Goal: Task Accomplishment & Management: Use online tool/utility

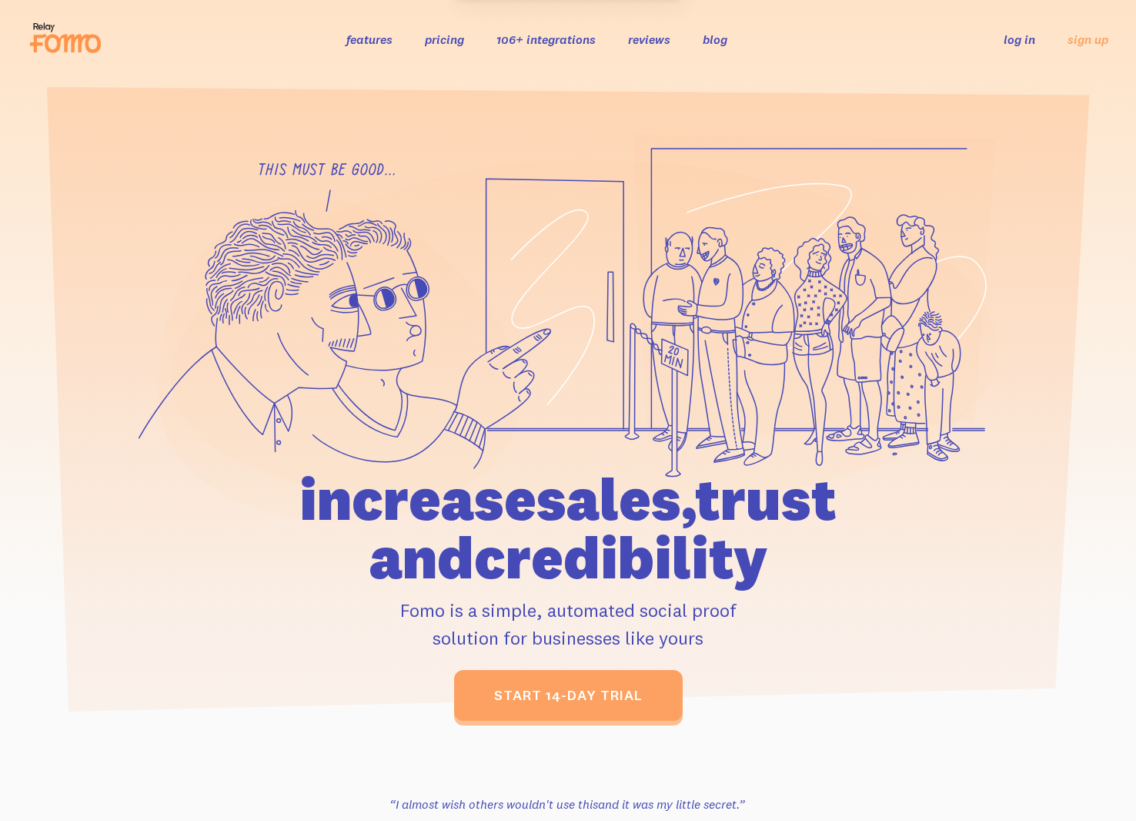
click at [1032, 38] on link "log in" at bounding box center [1020, 39] width 32 height 15
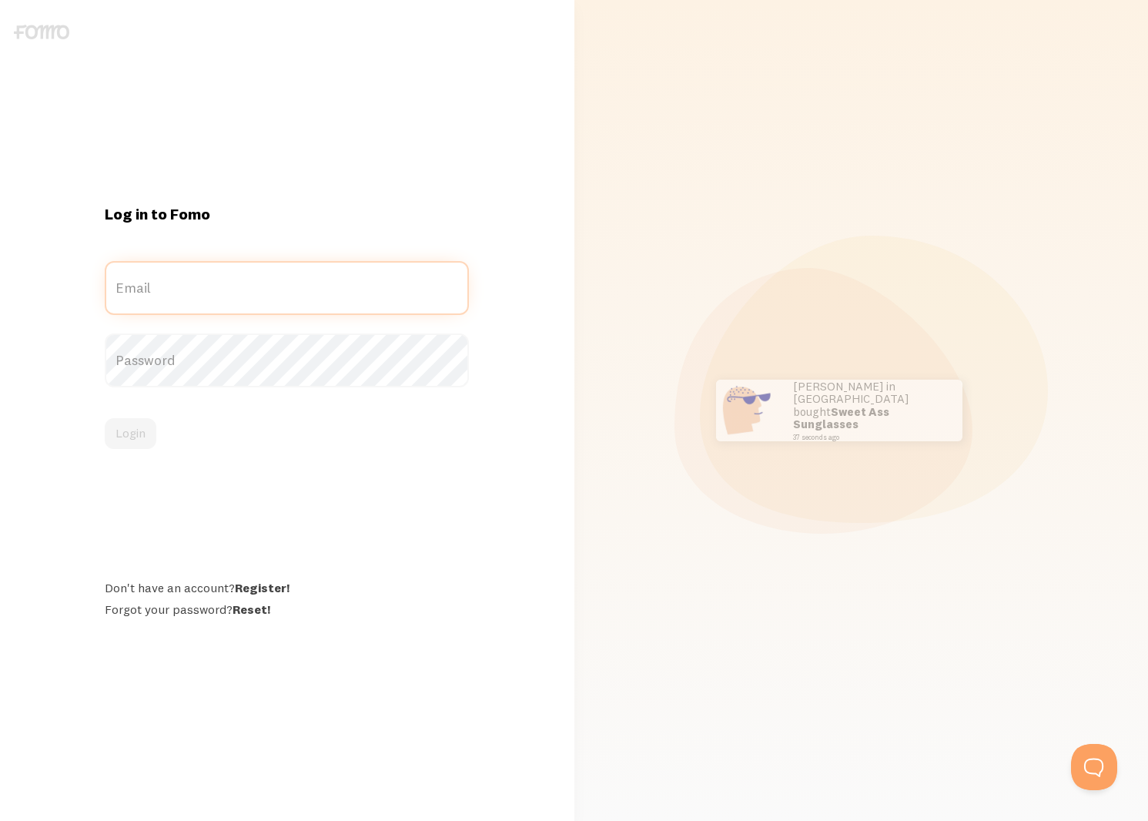
type input "[EMAIL_ADDRESS][DOMAIN_NAME]"
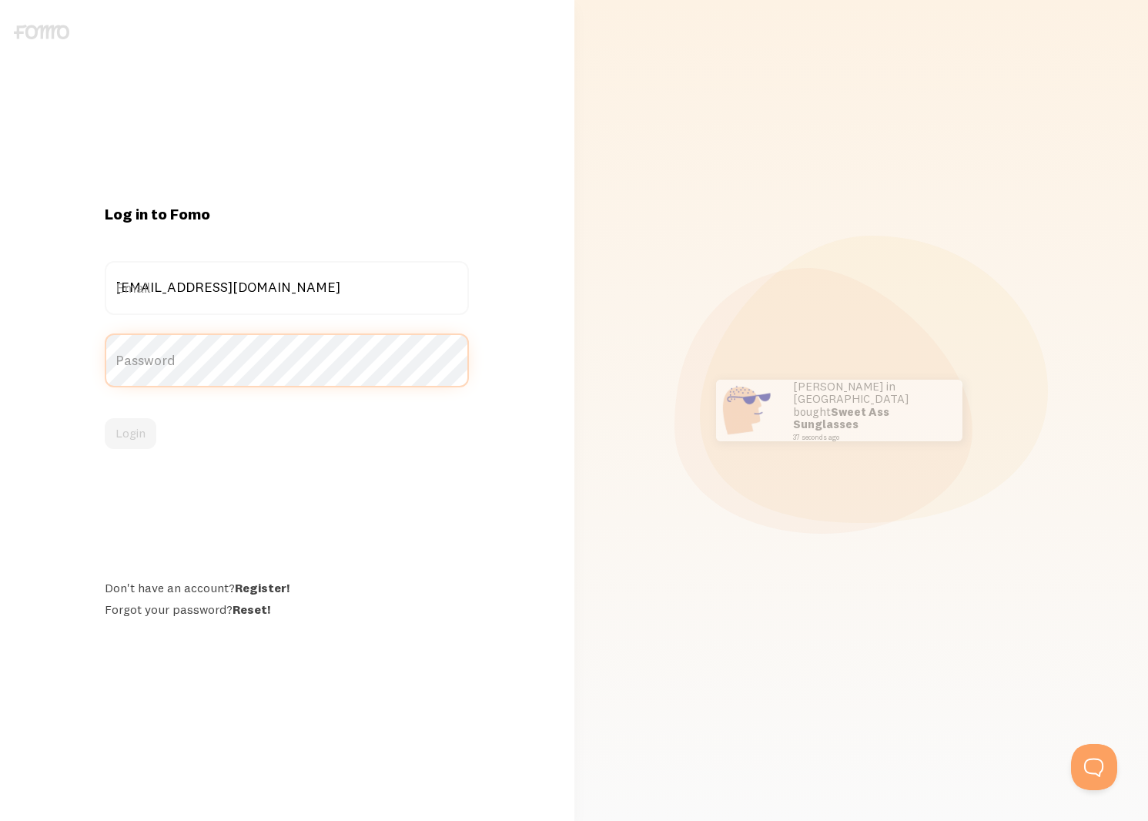
click at [130, 433] on button "Login" at bounding box center [131, 433] width 52 height 31
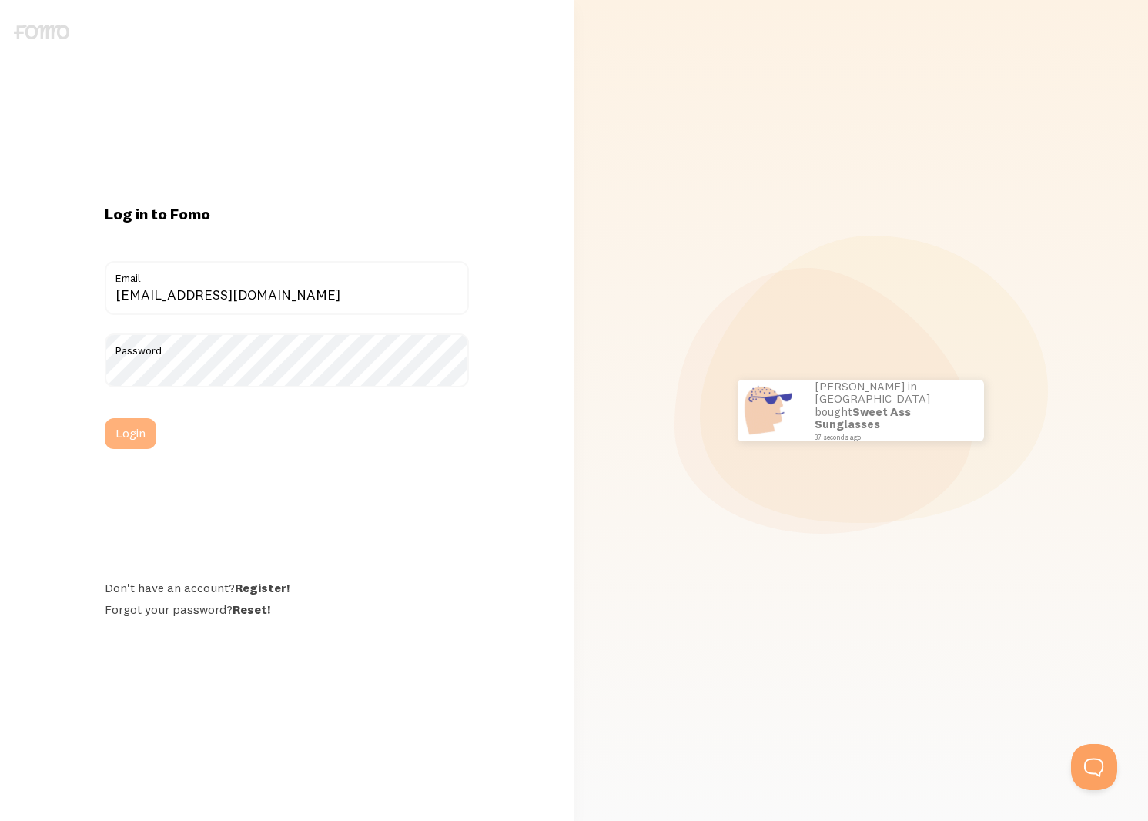
click at [142, 435] on button "Login" at bounding box center [131, 433] width 52 height 31
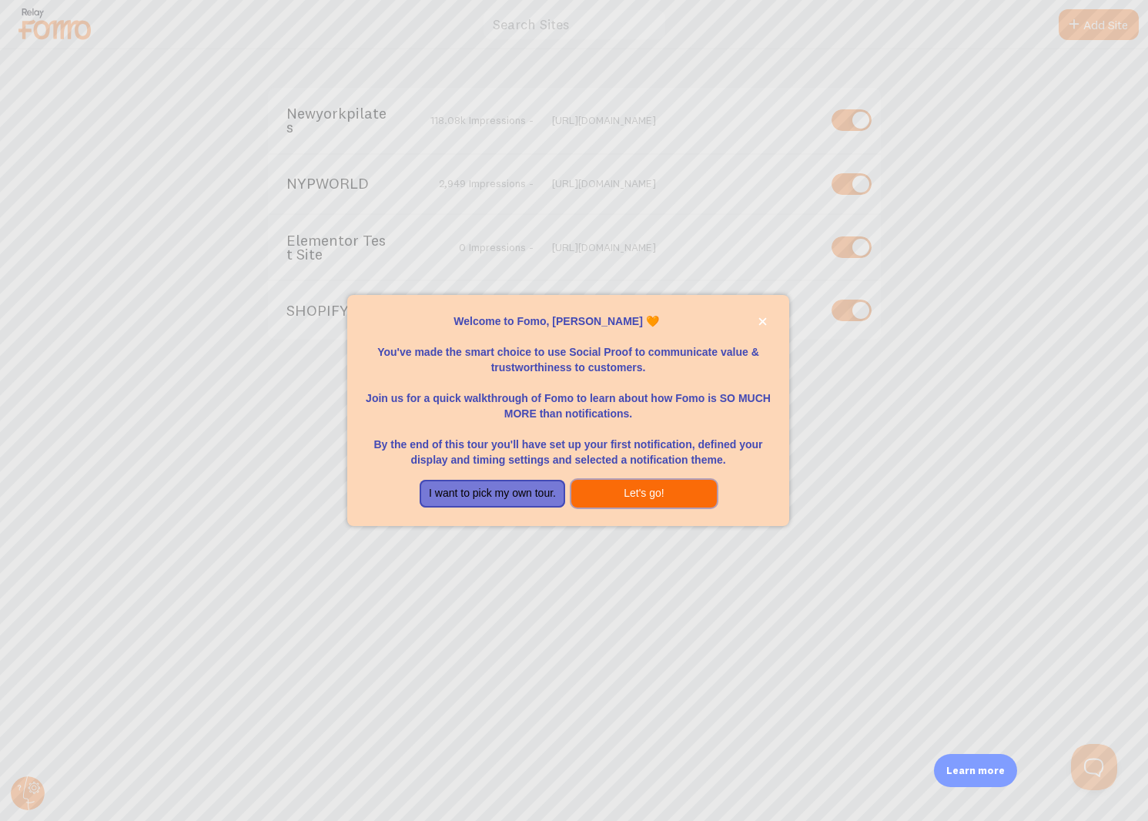
click at [650, 480] on button "Let's go!" at bounding box center [643, 494] width 145 height 28
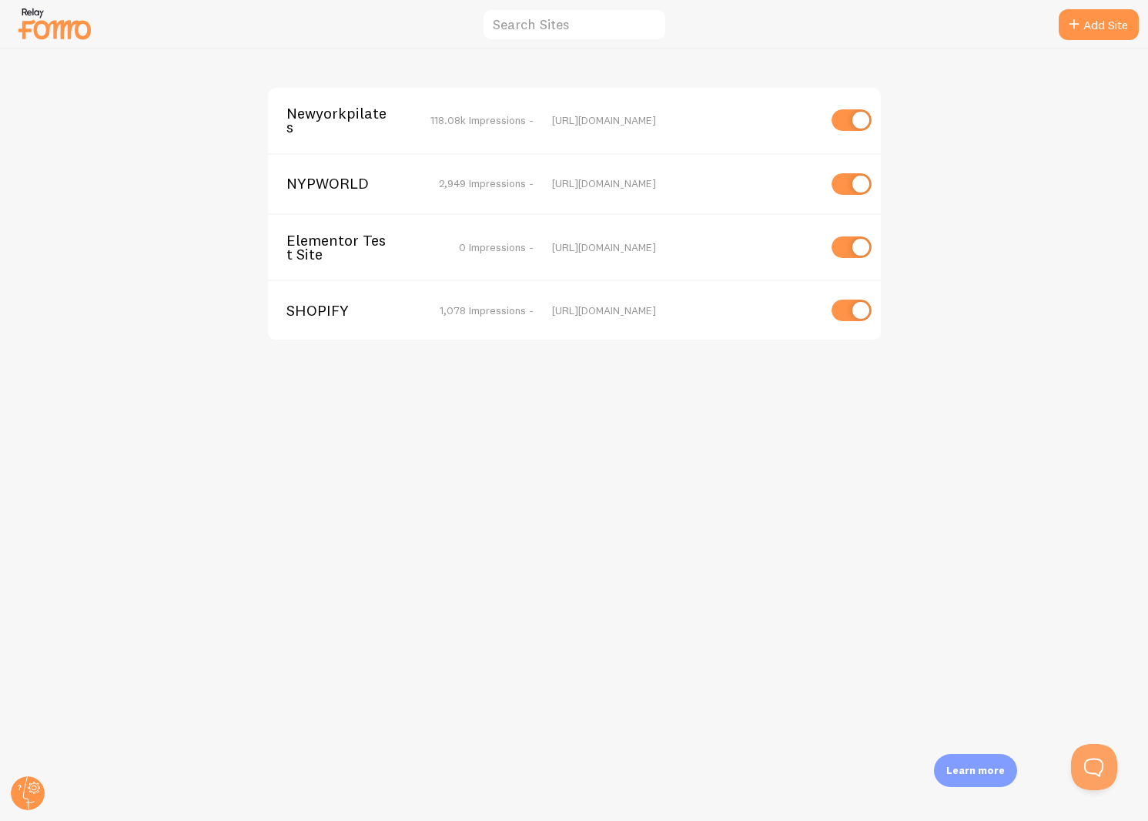
click at [326, 117] on span "Newyorkpilates" at bounding box center [348, 120] width 124 height 28
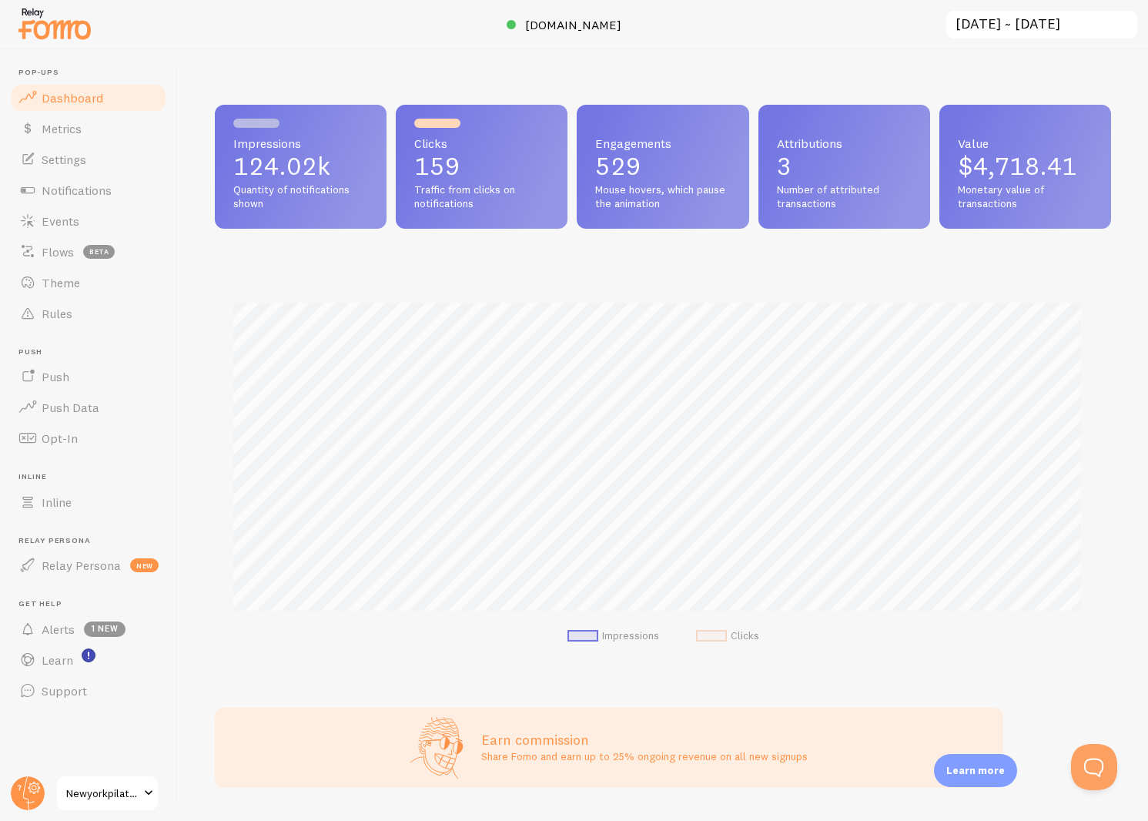
scroll to position [404, 884]
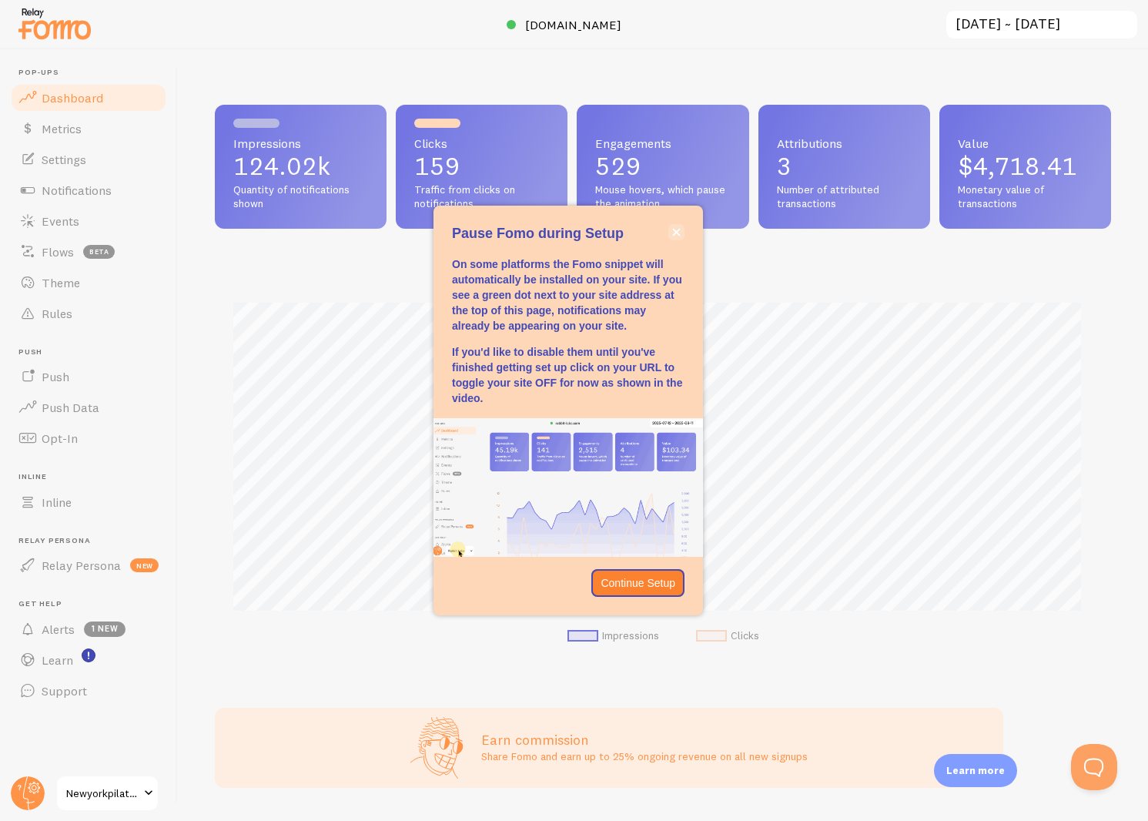
click at [674, 235] on icon "close," at bounding box center [676, 232] width 8 height 8
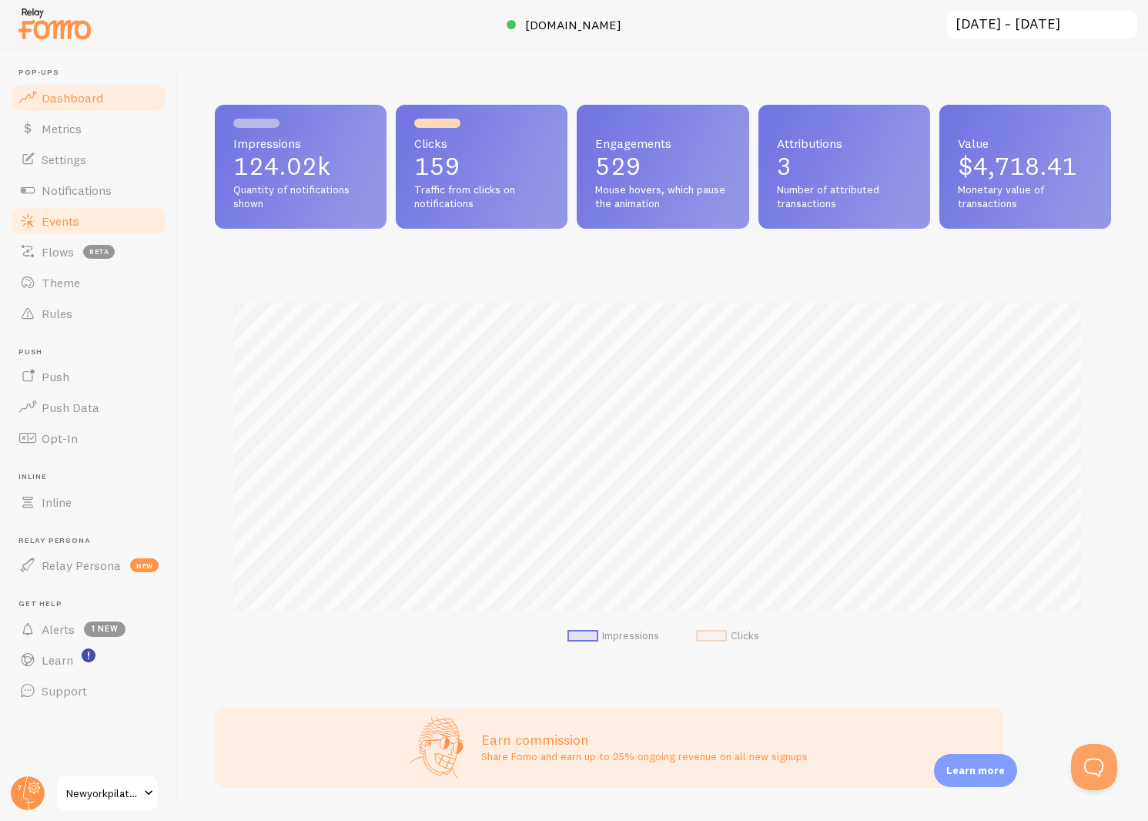
click at [98, 228] on link "Events" at bounding box center [88, 221] width 159 height 31
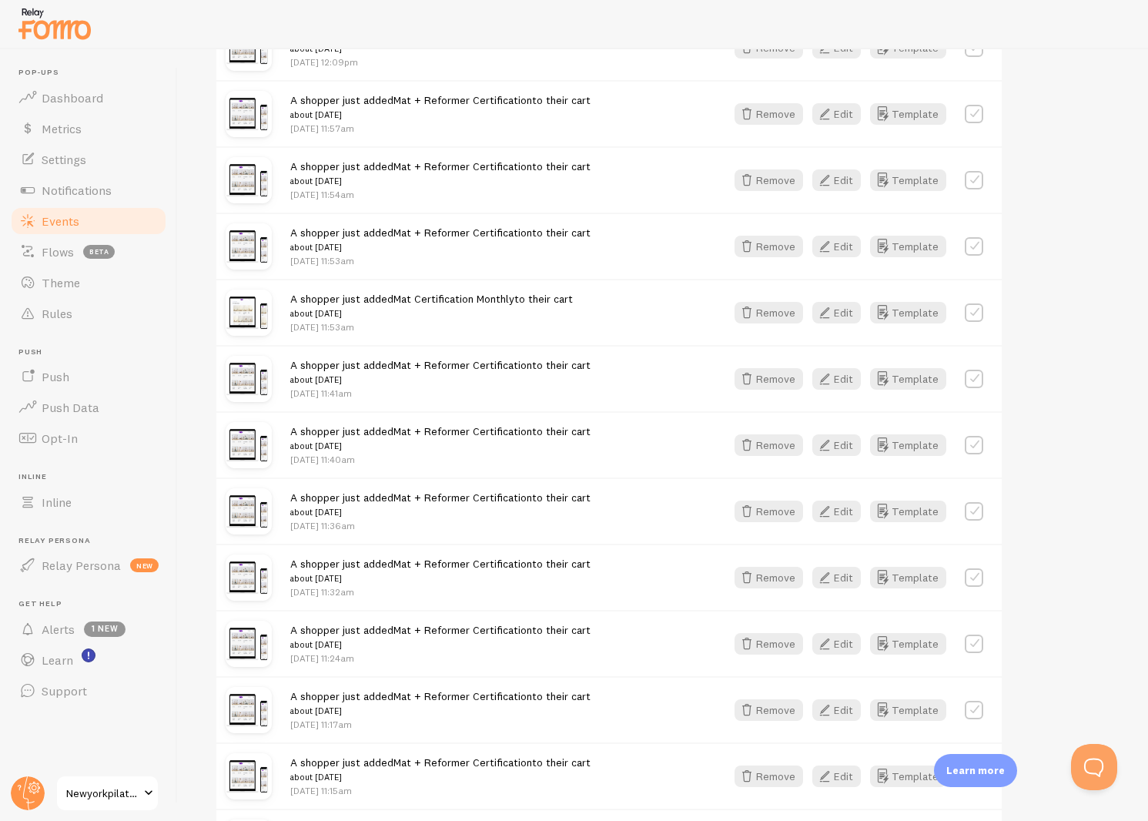
scroll to position [150, 0]
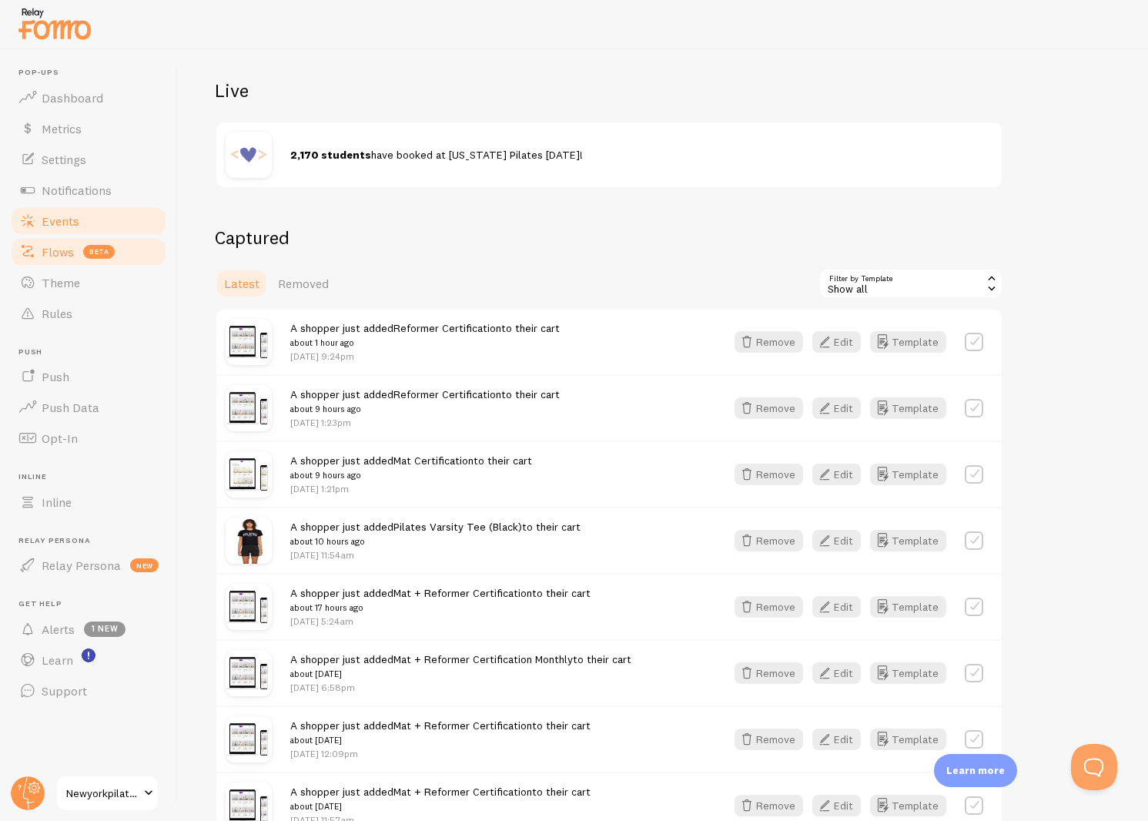
click at [66, 256] on span "Flows" at bounding box center [58, 251] width 32 height 15
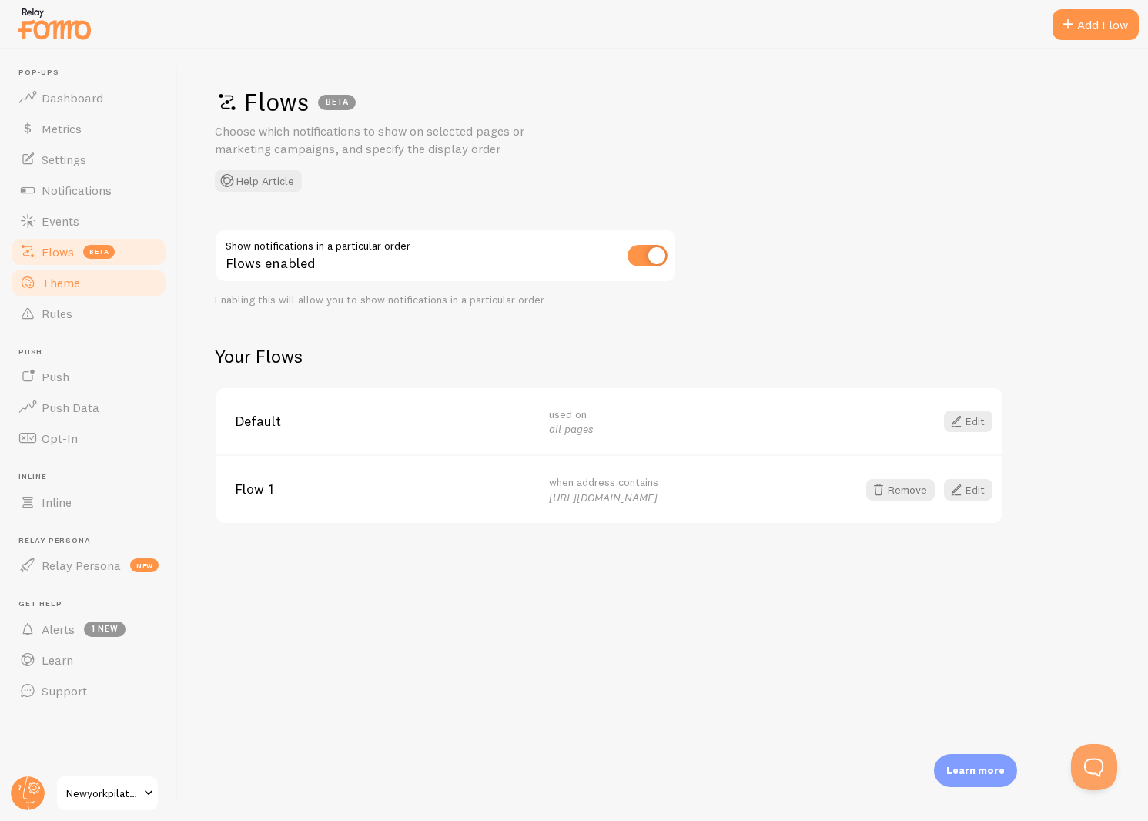
click at [59, 289] on span "Theme" at bounding box center [61, 282] width 38 height 15
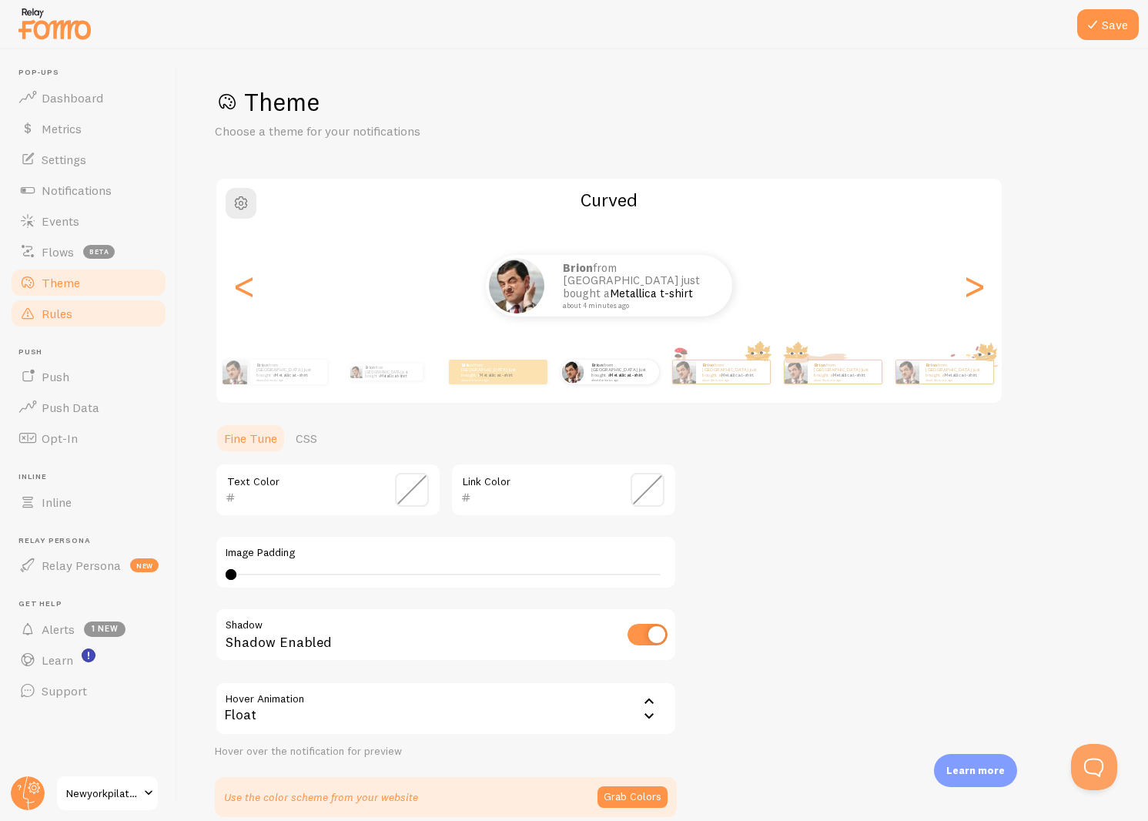
click at [47, 319] on span "Rules" at bounding box center [57, 313] width 31 height 15
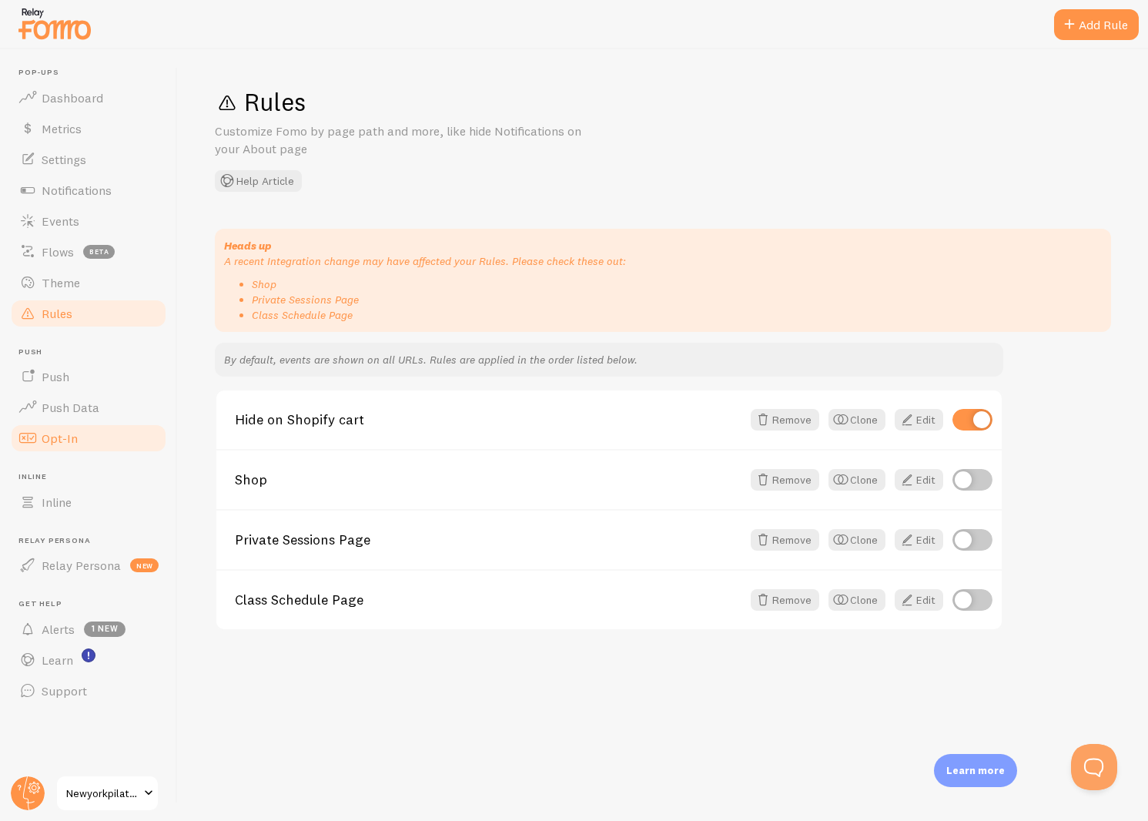
click at [69, 437] on span "Opt-In" at bounding box center [60, 437] width 36 height 15
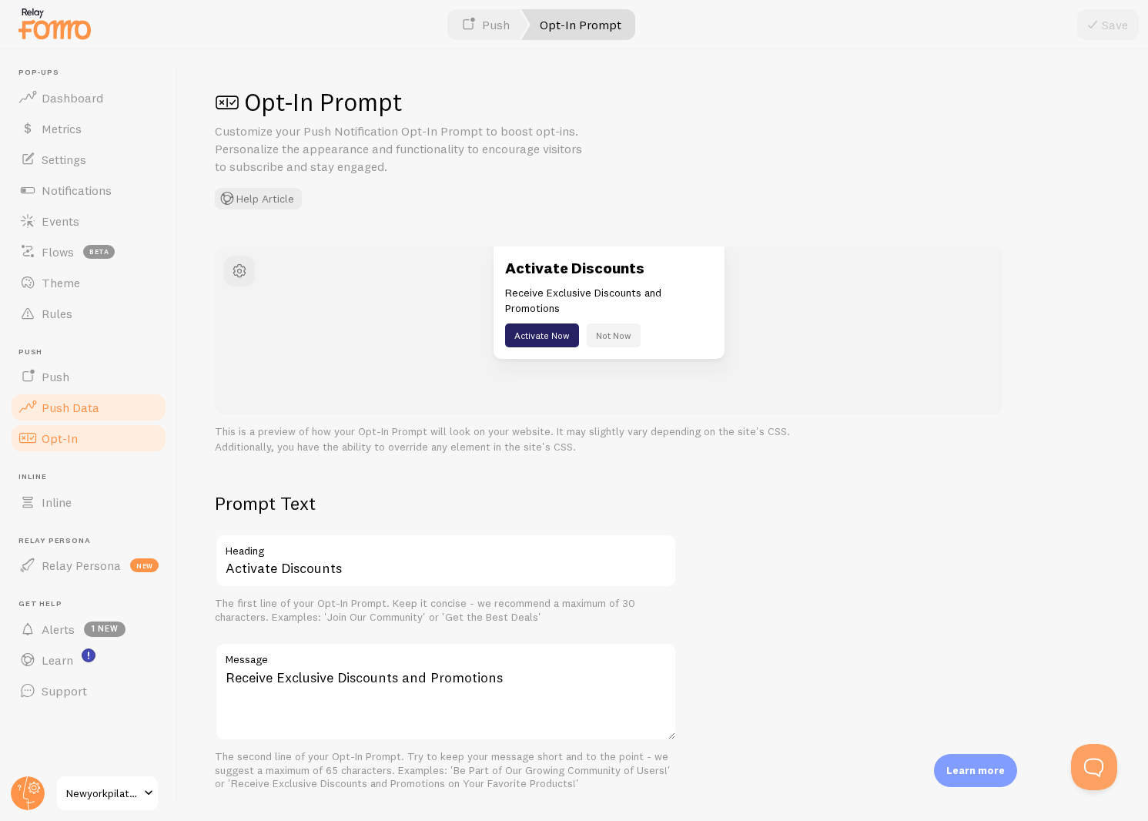
click at [69, 418] on link "Push Data" at bounding box center [88, 407] width 159 height 31
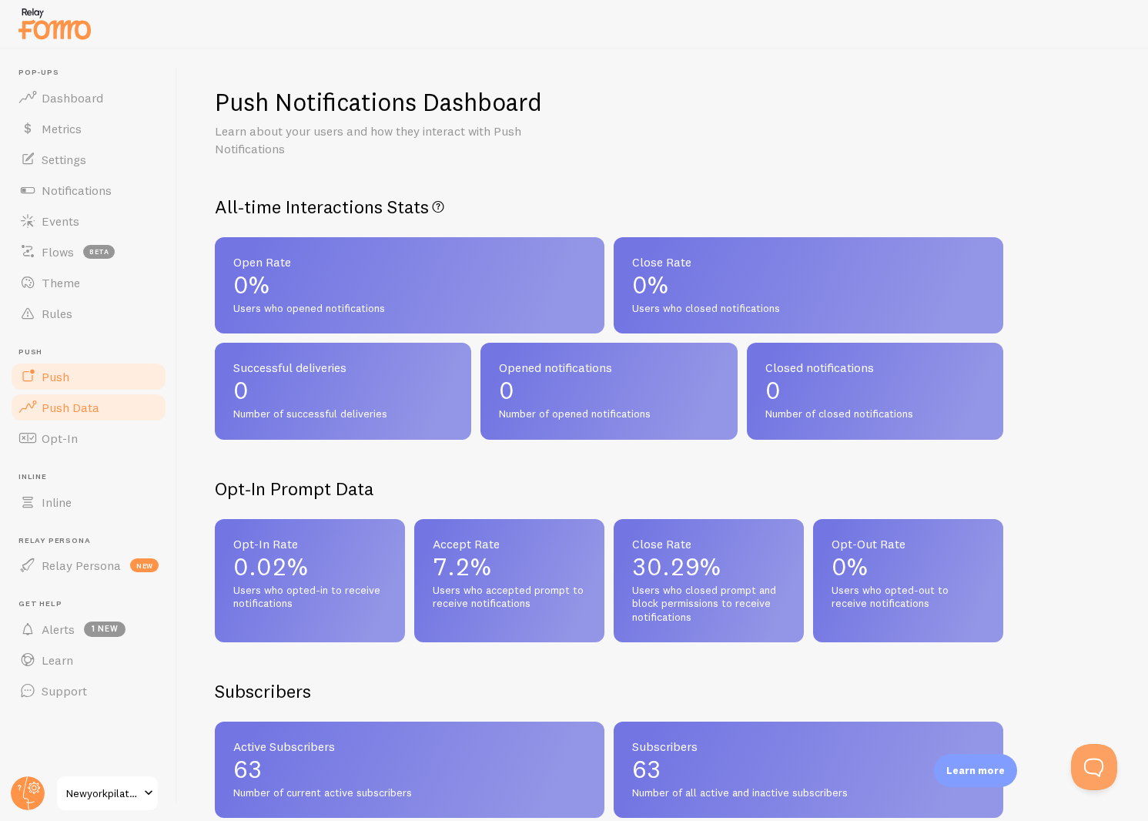
click at [69, 383] on link "Push" at bounding box center [88, 376] width 159 height 31
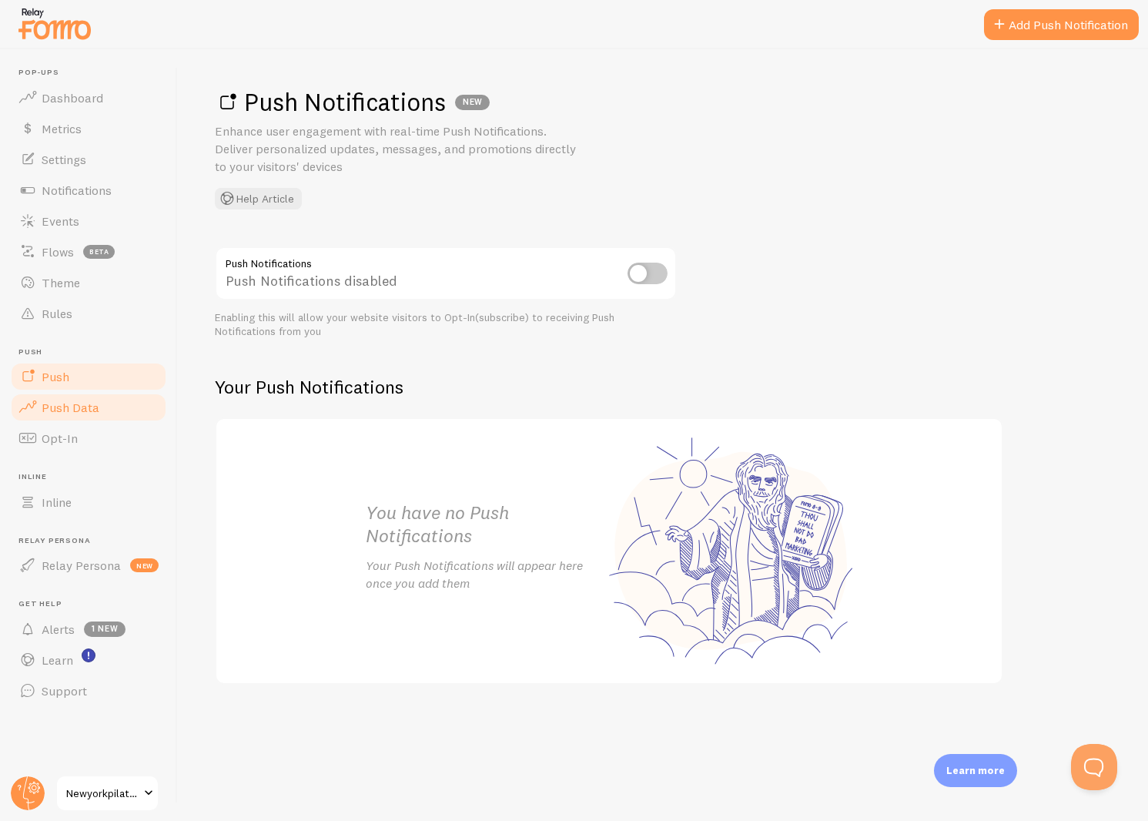
click at [69, 400] on span "Push Data" at bounding box center [71, 407] width 58 height 15
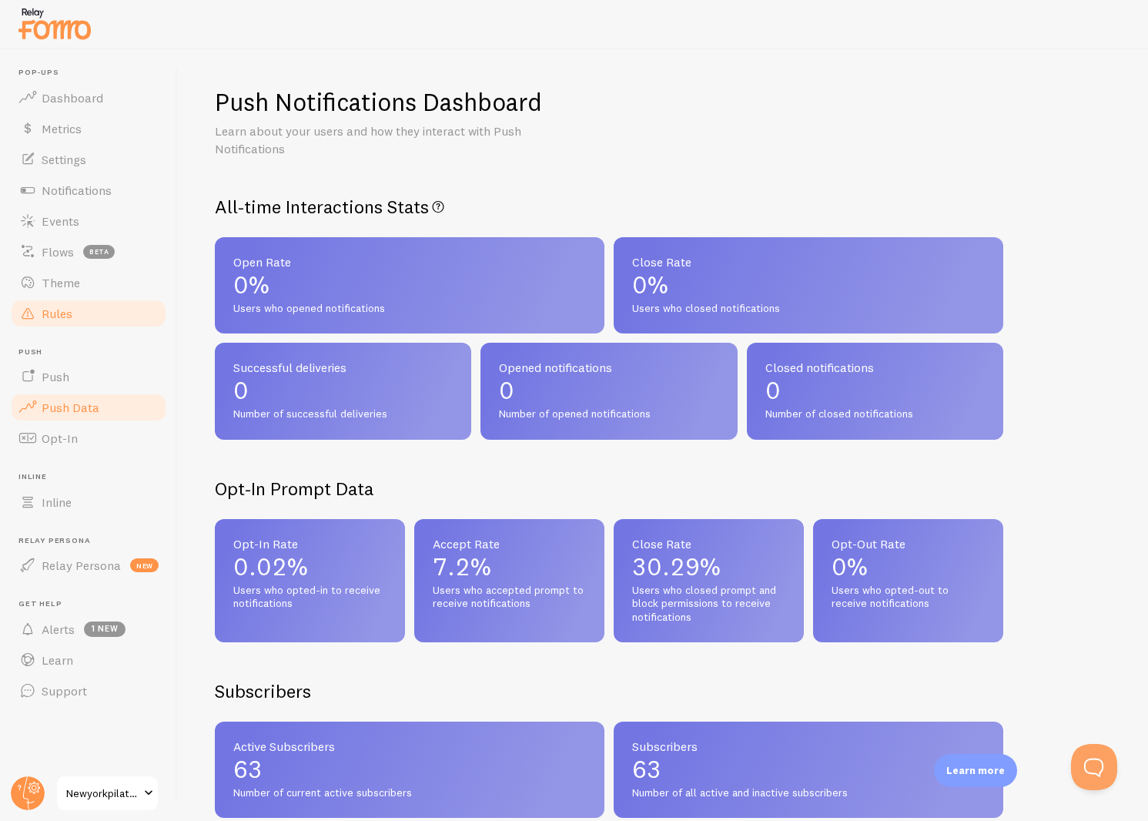
click at [59, 298] on link "Rules" at bounding box center [88, 313] width 159 height 31
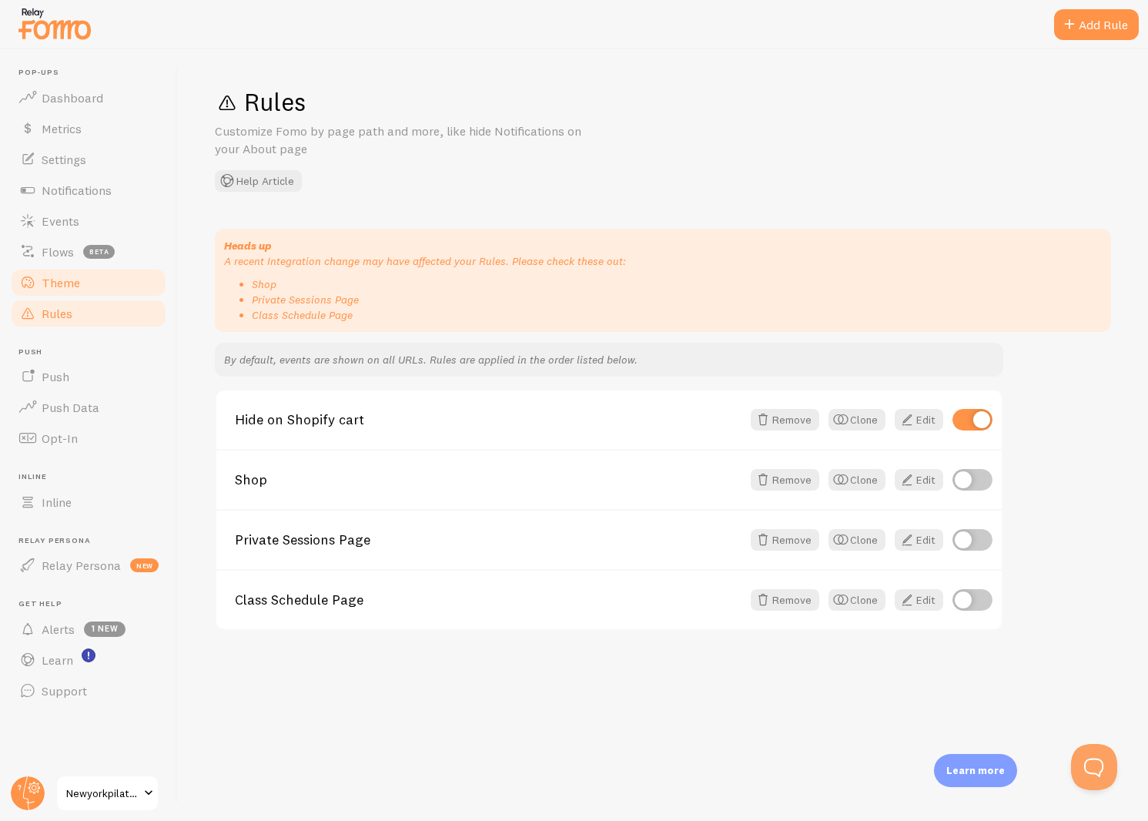
click at [64, 288] on span "Theme" at bounding box center [61, 282] width 38 height 15
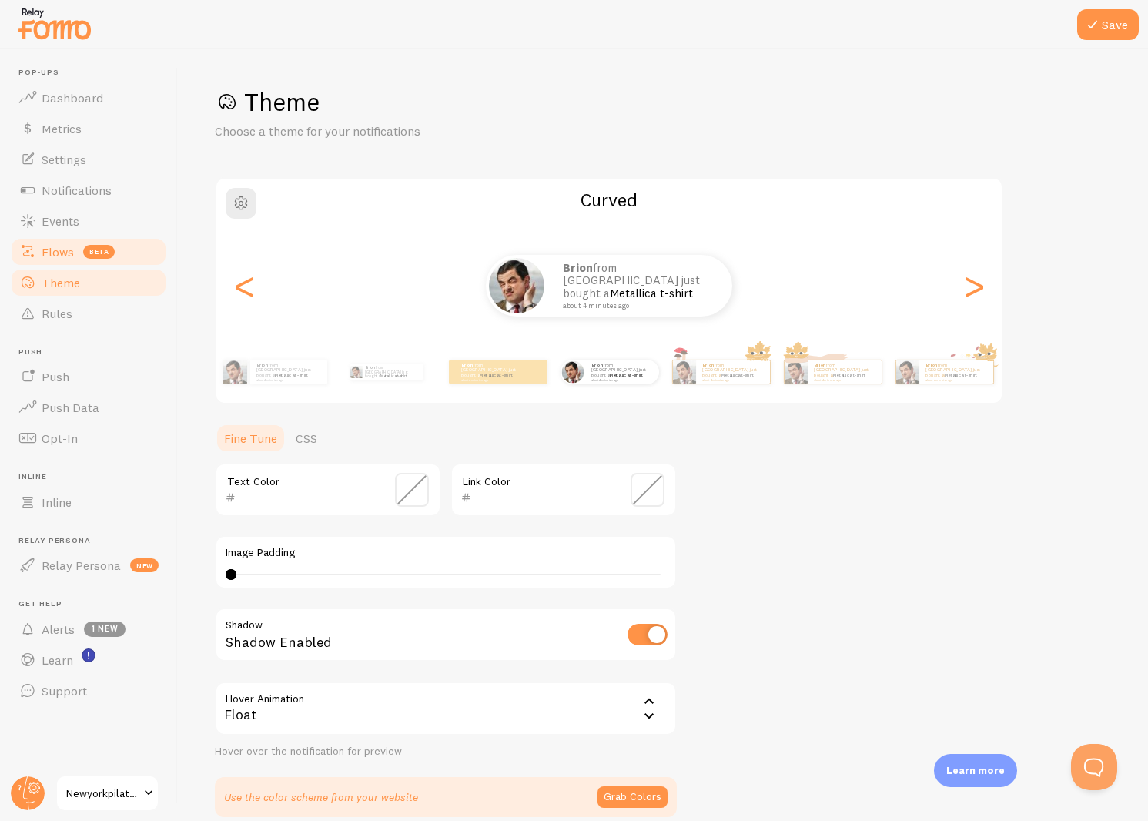
click at [69, 256] on span "Flows" at bounding box center [58, 251] width 32 height 15
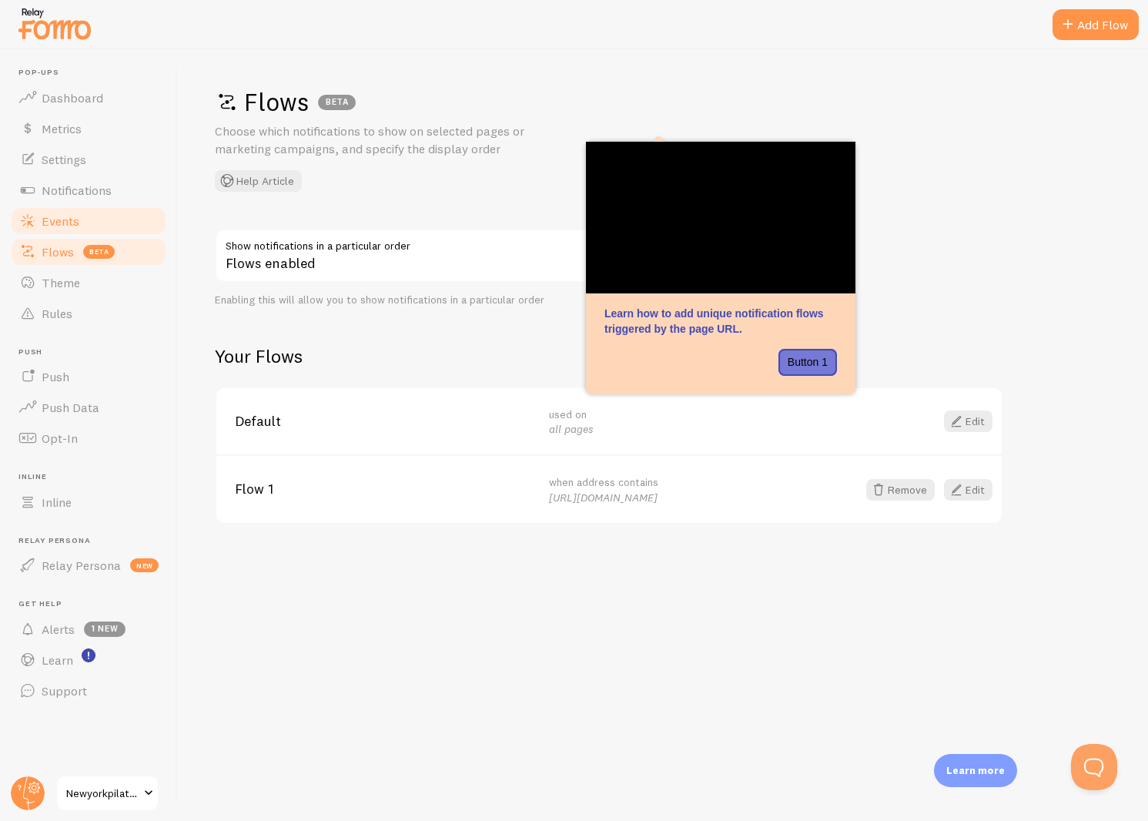
click at [67, 234] on link "Events" at bounding box center [88, 221] width 159 height 31
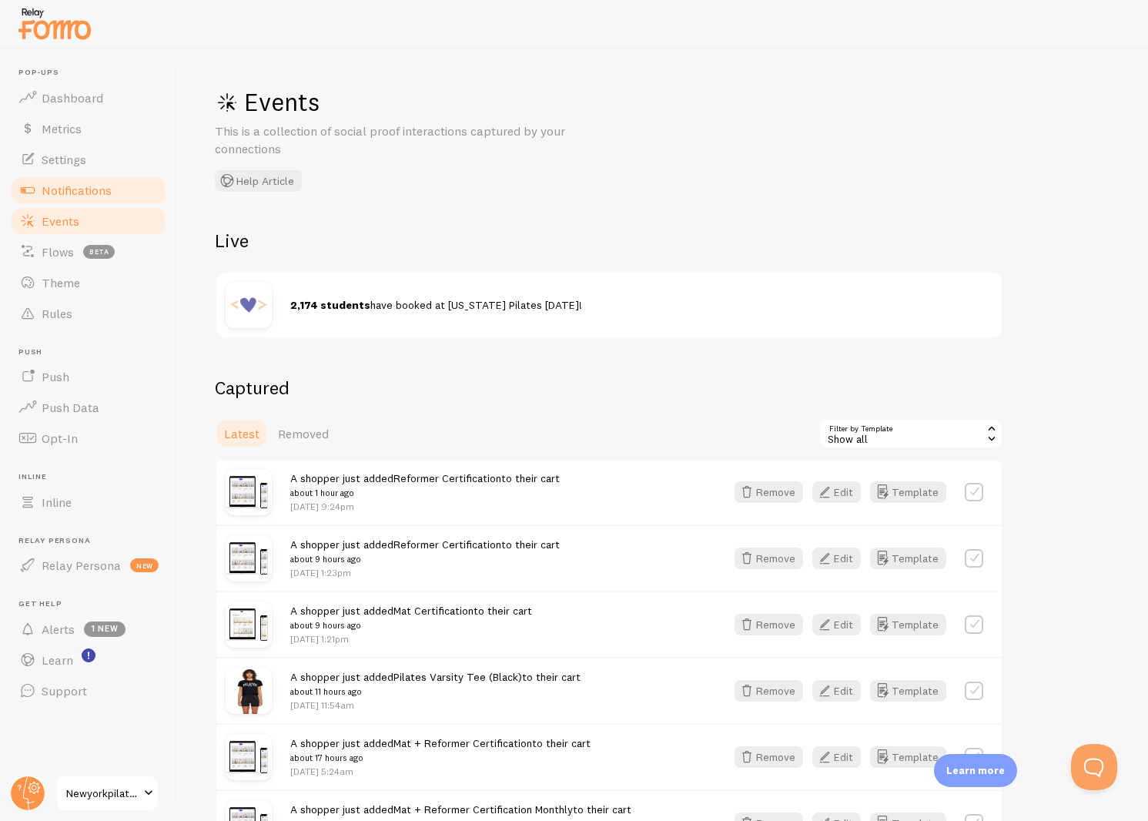
click at [69, 202] on link "Notifications" at bounding box center [88, 190] width 159 height 31
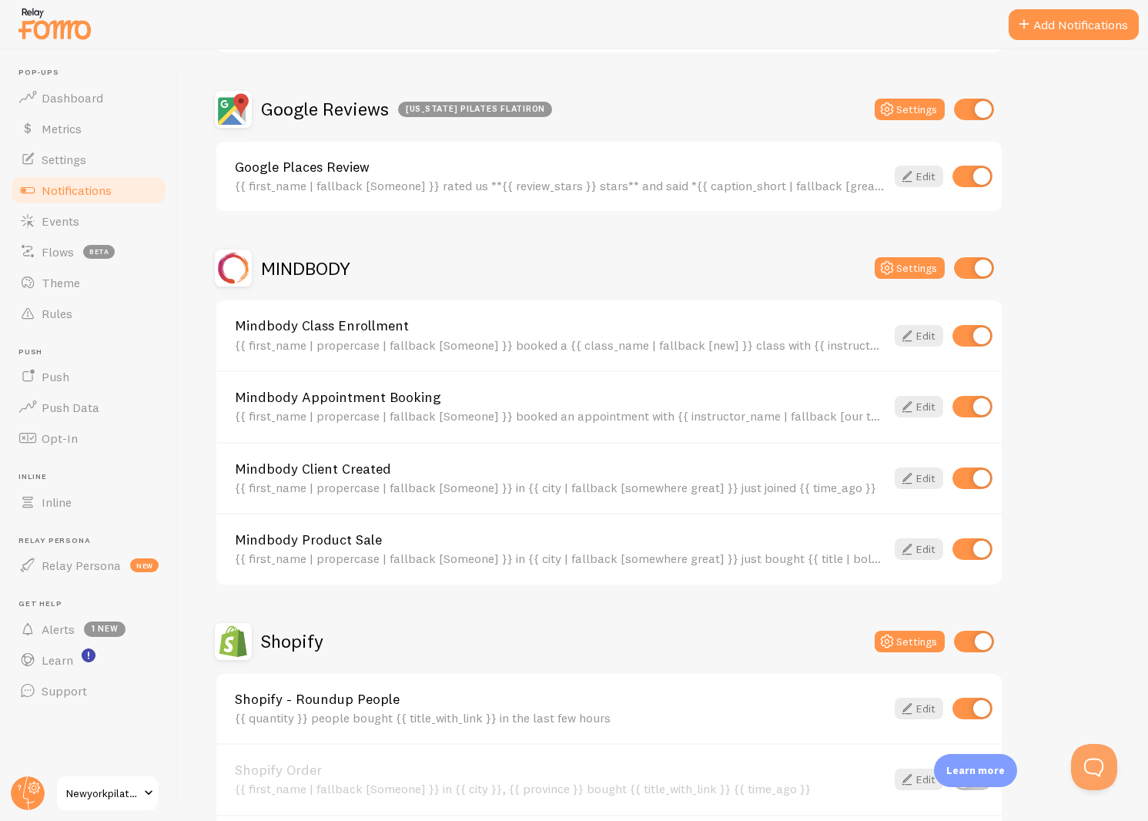
scroll to position [1017, 0]
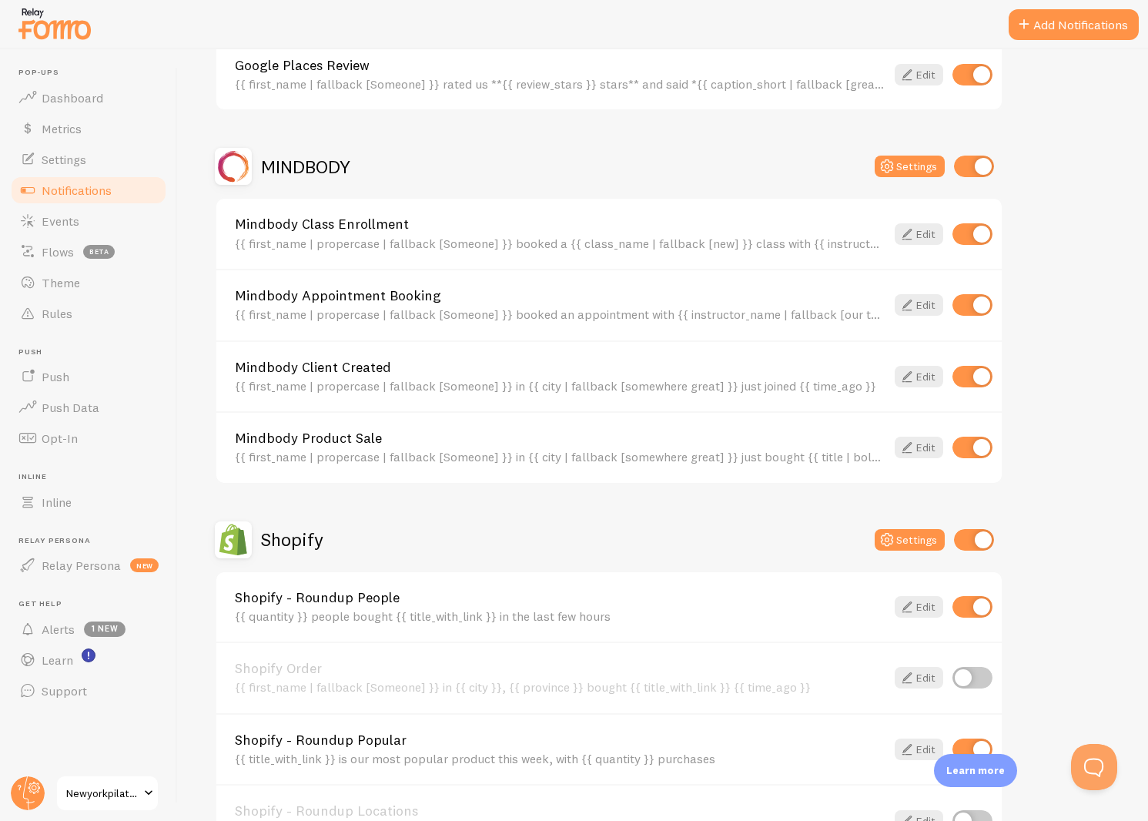
click at [983, 529] on input "checkbox" at bounding box center [974, 540] width 40 height 22
checkbox input "false"
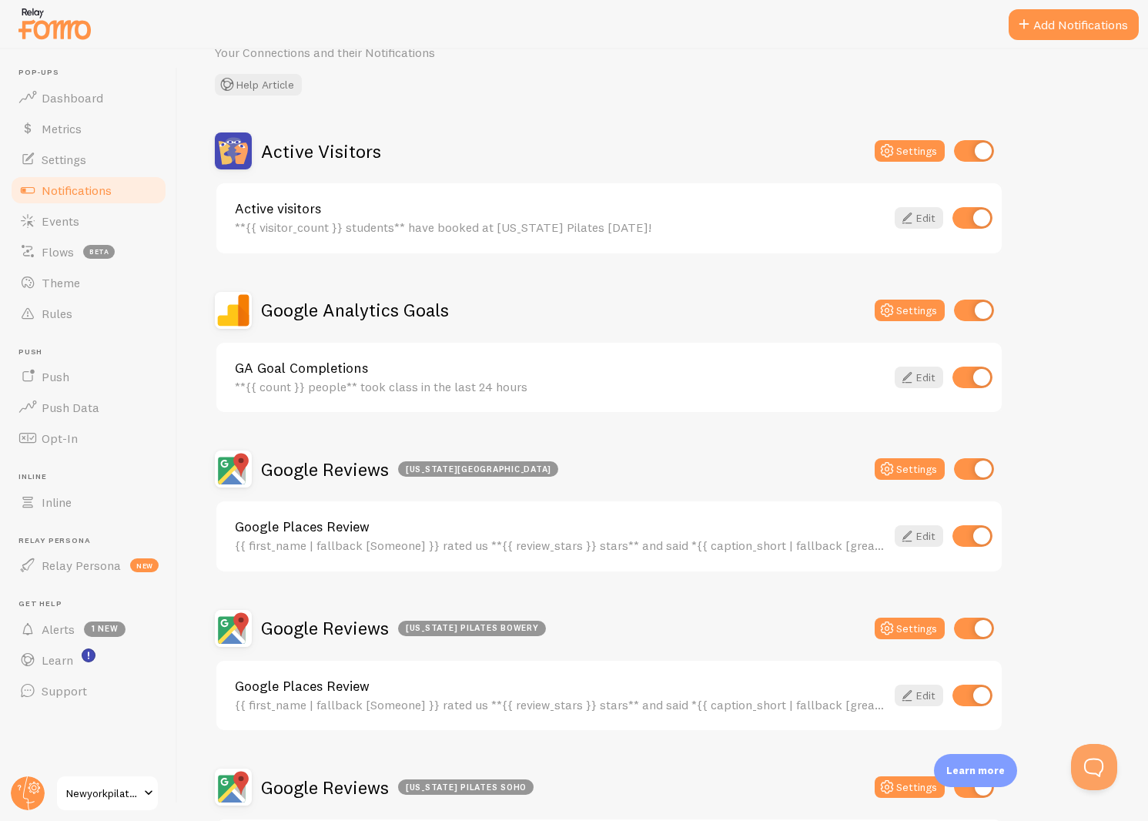
scroll to position [0, 0]
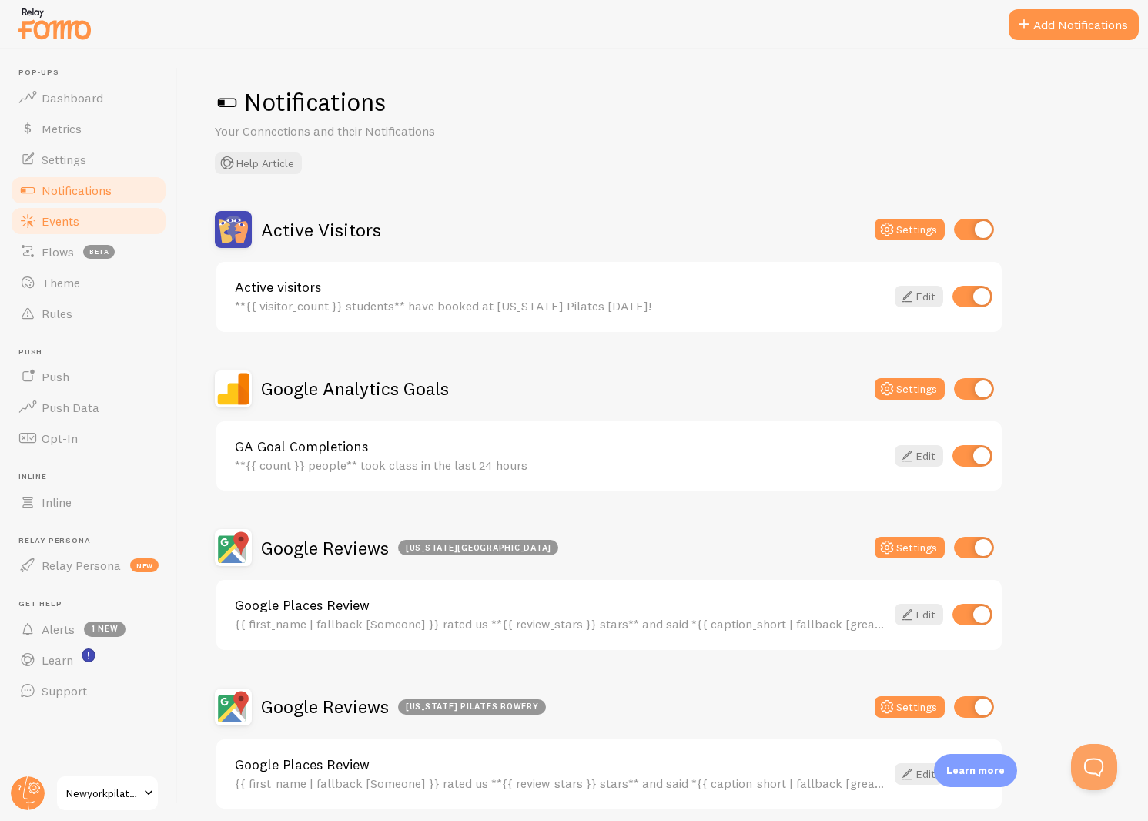
click at [68, 232] on link "Events" at bounding box center [88, 221] width 159 height 31
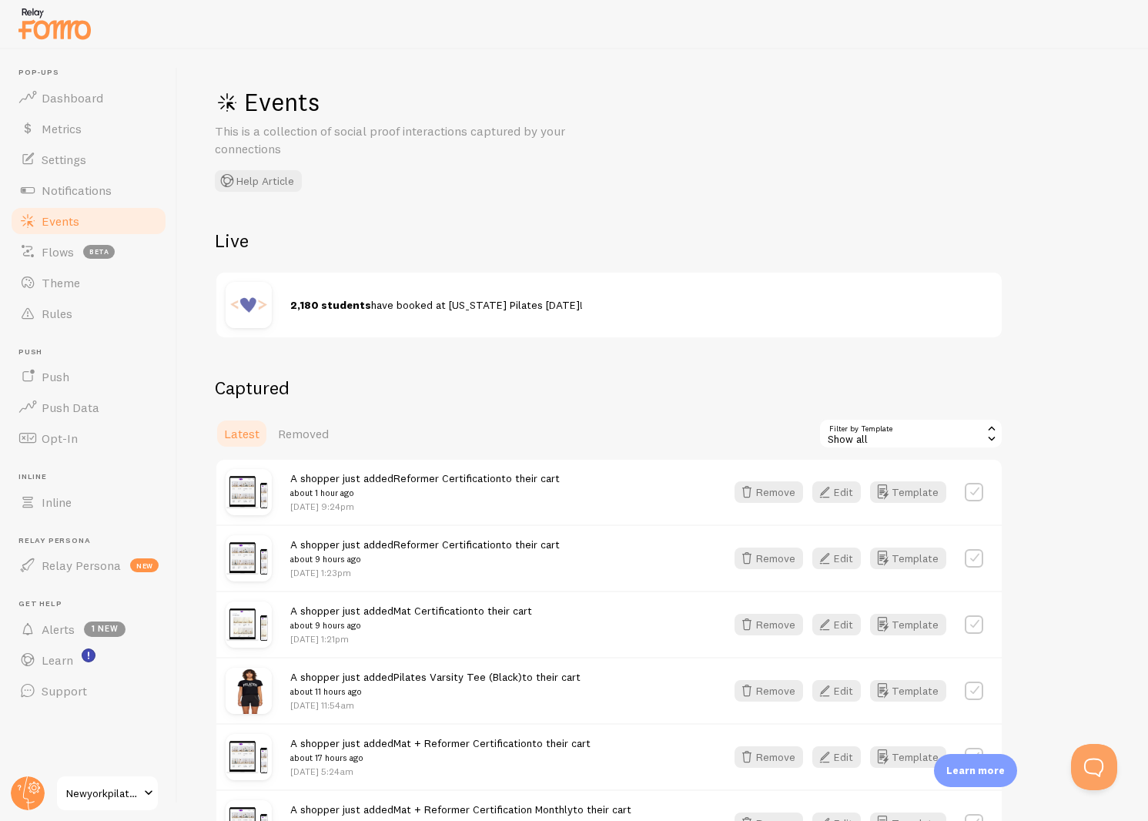
click at [881, 426] on div "Show all" at bounding box center [910, 433] width 185 height 31
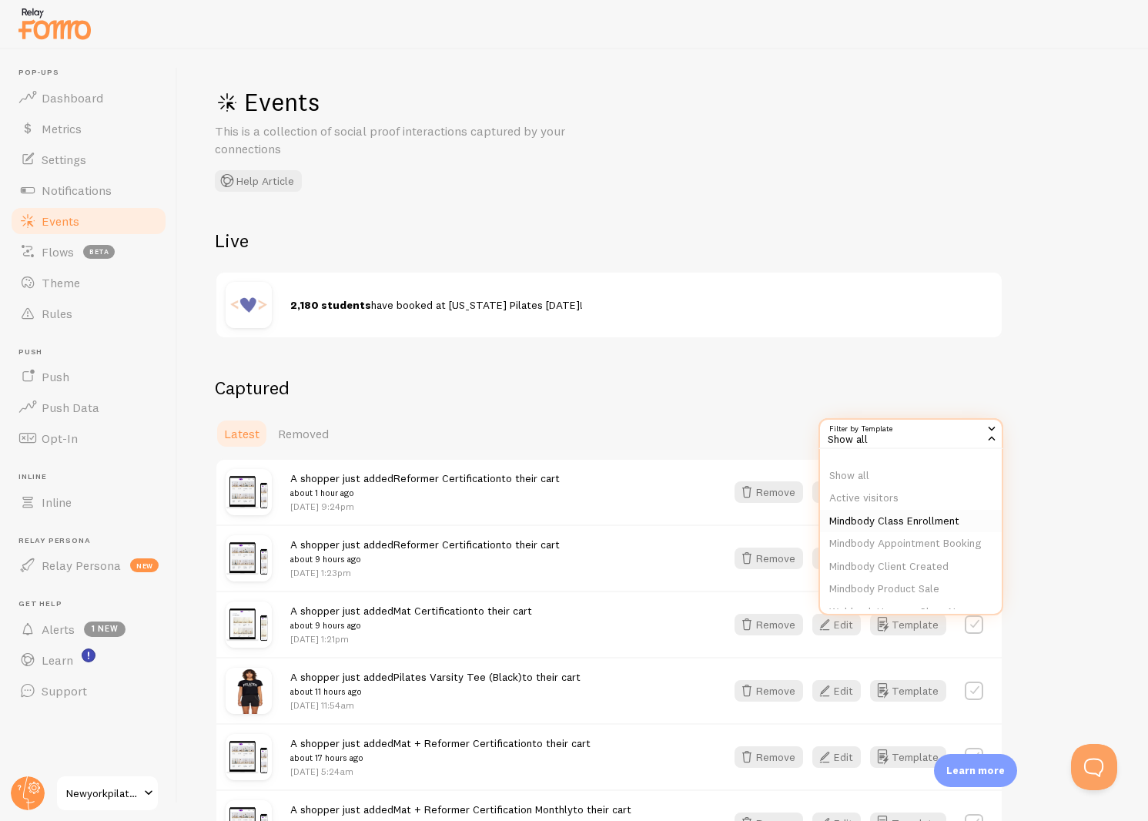
click at [875, 516] on li "Mindbody Class Enrollment" at bounding box center [911, 521] width 182 height 23
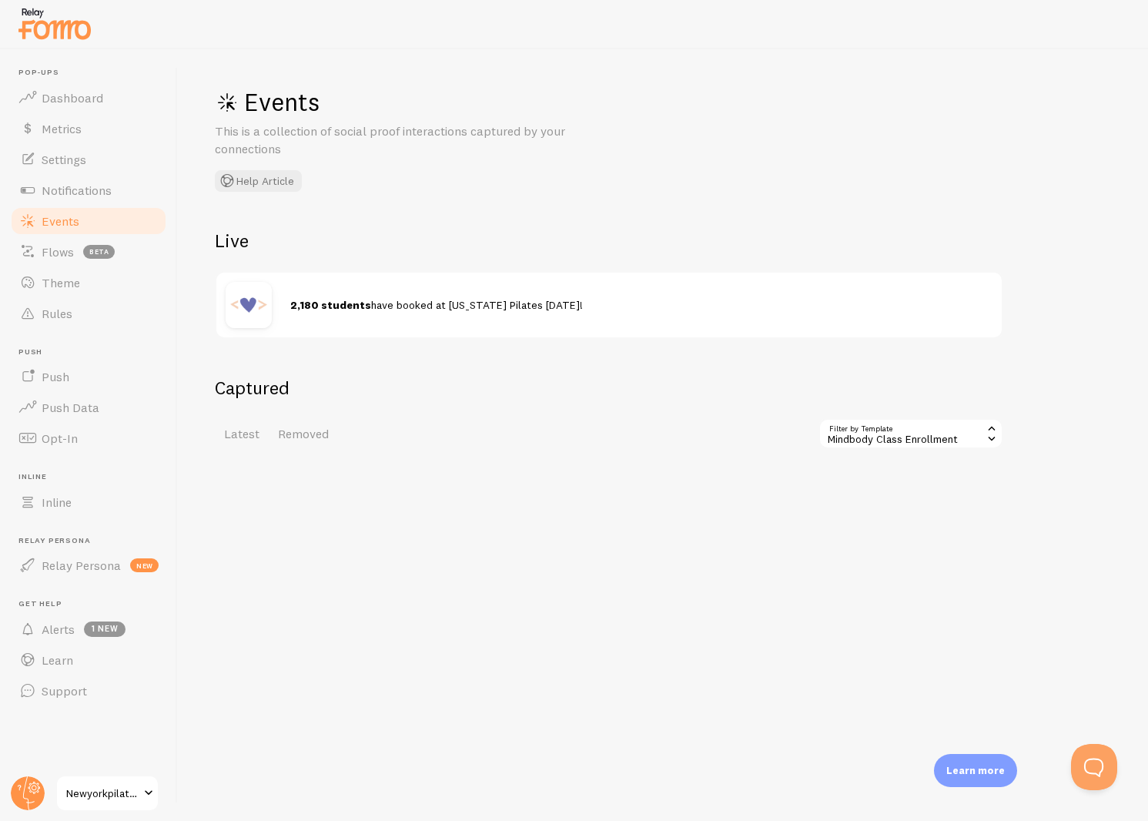
click at [874, 427] on div "Mindbody Class Enrollment" at bounding box center [910, 433] width 185 height 31
click at [866, 471] on li "Show all" at bounding box center [911, 475] width 182 height 23
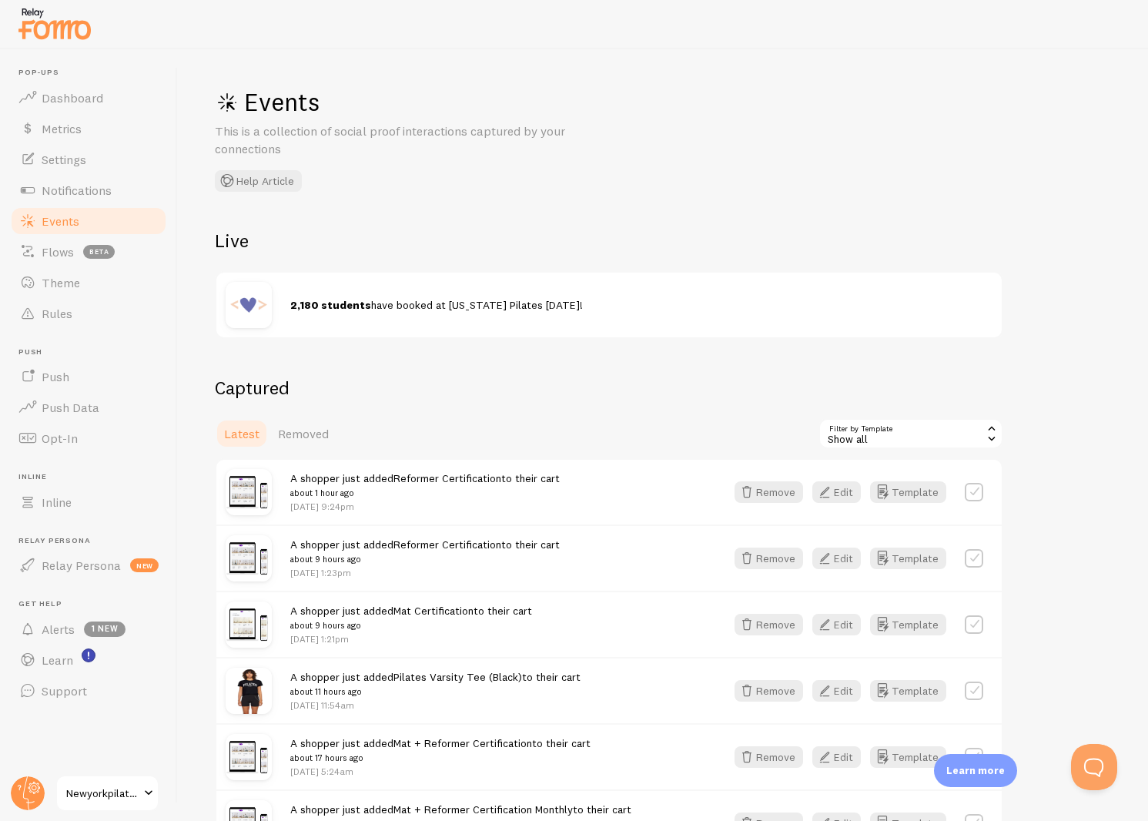
click at [867, 436] on div "Show all" at bounding box center [910, 433] width 185 height 31
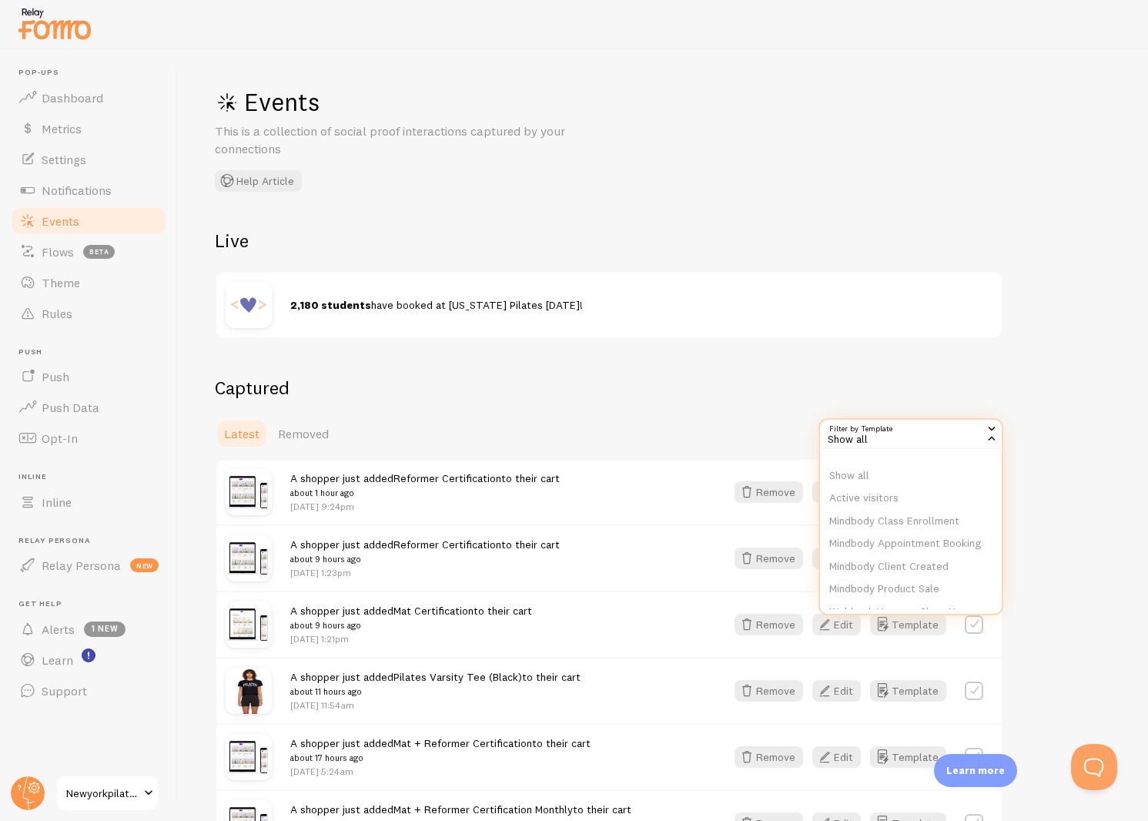
click at [771, 433] on div "Latest Removed Filter by Template all Show all Show all Active visitors Mindbod…" at bounding box center [609, 433] width 788 height 31
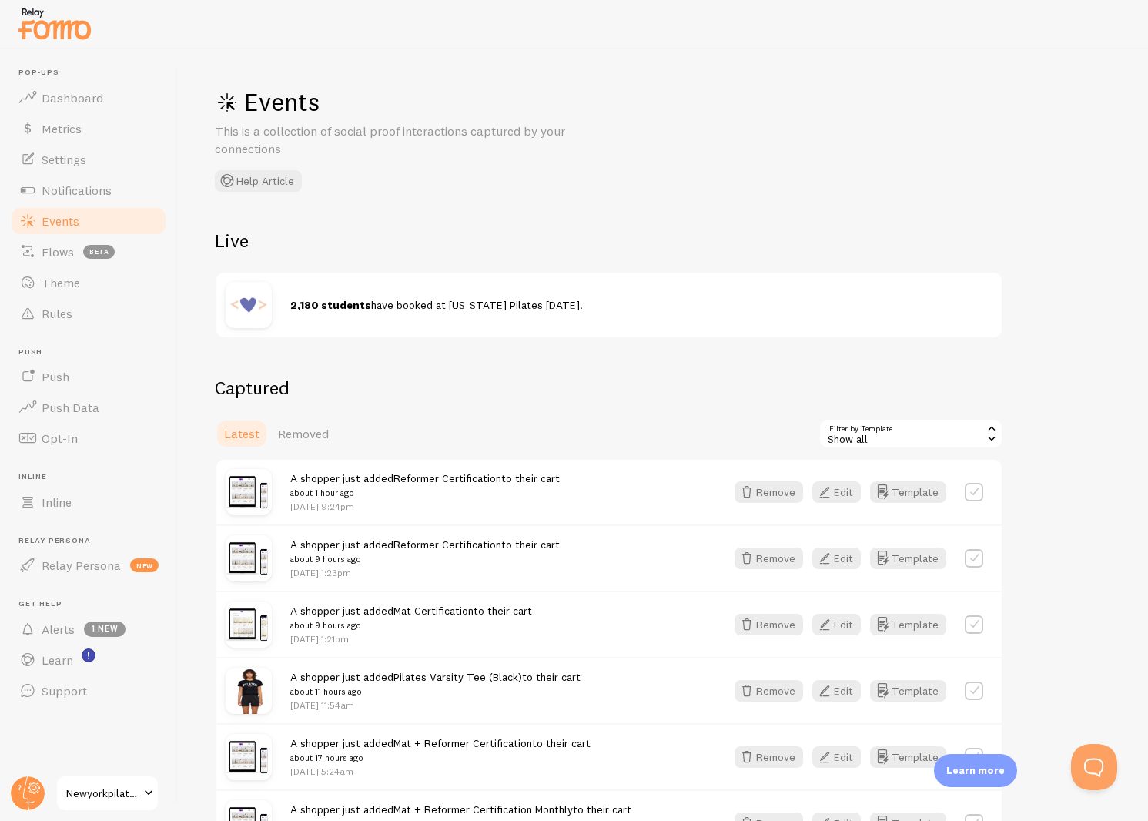
click at [976, 486] on label at bounding box center [974, 492] width 18 height 18
checkbox input "true"
click at [958, 438] on button "Remove Selected" at bounding box center [945, 434] width 115 height 22
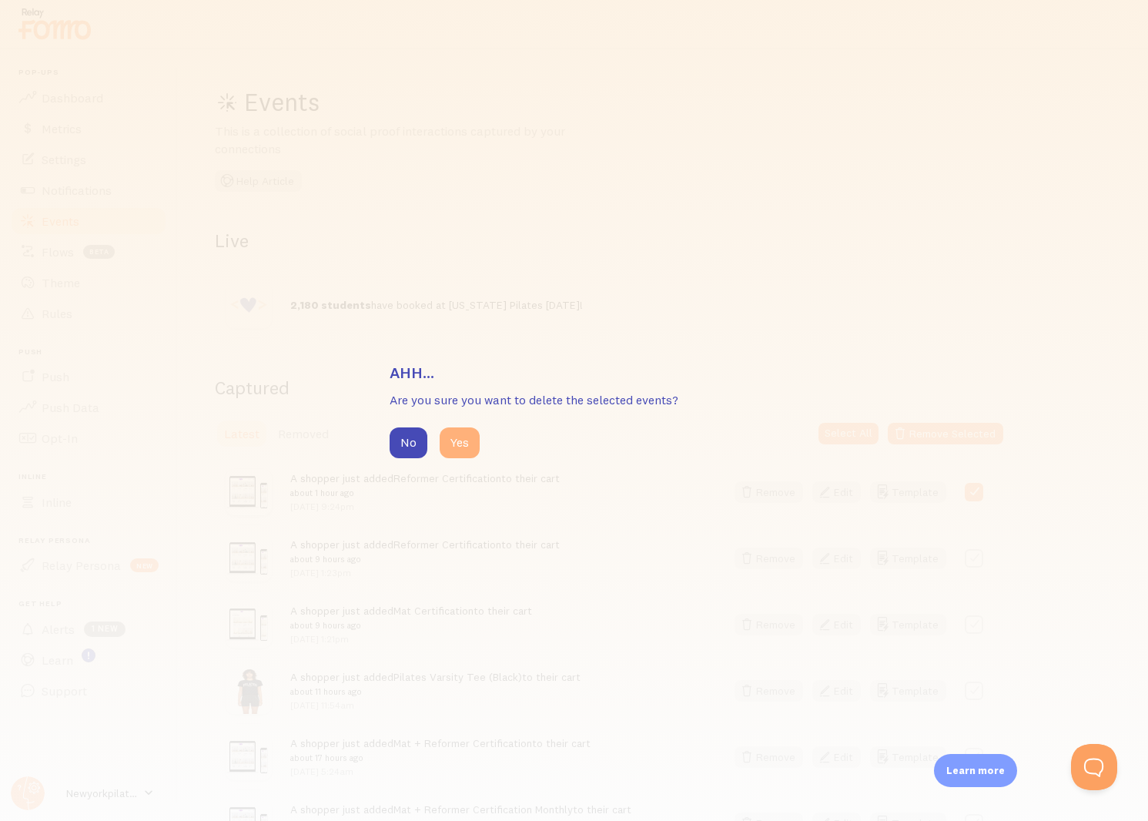
click at [451, 442] on button "Yes" at bounding box center [460, 442] width 40 height 31
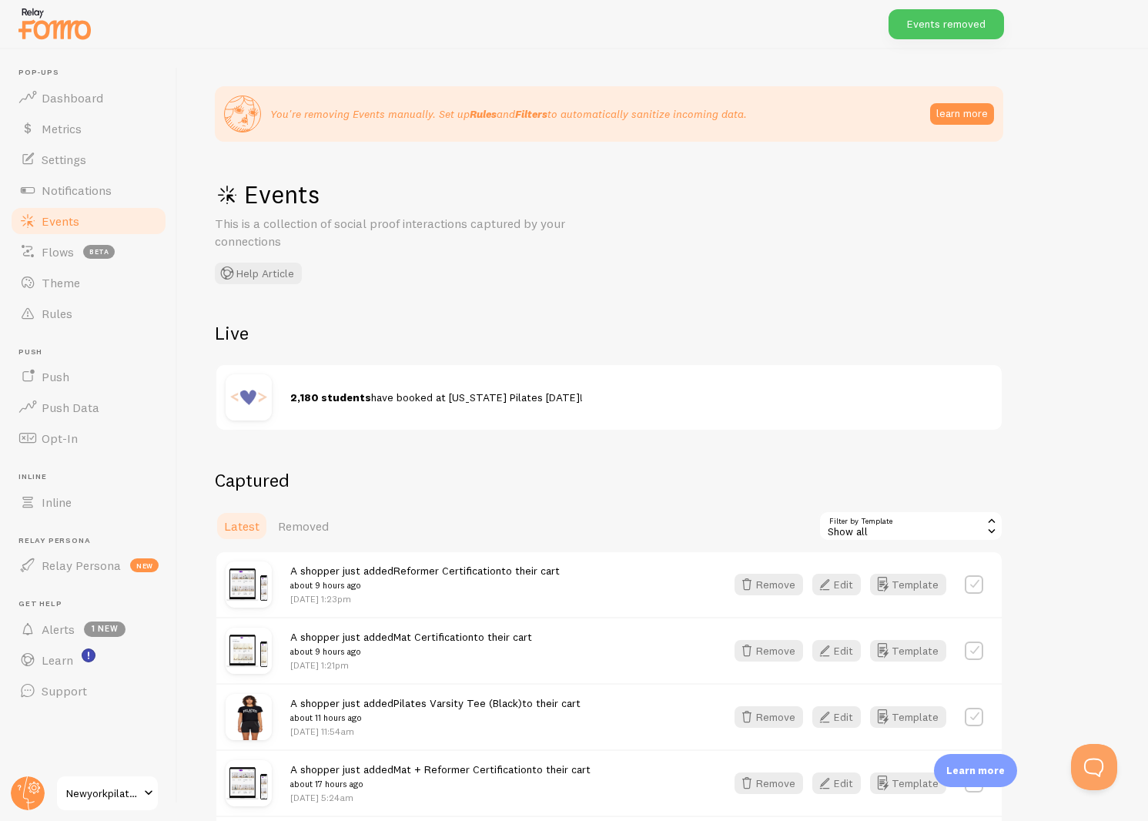
click at [971, 580] on label at bounding box center [974, 584] width 18 height 18
checkbox input "true"
click at [864, 523] on button "Select All" at bounding box center [848, 526] width 60 height 22
checkbox input "true"
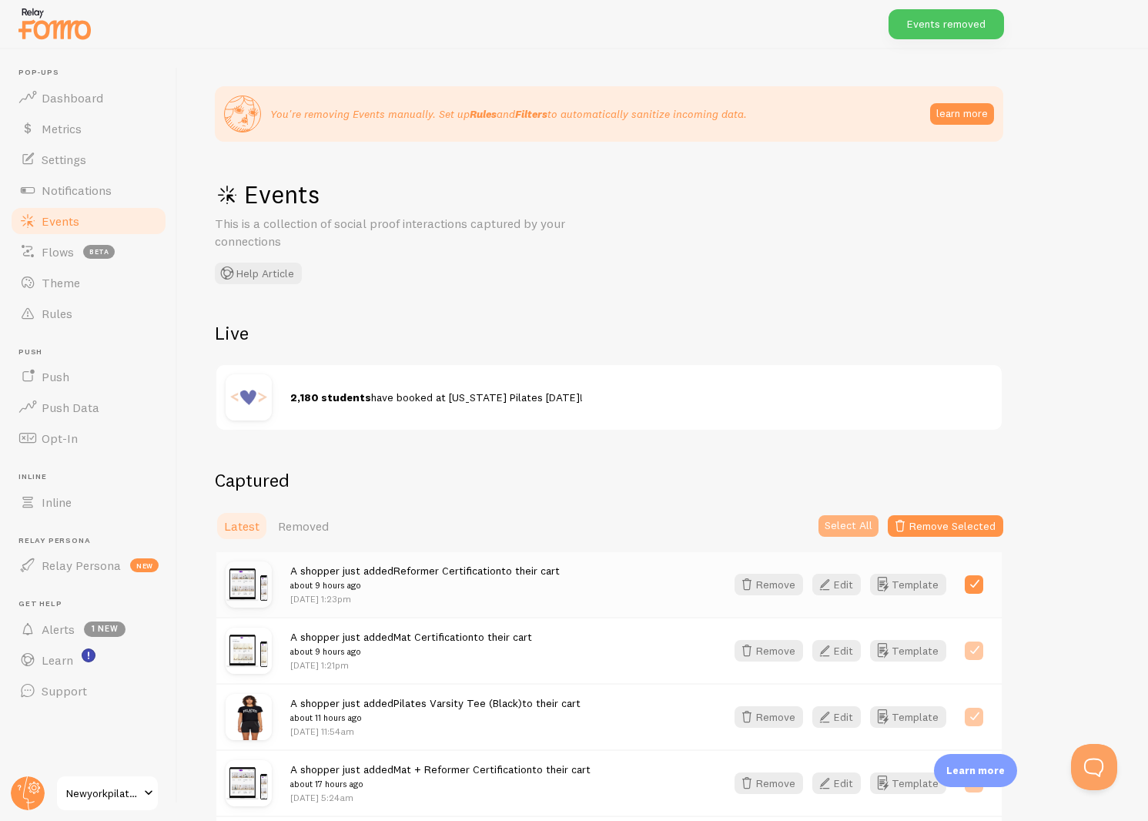
checkbox input "true"
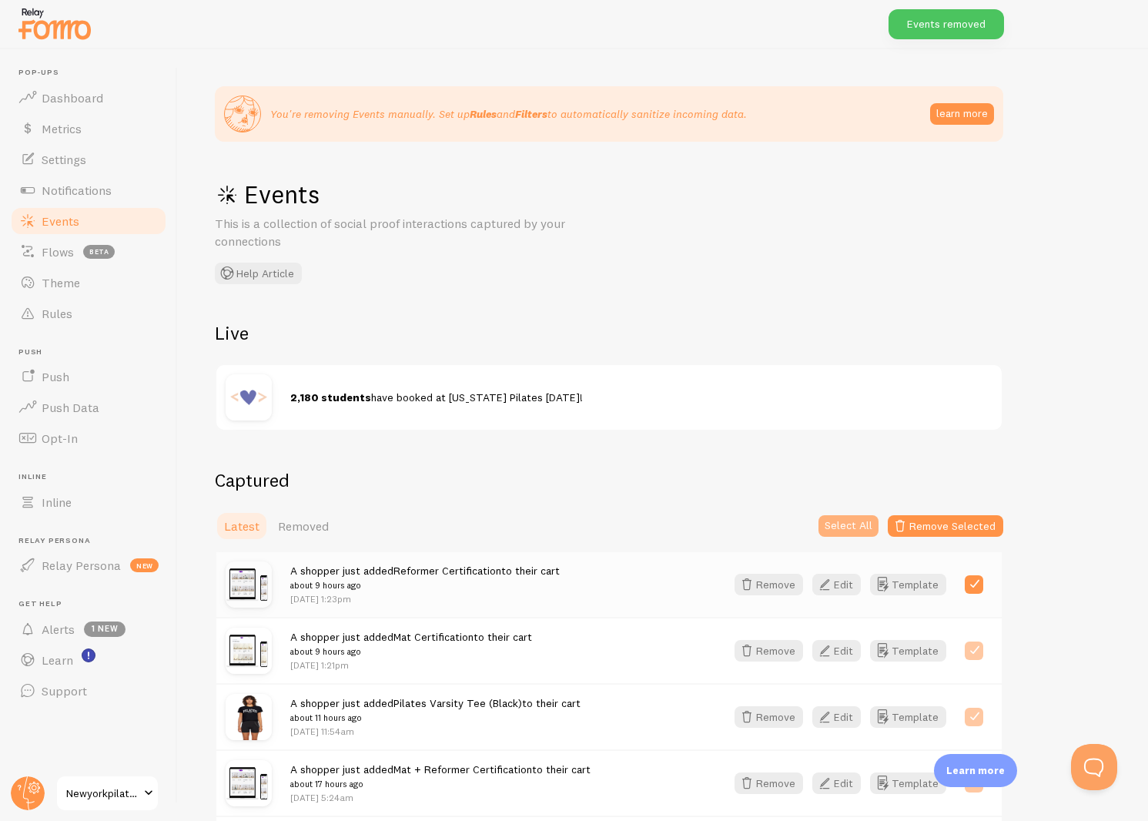
checkbox input "true"
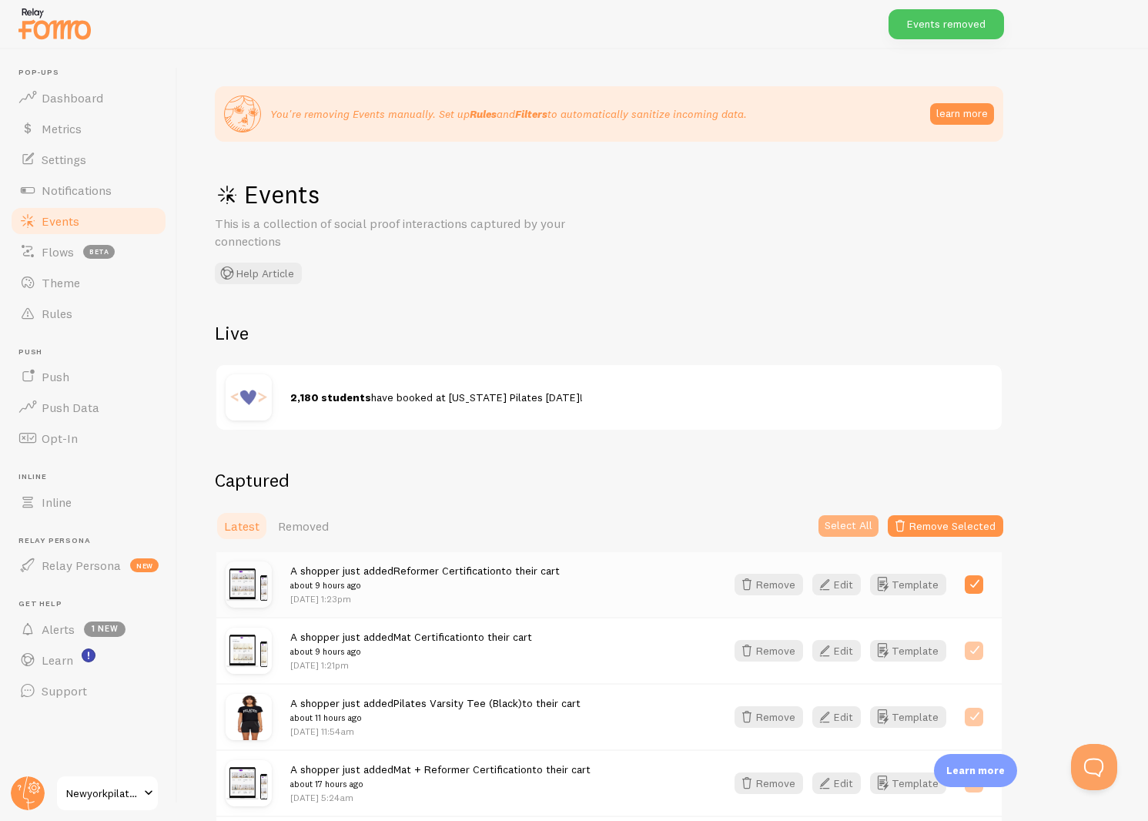
checkbox input "true"
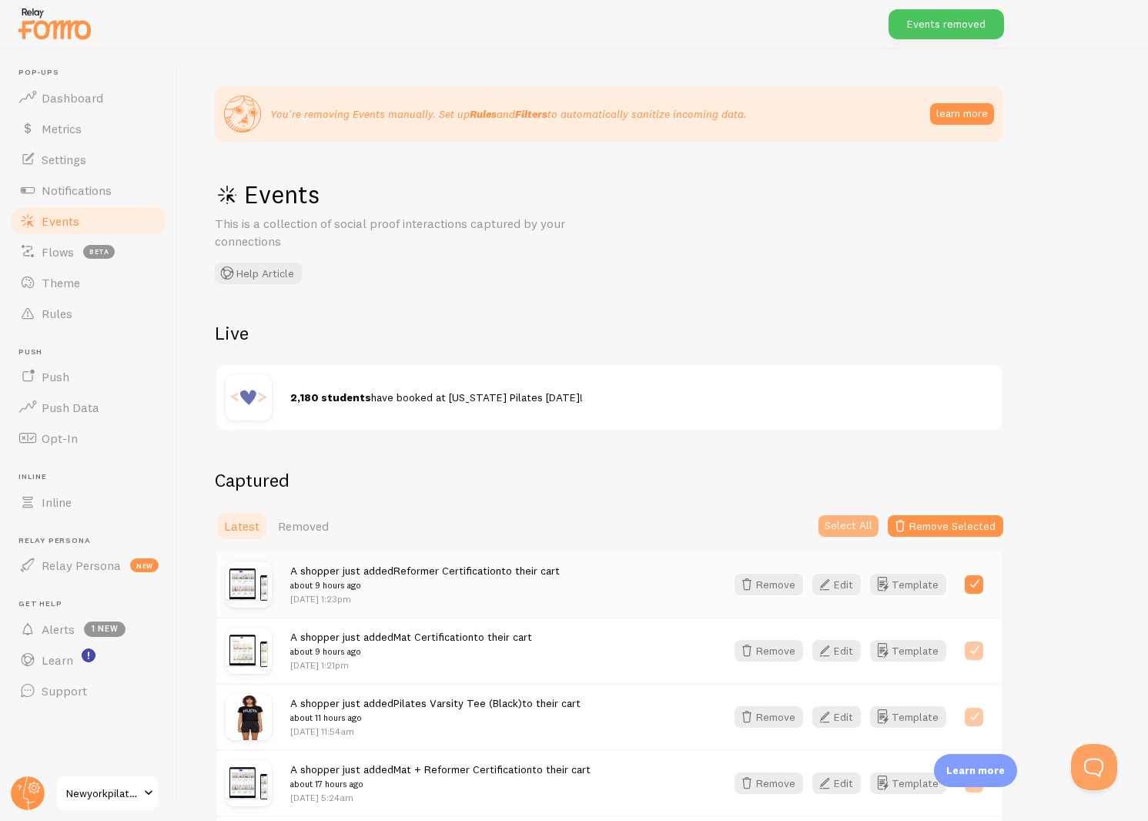
checkbox input "true"
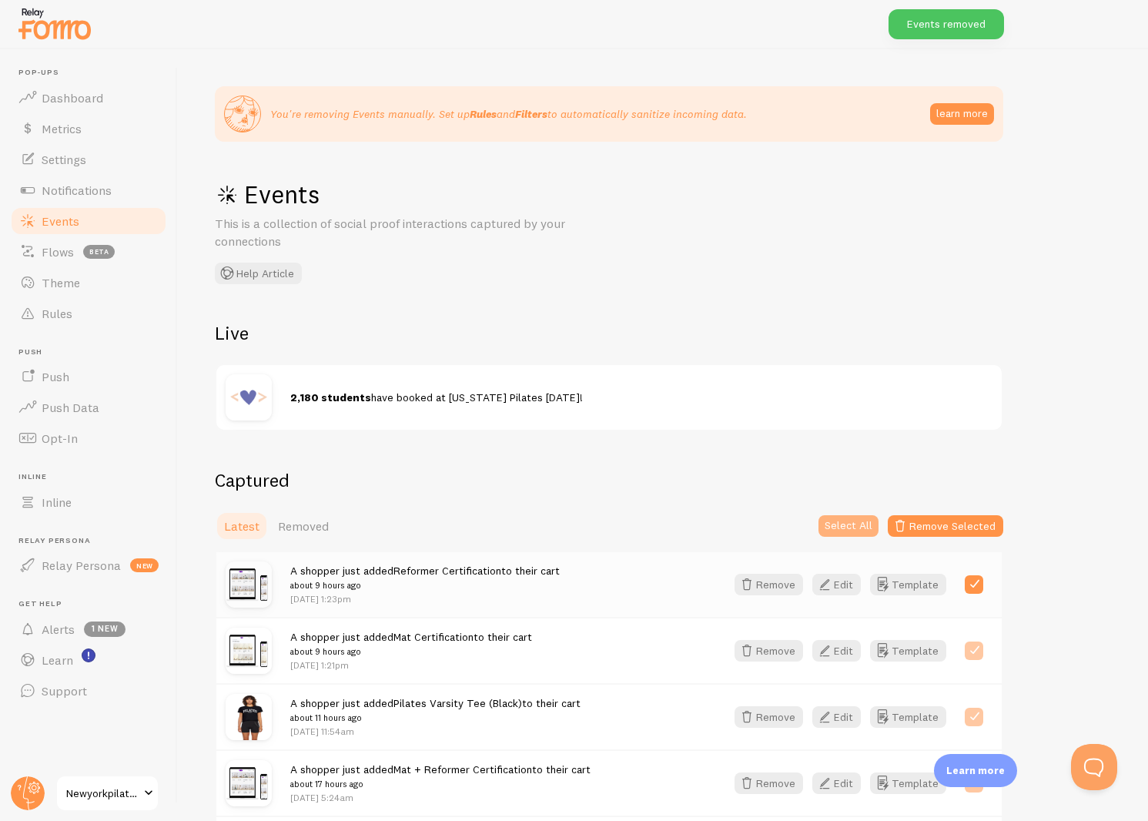
checkbox input "true"
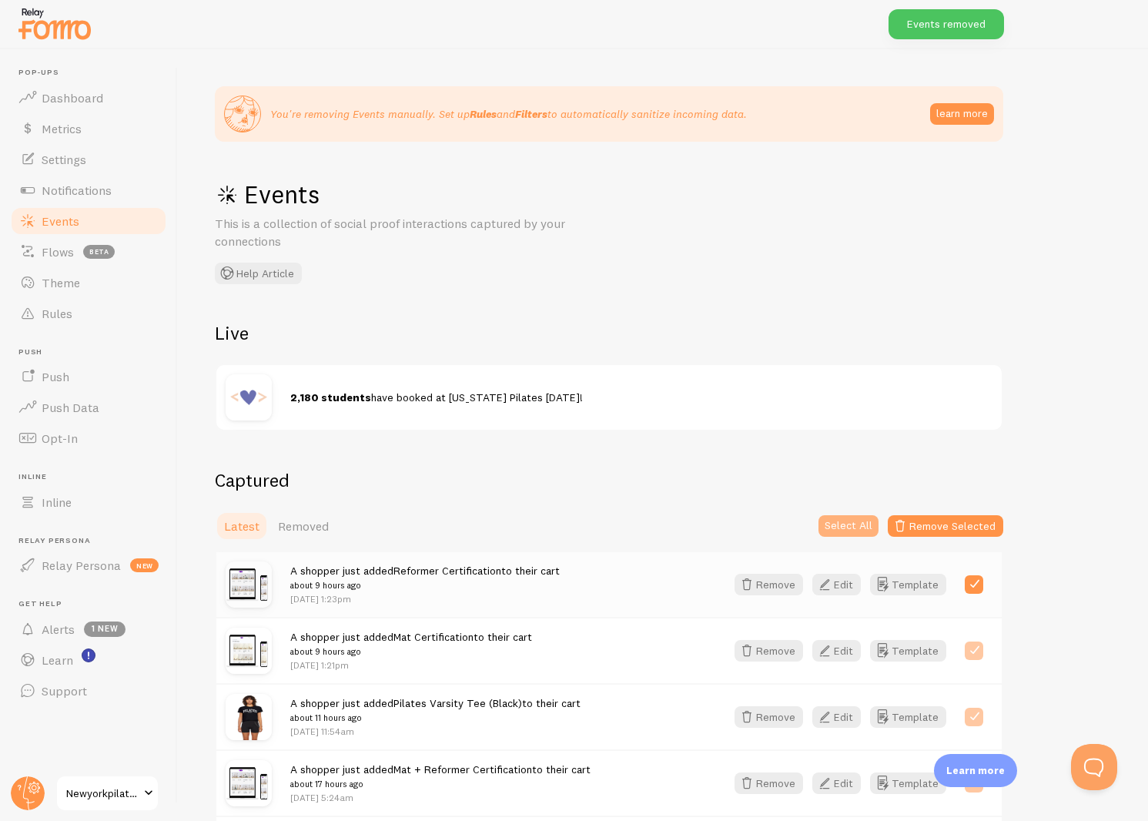
checkbox input "true"
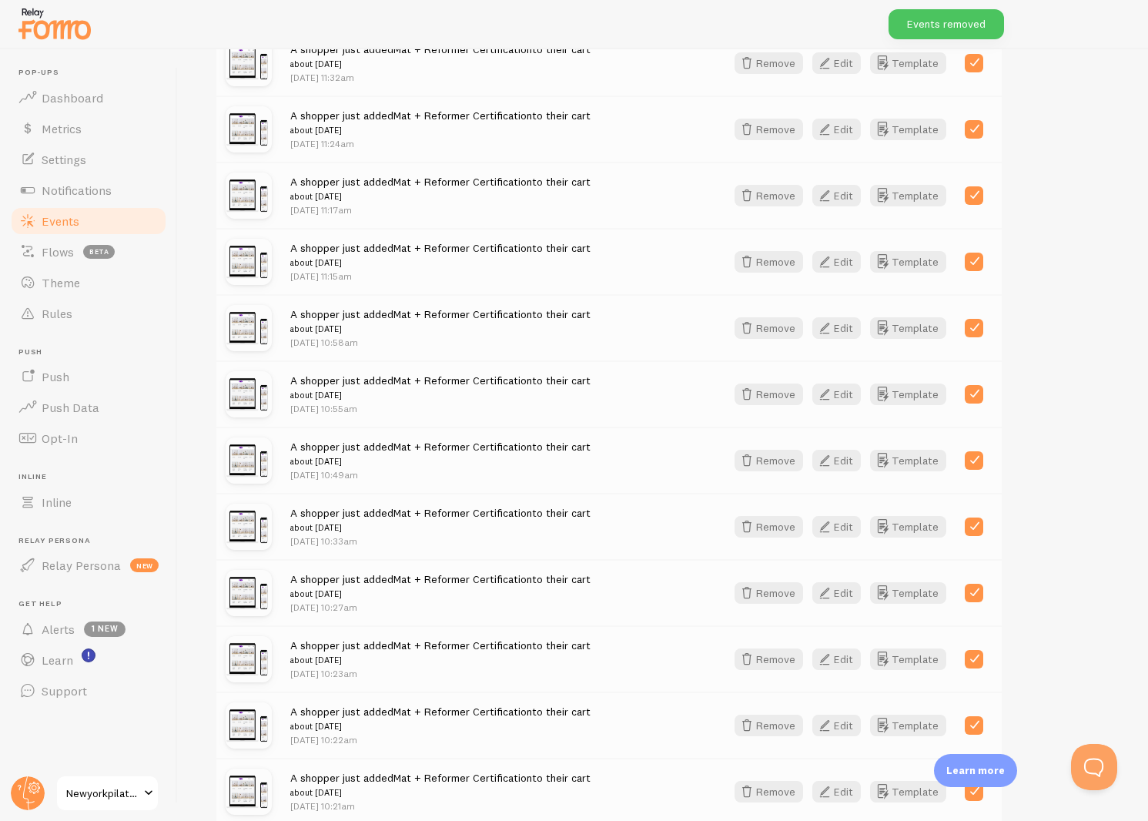
scroll to position [1790, 0]
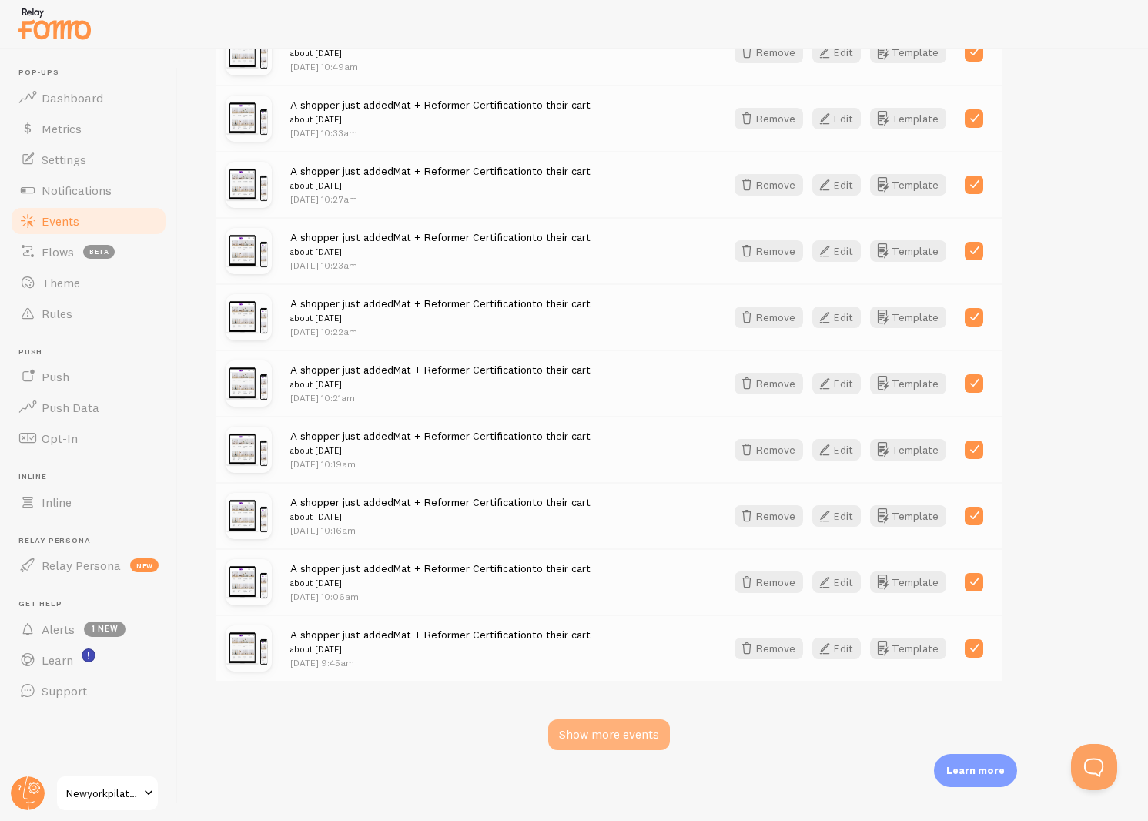
click at [606, 730] on div "Show more events" at bounding box center [609, 734] width 122 height 31
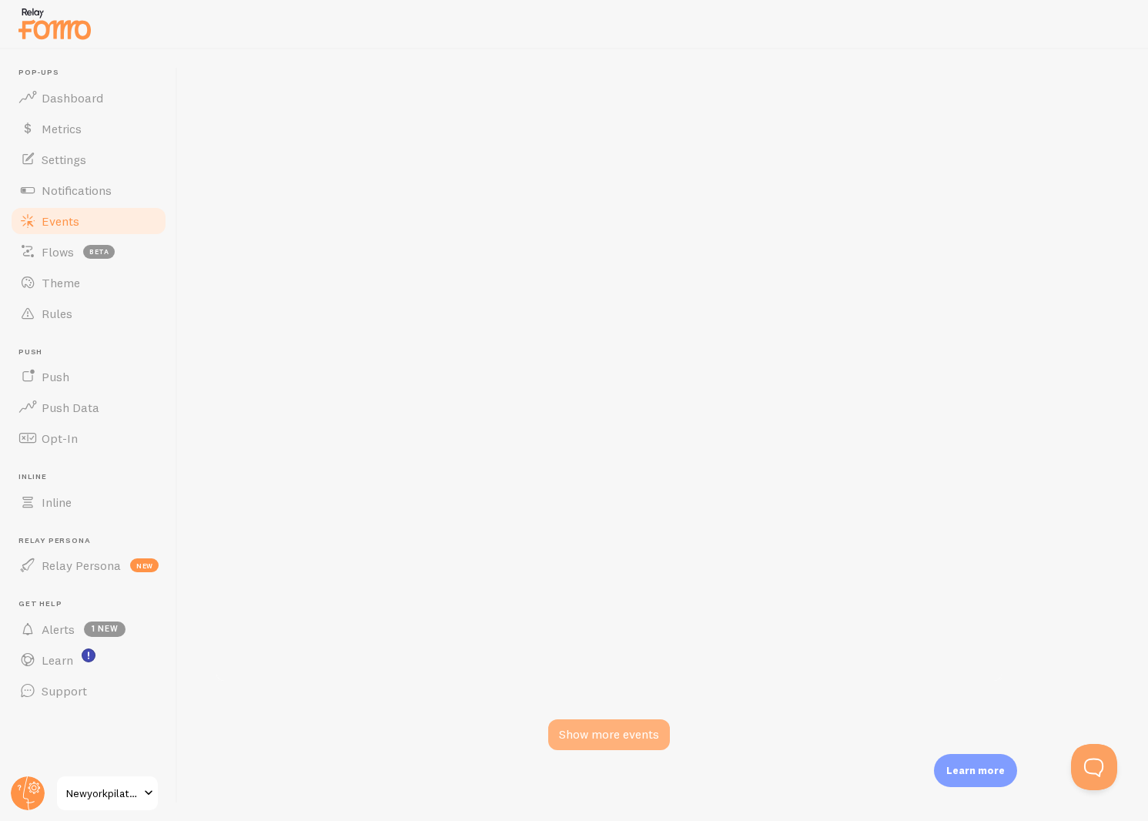
checkbox input "false"
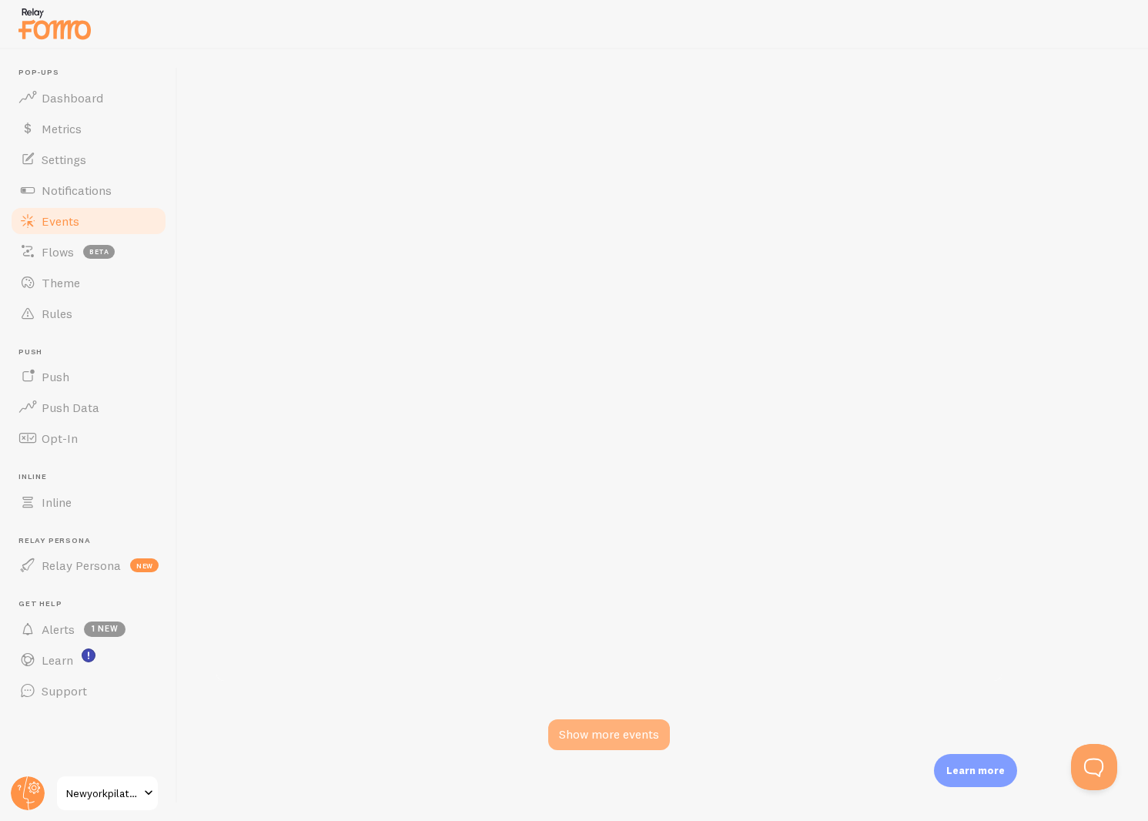
checkbox input "false"
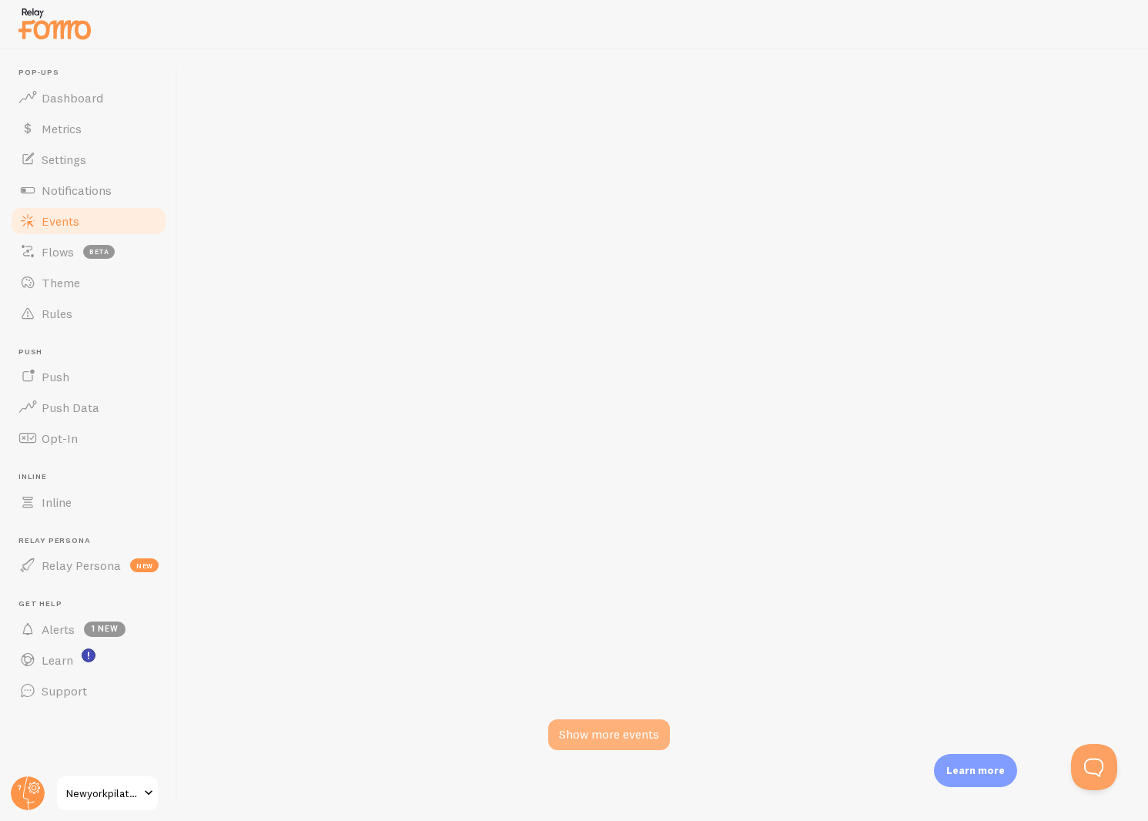
checkbox input "false"
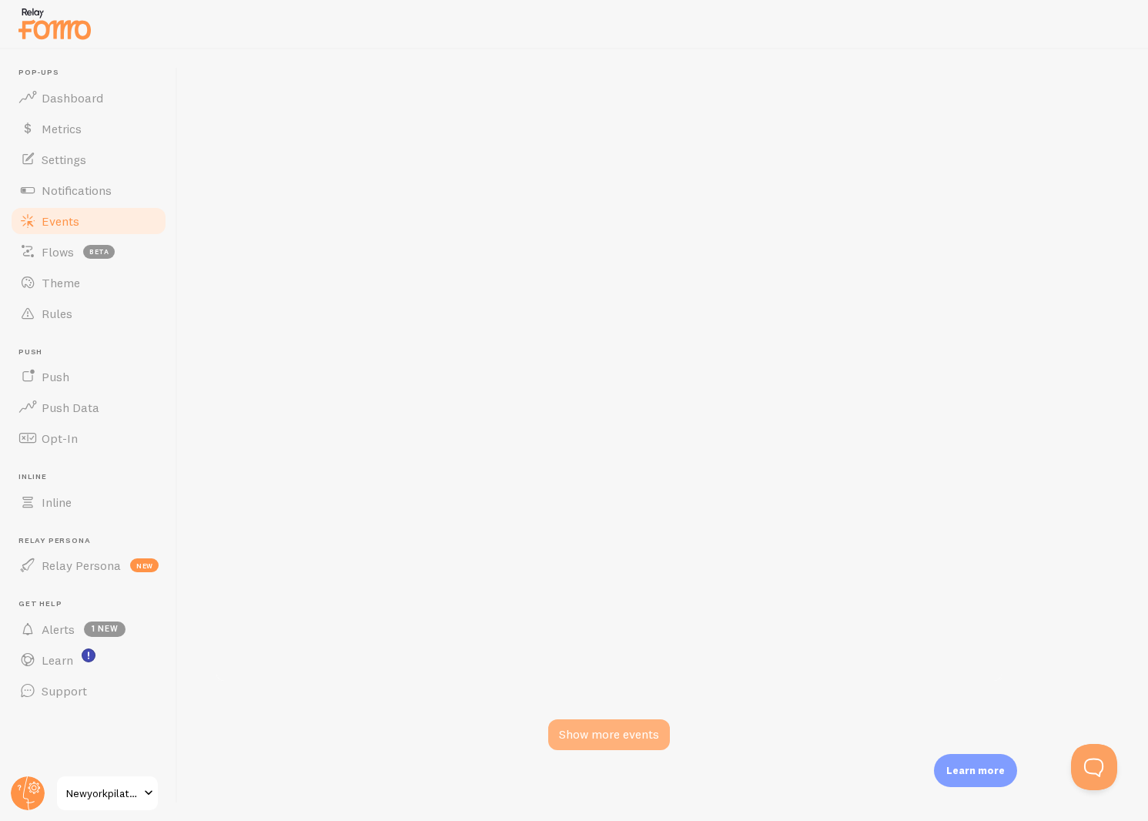
checkbox input "false"
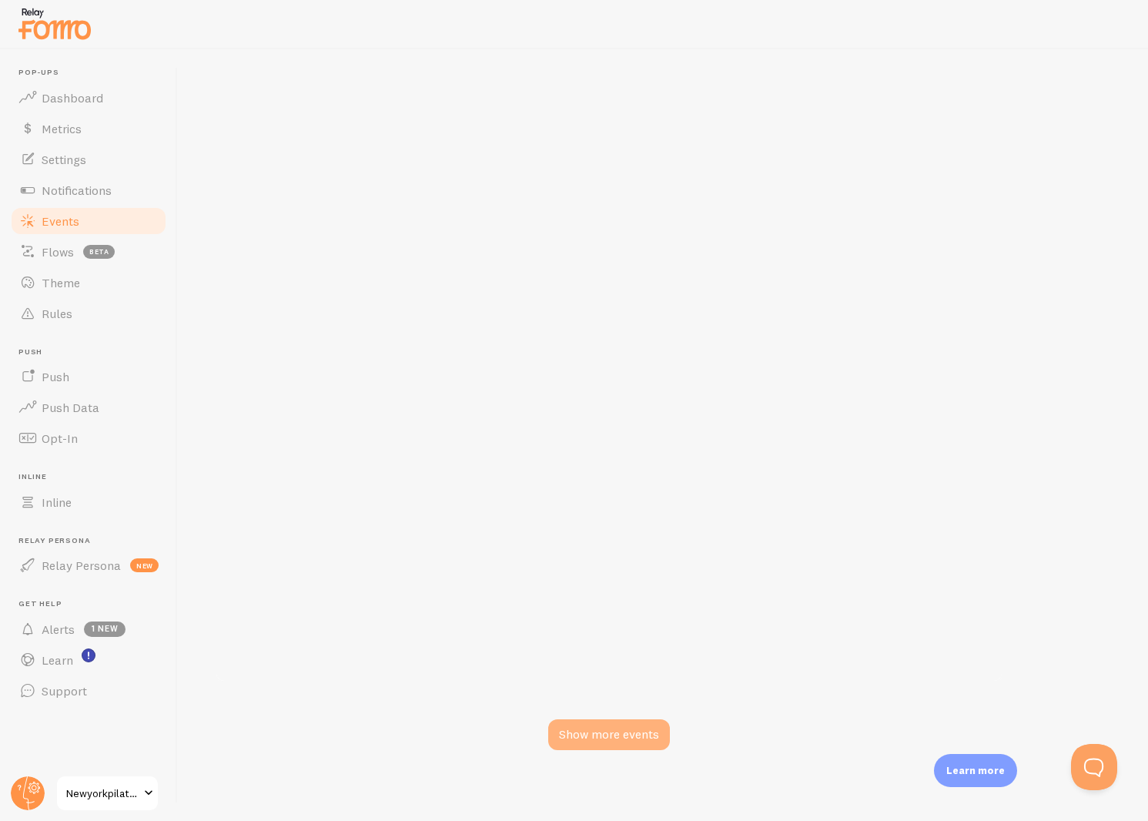
checkbox input "false"
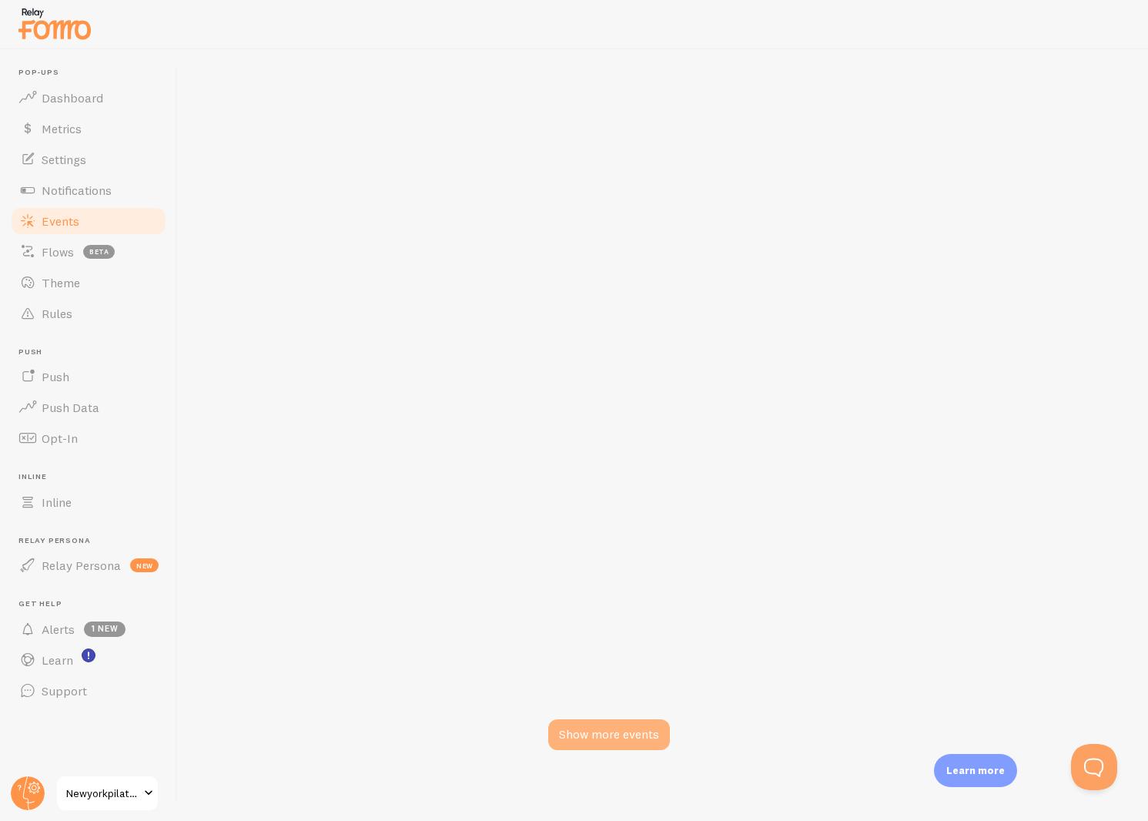
checkbox input "false"
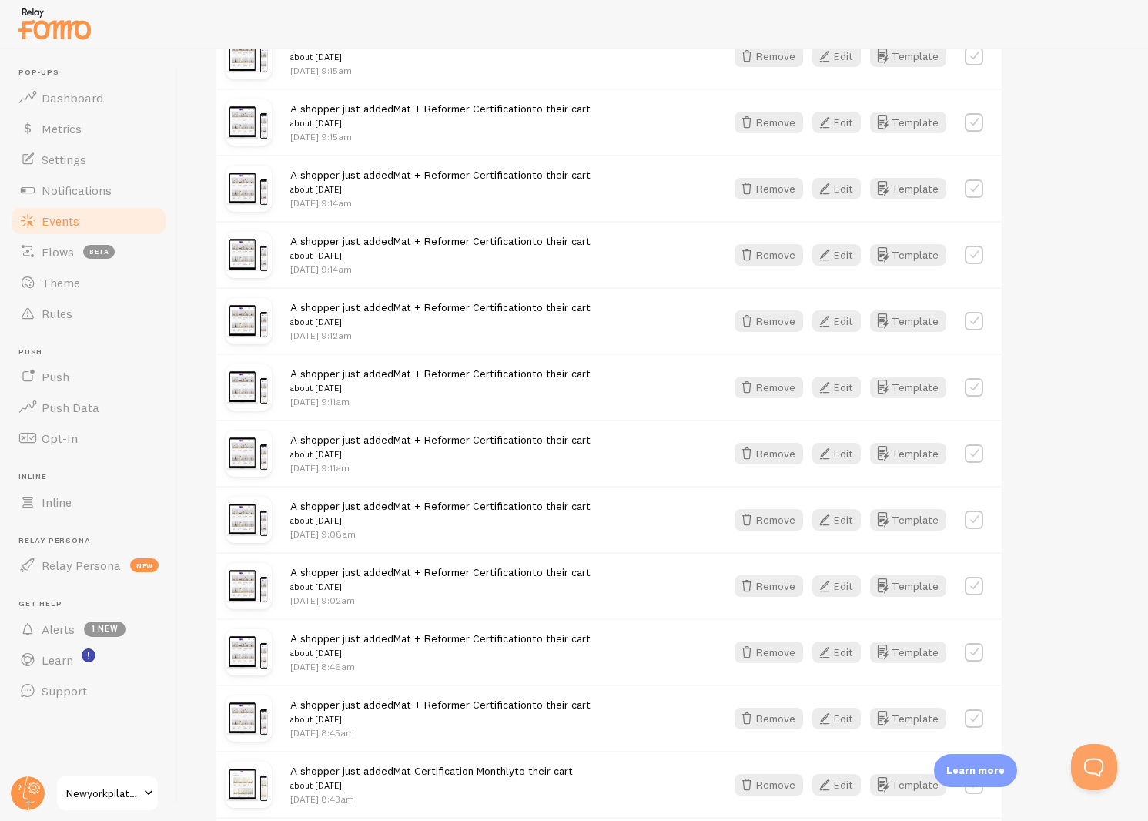
scroll to position [0, 0]
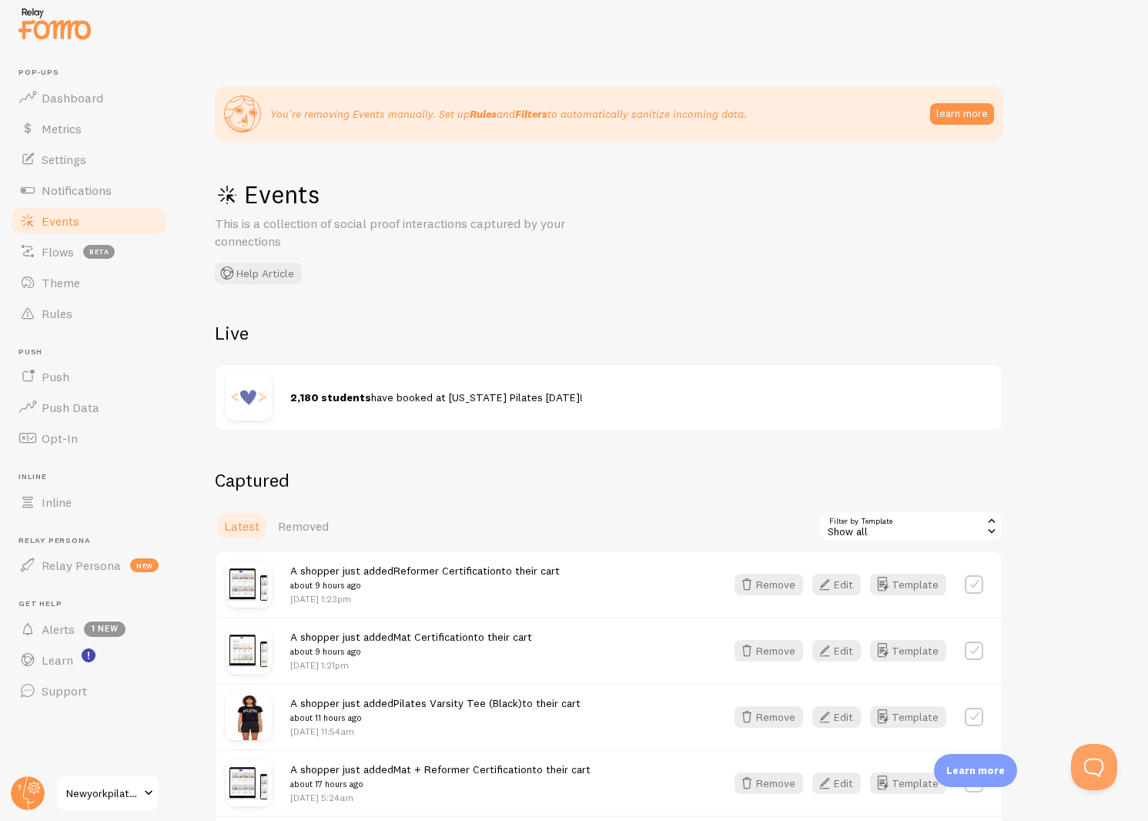
click at [981, 577] on label at bounding box center [974, 584] width 18 height 18
checkbox input "true"
click at [870, 527] on button "Select All" at bounding box center [848, 526] width 60 height 22
checkbox input "true"
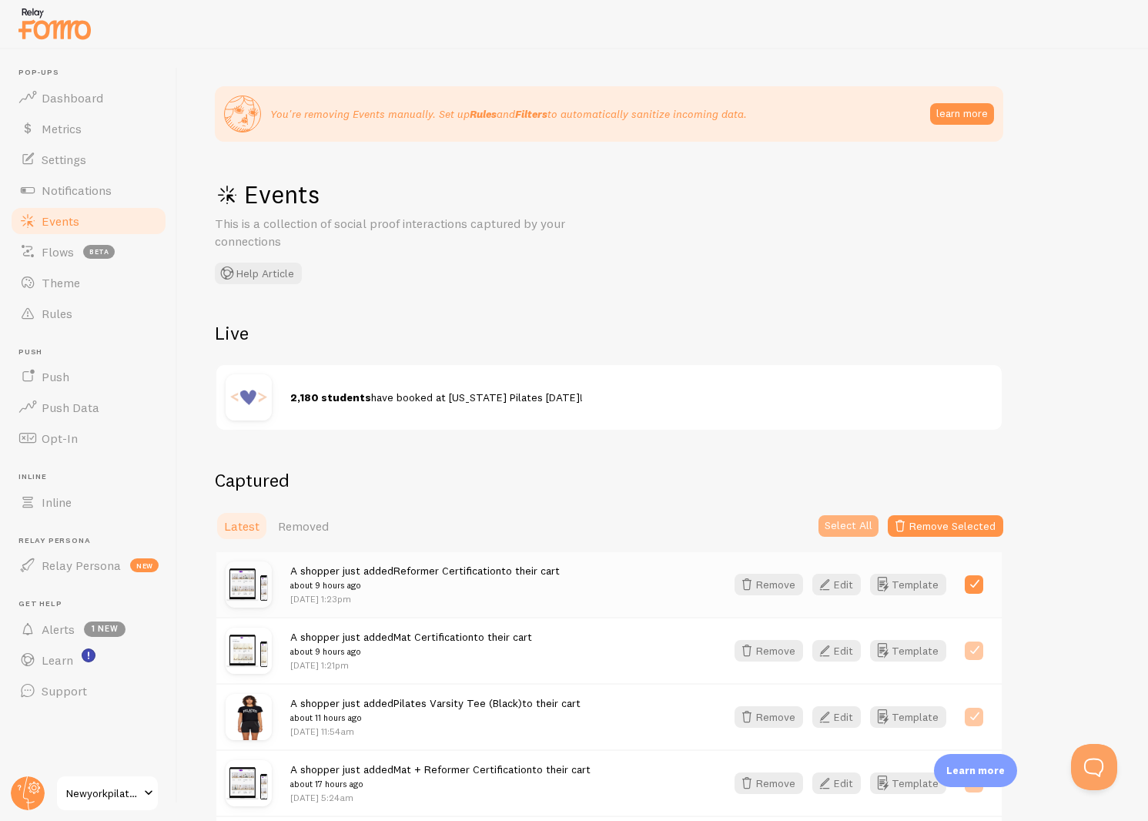
checkbox input "true"
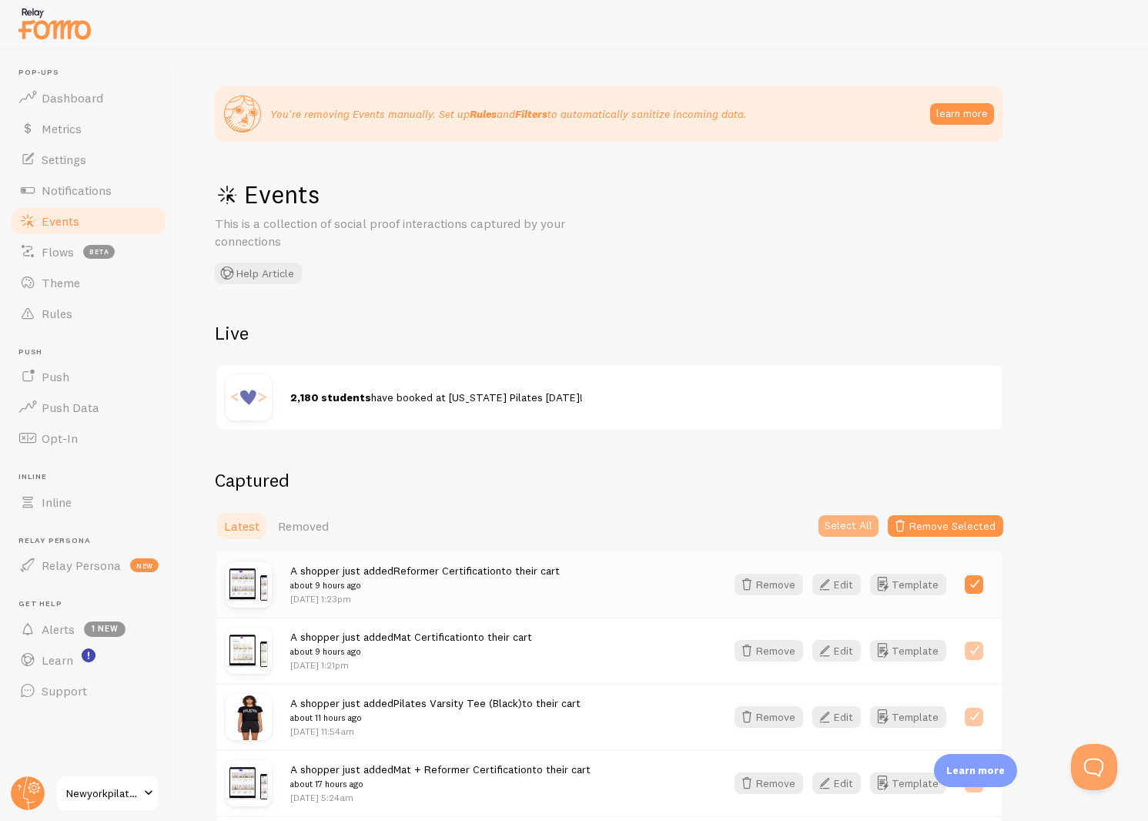
checkbox input "true"
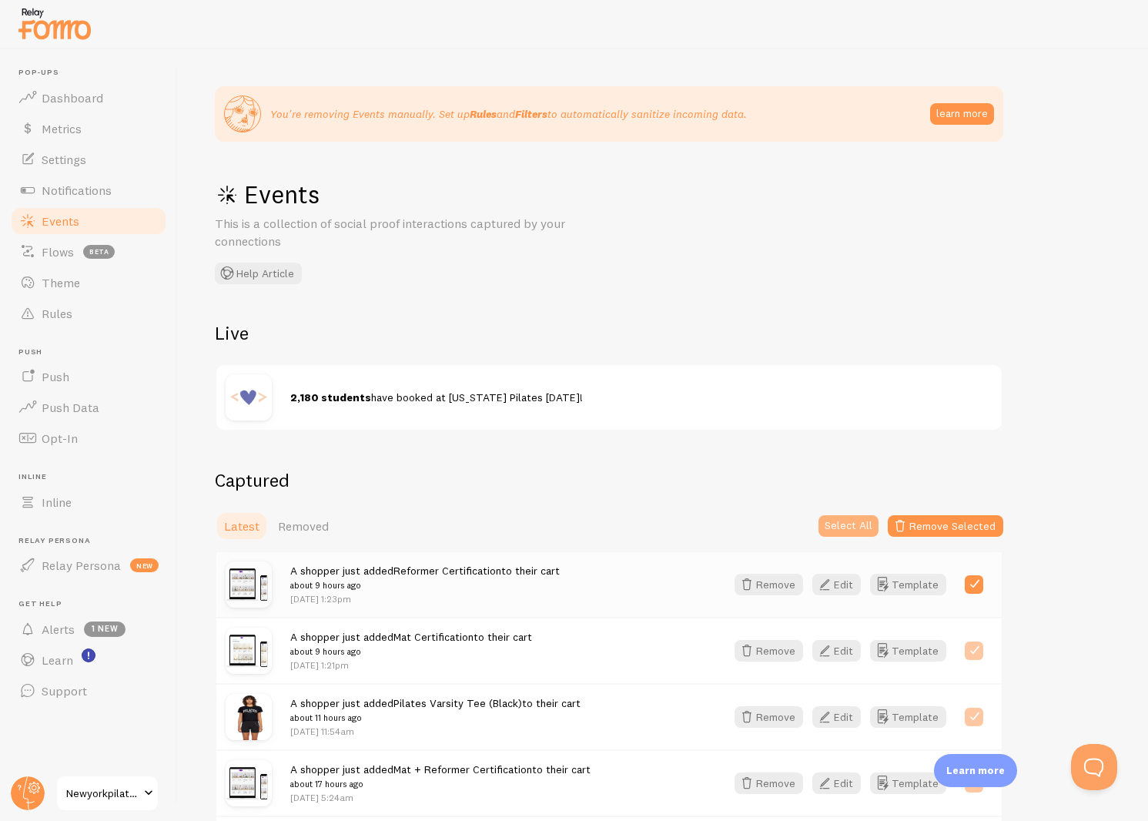
checkbox input "true"
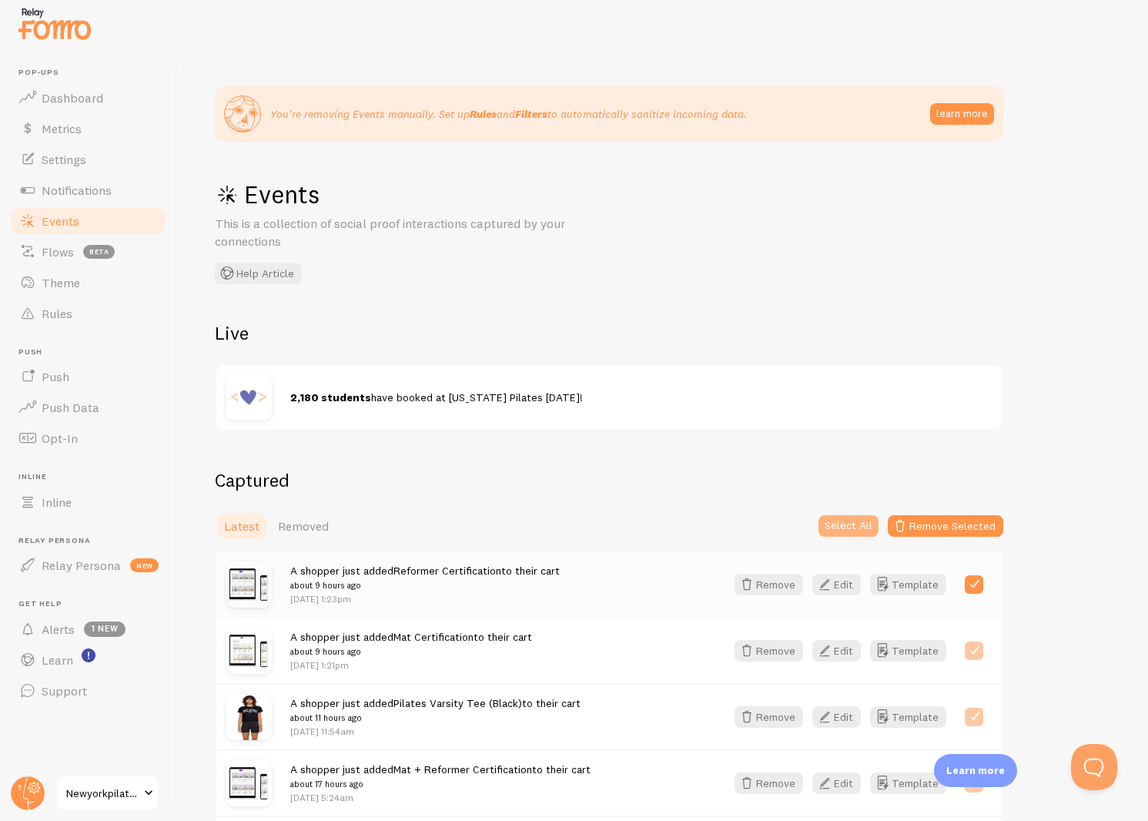
checkbox input "true"
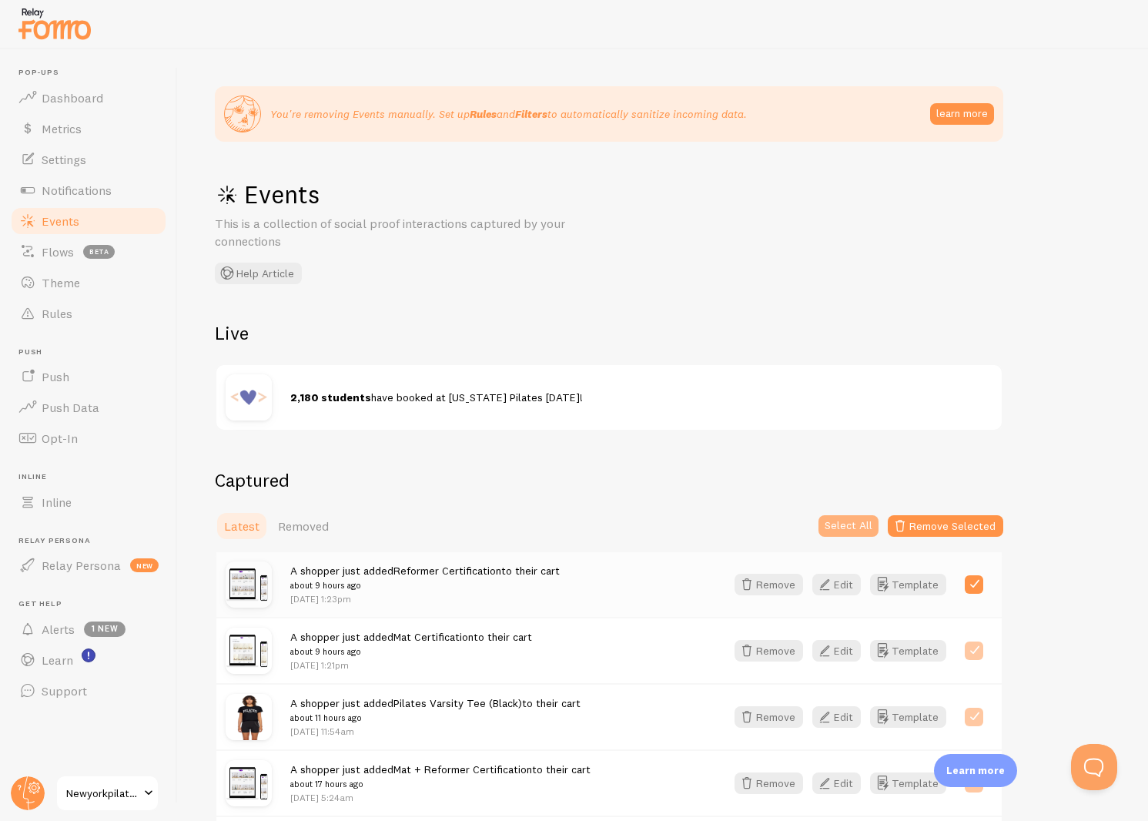
checkbox input "true"
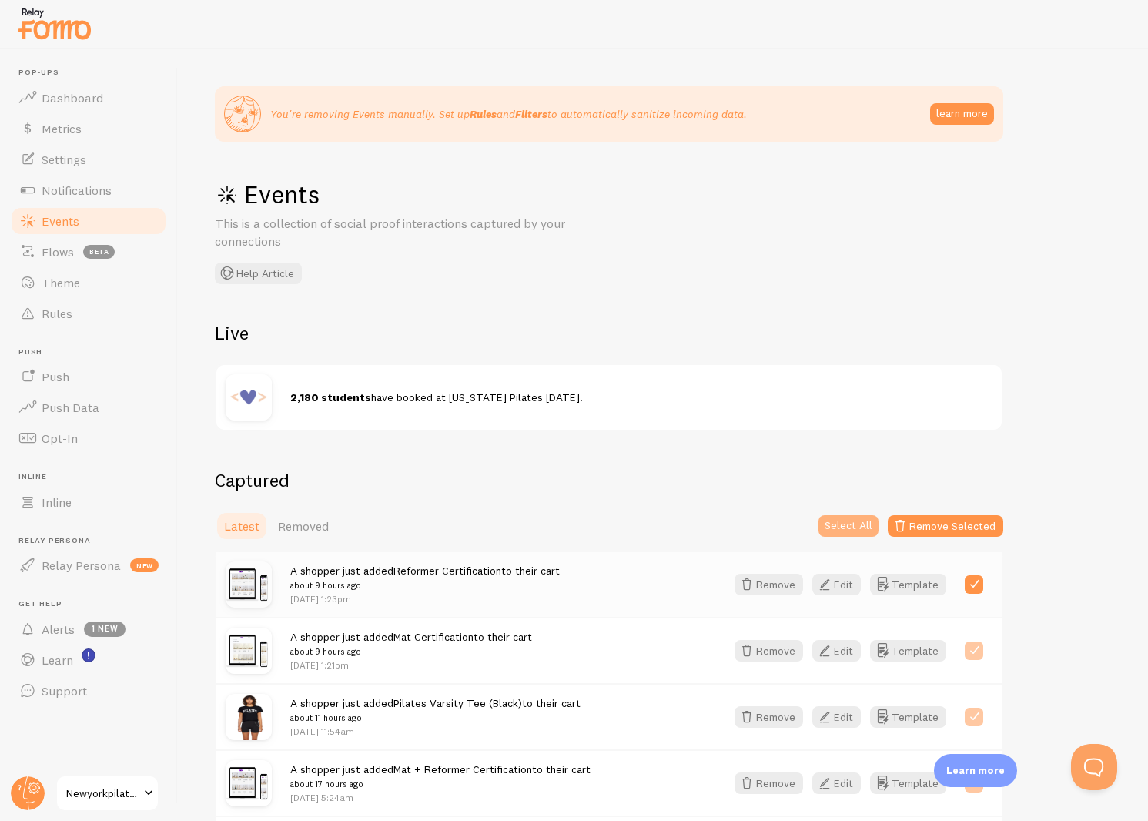
checkbox input "true"
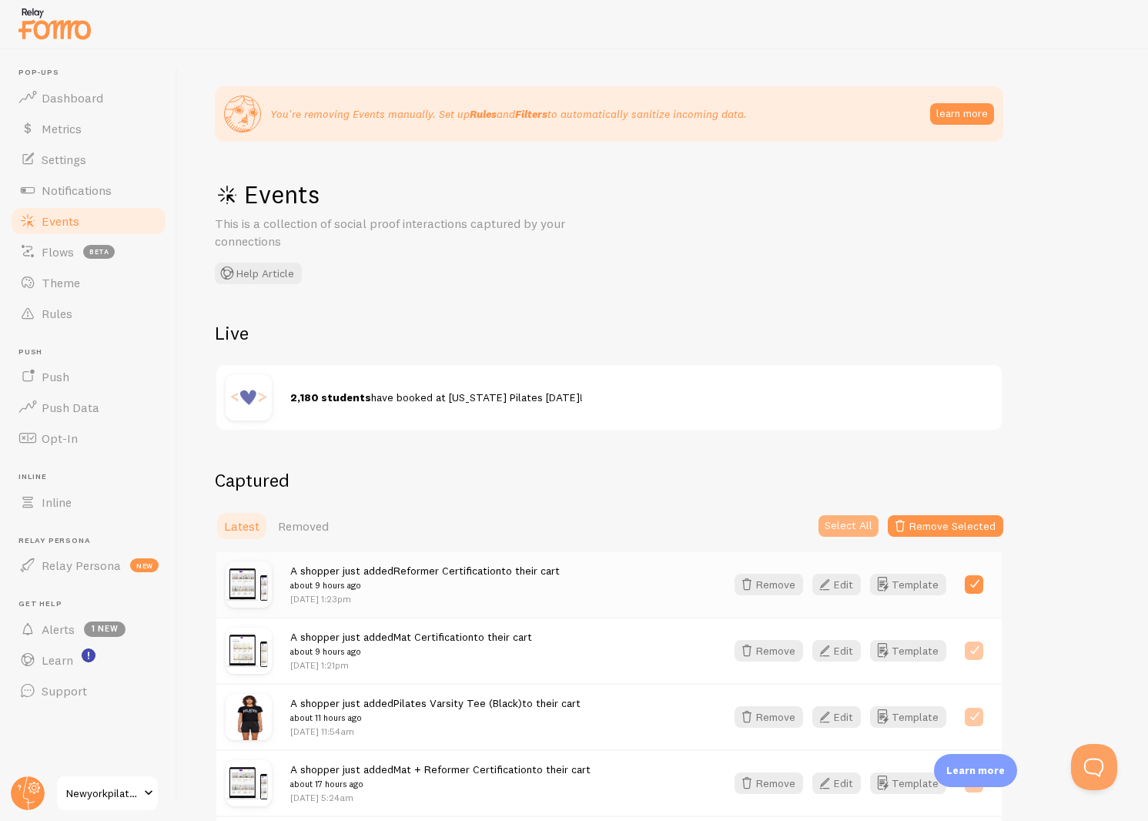
checkbox input "true"
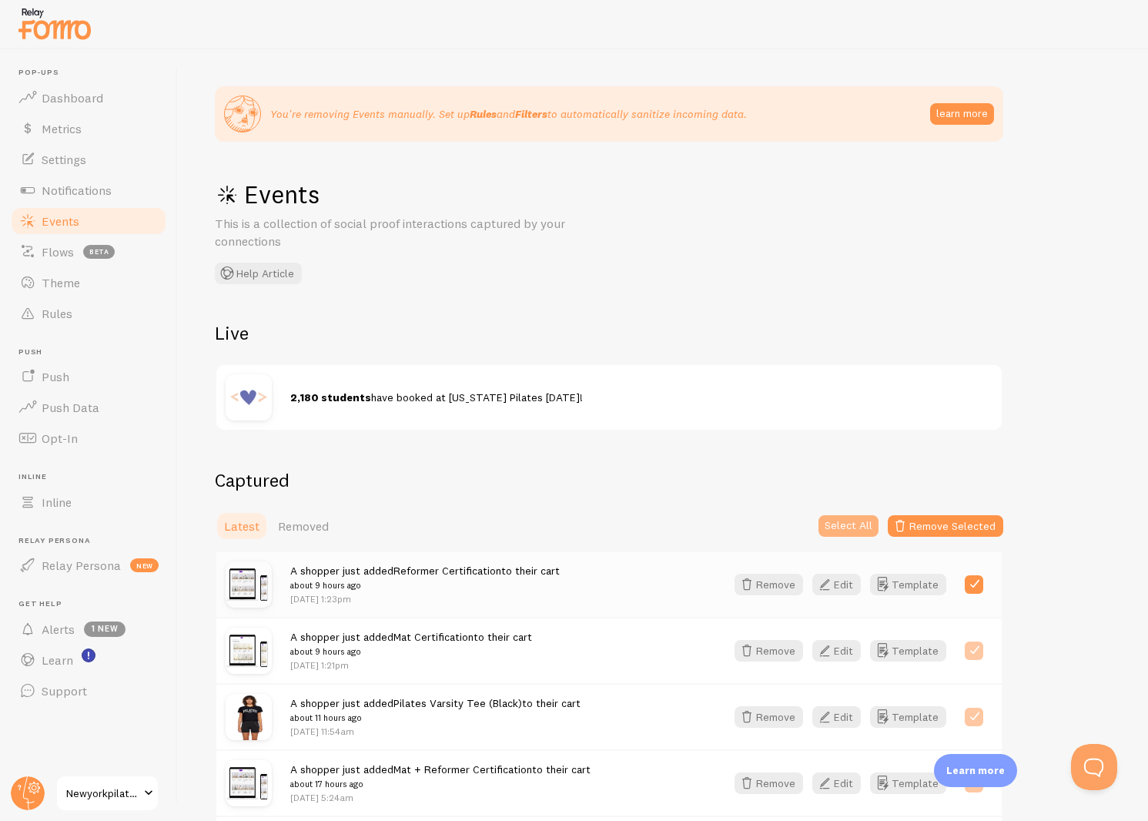
checkbox input "true"
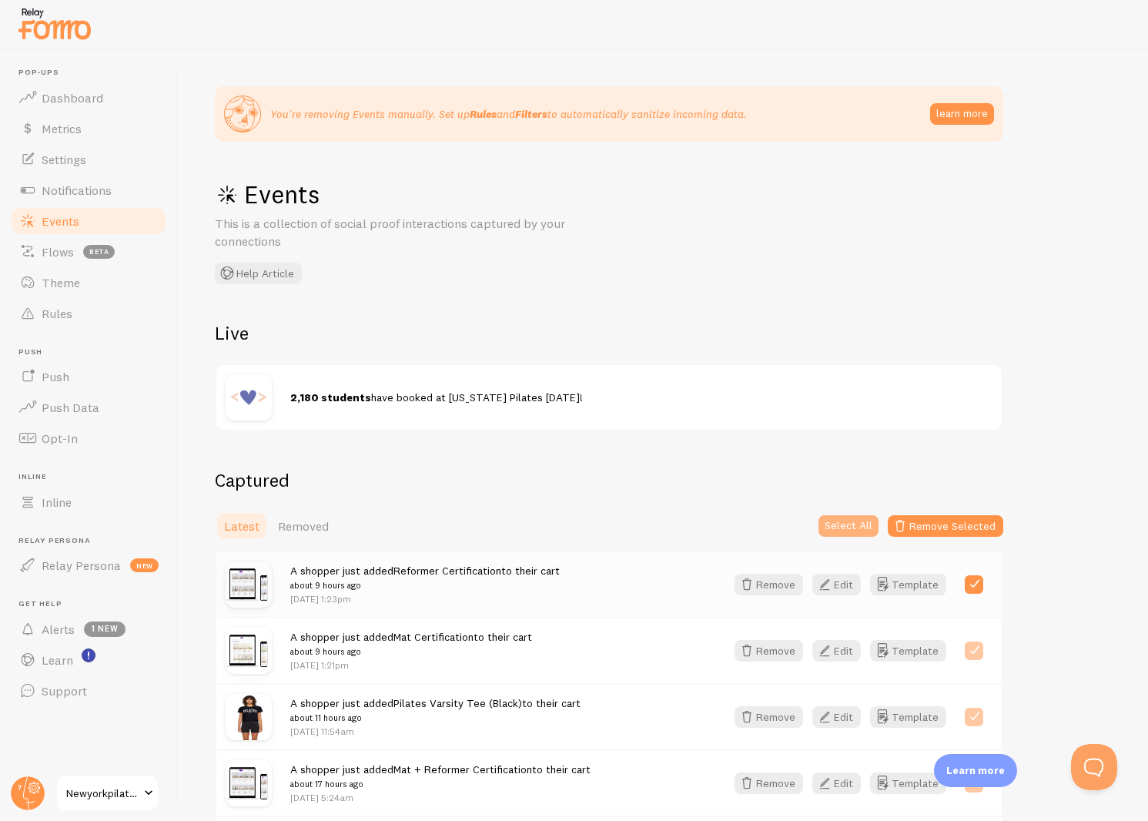
checkbox input "true"
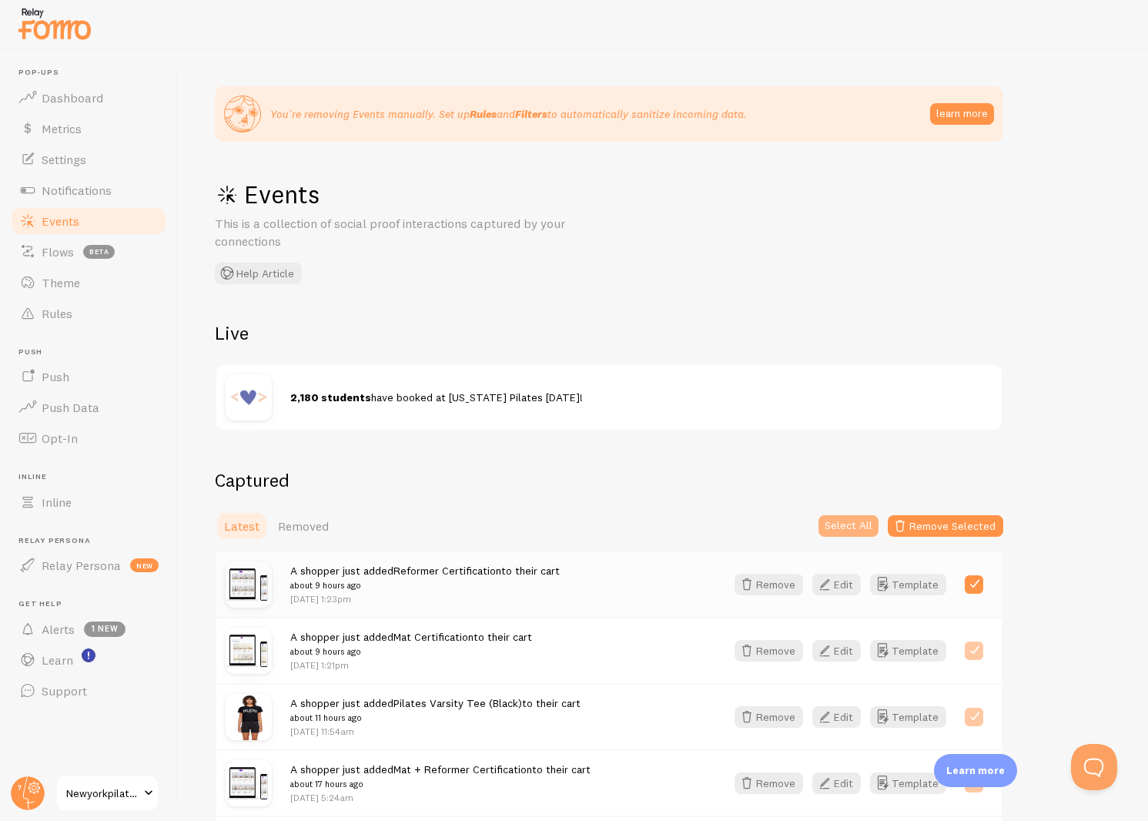
checkbox input "true"
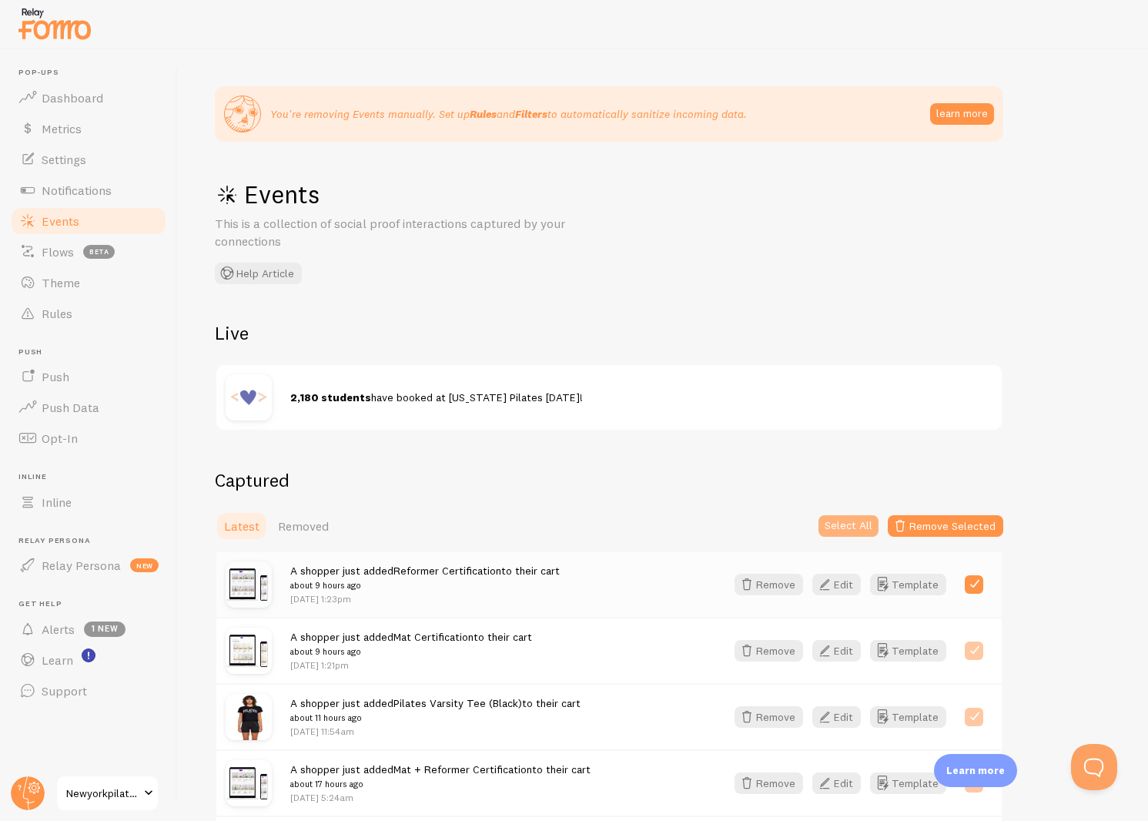
checkbox input "true"
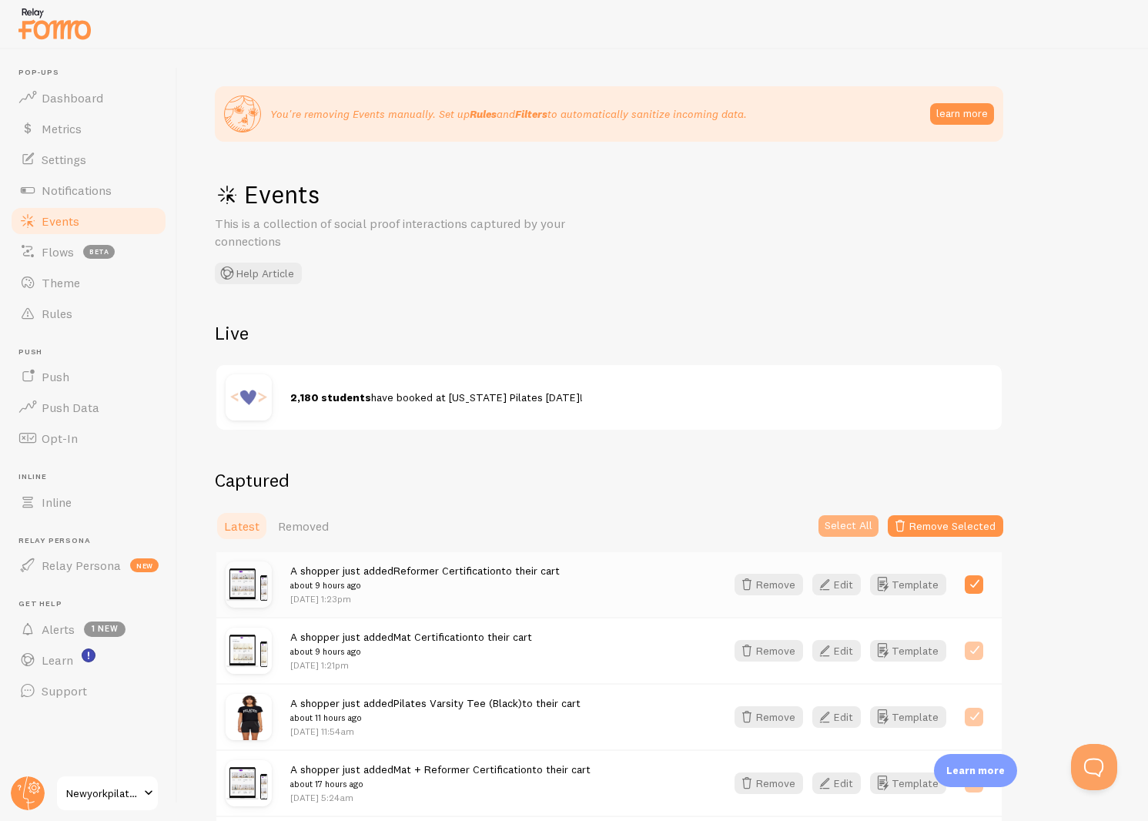
checkbox input "true"
click at [948, 523] on button "Remove Selected" at bounding box center [945, 526] width 115 height 22
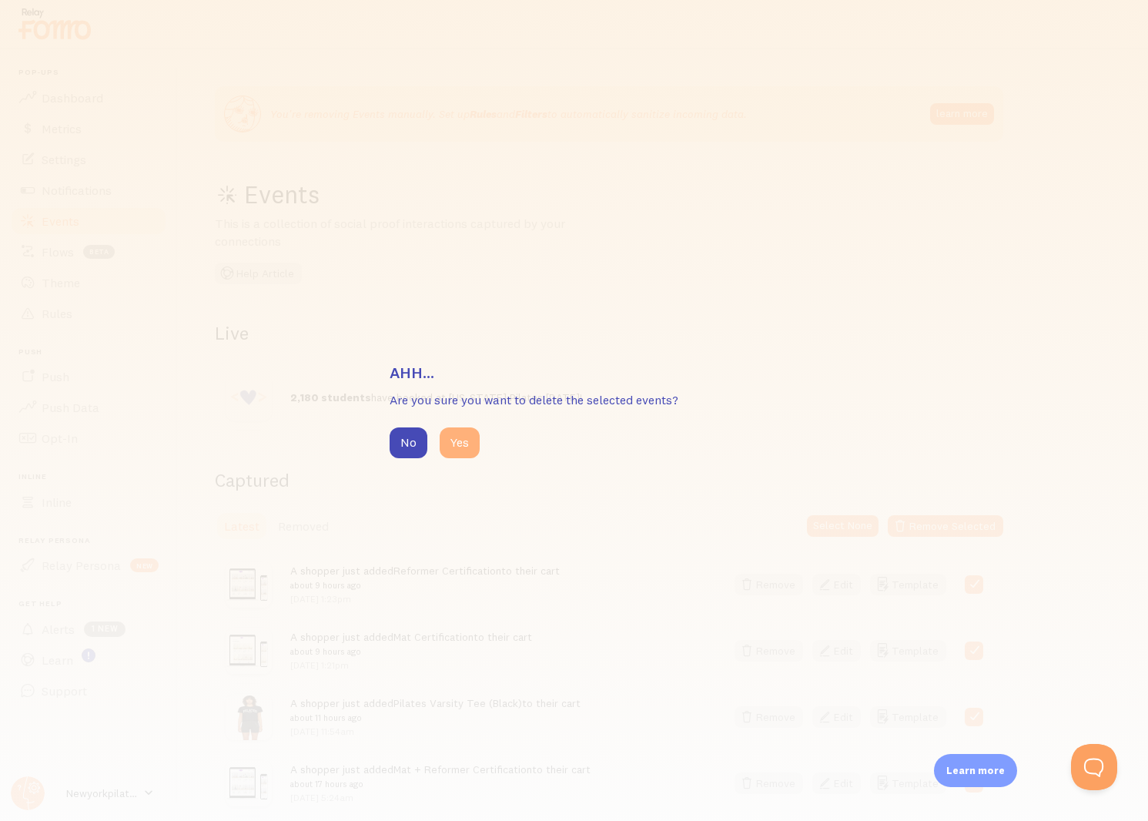
click at [472, 442] on button "Yes" at bounding box center [460, 442] width 40 height 31
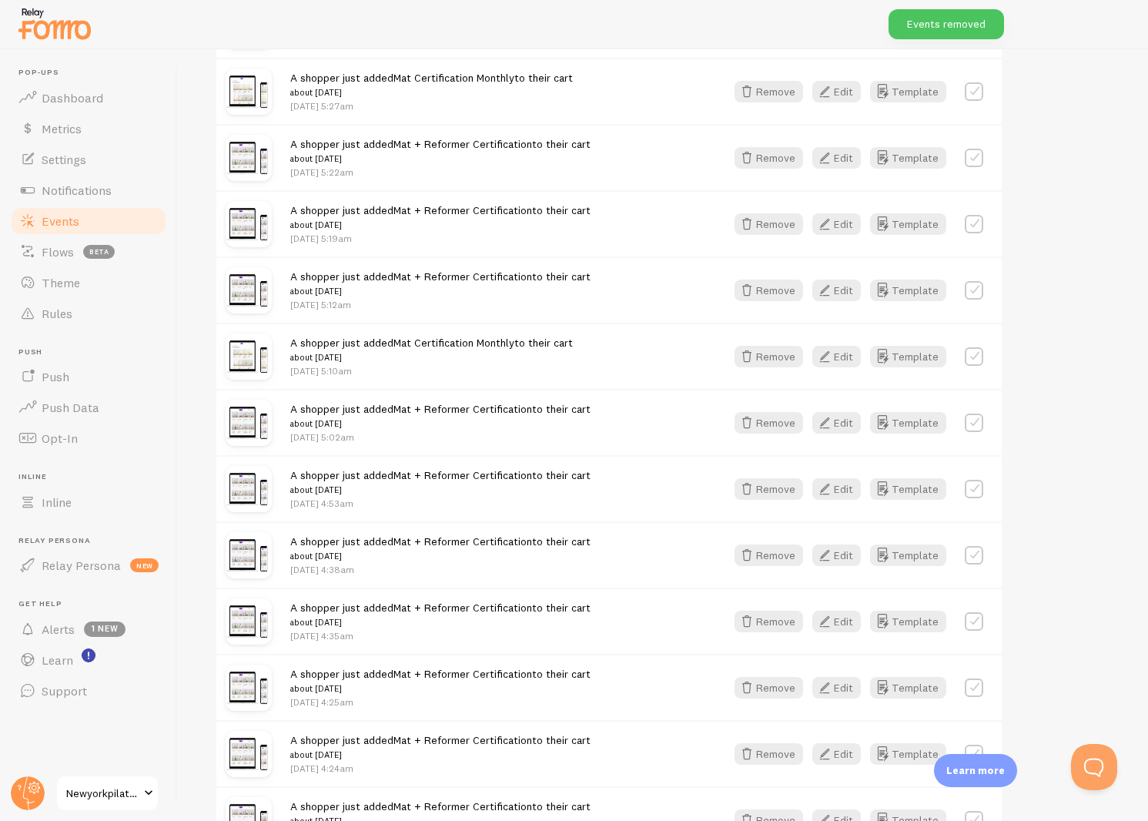
scroll to position [1856, 0]
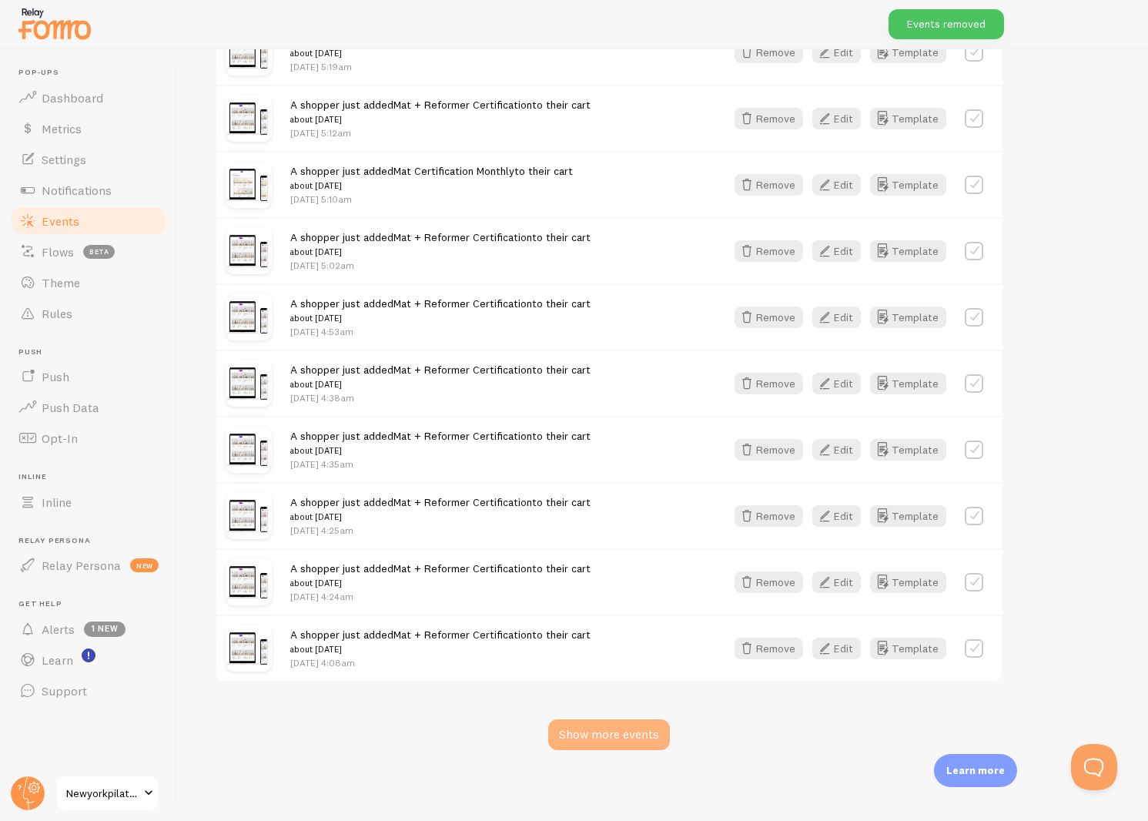
click at [637, 730] on div "Show more events" at bounding box center [609, 734] width 122 height 31
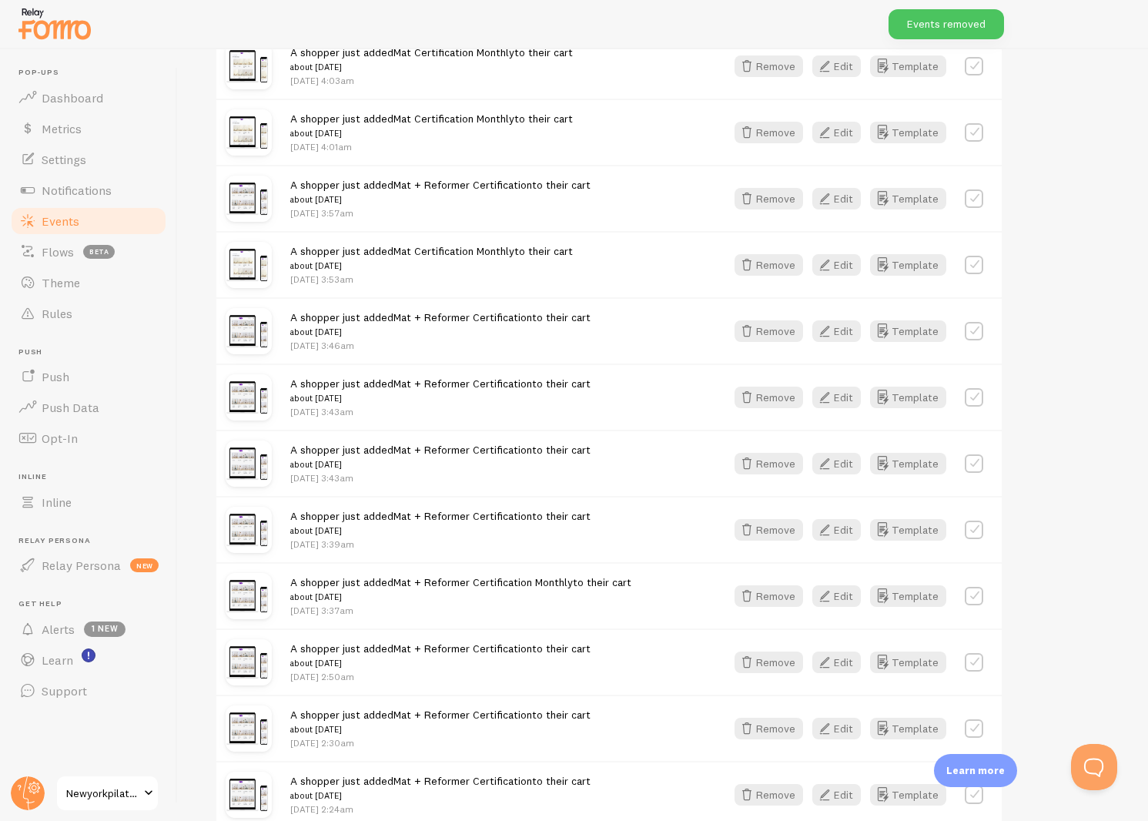
scroll to position [3842, 0]
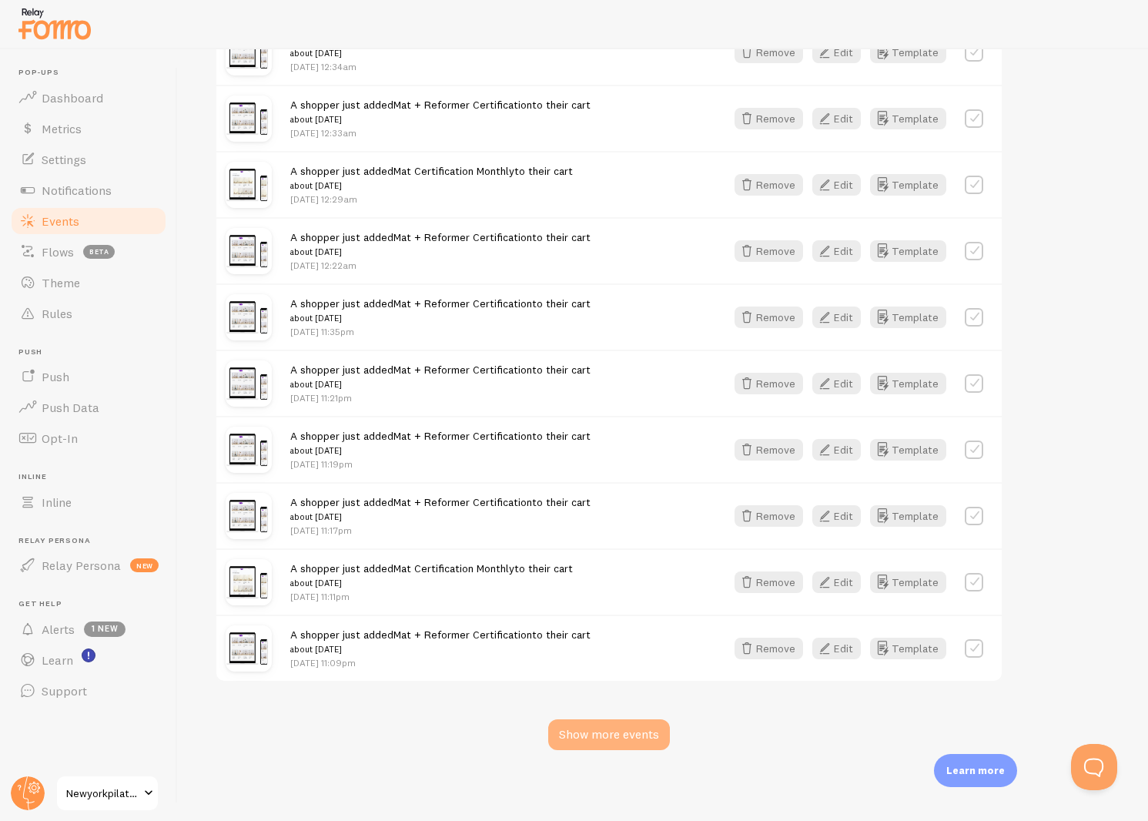
click at [633, 719] on div "Show more events" at bounding box center [609, 734] width 122 height 31
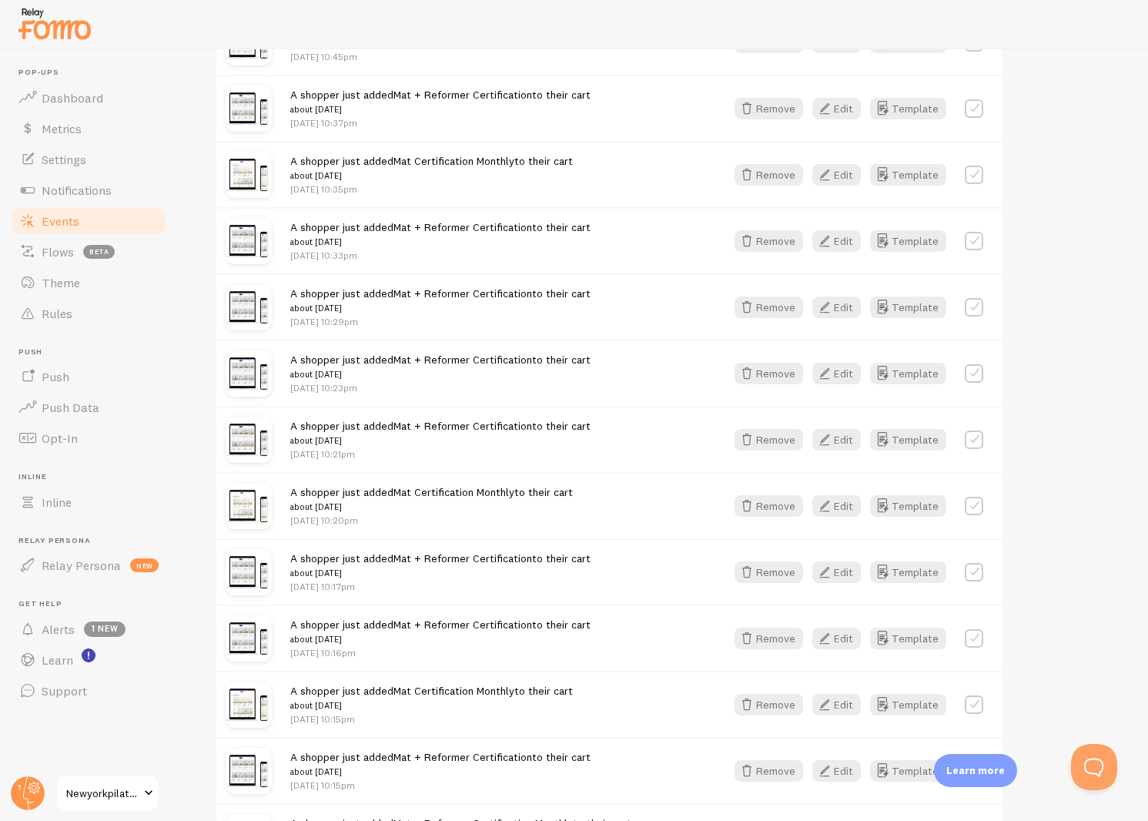
scroll to position [5828, 0]
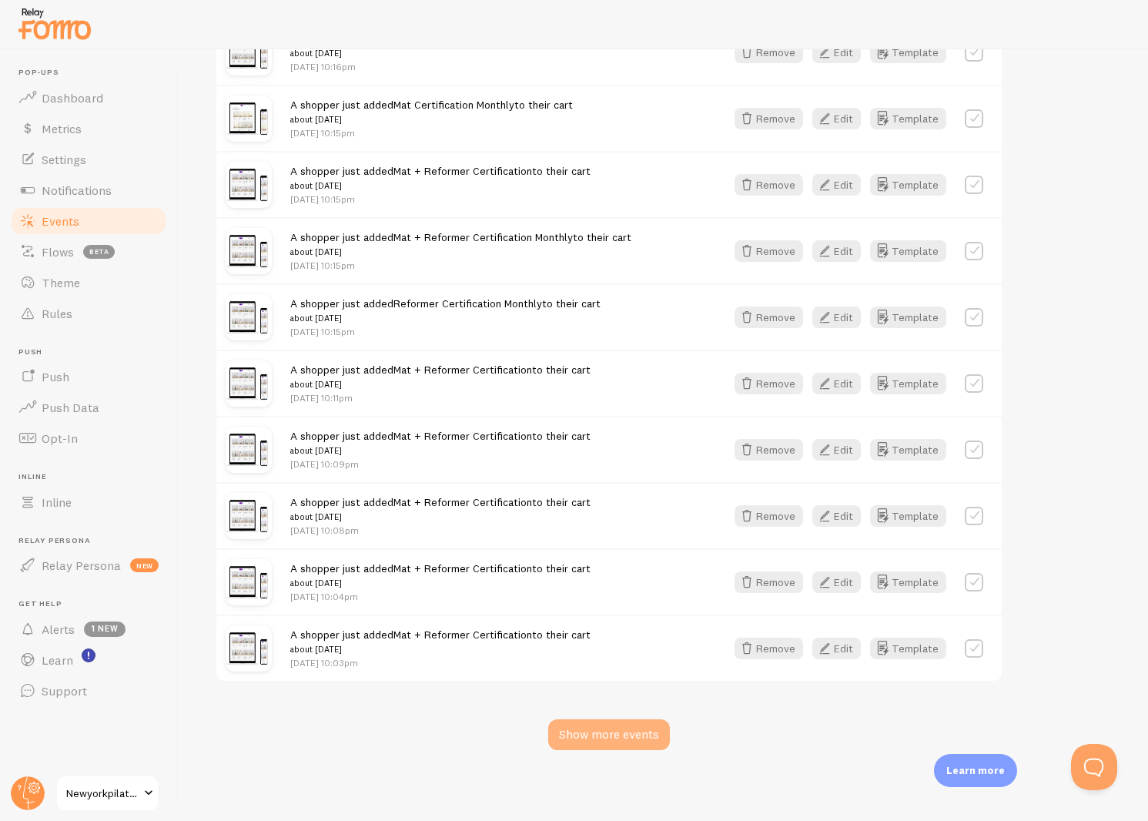
click at [642, 733] on div "Show more events" at bounding box center [609, 734] width 122 height 31
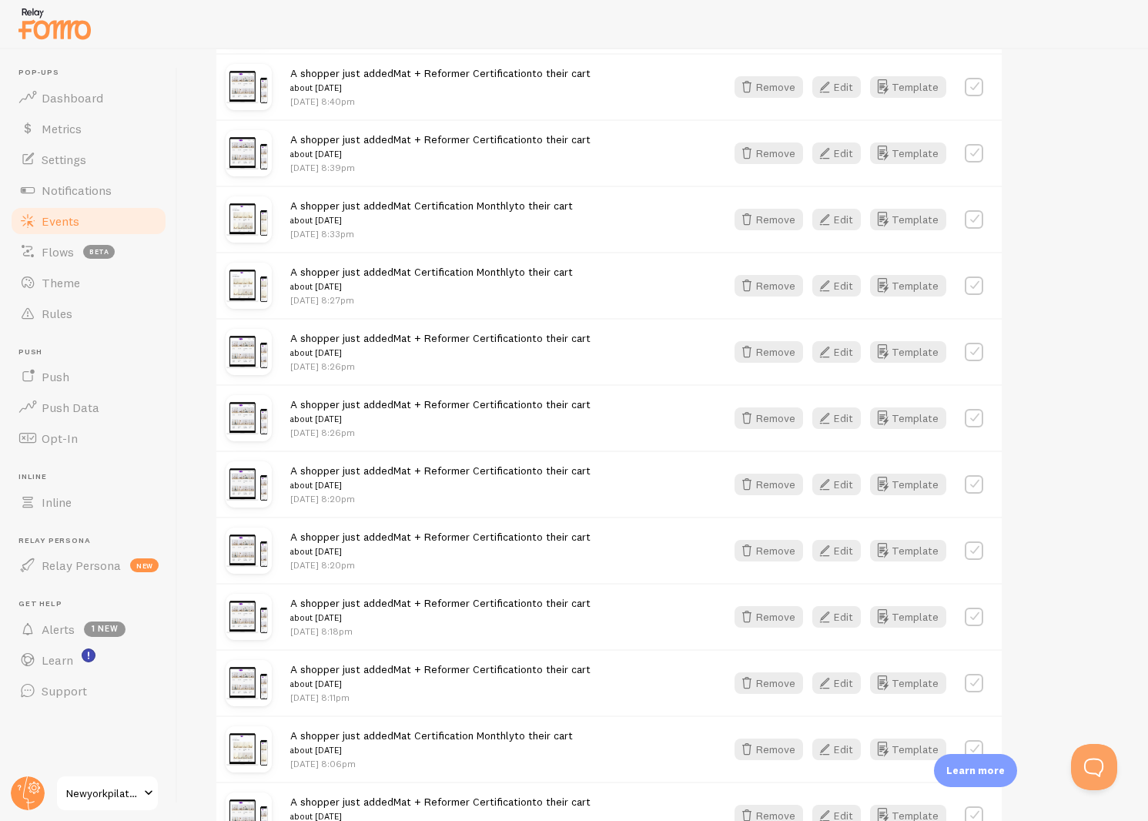
scroll to position [7814, 0]
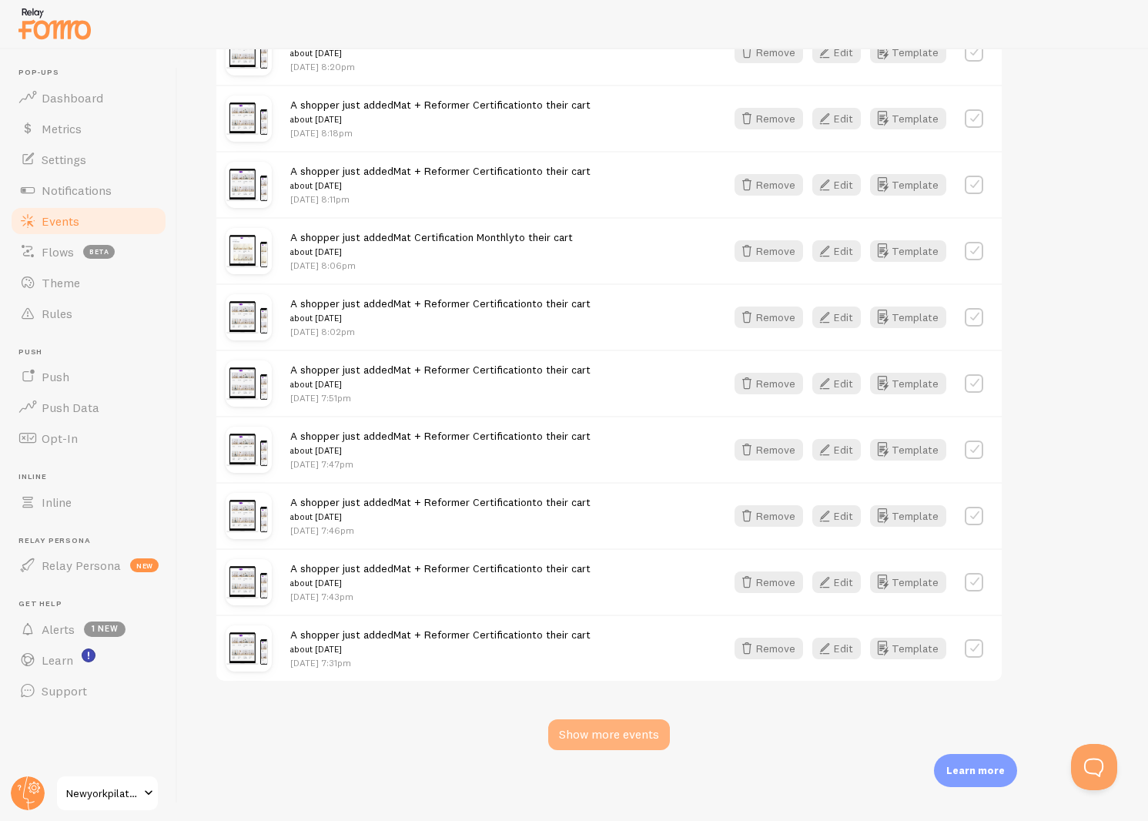
click at [619, 734] on div "Show more events" at bounding box center [609, 734] width 122 height 31
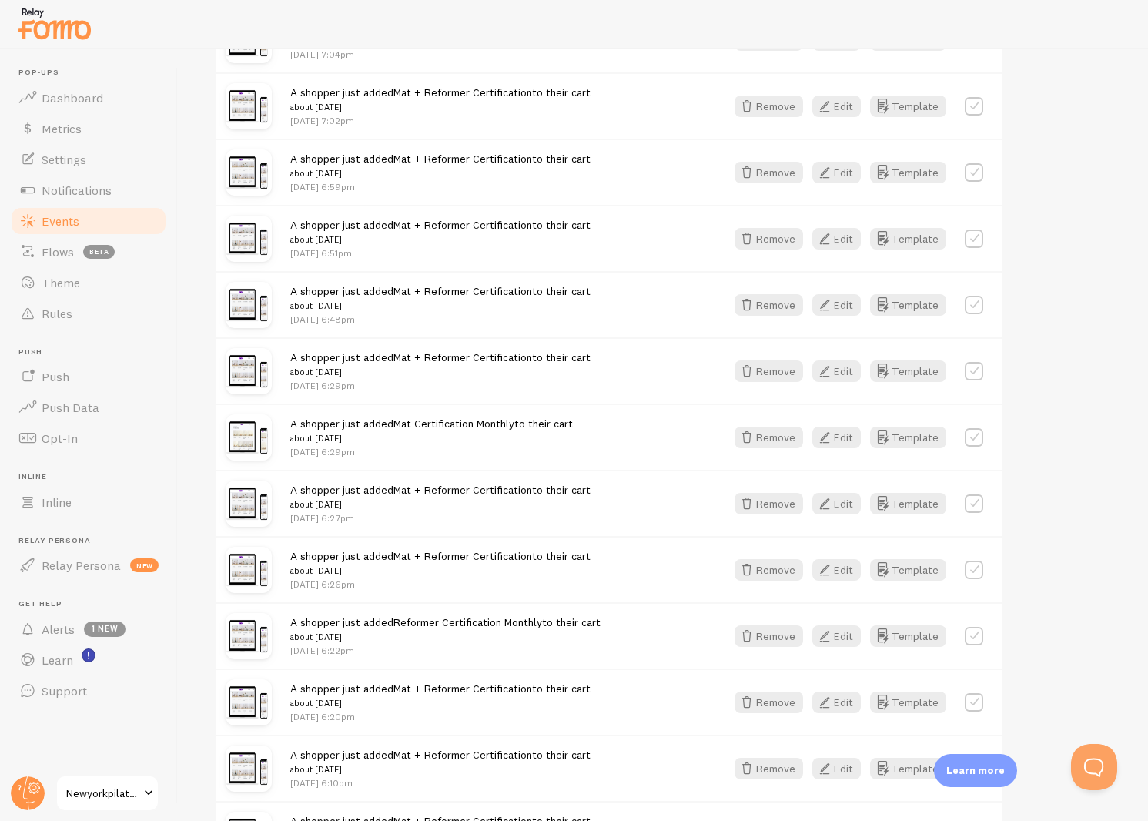
scroll to position [9800, 0]
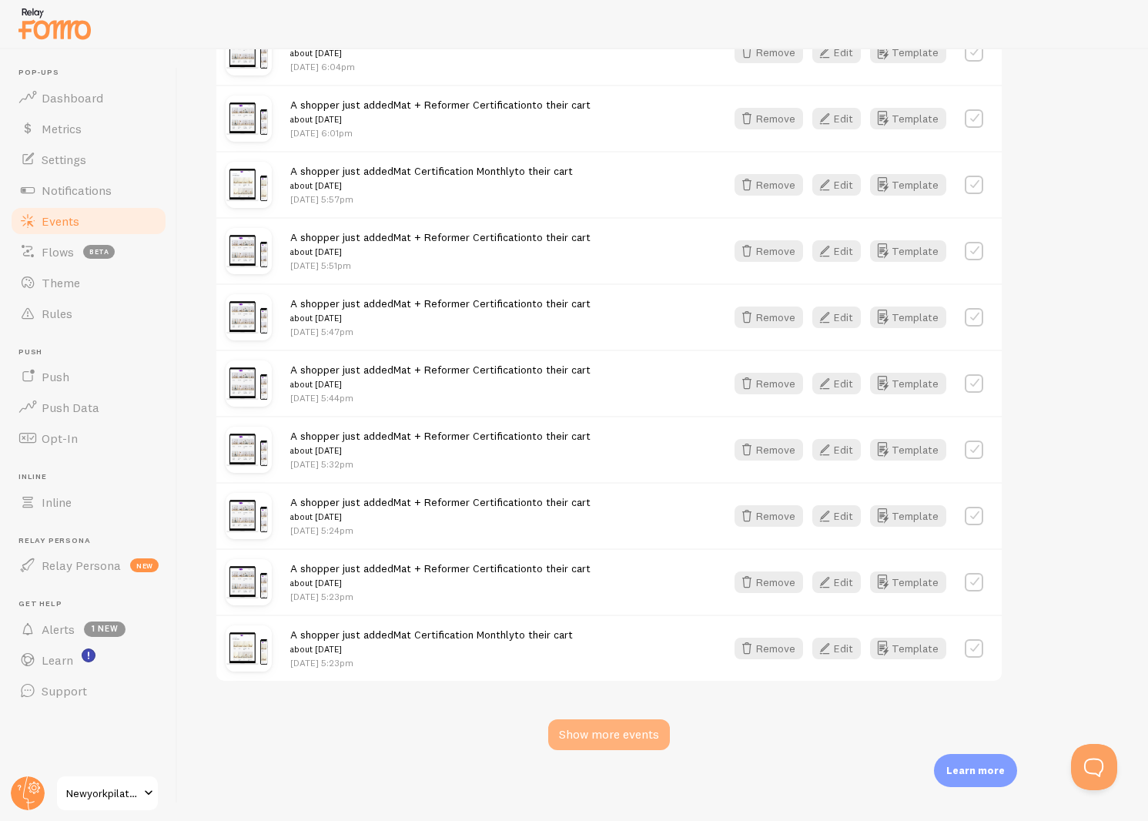
click at [617, 731] on div "Show more events" at bounding box center [609, 734] width 122 height 31
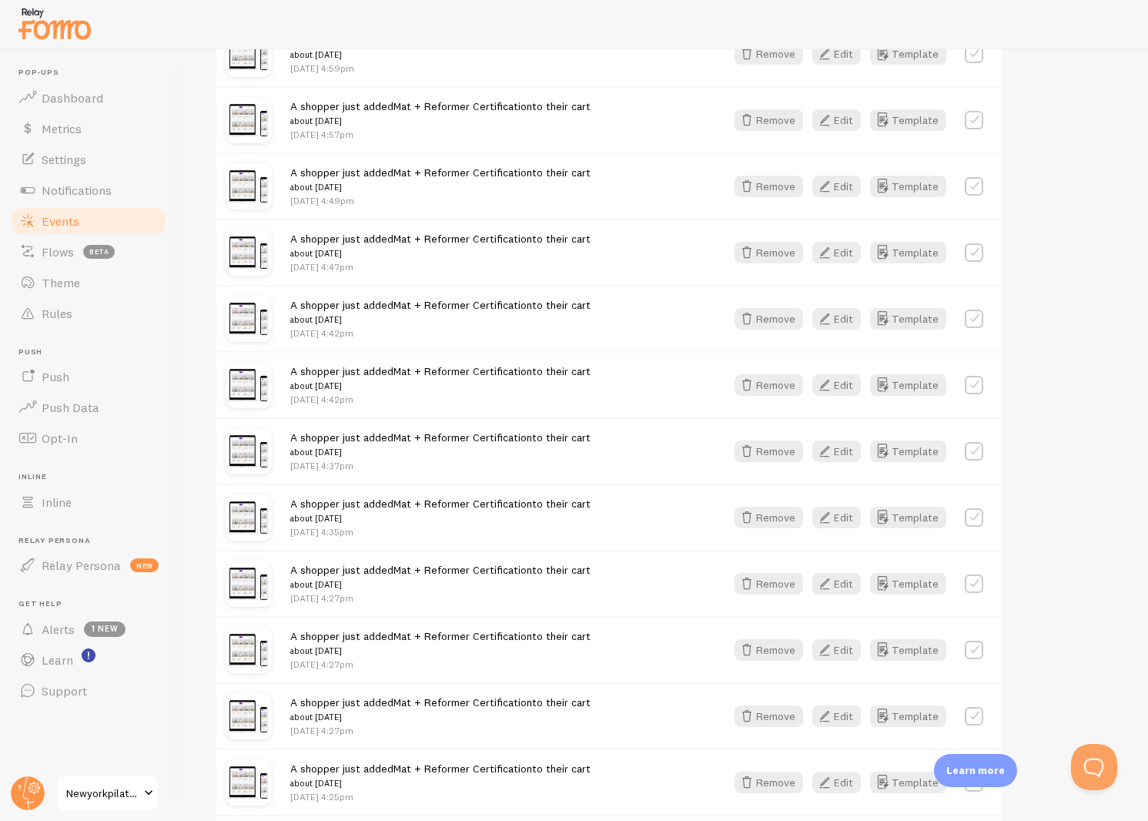
scroll to position [11786, 0]
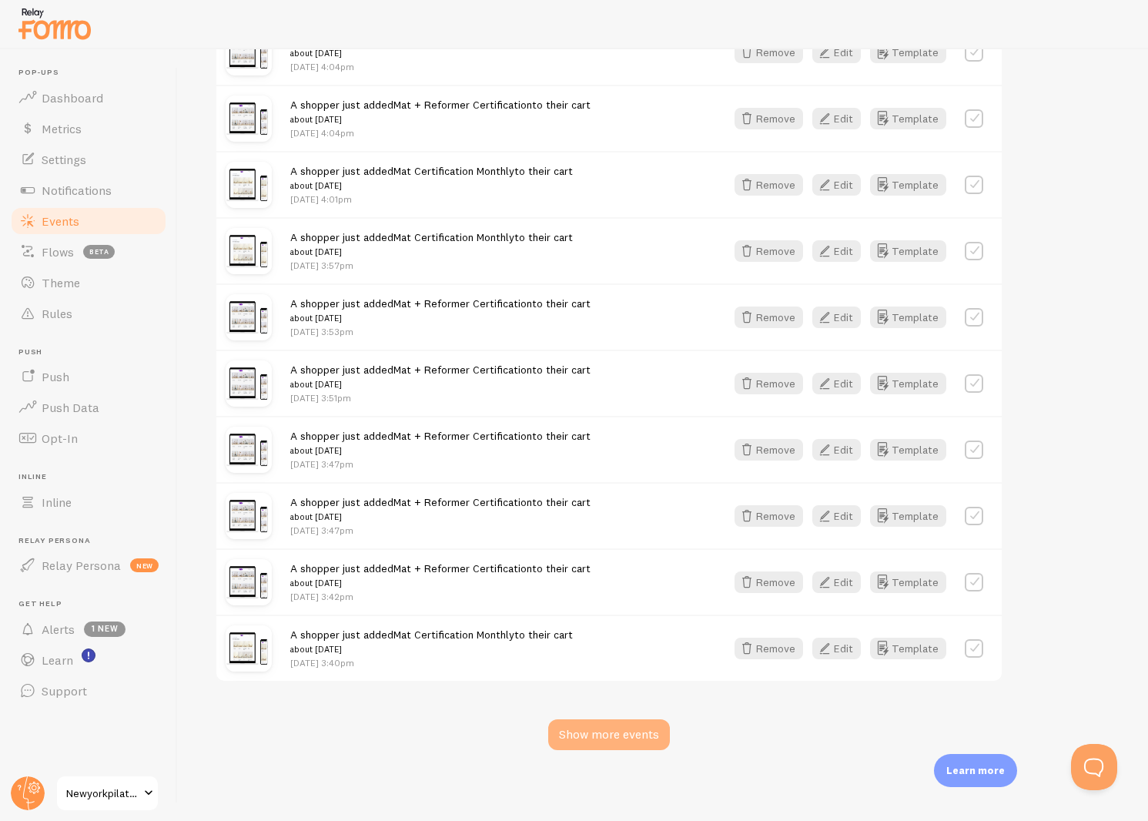
click at [603, 726] on div "Show more events" at bounding box center [609, 734] width 122 height 31
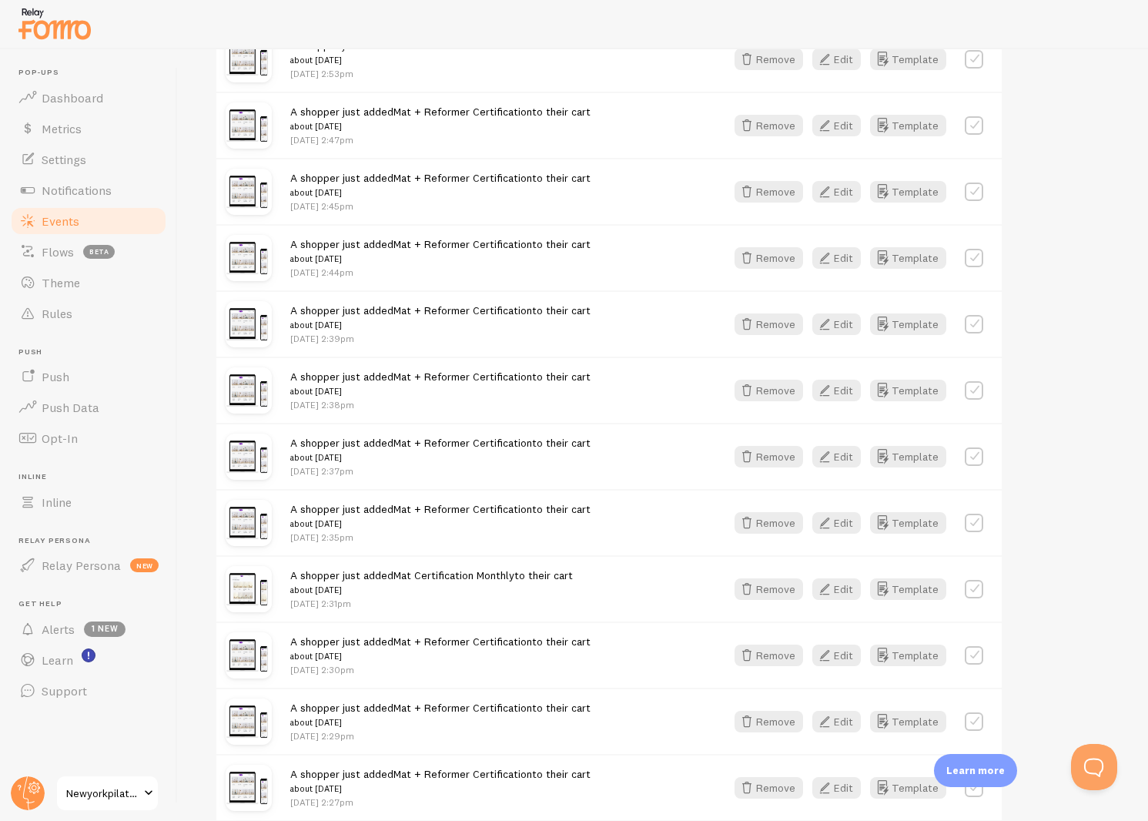
scroll to position [13772, 0]
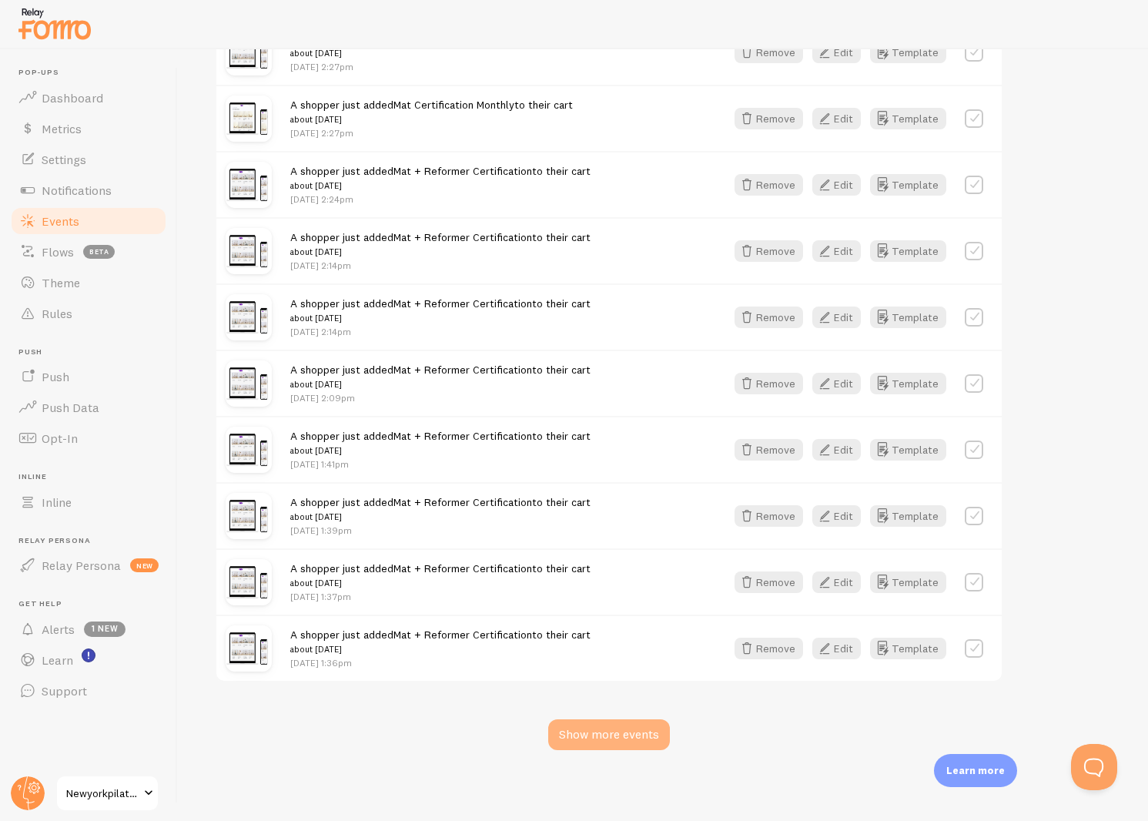
click at [635, 719] on div "Show more events" at bounding box center [609, 734] width 122 height 31
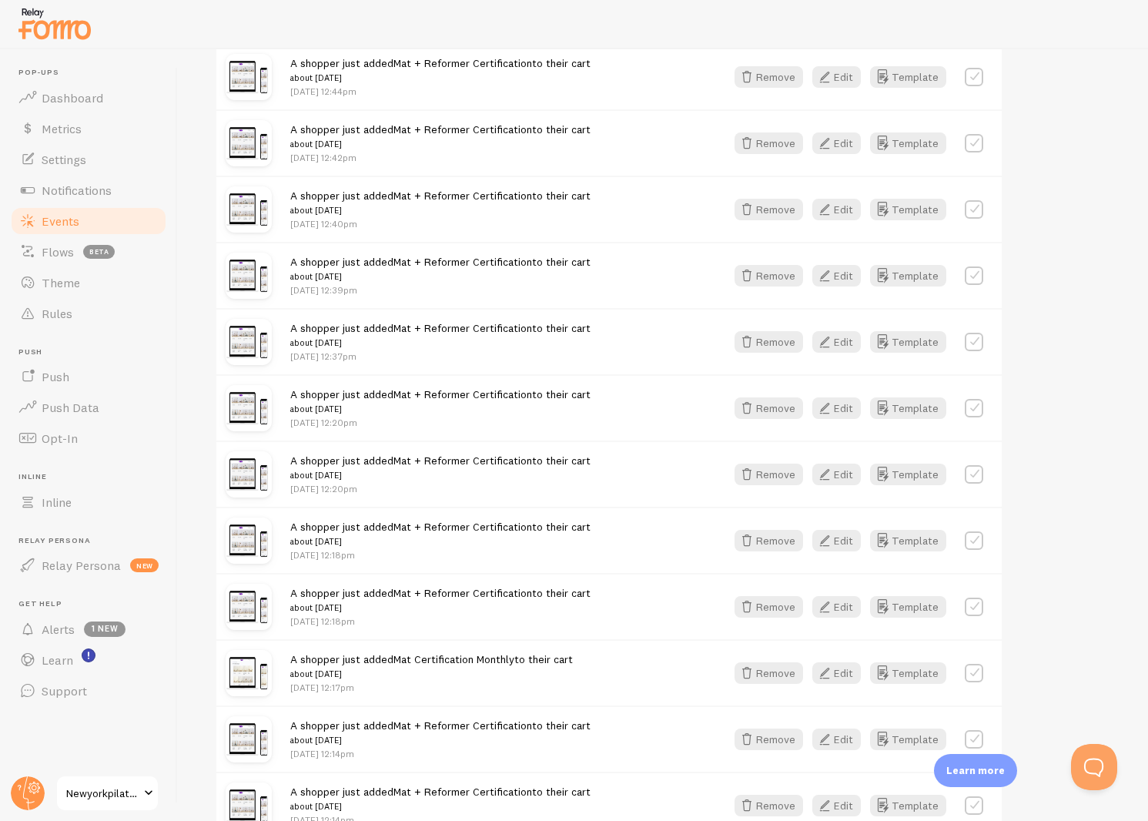
scroll to position [15758, 0]
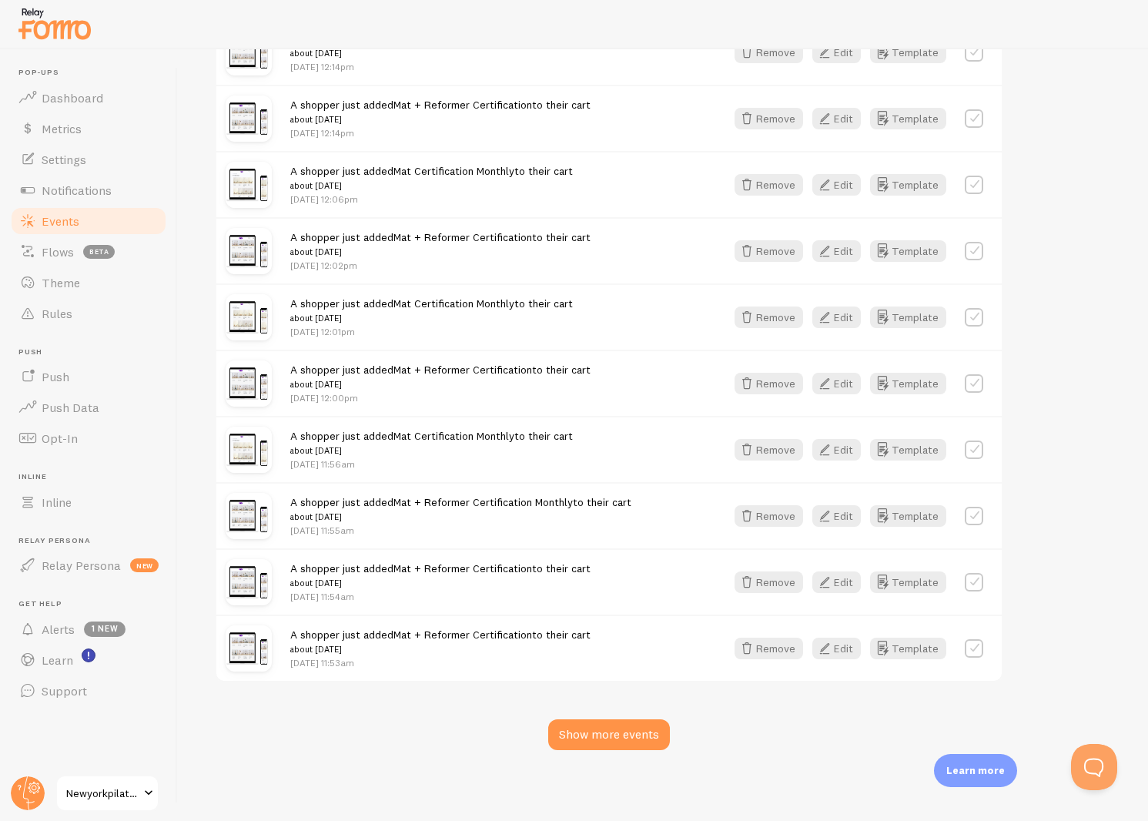
click at [614, 733] on div "Show more events" at bounding box center [609, 734] width 122 height 31
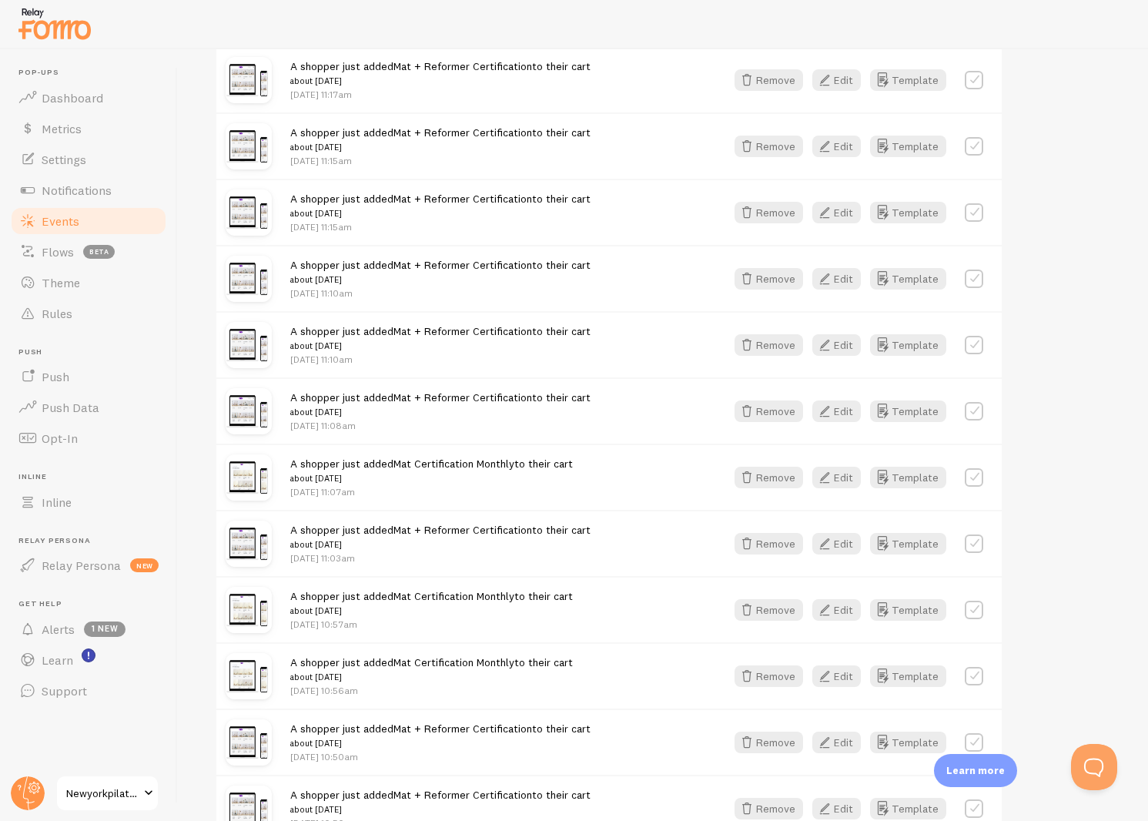
scroll to position [17744, 0]
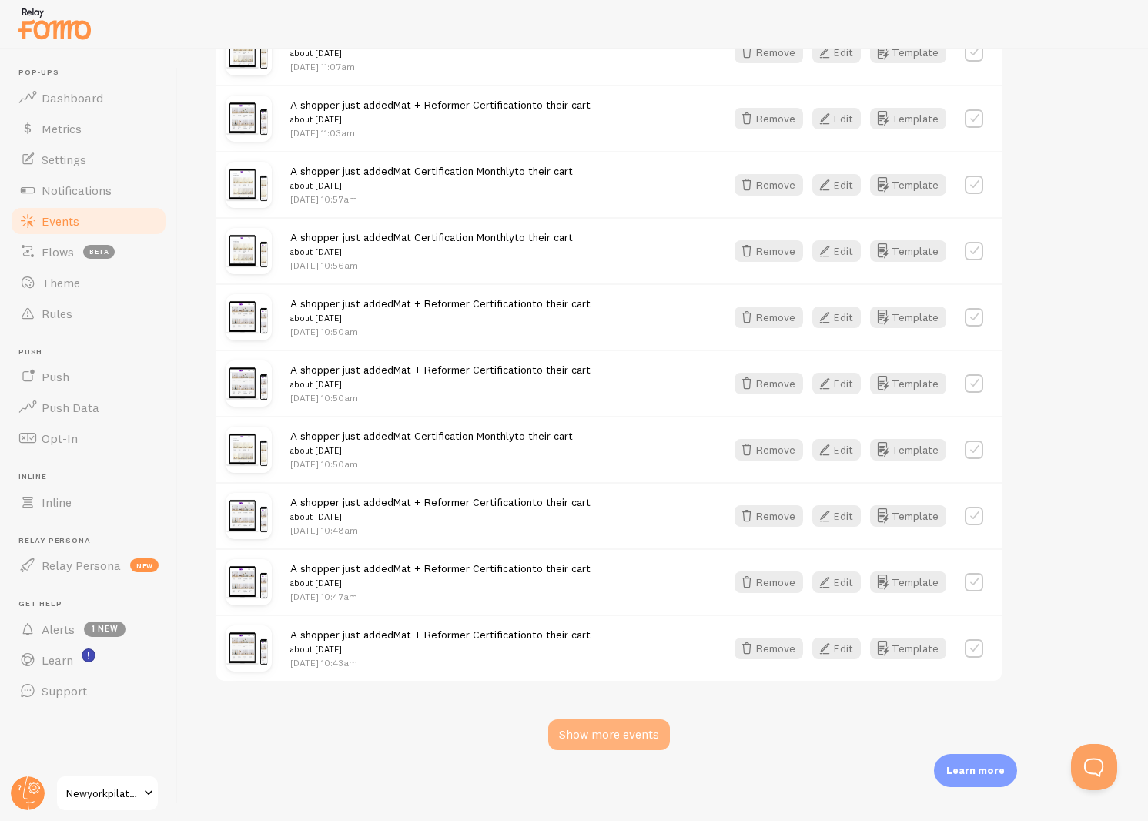
click at [610, 727] on div "Show more events" at bounding box center [609, 734] width 122 height 31
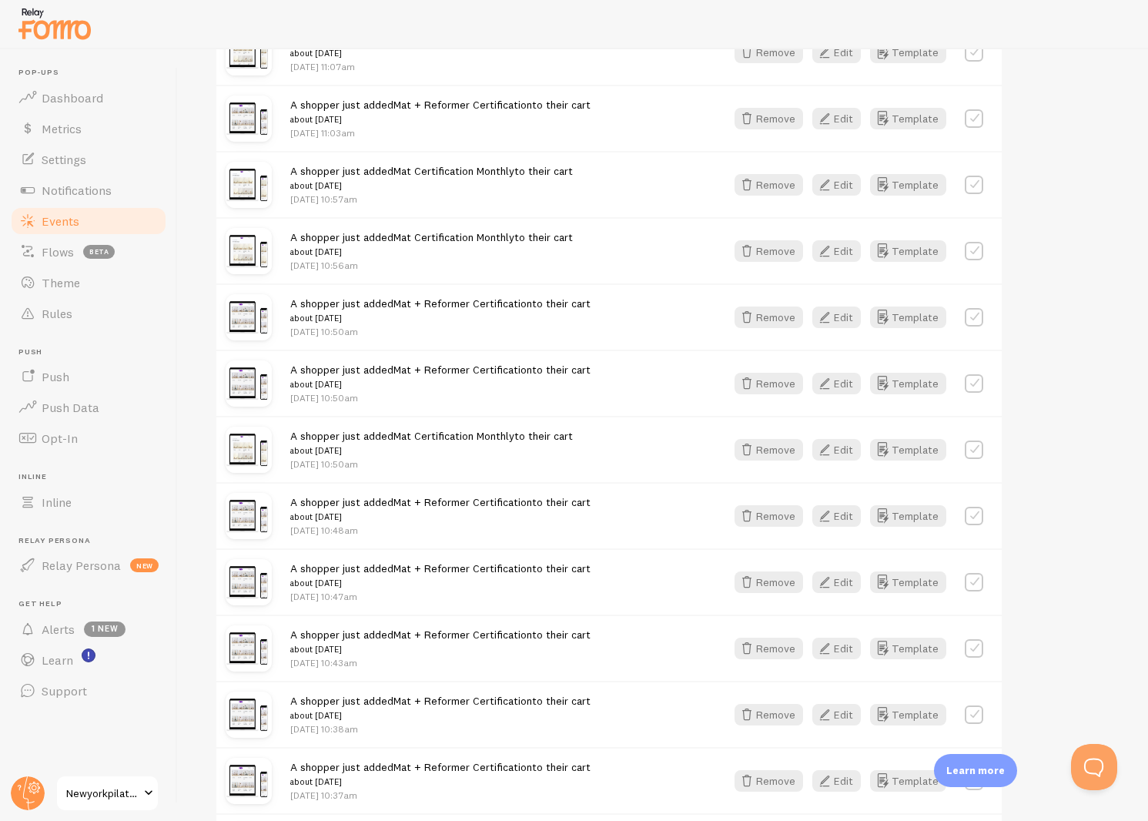
scroll to position [19730, 0]
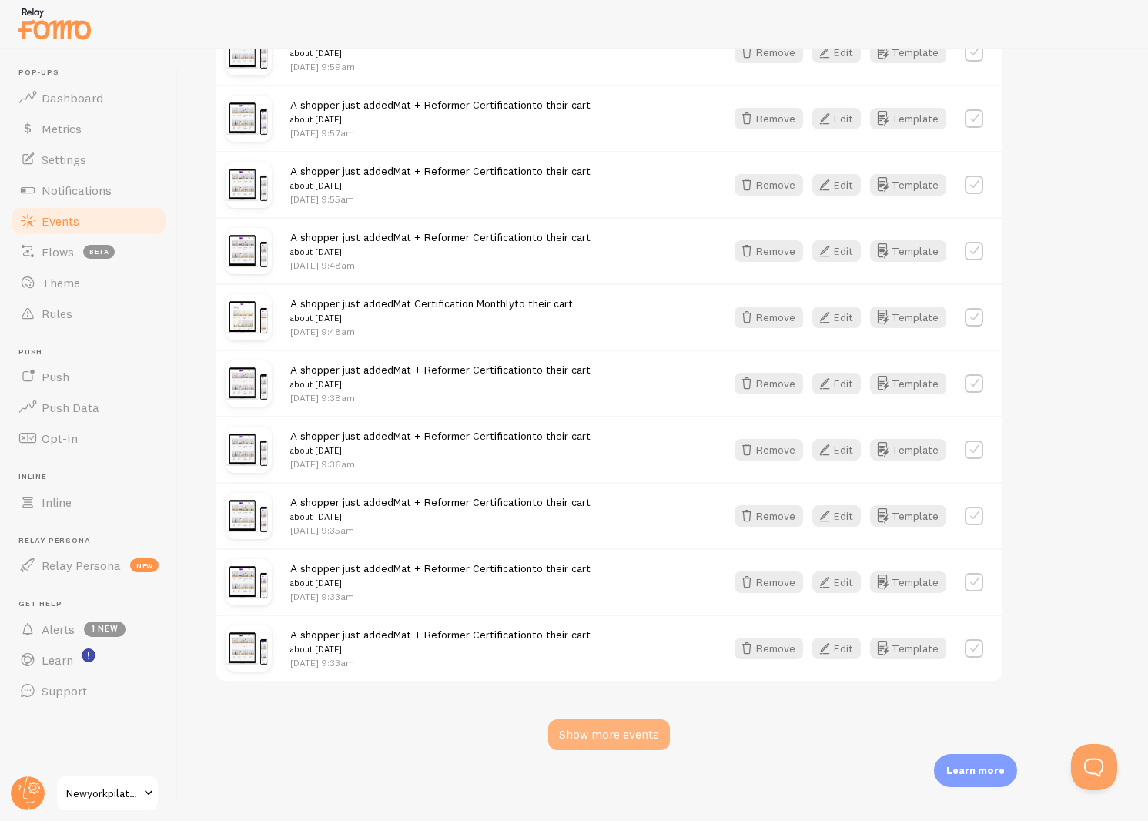
click at [610, 731] on div "Show more events" at bounding box center [609, 734] width 122 height 31
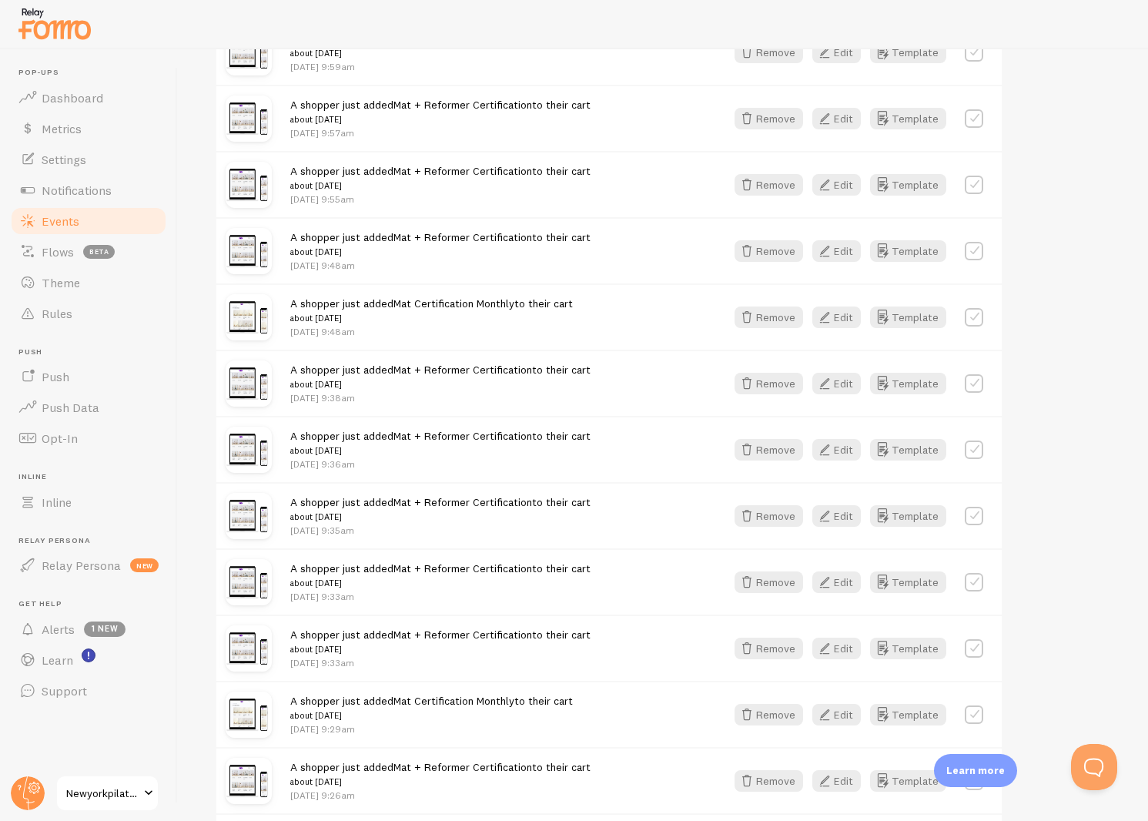
scroll to position [21716, 0]
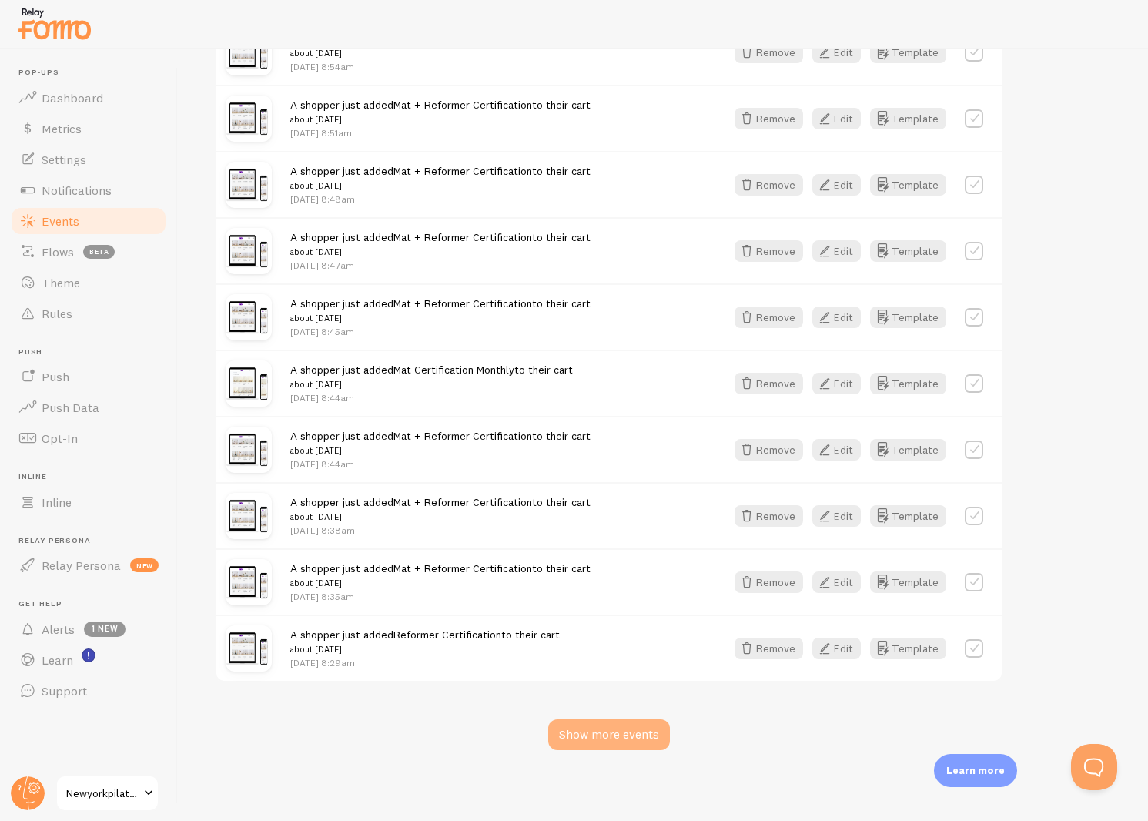
click at [601, 720] on div "Show more events" at bounding box center [609, 734] width 122 height 31
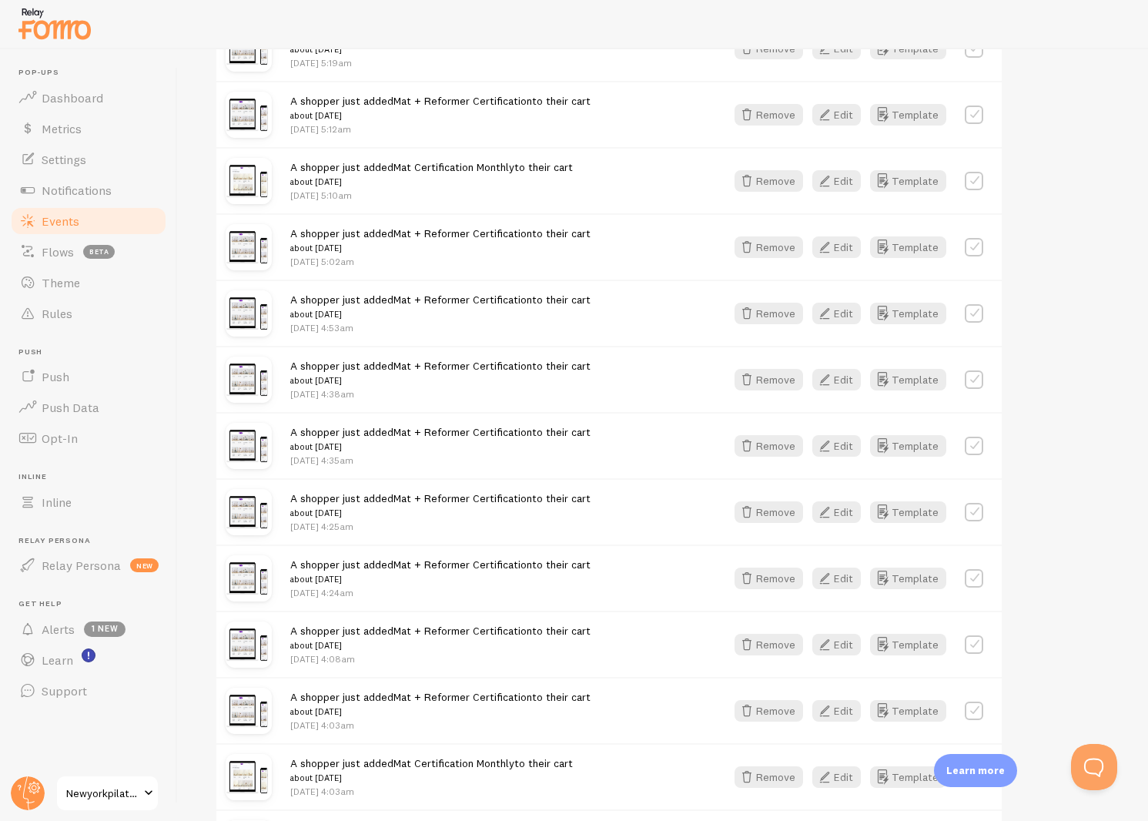
scroll to position [0, 0]
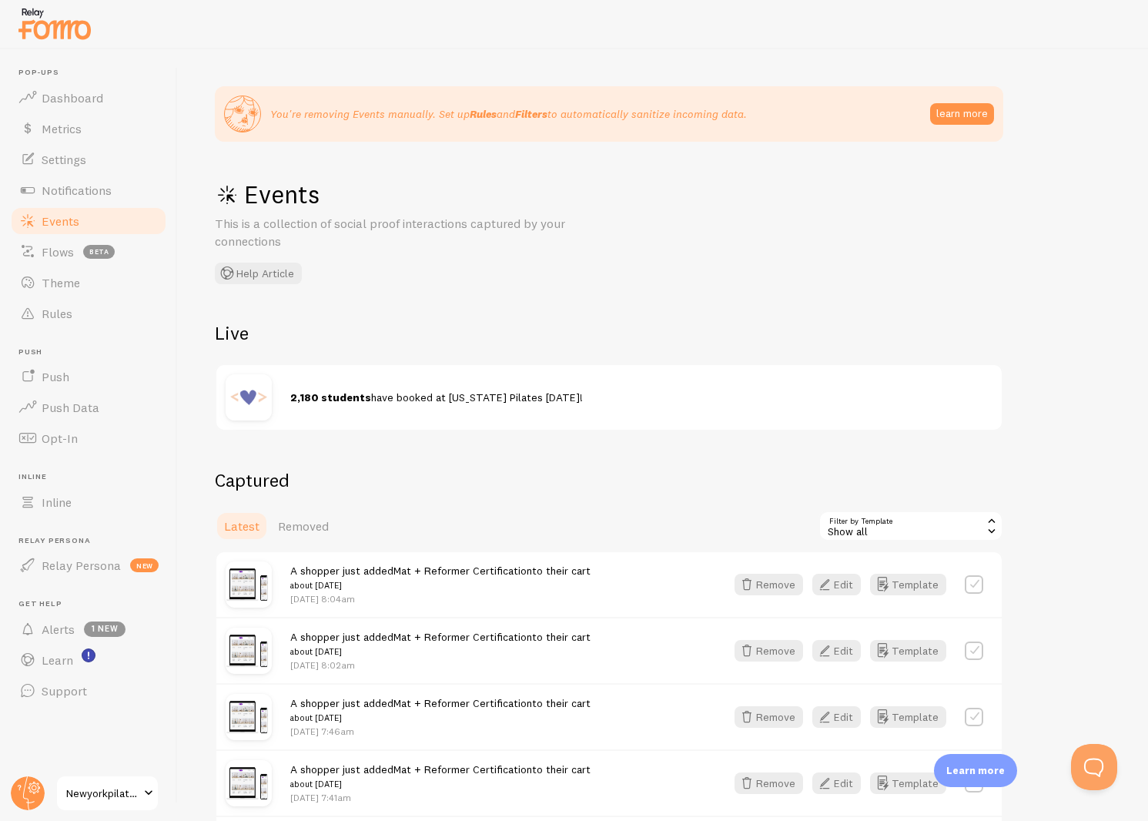
click at [862, 524] on div "Show all" at bounding box center [910, 525] width 185 height 31
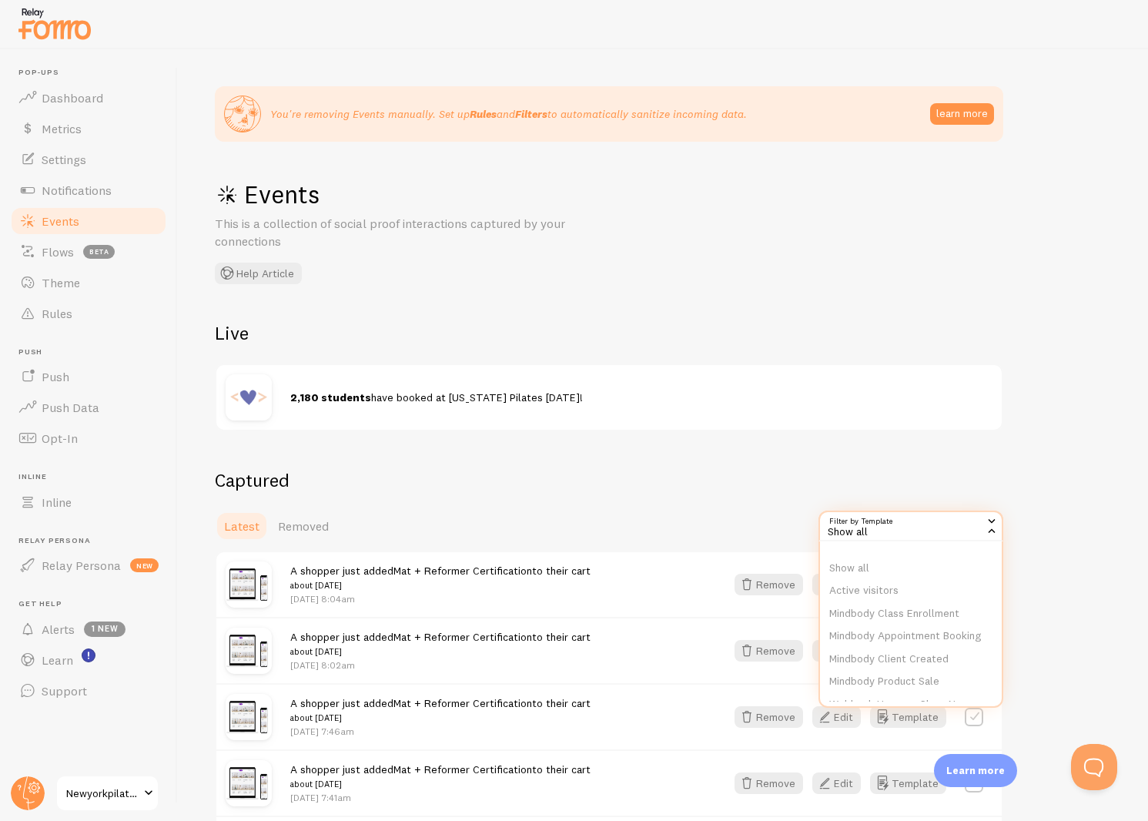
click at [727, 521] on div "Latest Removed Filter by Template all Show all Show all Active visitors Mindbod…" at bounding box center [609, 525] width 788 height 31
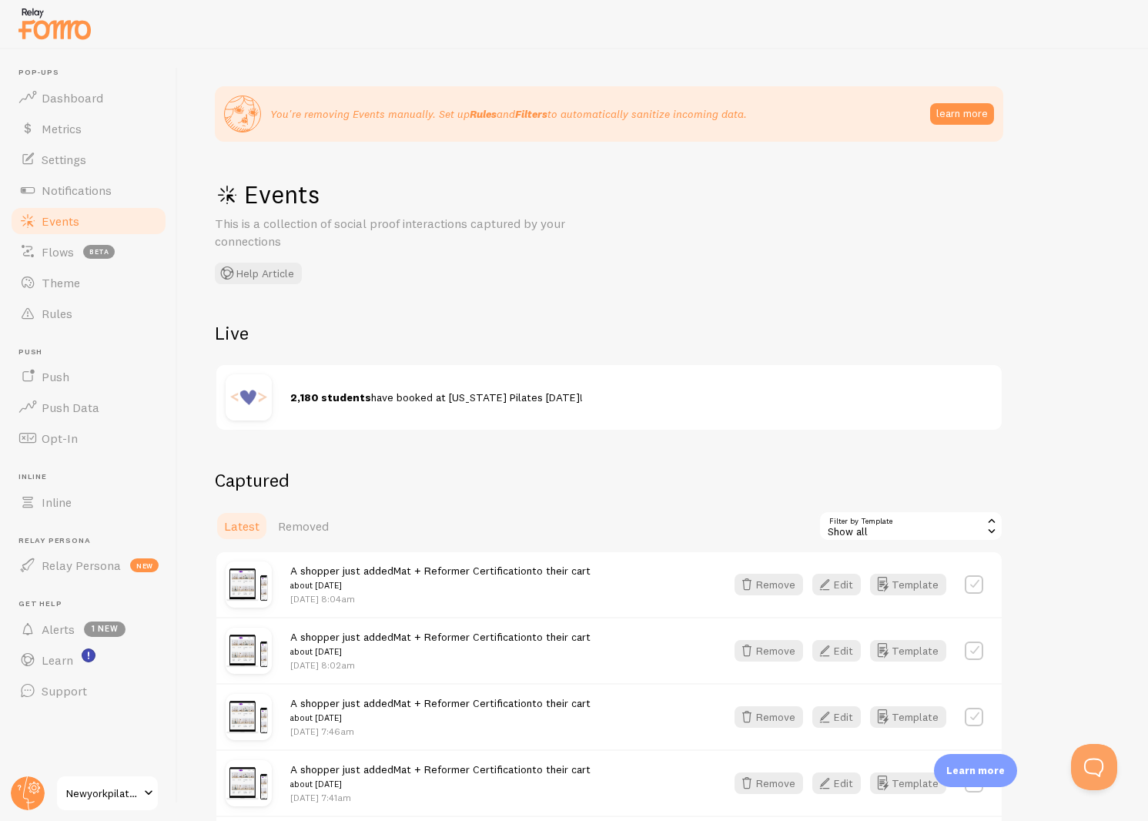
click at [872, 517] on div "Show all" at bounding box center [910, 525] width 185 height 31
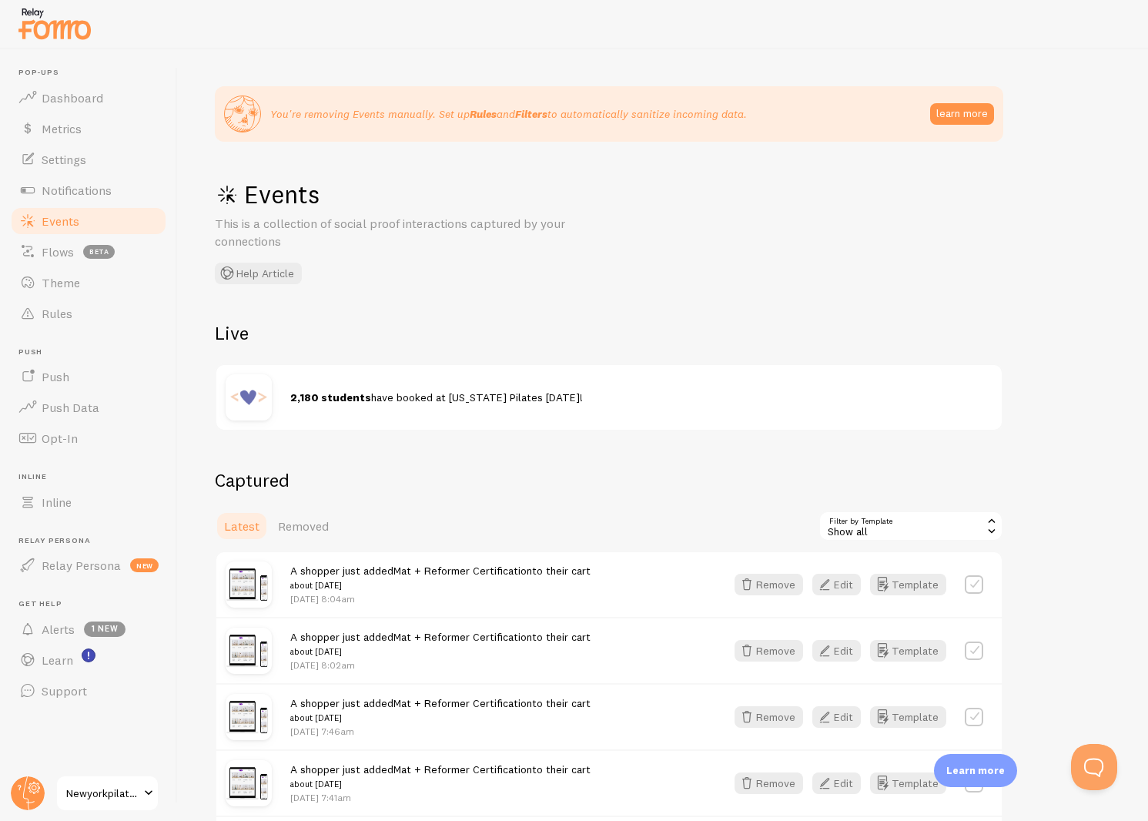
scroll to position [327, 0]
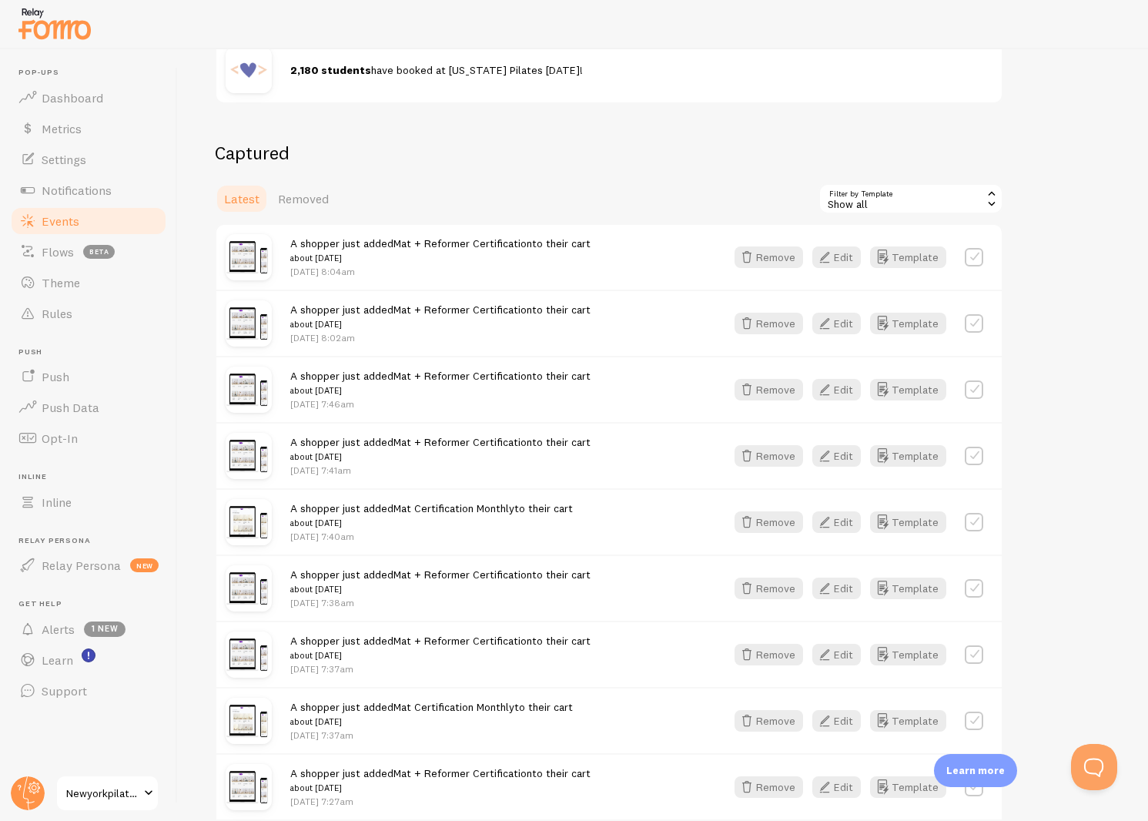
click at [979, 256] on label at bounding box center [974, 257] width 18 height 18
checkbox input "true"
click at [847, 198] on button "Select All" at bounding box center [848, 199] width 60 height 22
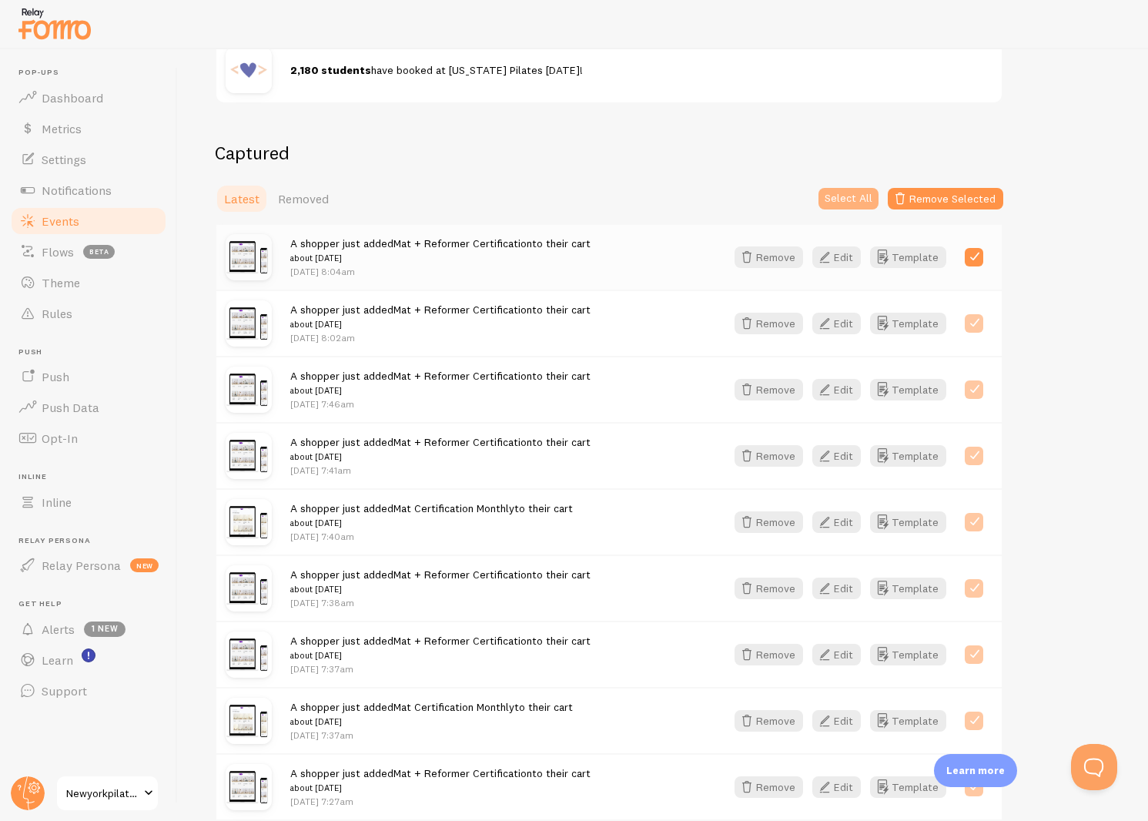
checkbox input "true"
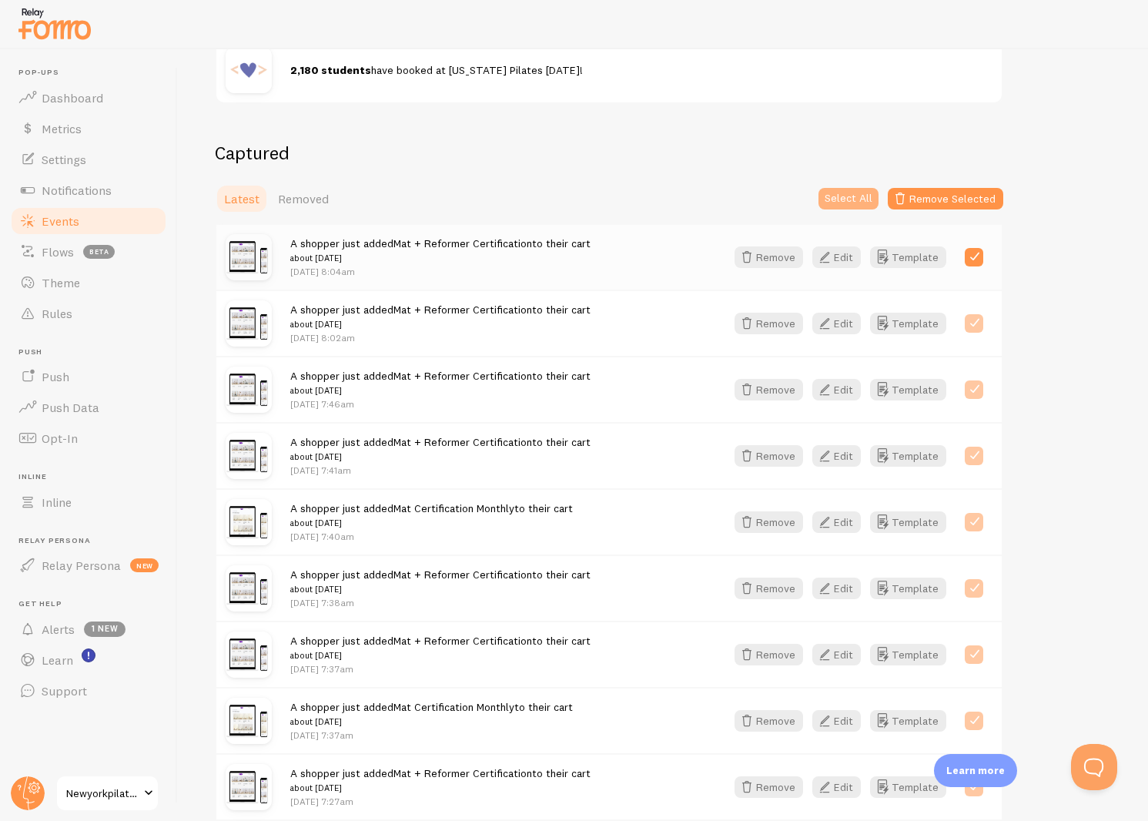
checkbox input "true"
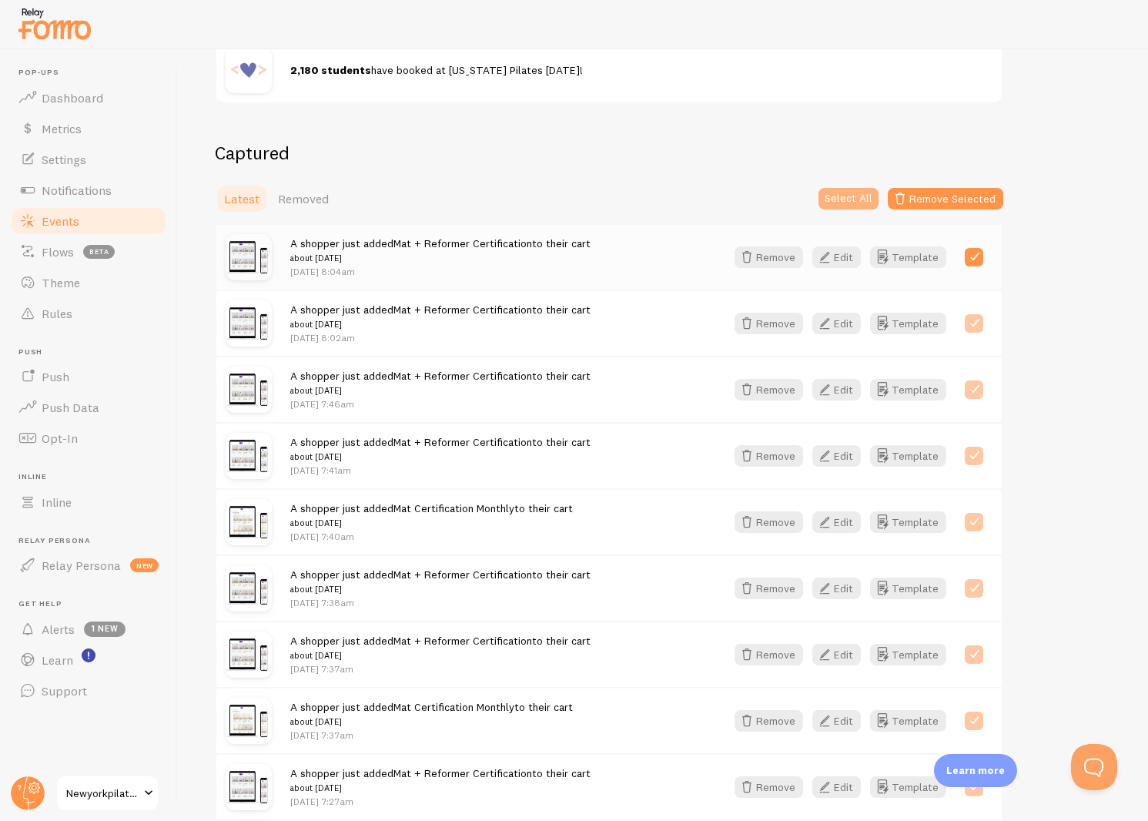
checkbox input "true"
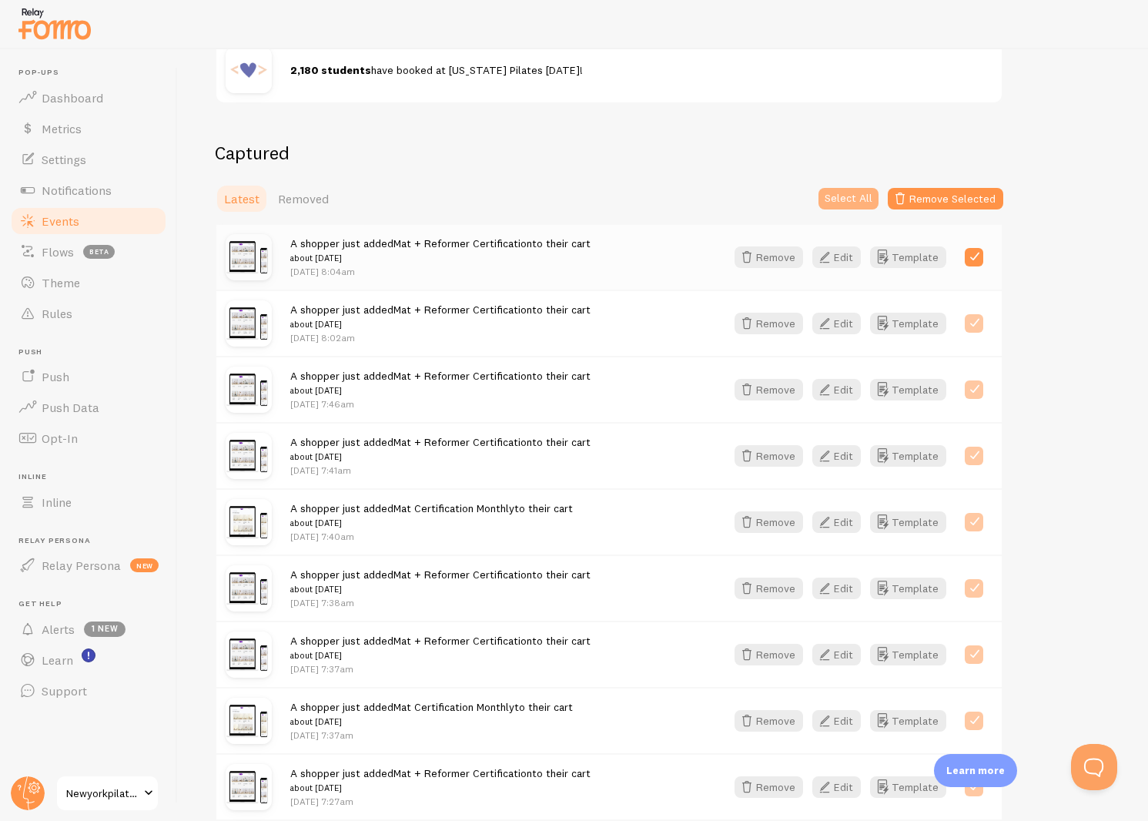
checkbox input "true"
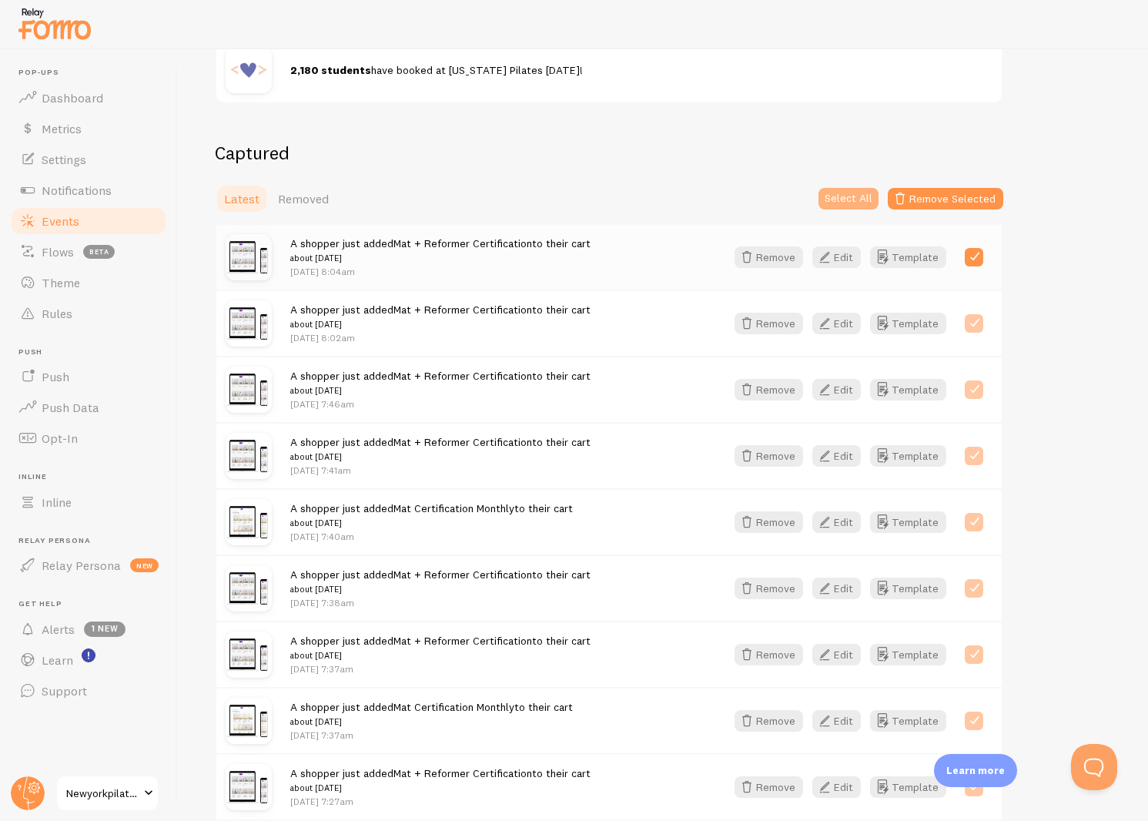
checkbox input "true"
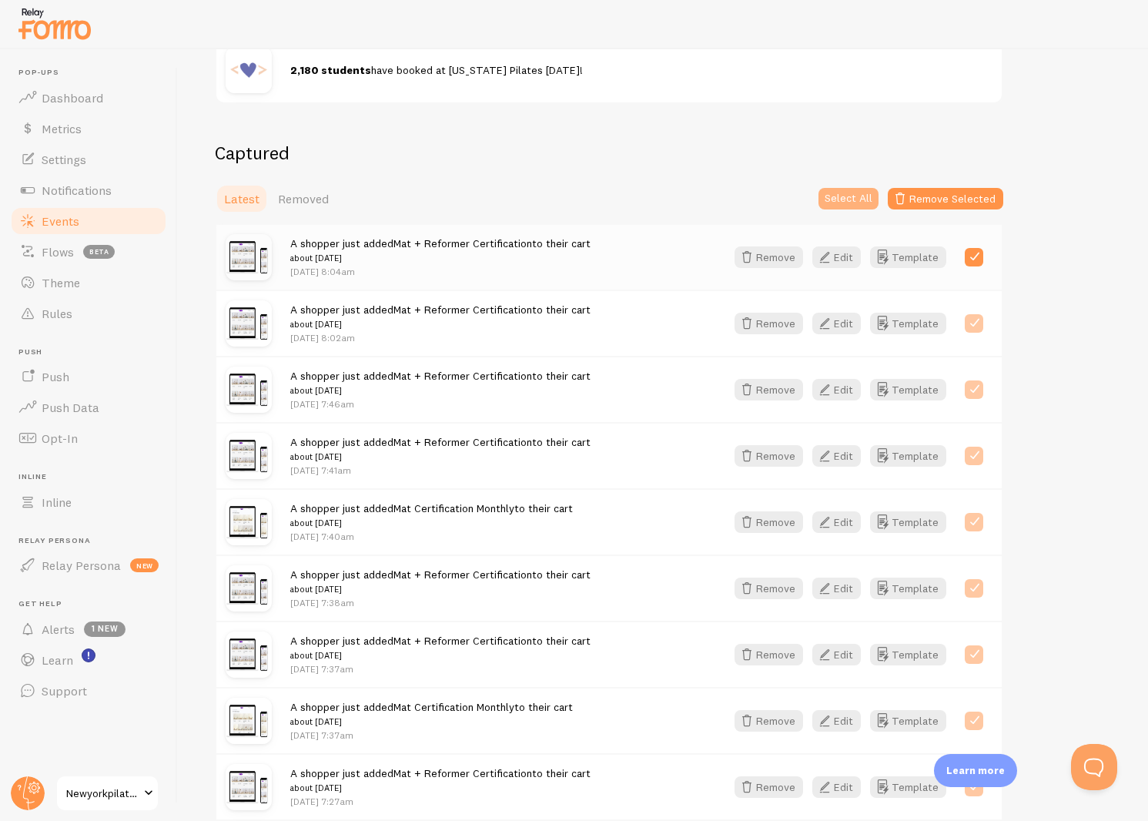
checkbox input "true"
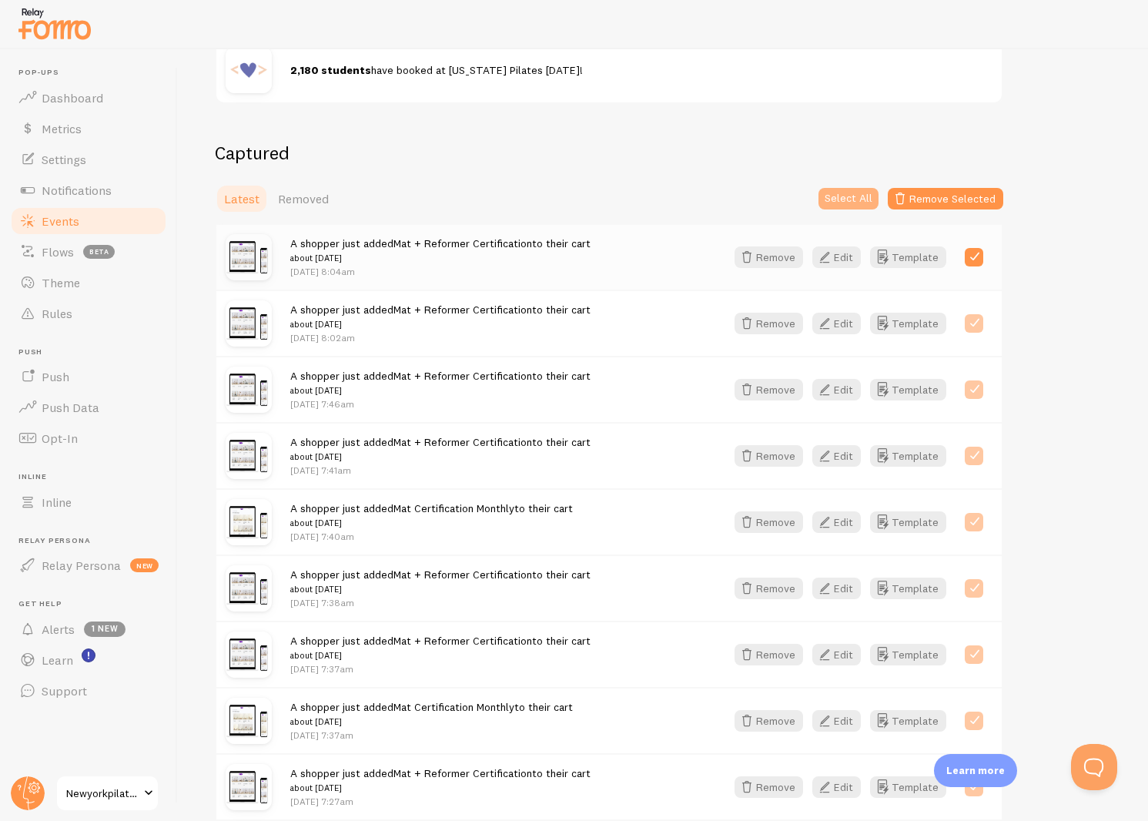
checkbox input "true"
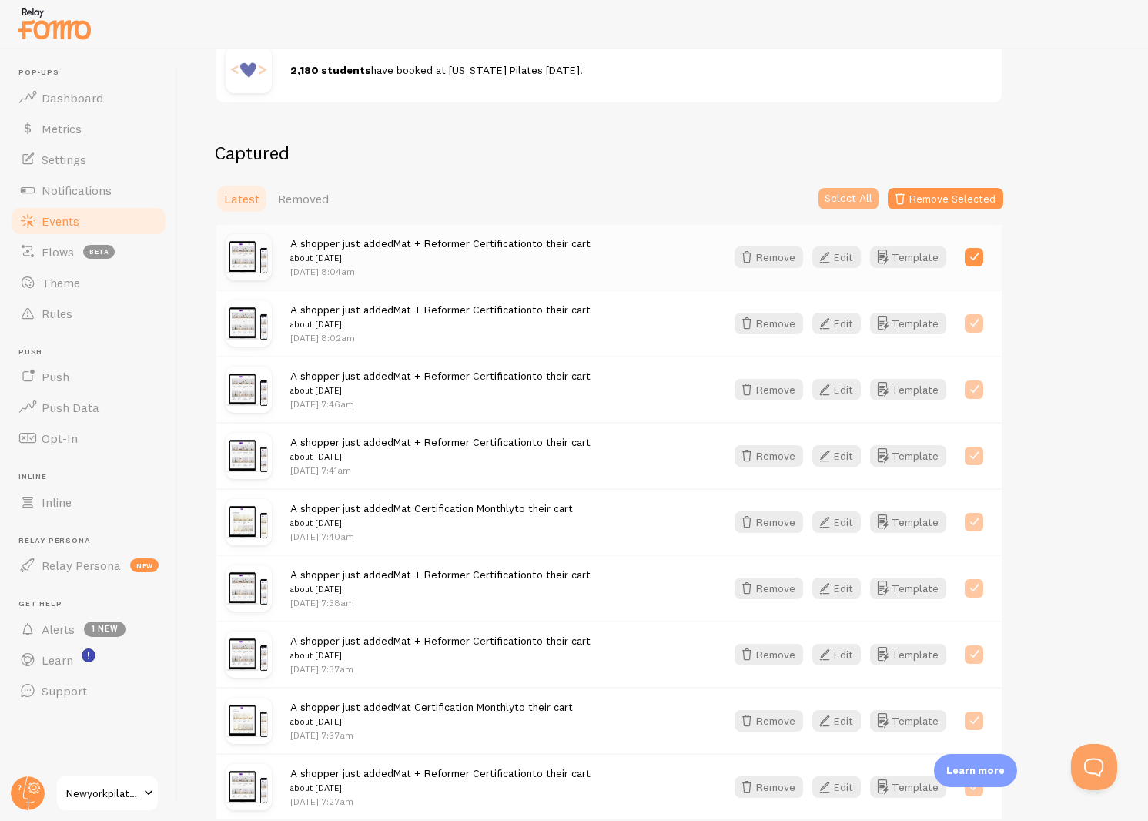
checkbox input "true"
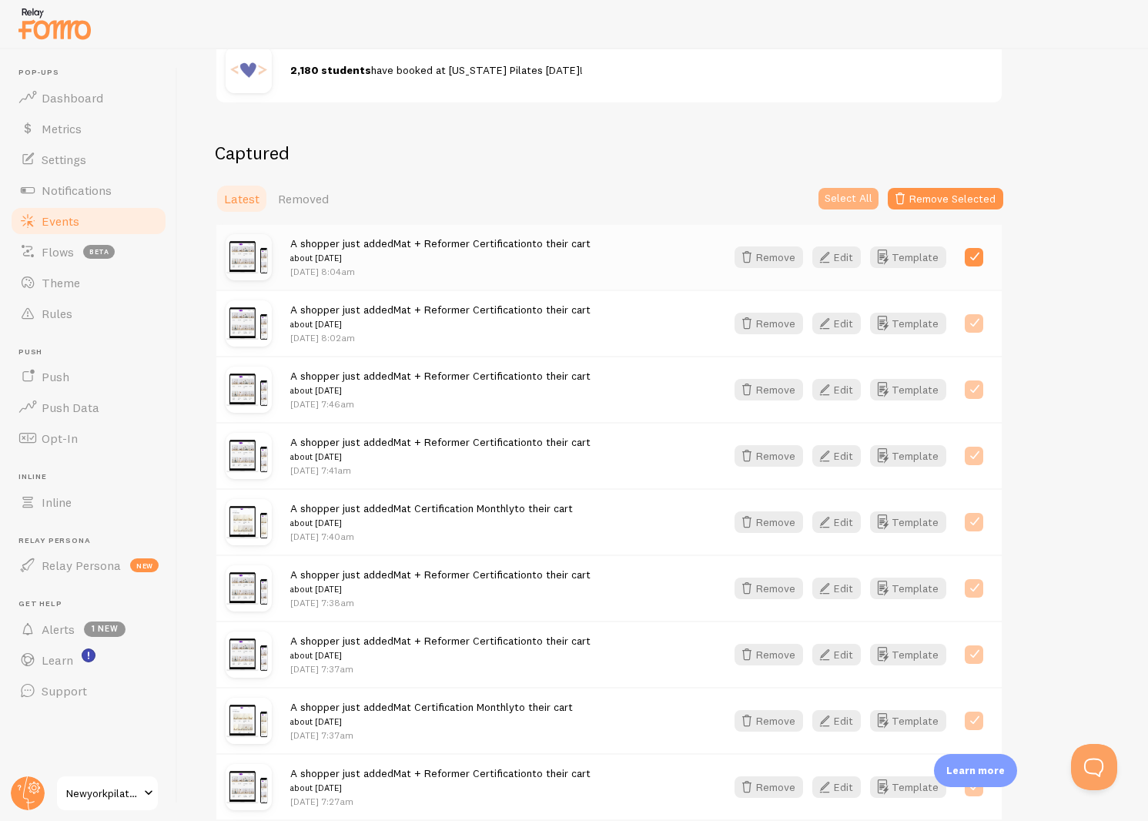
checkbox input "true"
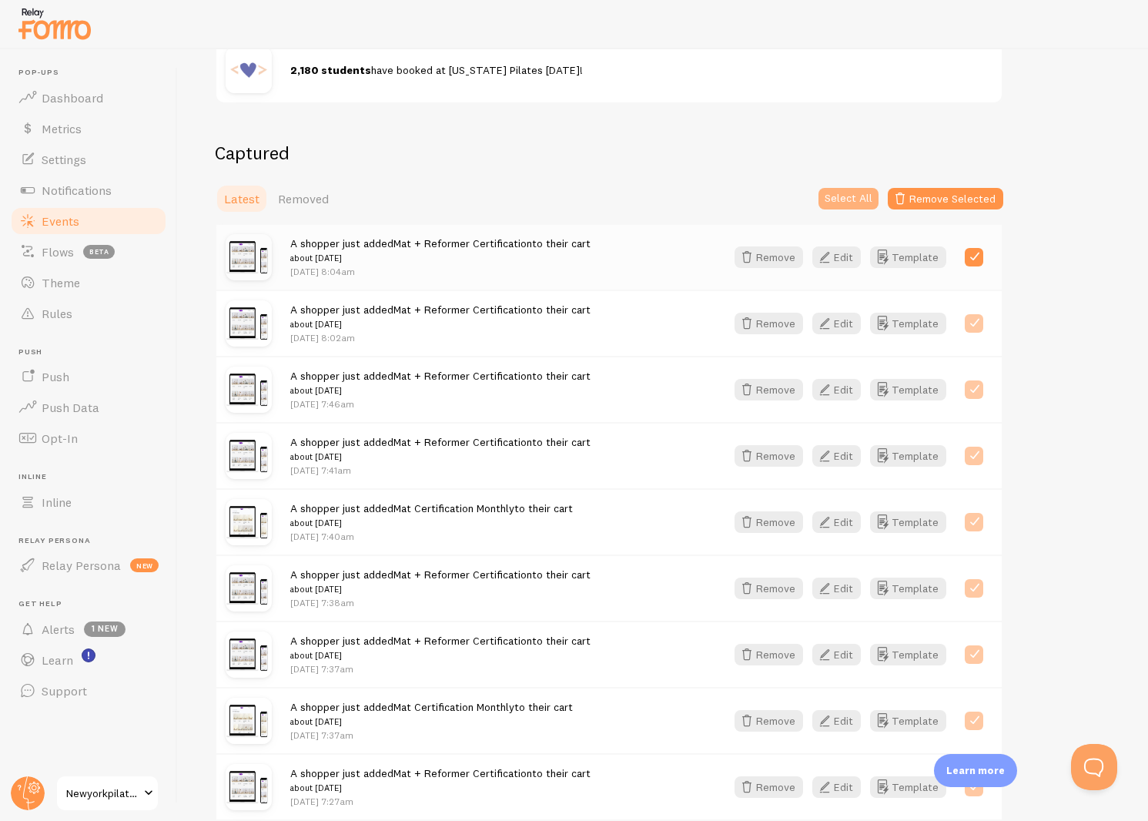
checkbox input "true"
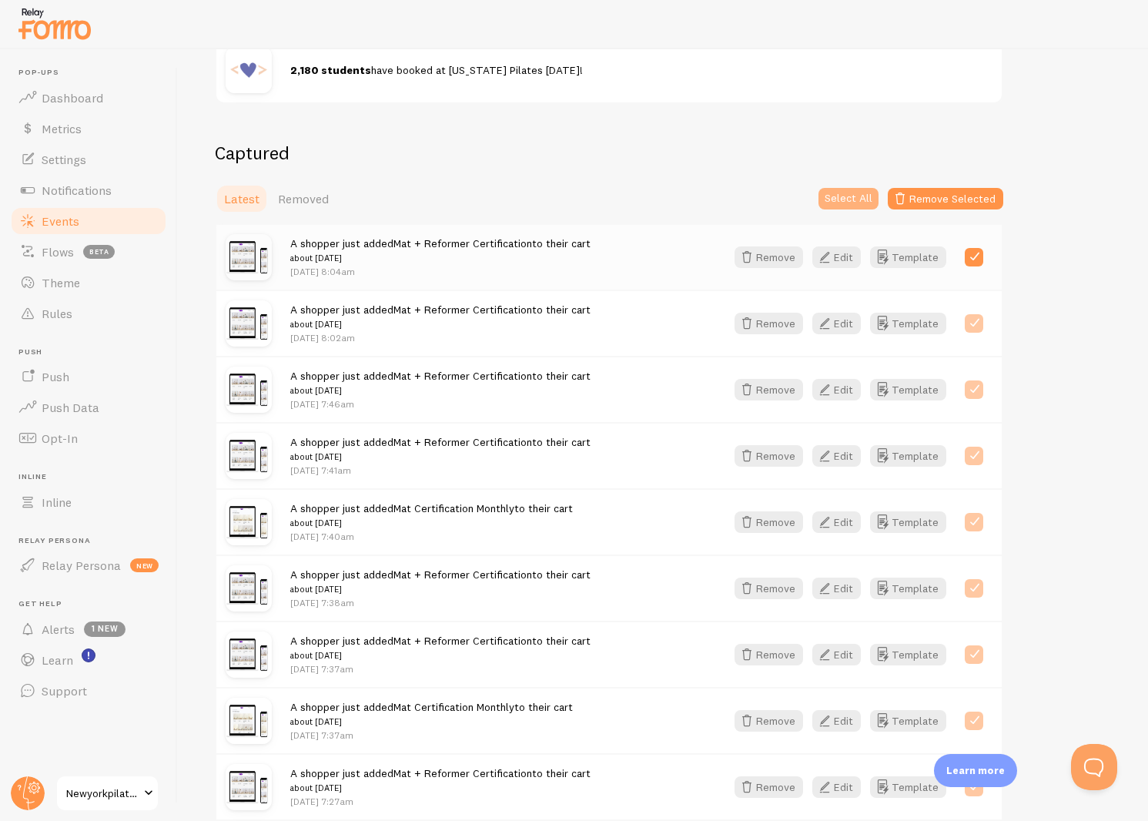
checkbox input "true"
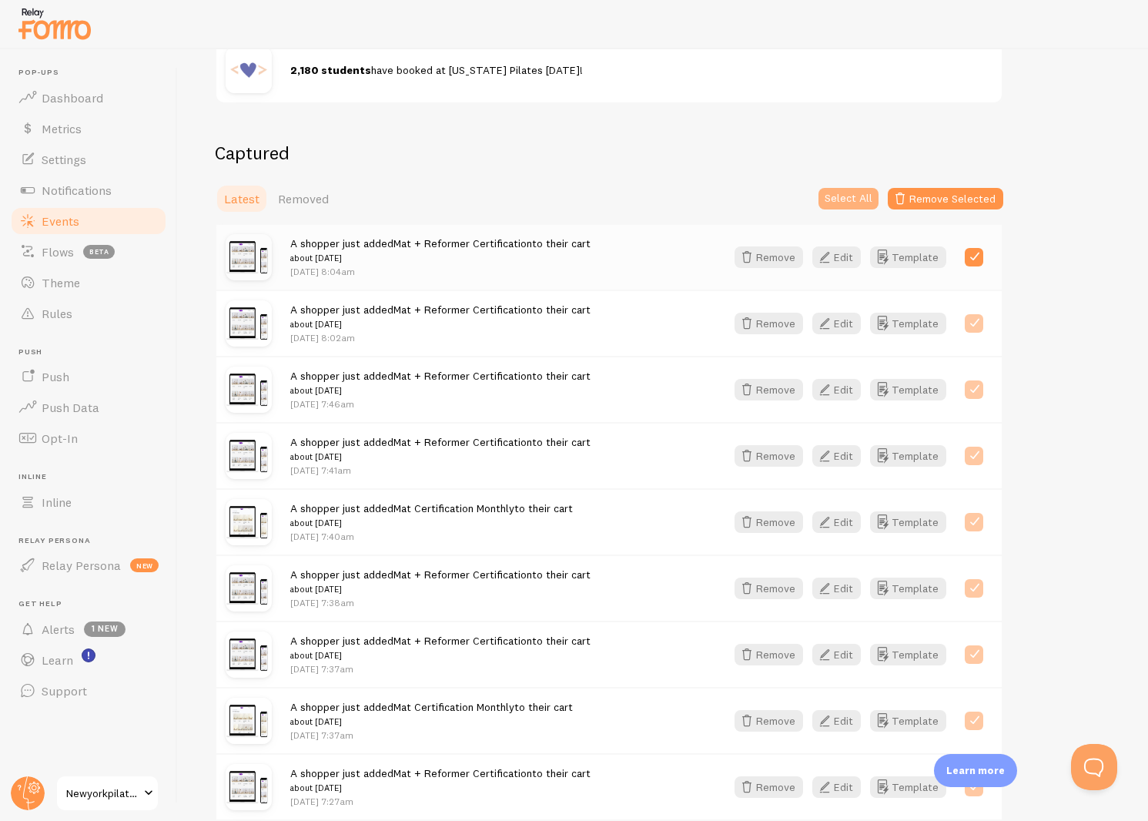
checkbox input "true"
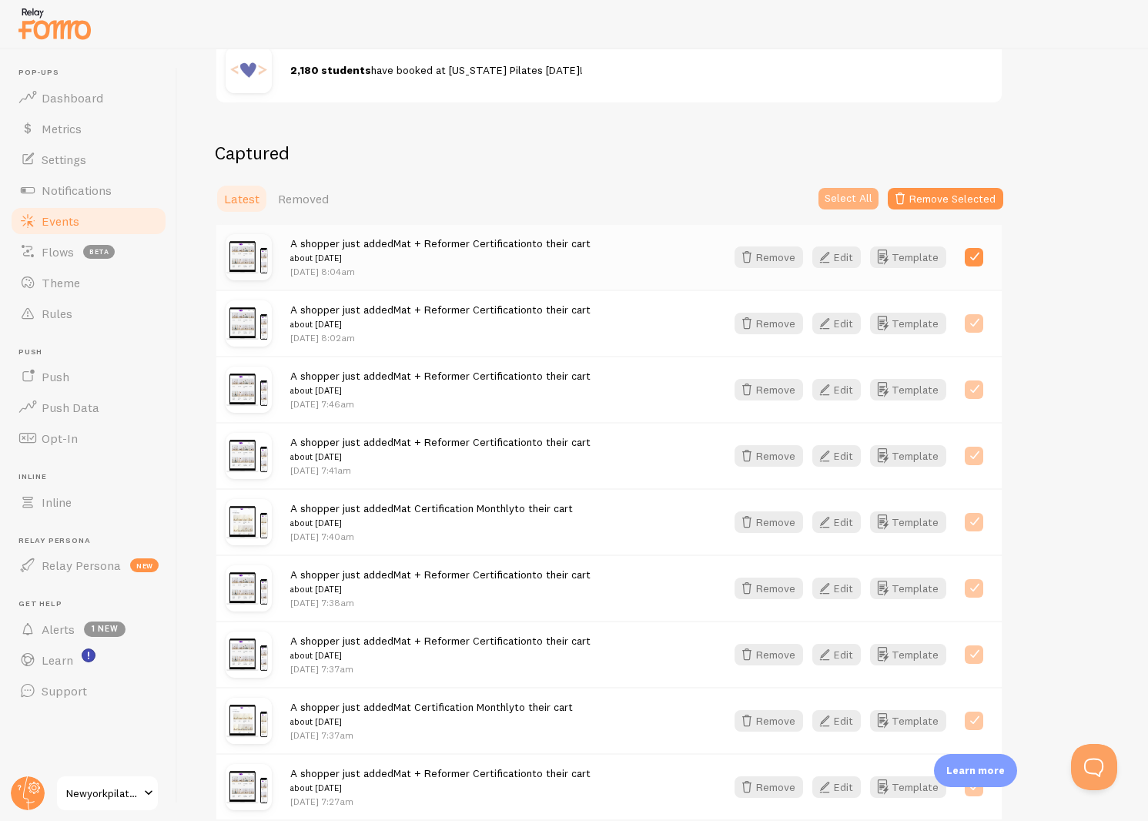
checkbox input "true"
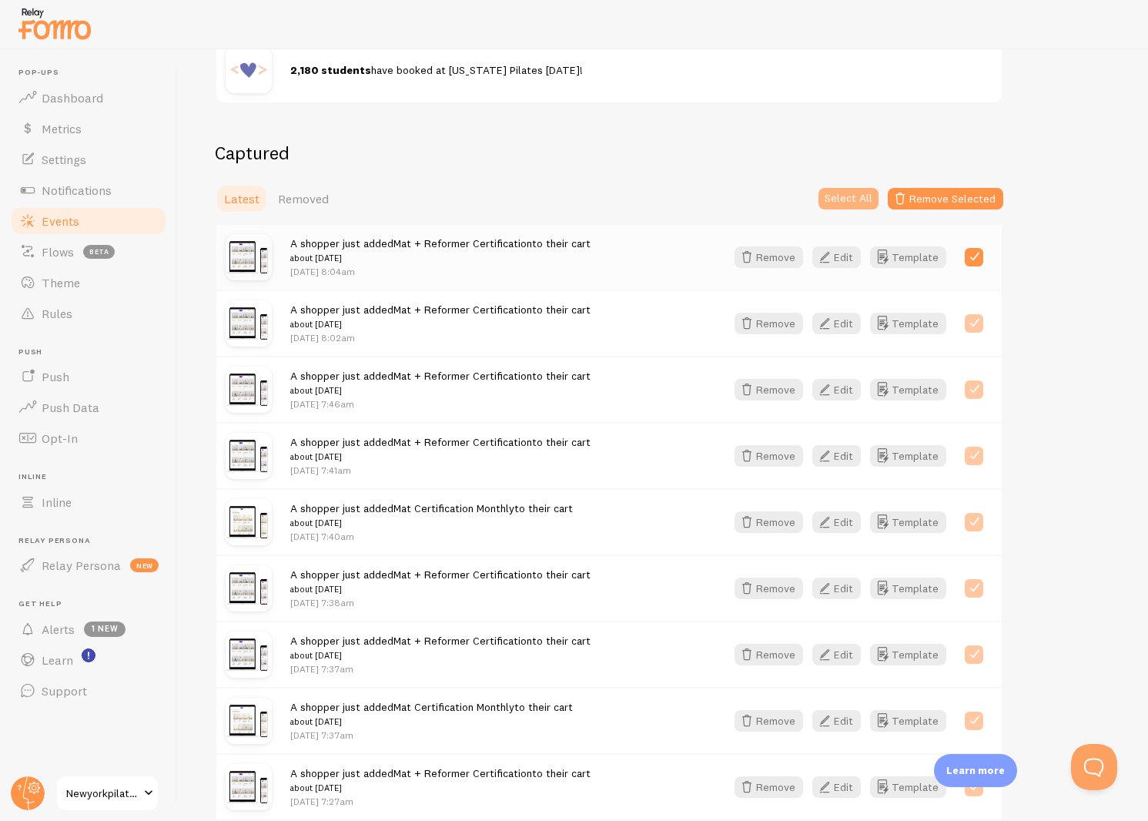
checkbox input "true"
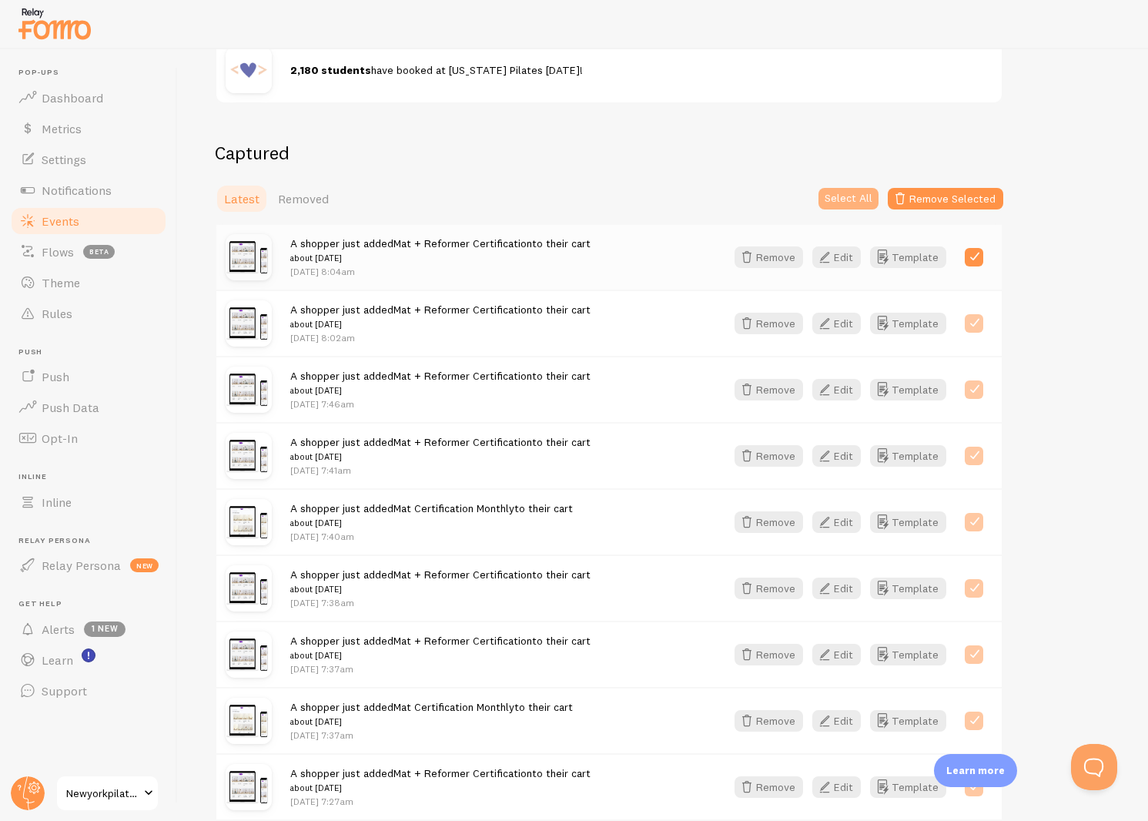
checkbox input "true"
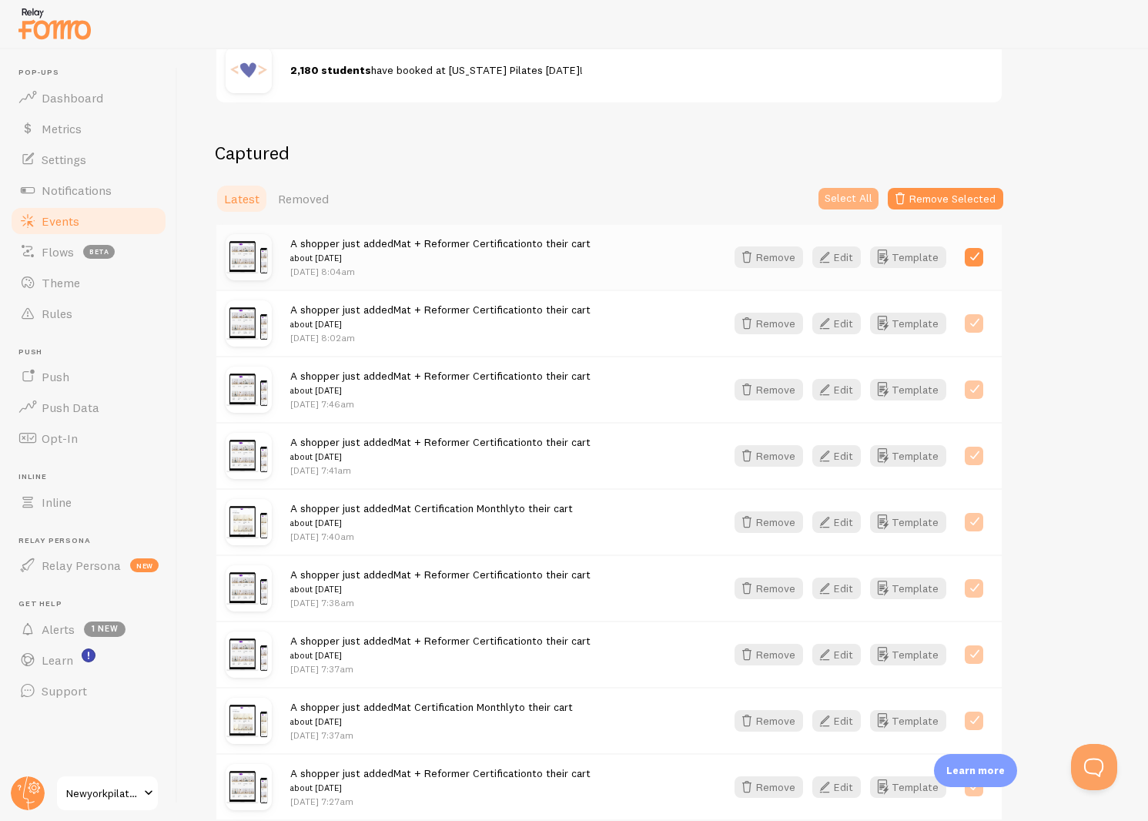
checkbox input "true"
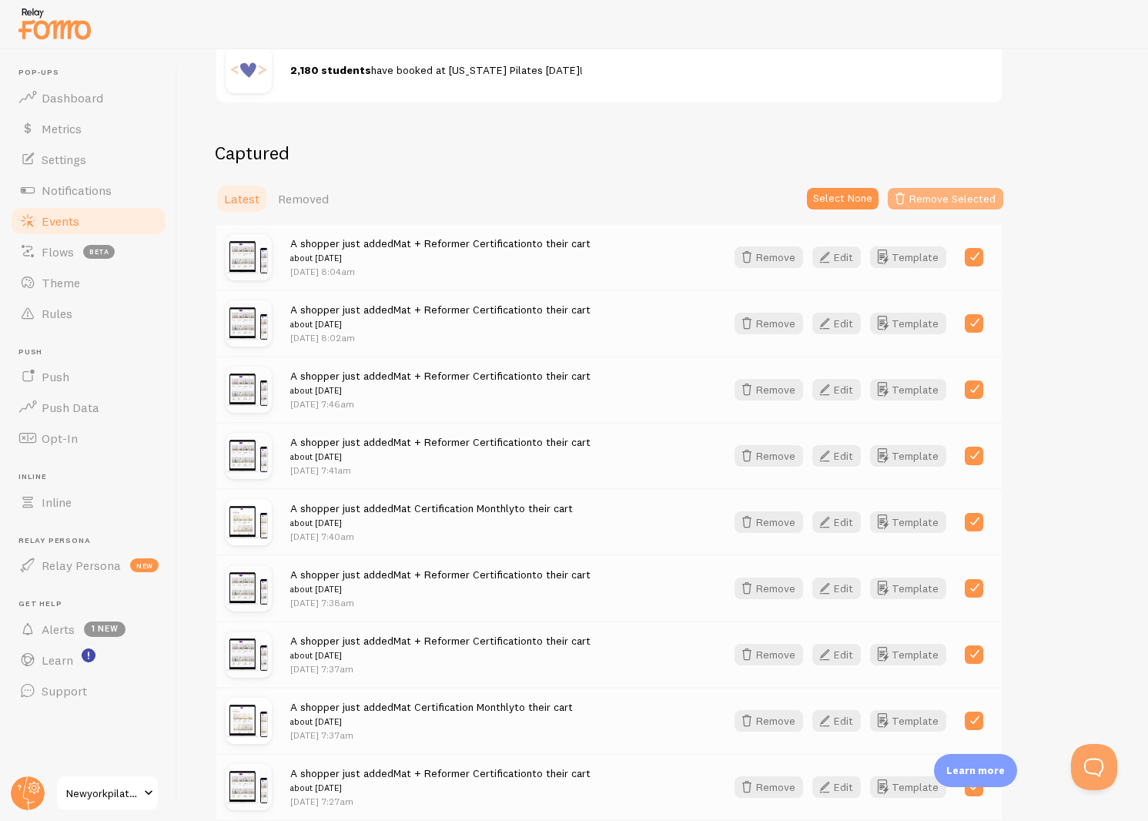
click at [915, 191] on button "Remove Selected" at bounding box center [945, 199] width 115 height 22
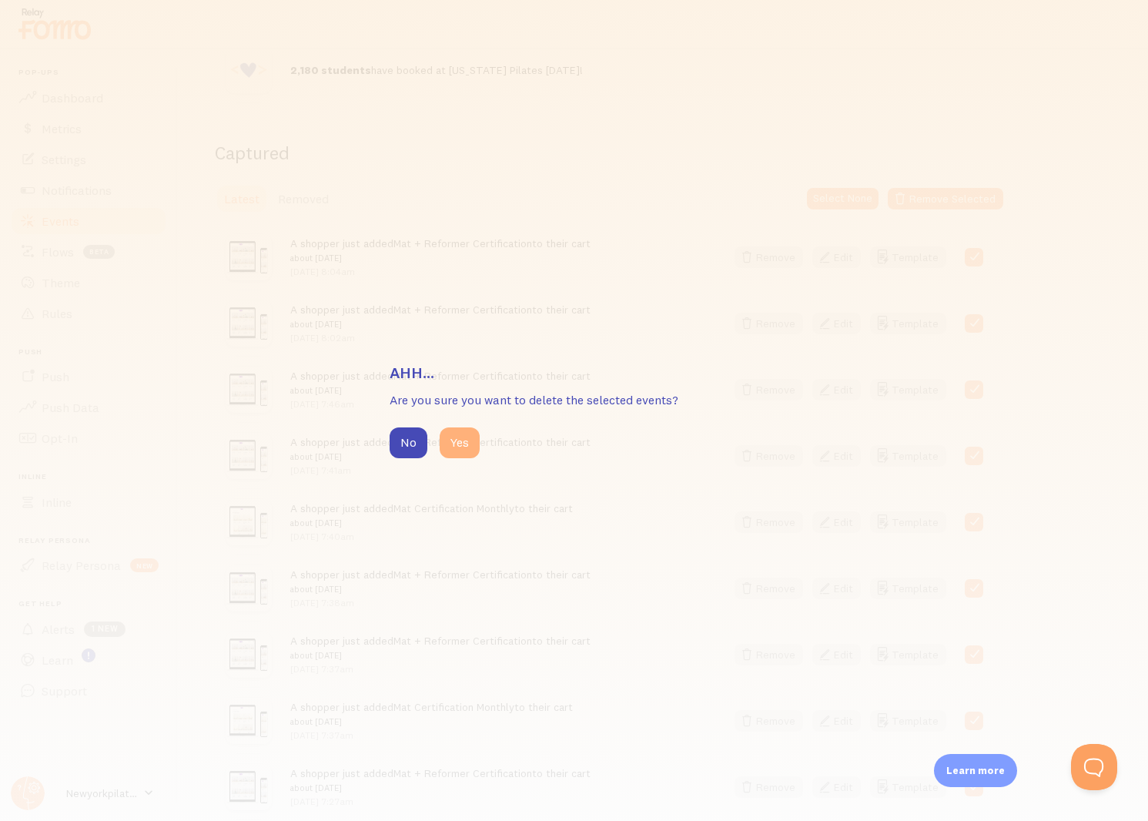
click at [466, 436] on button "Yes" at bounding box center [460, 442] width 40 height 31
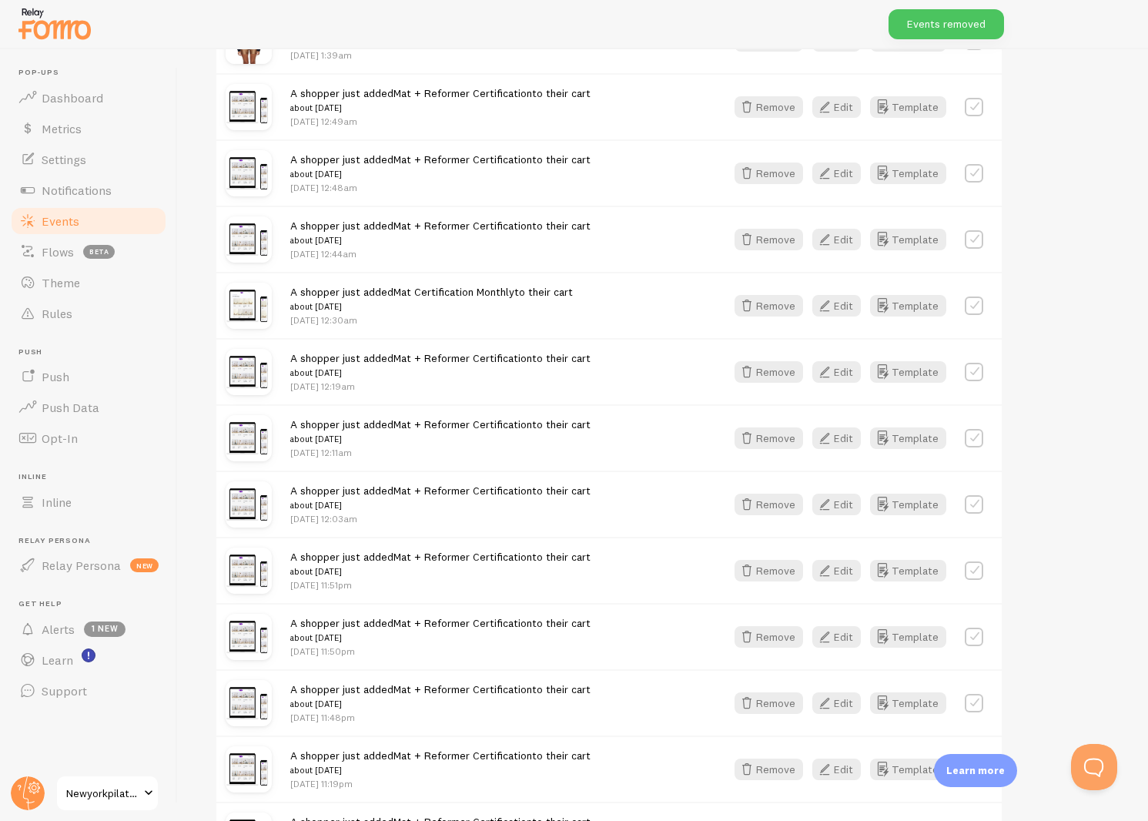
scroll to position [1856, 0]
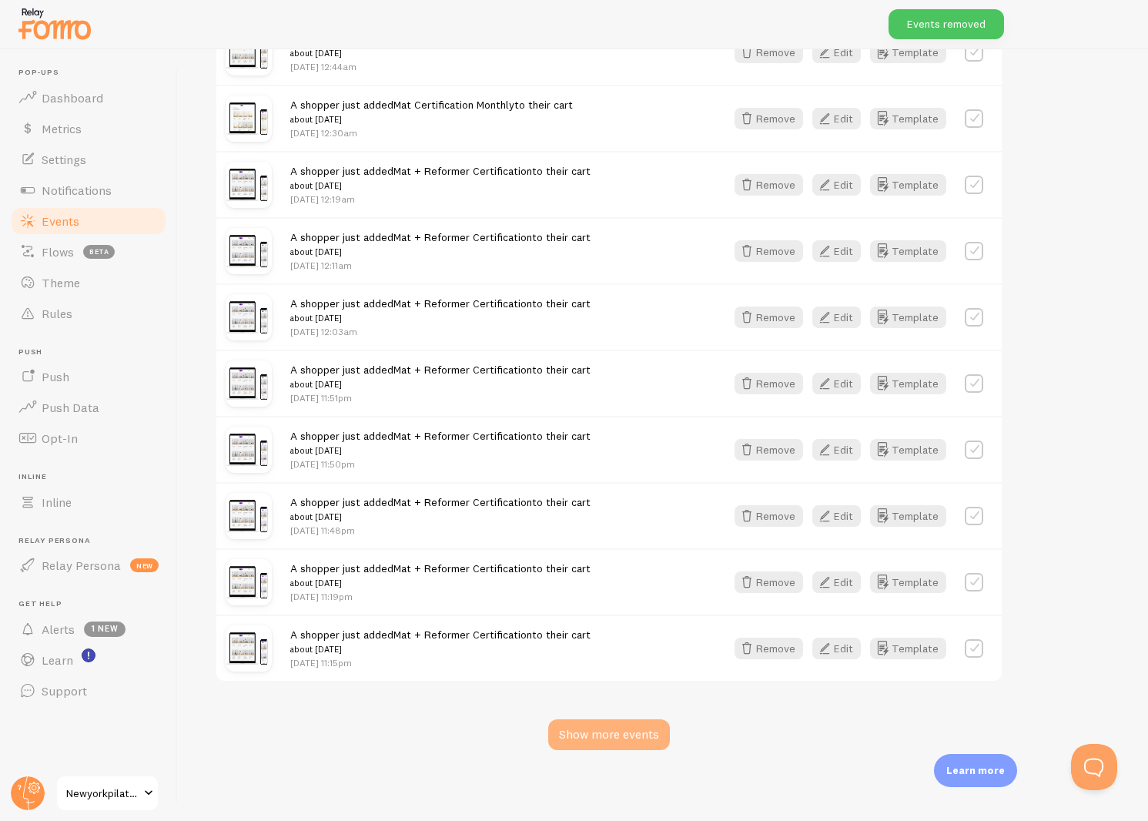
click at [590, 734] on div "Show more events" at bounding box center [609, 734] width 122 height 31
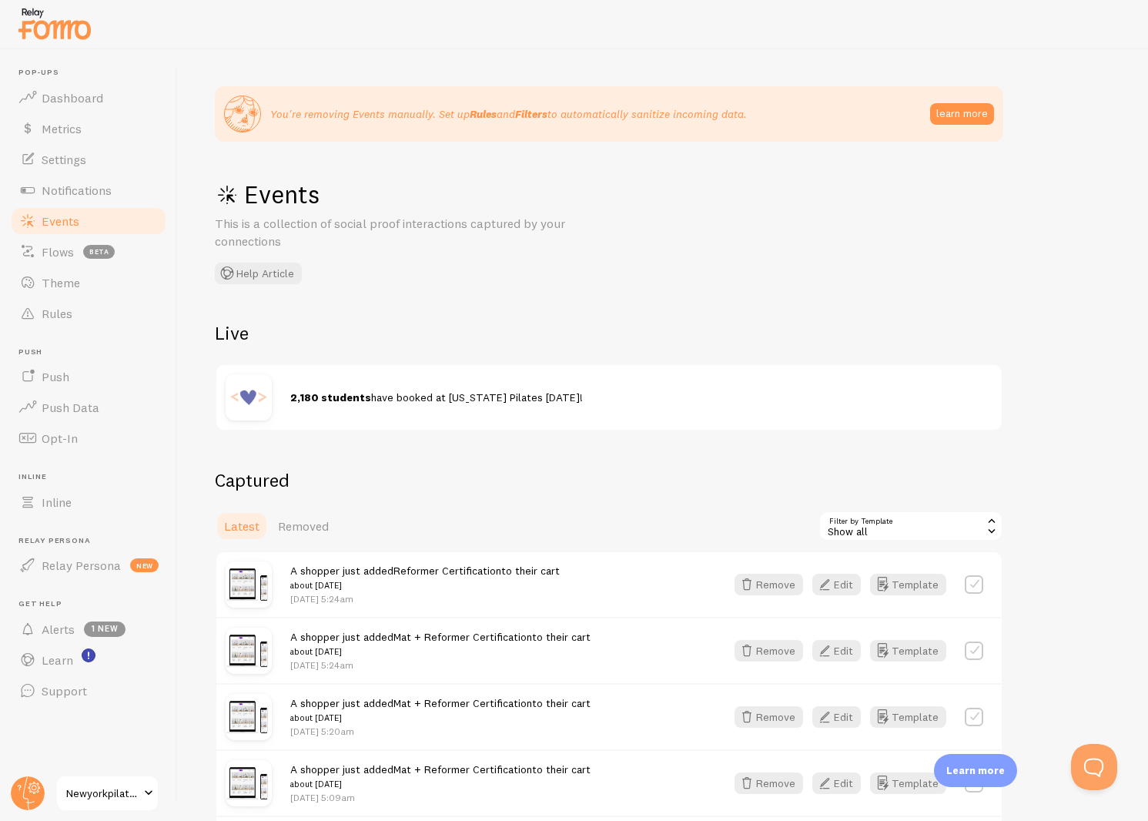
scroll to position [308, 0]
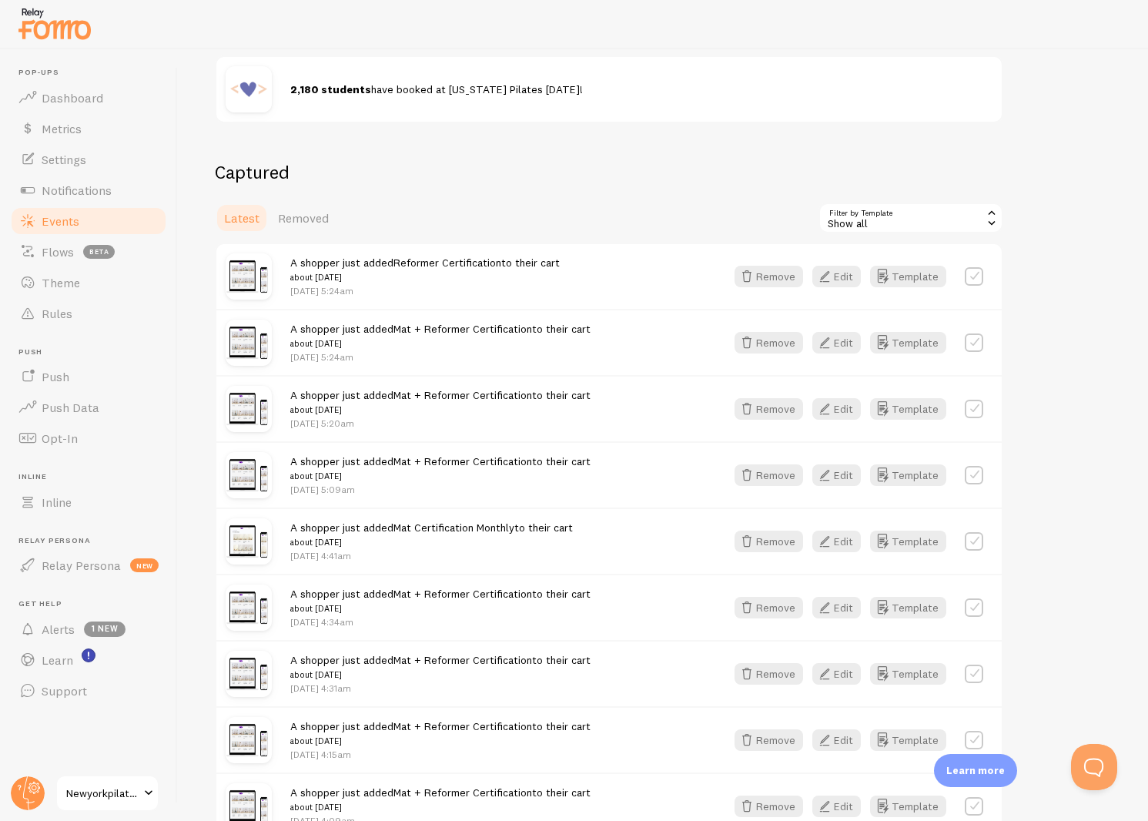
click at [975, 270] on label at bounding box center [974, 276] width 18 height 18
click at [865, 216] on button "Select All" at bounding box center [848, 218] width 60 height 22
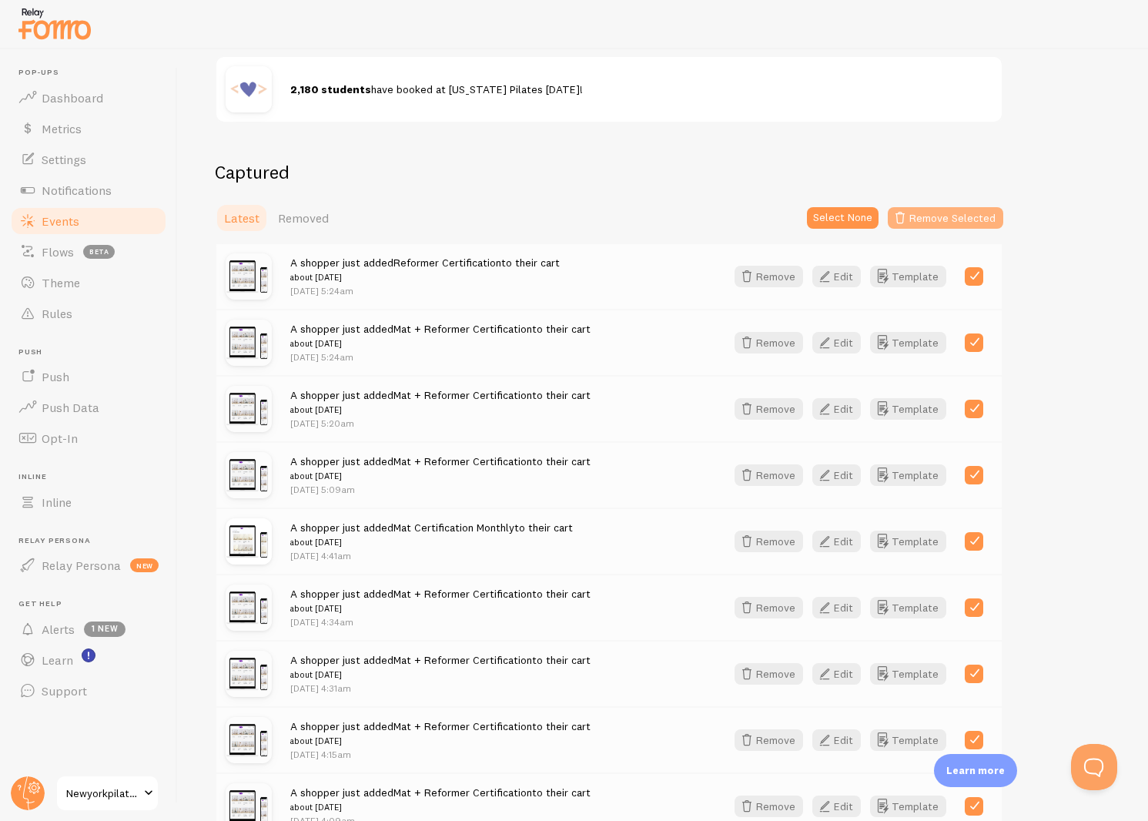
click at [938, 219] on button "Remove Selected" at bounding box center [945, 218] width 115 height 22
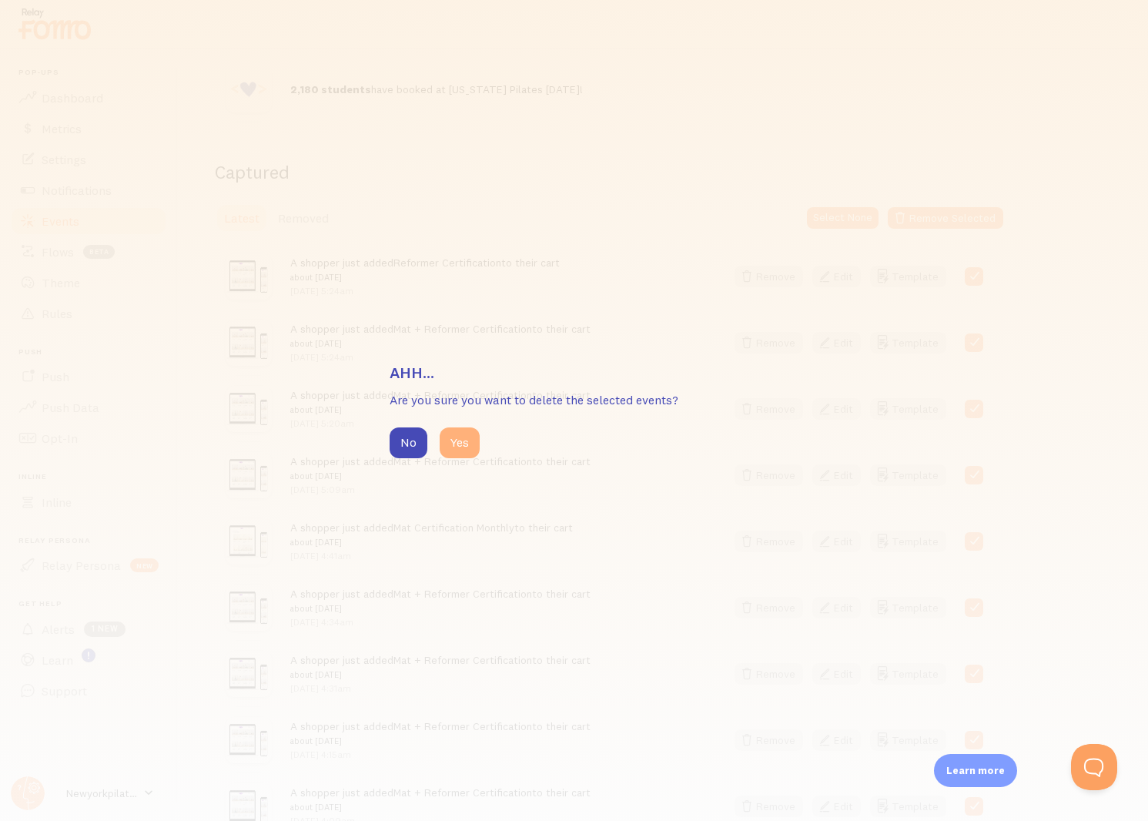
click at [464, 437] on button "Yes" at bounding box center [460, 442] width 40 height 31
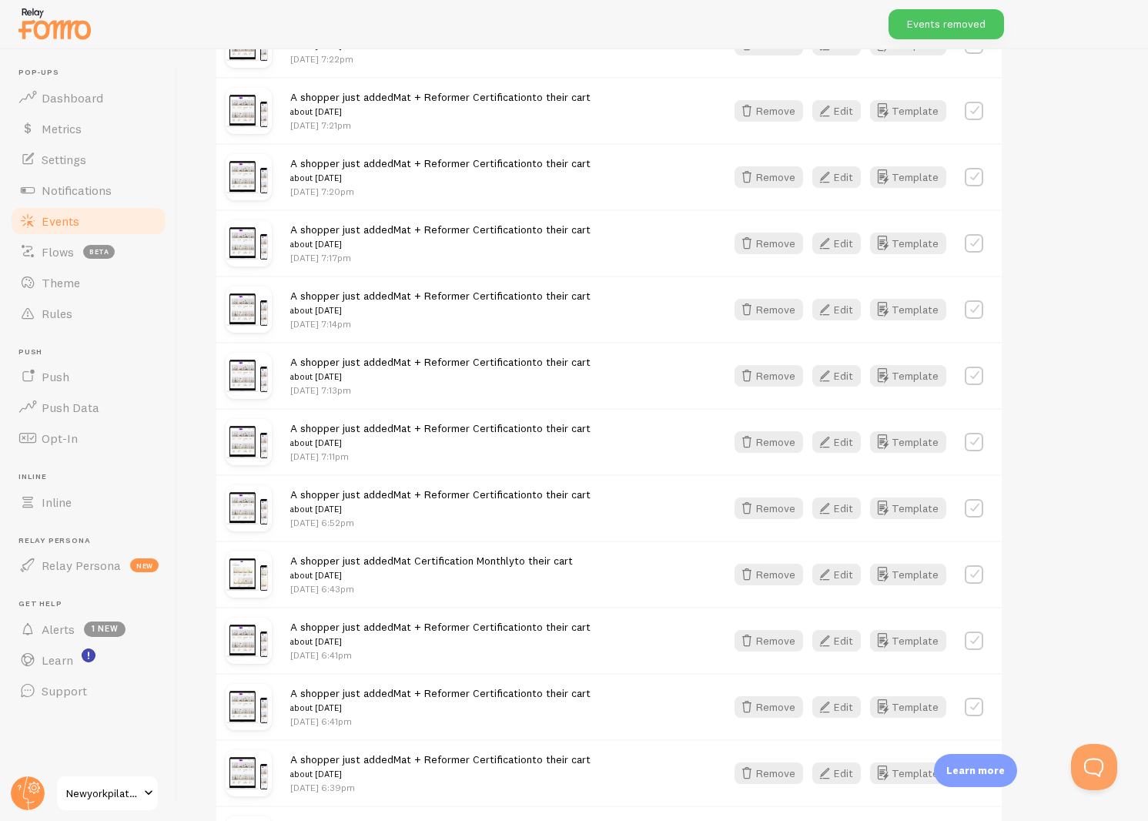
scroll to position [1856, 0]
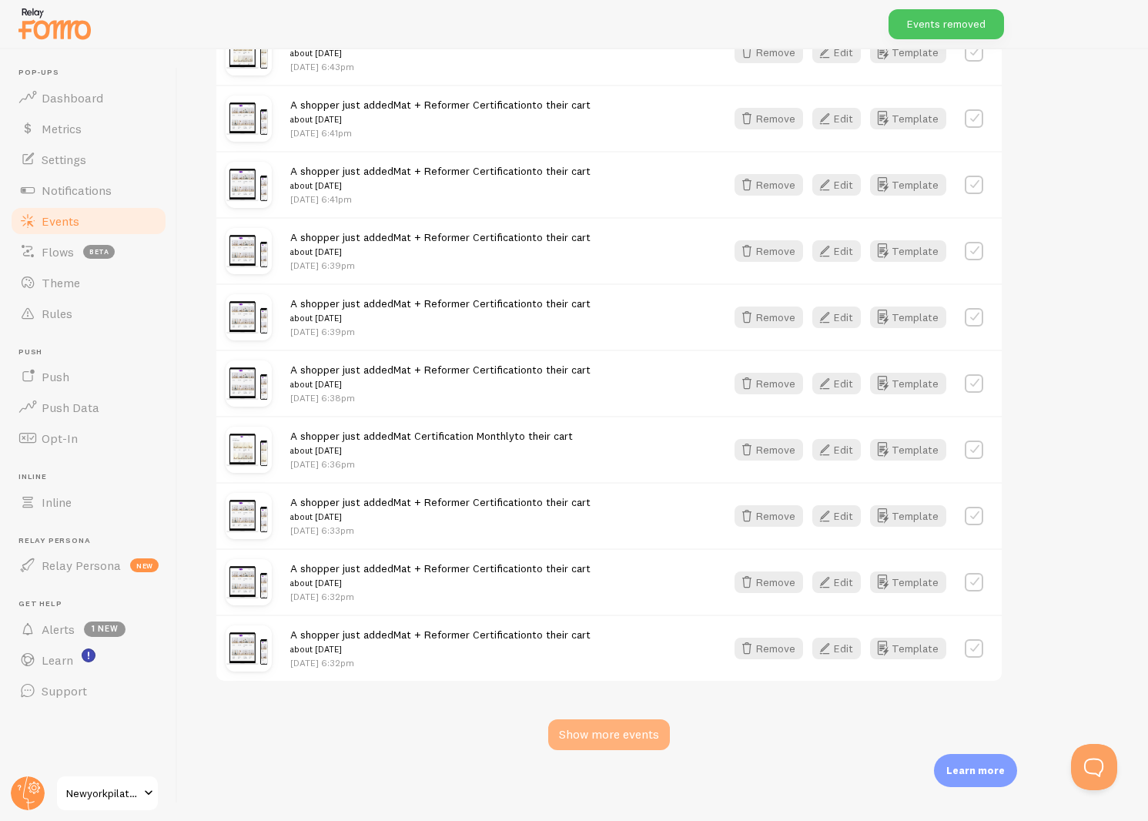
click at [597, 728] on div "Show more events" at bounding box center [609, 734] width 122 height 31
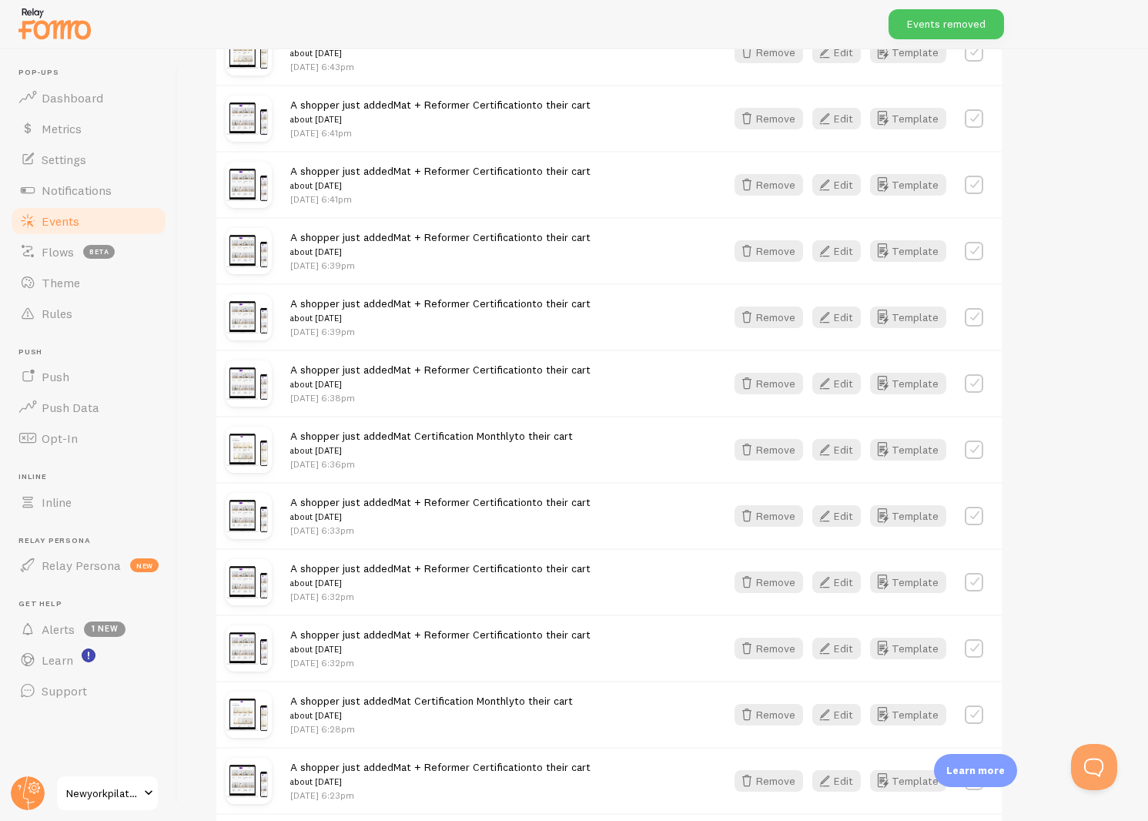
scroll to position [3842, 0]
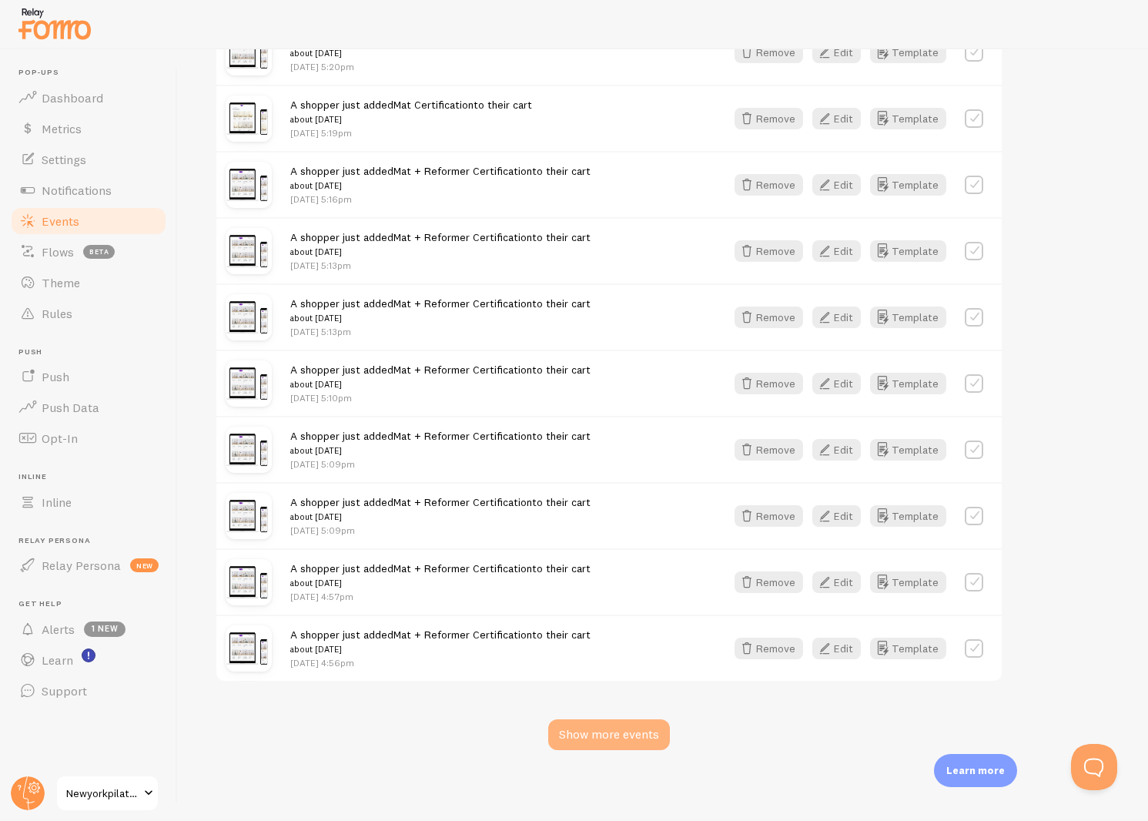
click at [589, 734] on div "Show more events" at bounding box center [609, 734] width 122 height 31
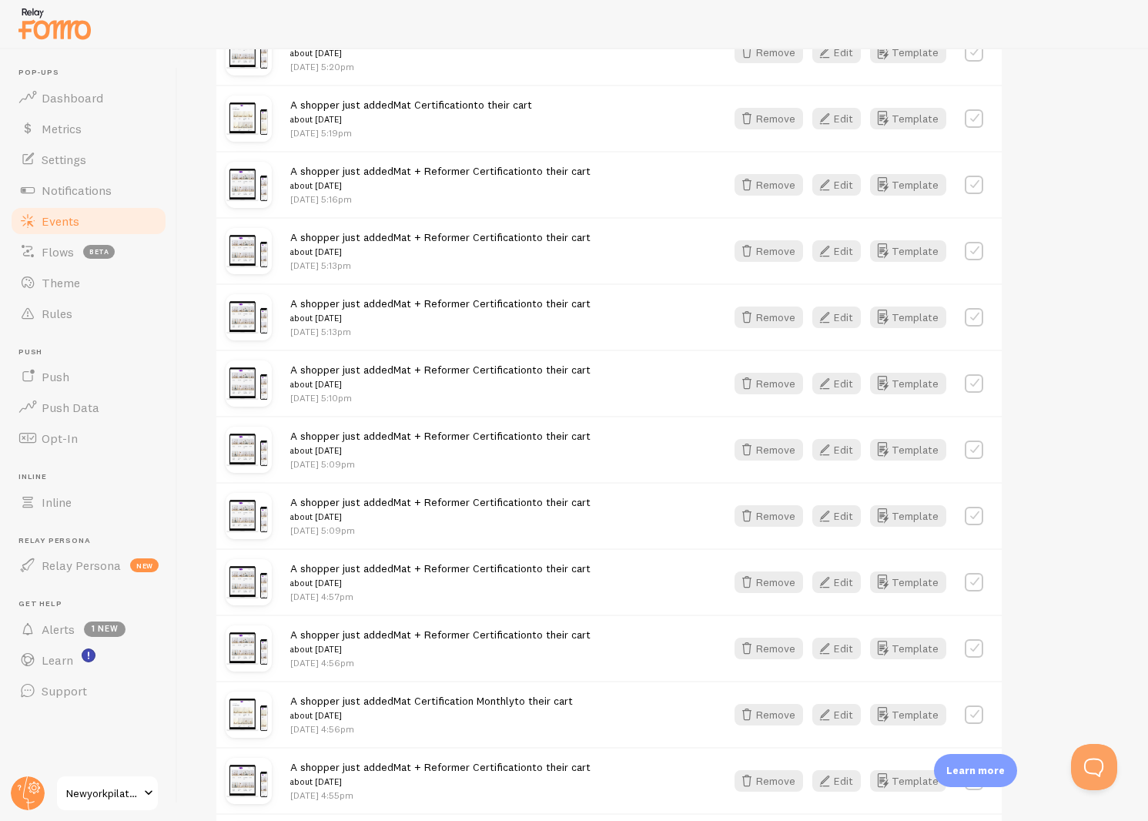
scroll to position [5828, 0]
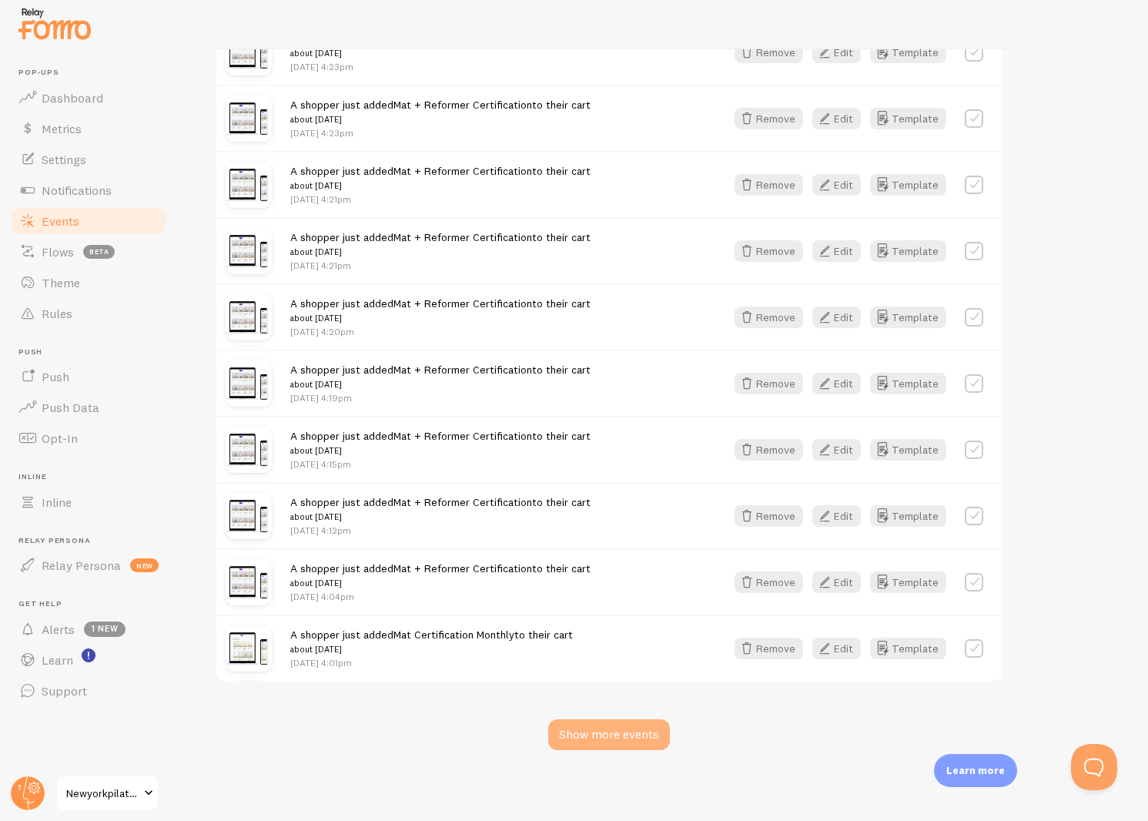
click at [608, 724] on div "Show more events" at bounding box center [609, 734] width 122 height 31
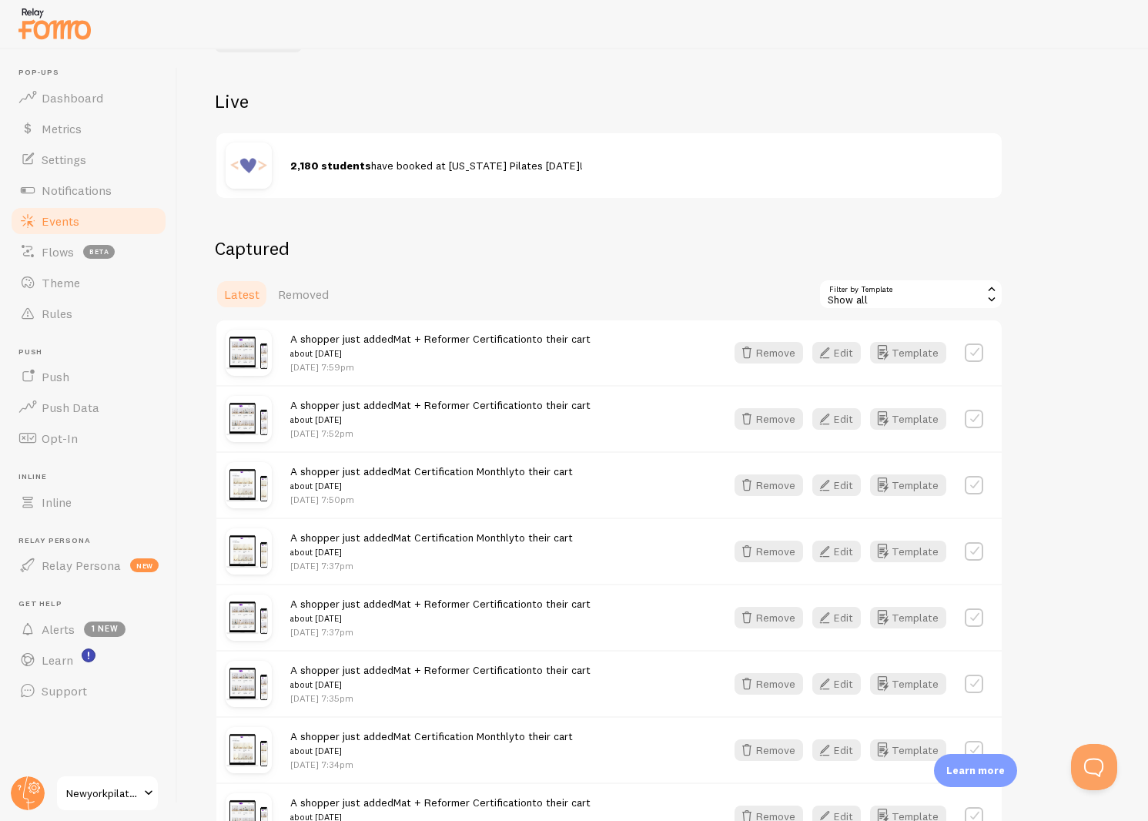
scroll to position [0, 0]
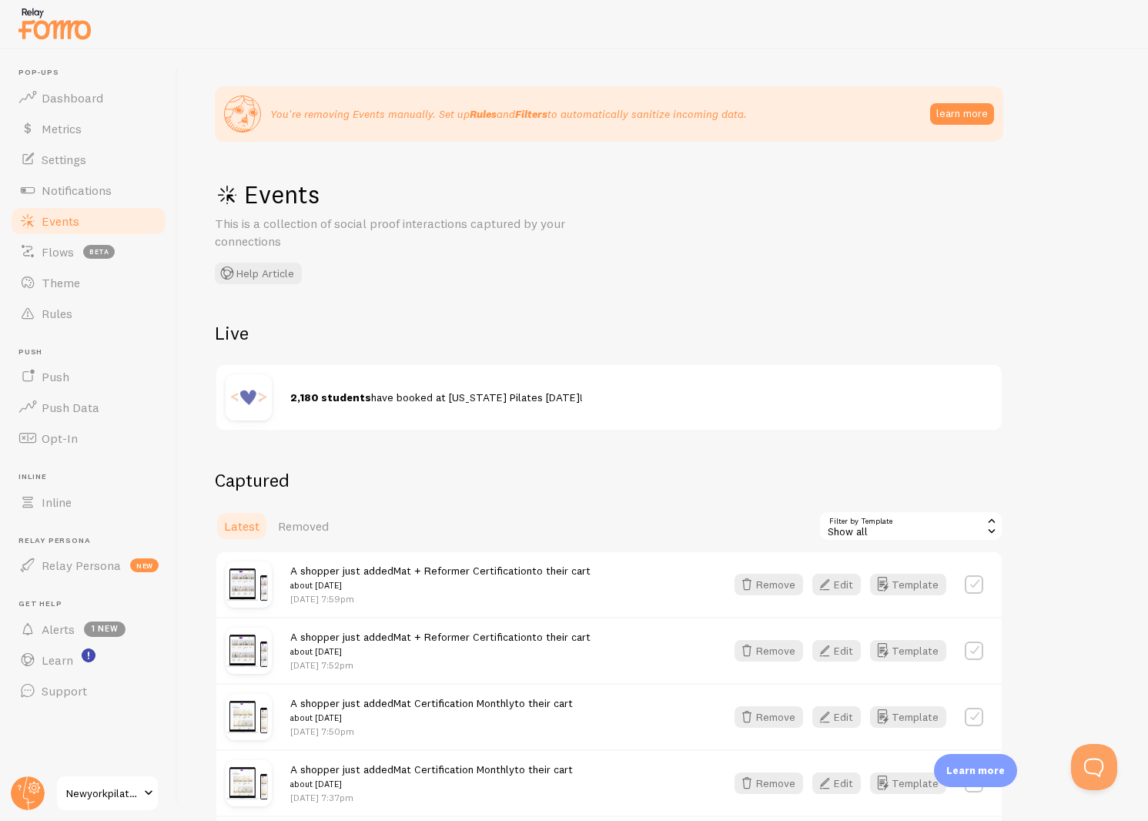
click at [974, 575] on label at bounding box center [974, 584] width 18 height 18
click at [865, 521] on button "Select All" at bounding box center [848, 526] width 60 height 22
click at [940, 523] on button "Remove Selected" at bounding box center [945, 526] width 115 height 22
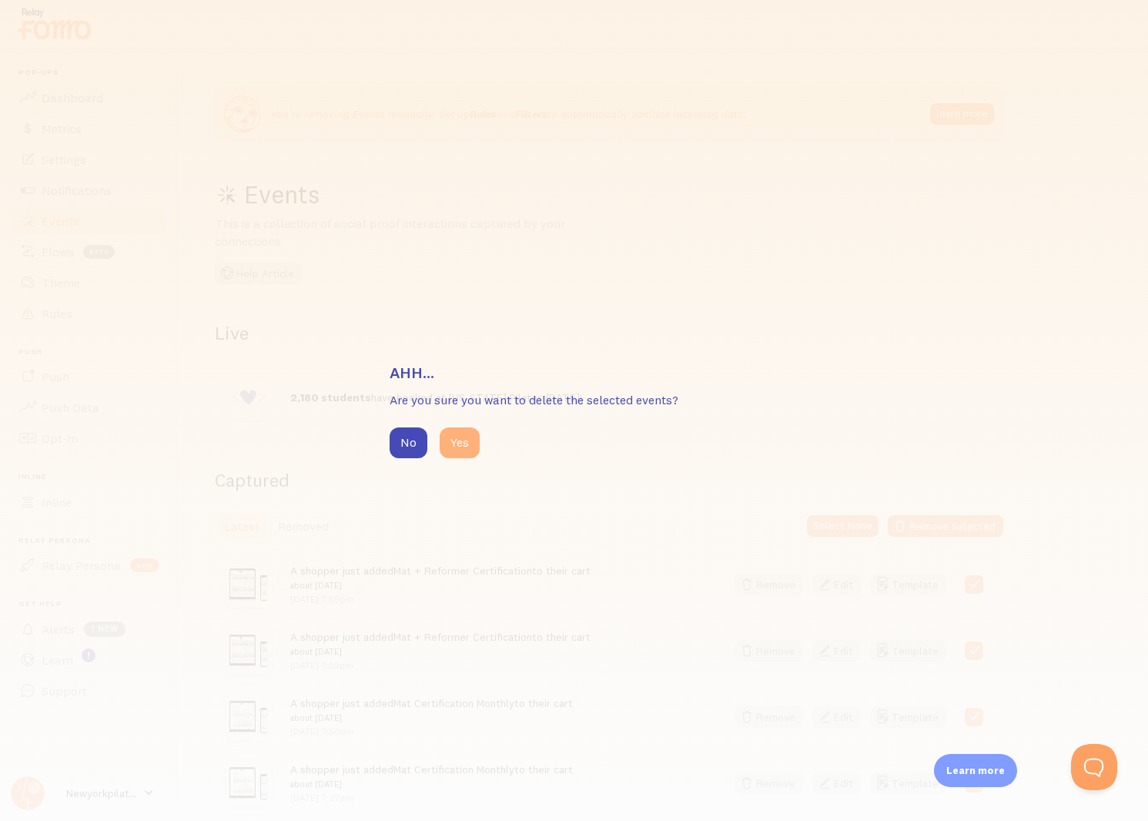
click at [457, 436] on button "Yes" at bounding box center [460, 442] width 40 height 31
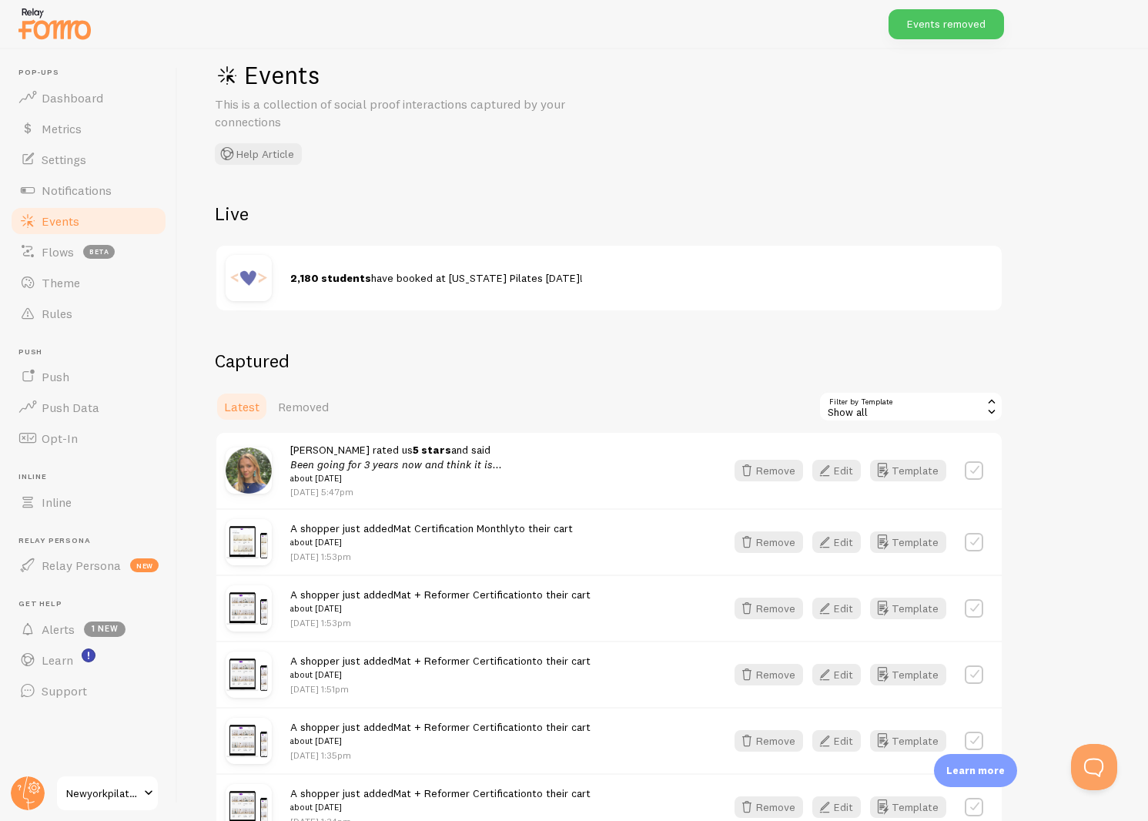
scroll to position [139, 0]
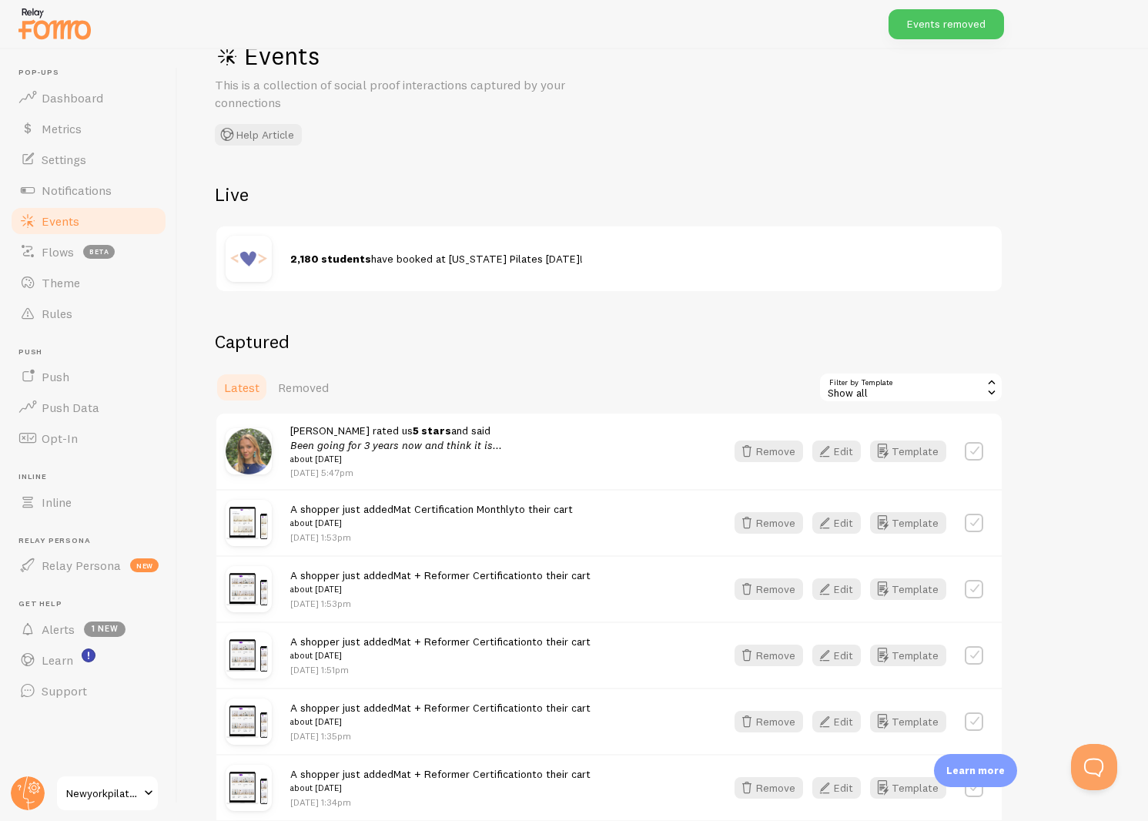
click at [975, 450] on label at bounding box center [974, 451] width 18 height 18
click at [838, 385] on button "Select All" at bounding box center [848, 387] width 60 height 22
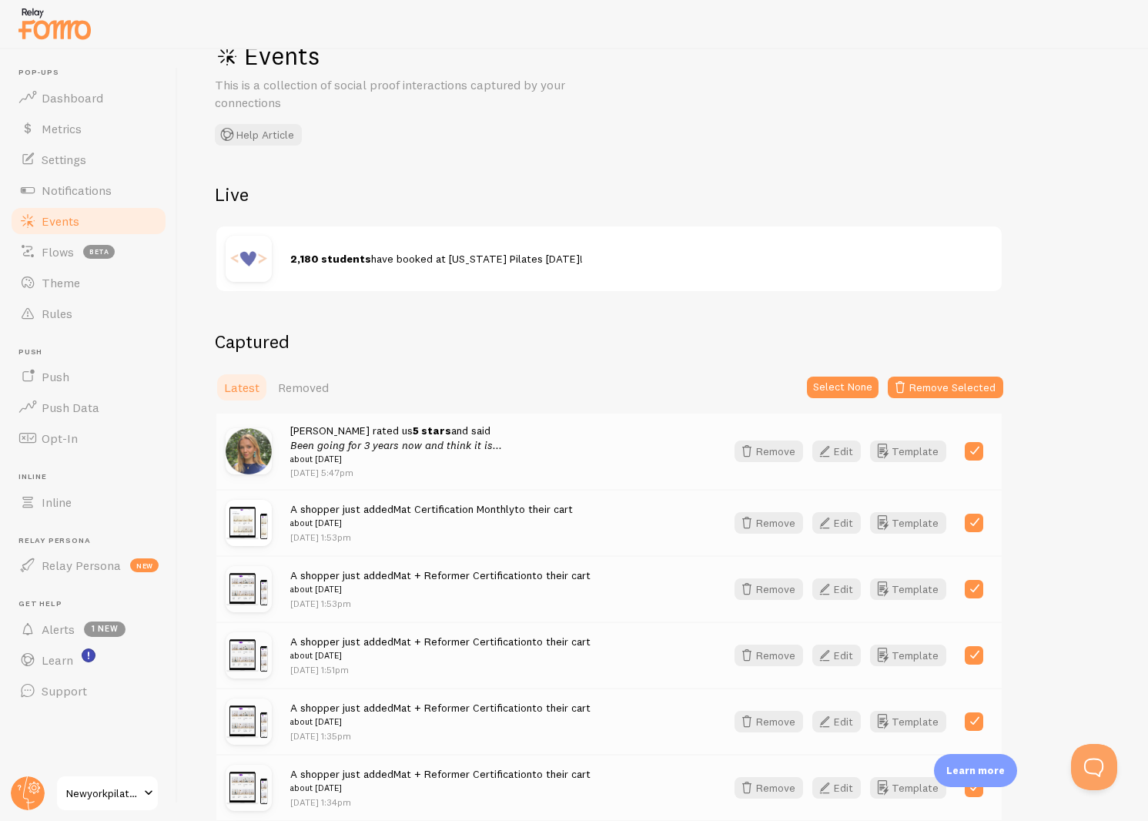
click at [965, 447] on label at bounding box center [974, 451] width 18 height 18
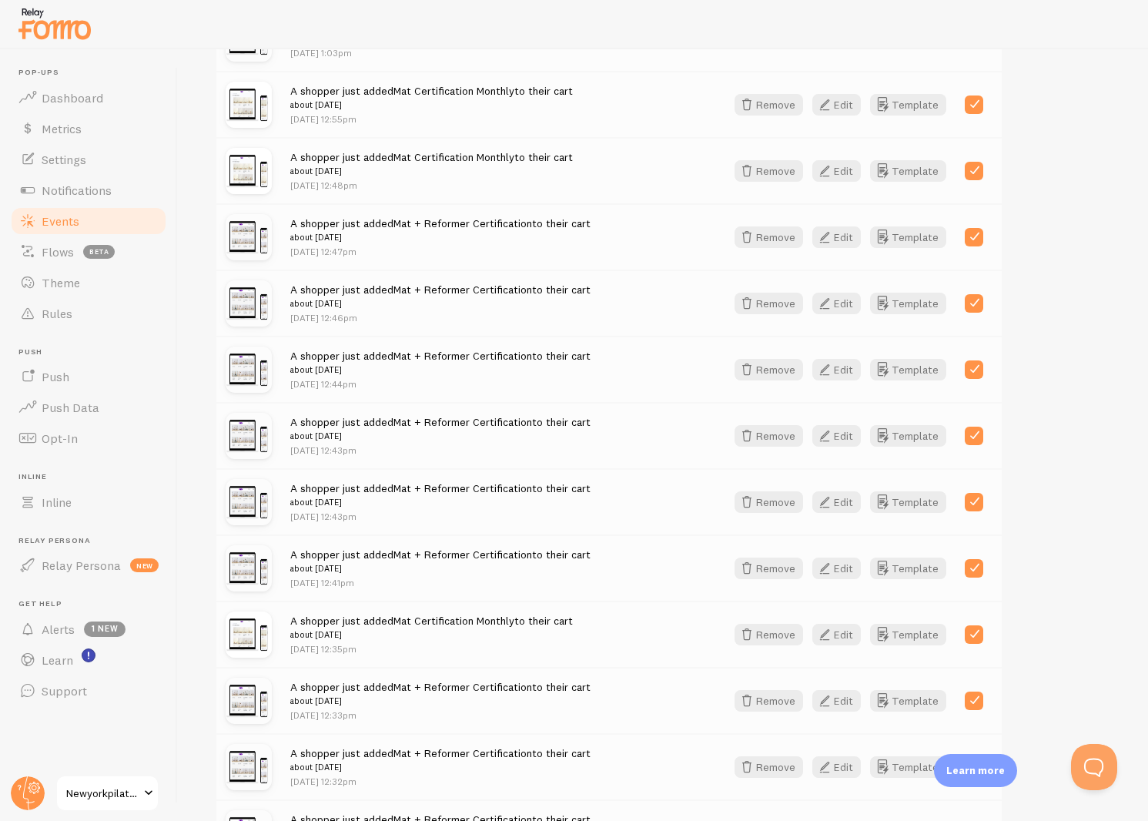
scroll to position [1866, 0]
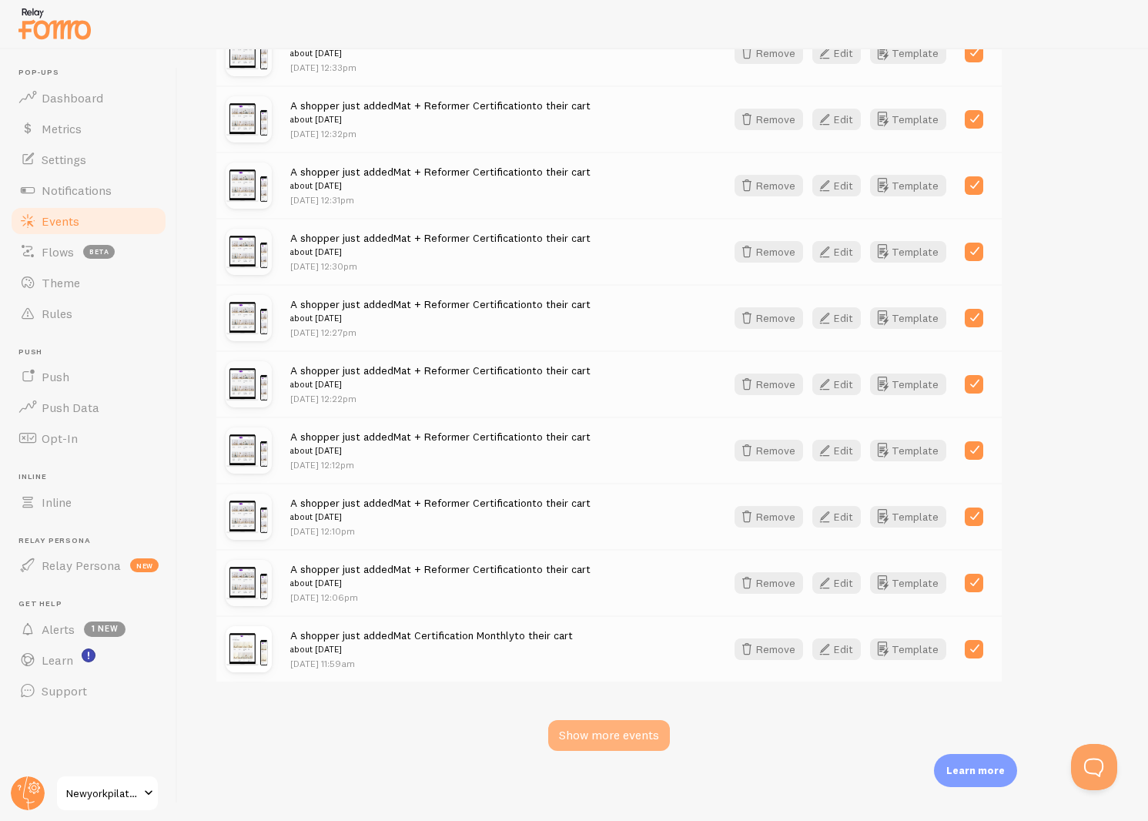
click at [617, 731] on div "Show more events" at bounding box center [609, 735] width 122 height 31
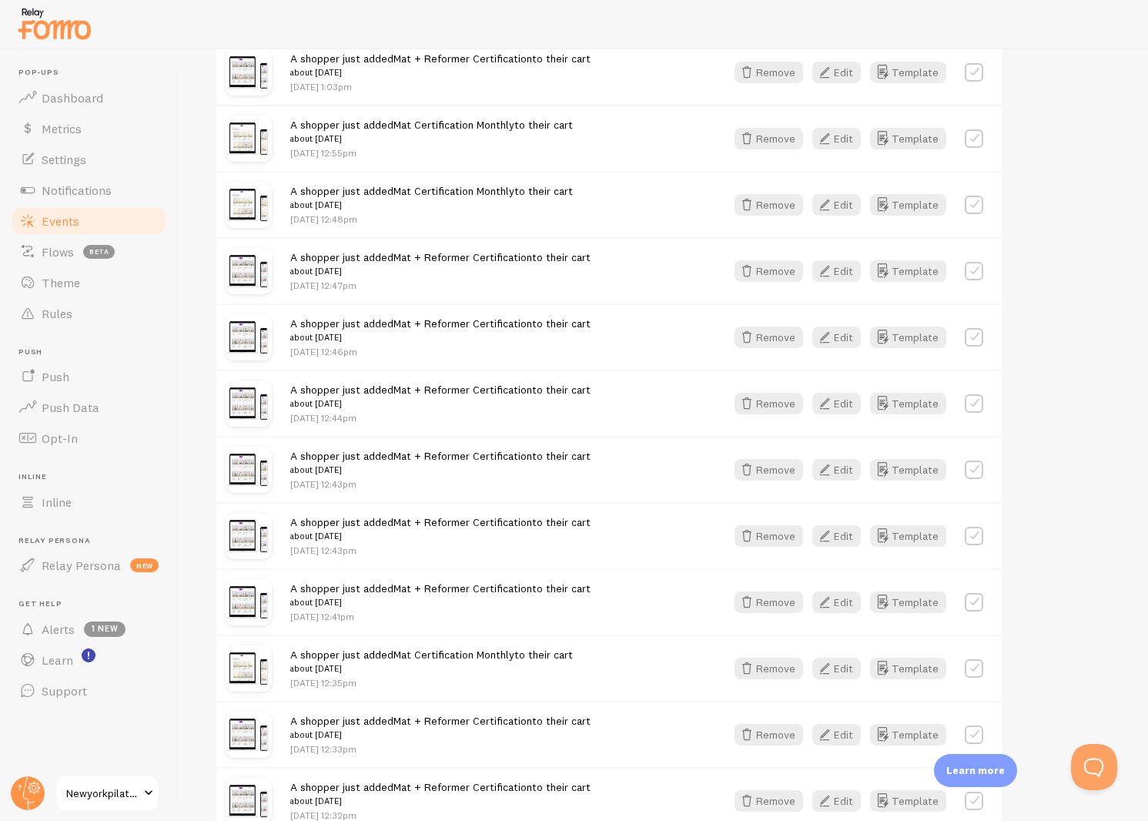
scroll to position [0, 0]
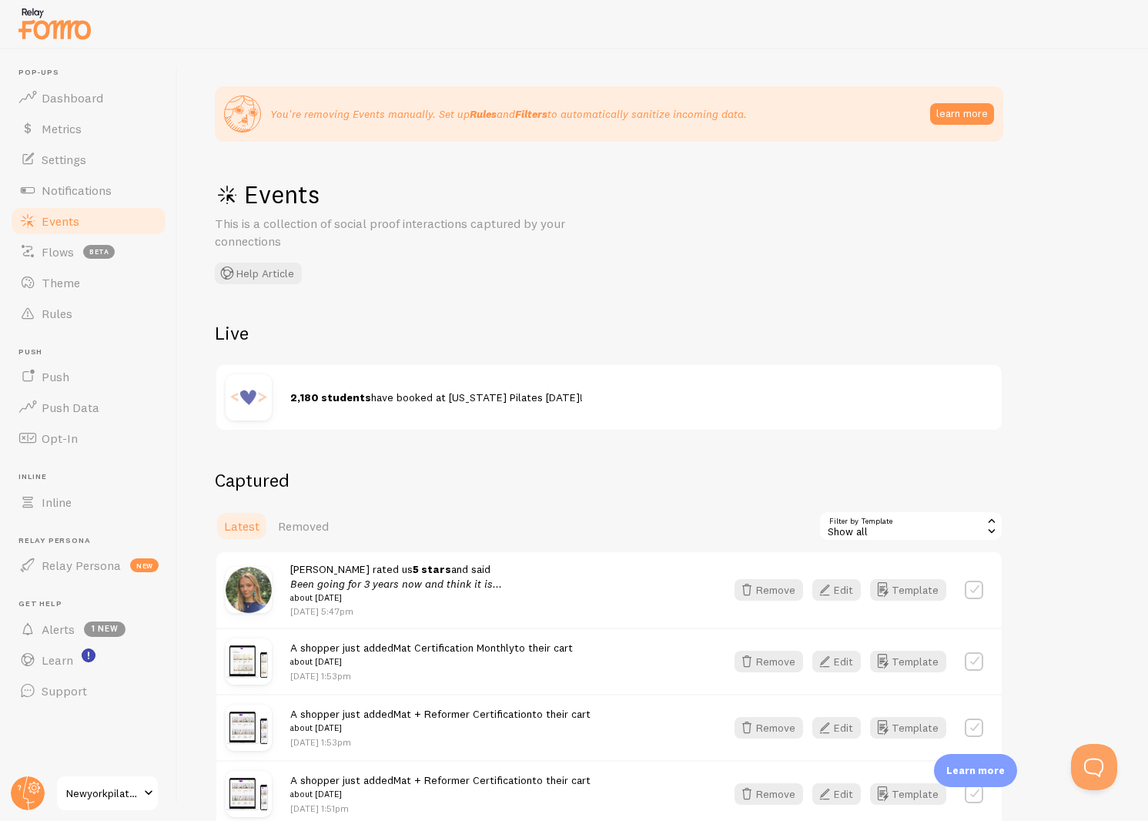
click at [971, 582] on label at bounding box center [974, 589] width 18 height 18
click at [868, 526] on button "Select All" at bounding box center [848, 526] width 60 height 22
click at [969, 587] on label at bounding box center [974, 589] width 18 height 18
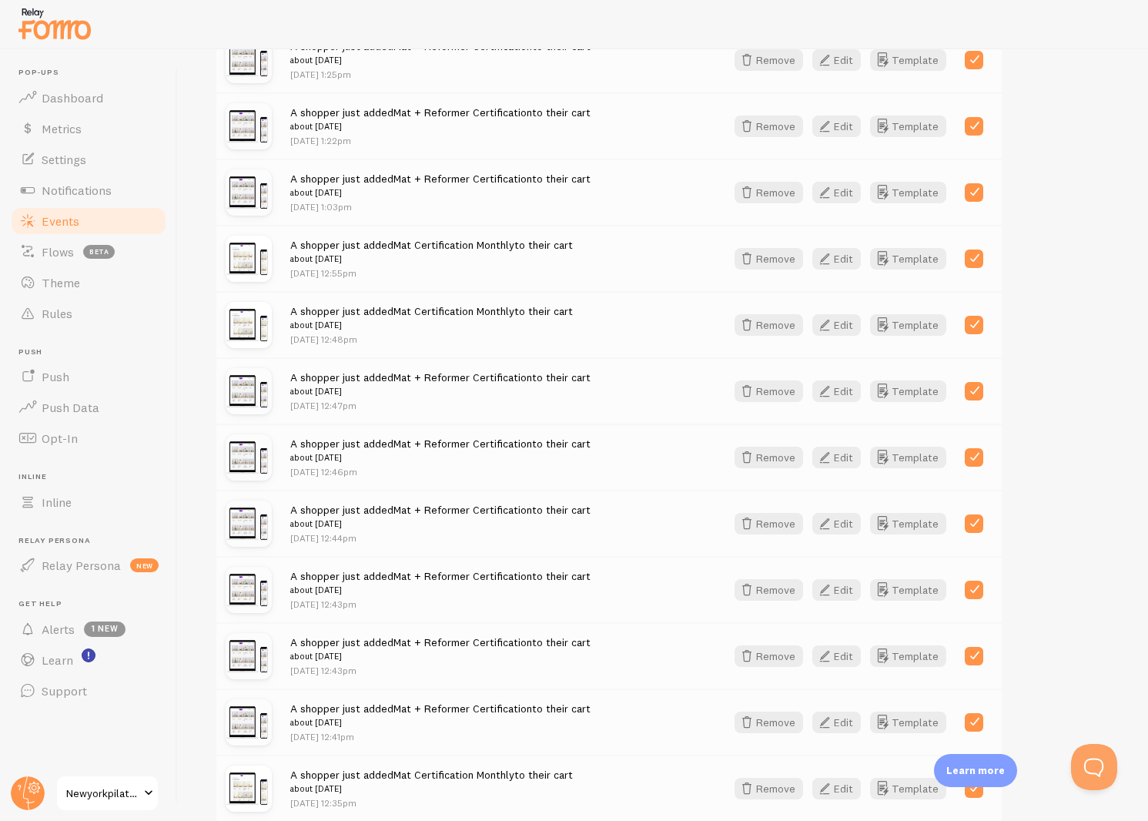
scroll to position [102, 0]
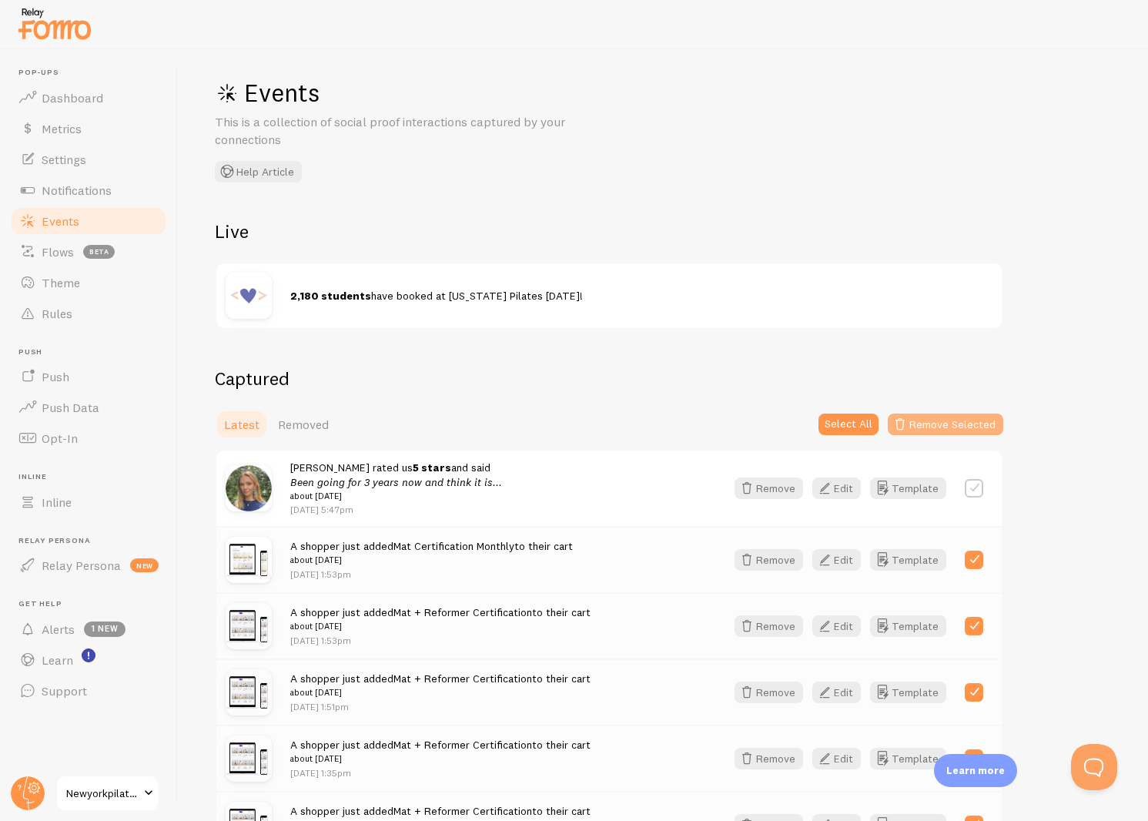
click at [941, 423] on button "Remove Selected" at bounding box center [945, 424] width 115 height 22
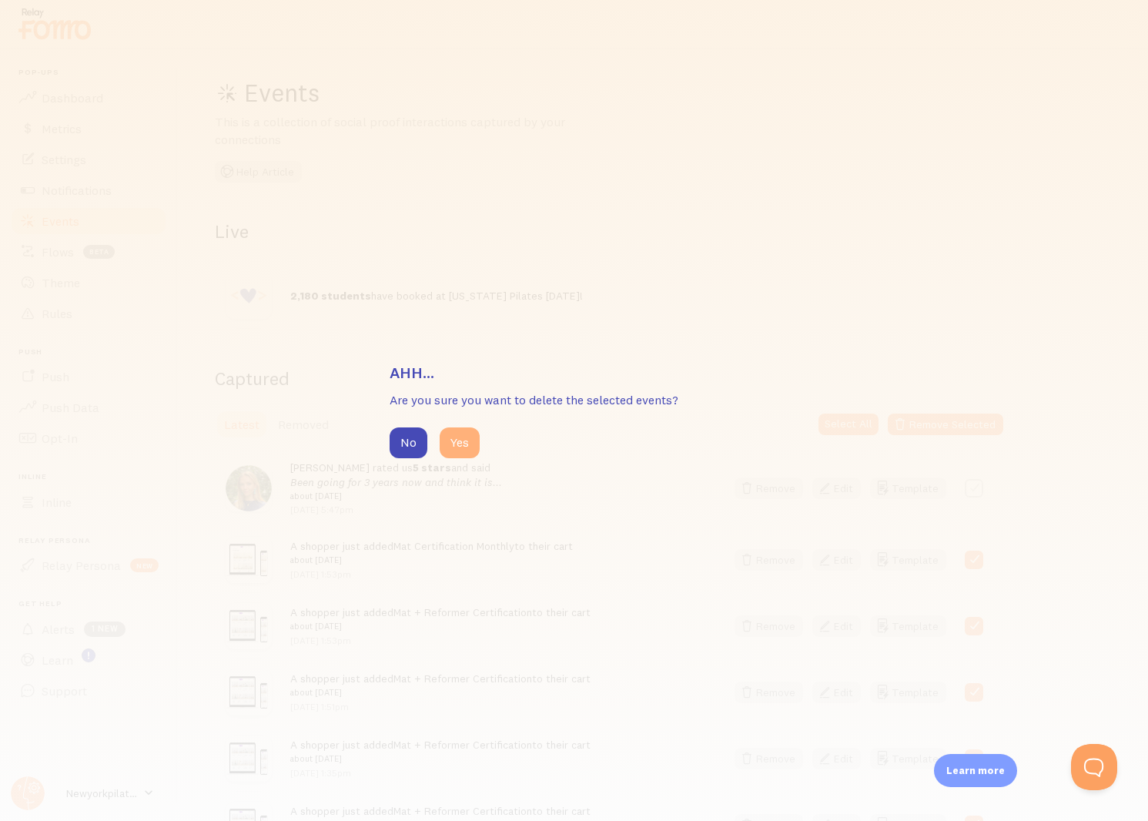
click at [475, 435] on button "Yes" at bounding box center [460, 442] width 40 height 31
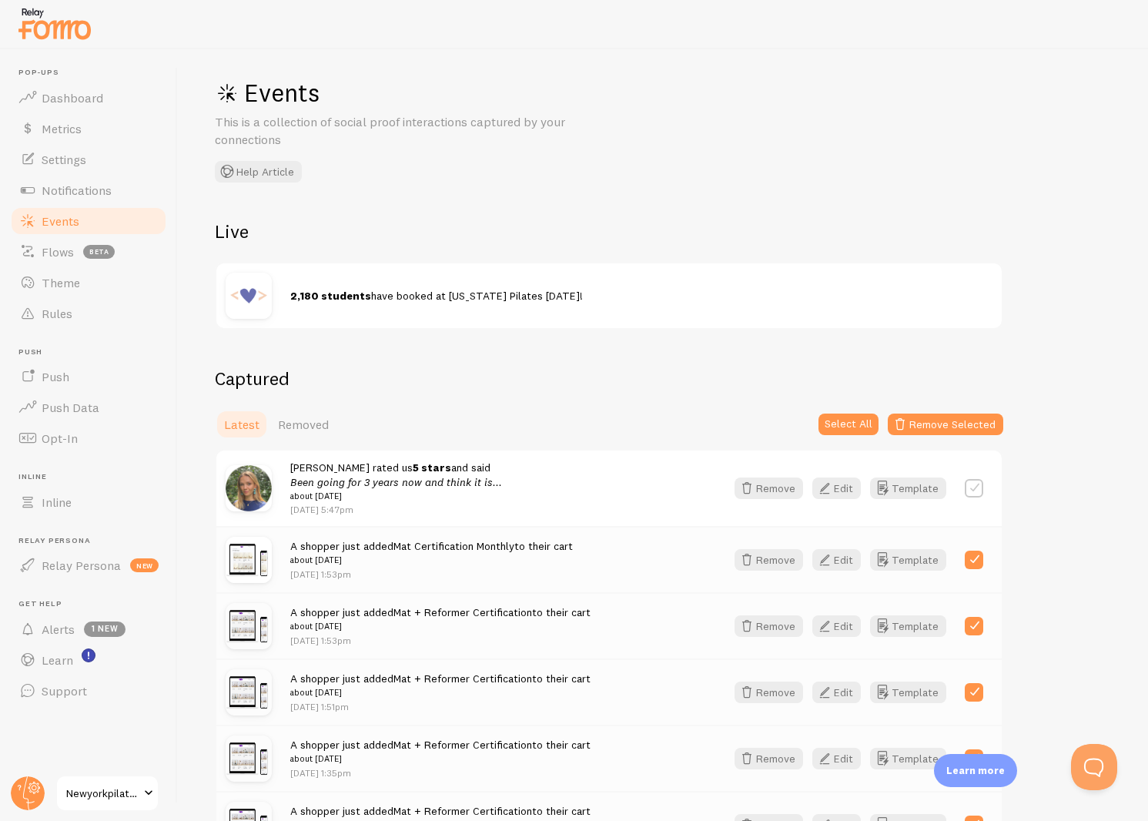
scroll to position [0, 0]
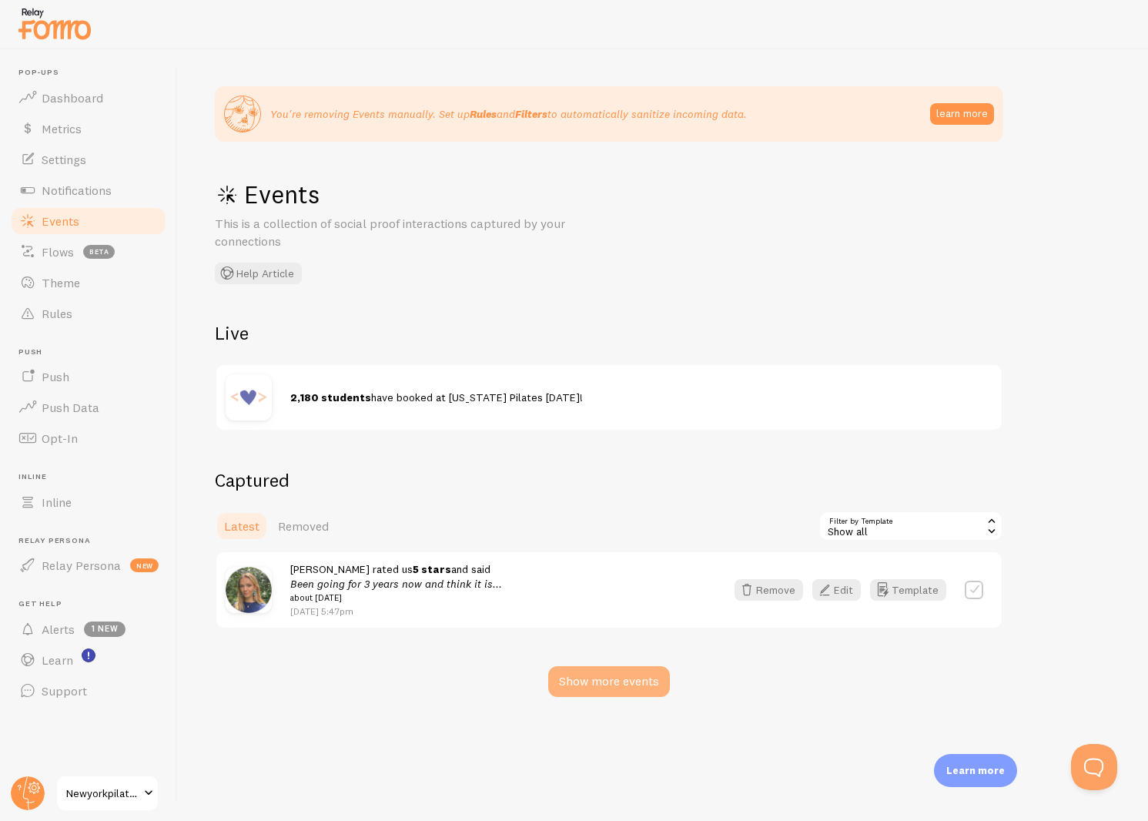
click at [610, 684] on div "Show more events" at bounding box center [609, 681] width 122 height 31
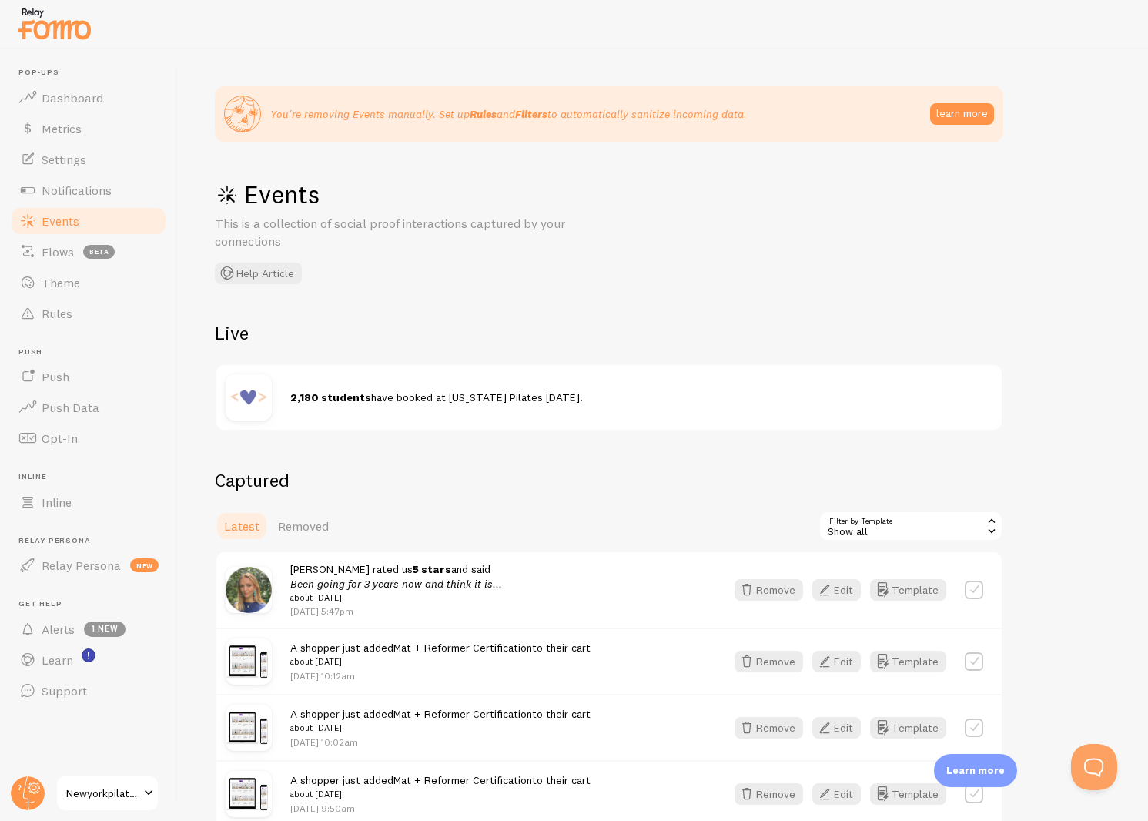
click at [969, 583] on label at bounding box center [974, 589] width 18 height 18
click at [869, 528] on button "Select All" at bounding box center [848, 526] width 60 height 22
click at [971, 583] on label at bounding box center [974, 589] width 18 height 18
click at [952, 530] on button "Remove Selected" at bounding box center [945, 526] width 115 height 22
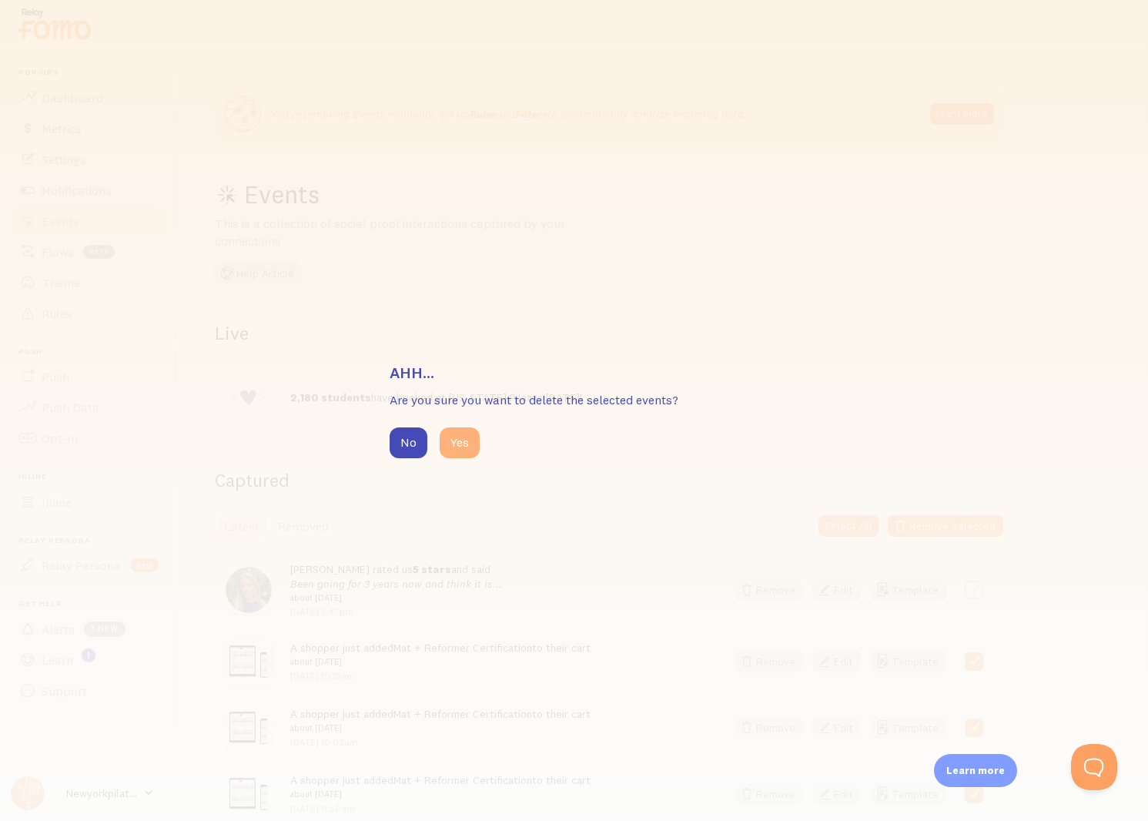
click at [465, 444] on button "Yes" at bounding box center [460, 442] width 40 height 31
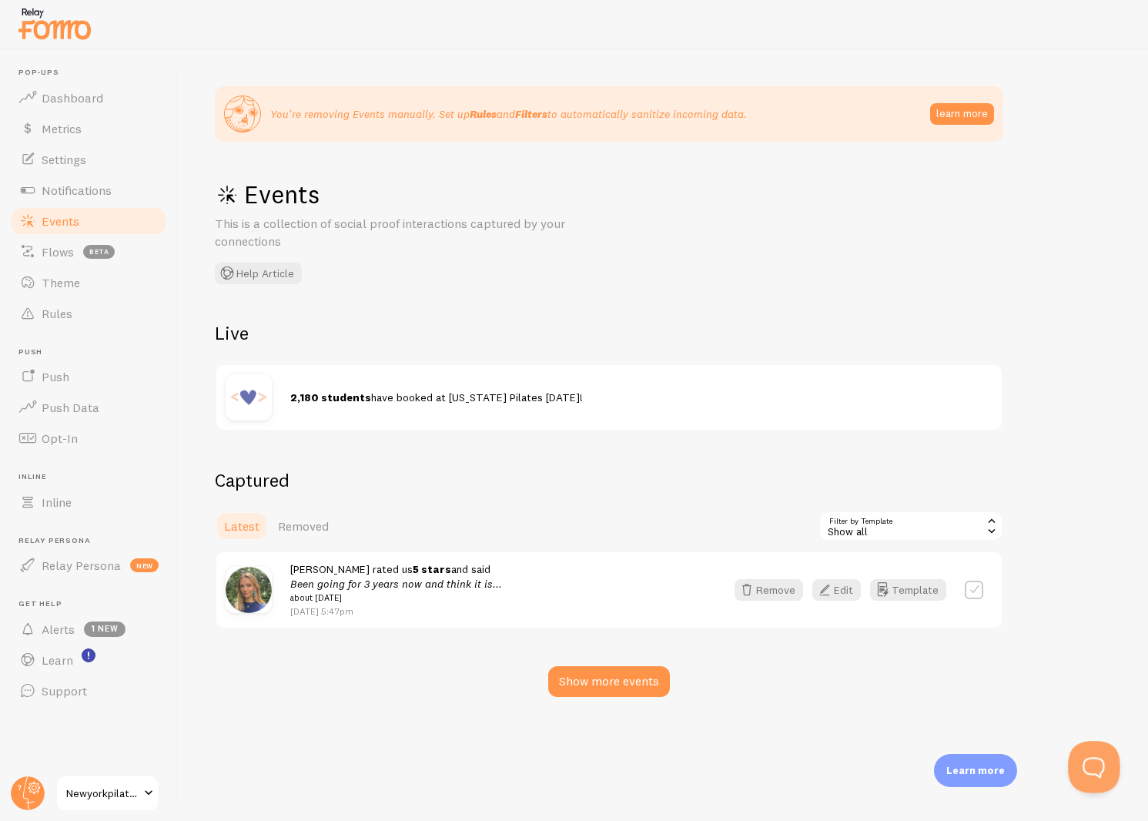
click at [1088, 771] on button "Open Beacon popover" at bounding box center [1091, 764] width 46 height 46
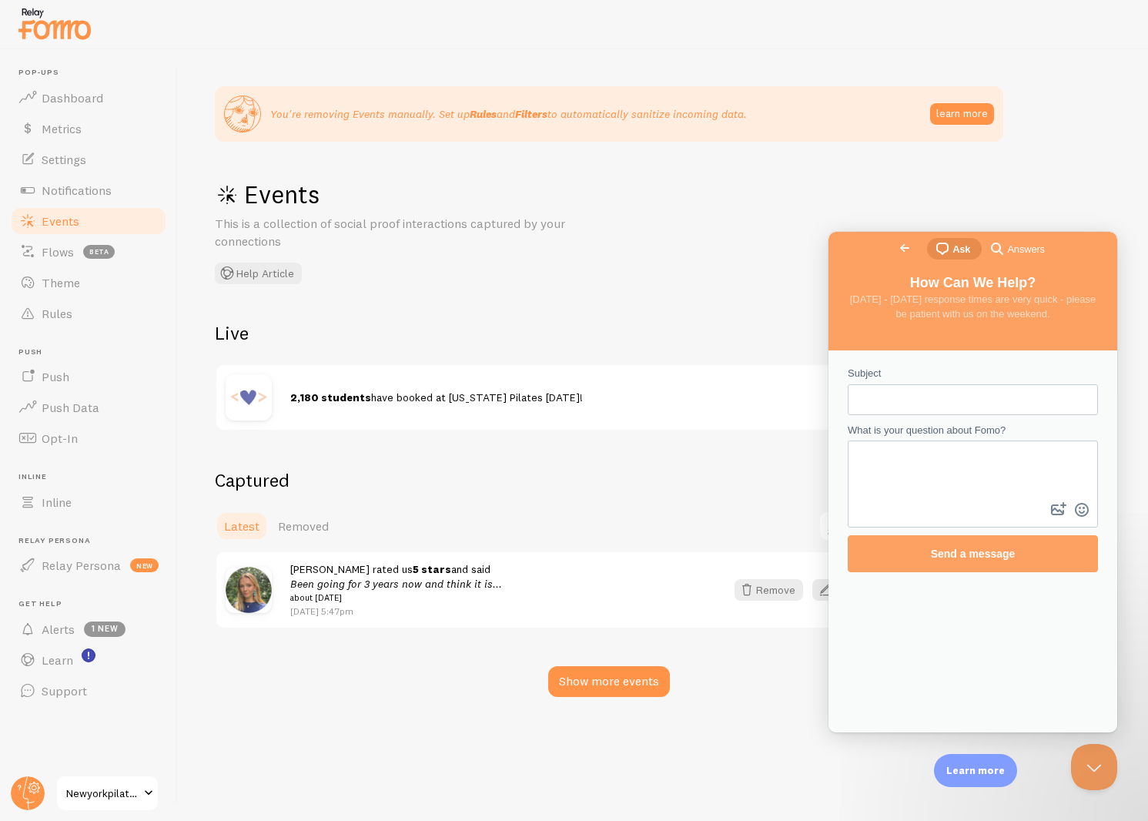
click at [881, 391] on input "Subject" at bounding box center [973, 400] width 226 height 28
click at [885, 470] on textarea "What is your question about Fomo?" at bounding box center [972, 470] width 247 height 57
click at [939, 554] on span "Send a message" at bounding box center [973, 553] width 85 height 12
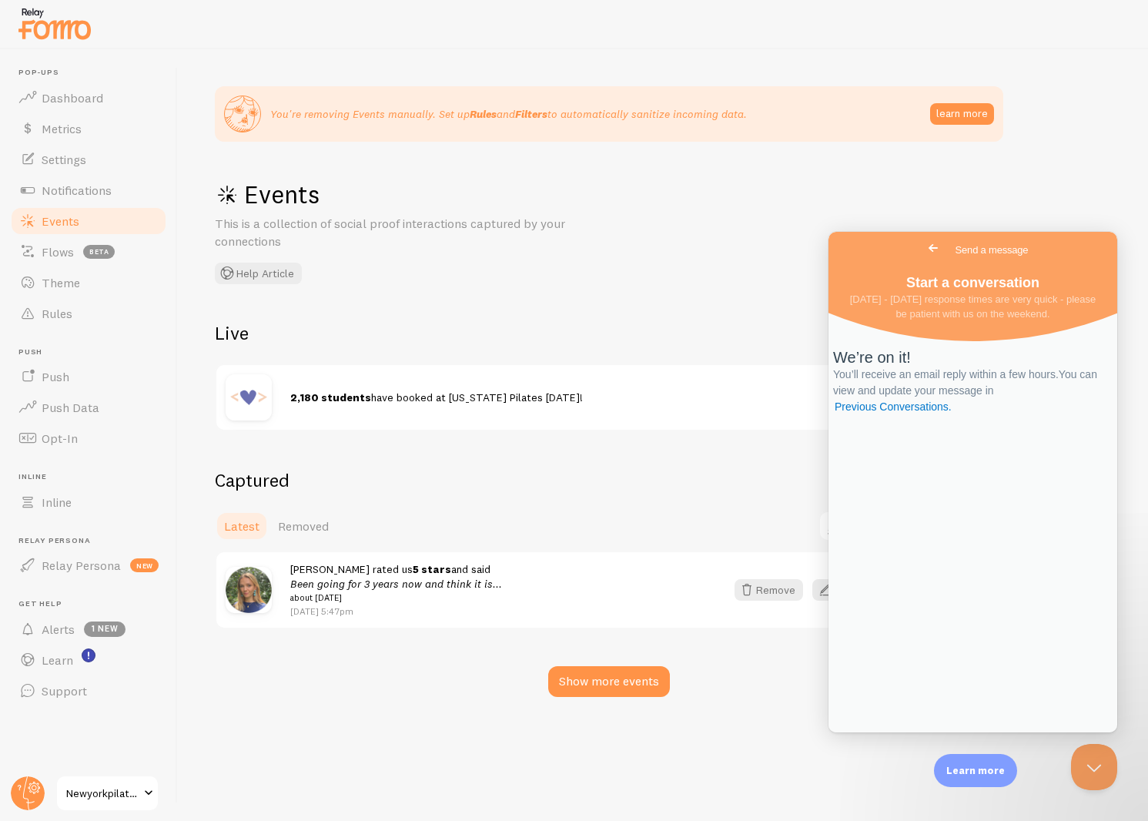
click at [118, 793] on span "Newyorkpilates" at bounding box center [102, 793] width 73 height 18
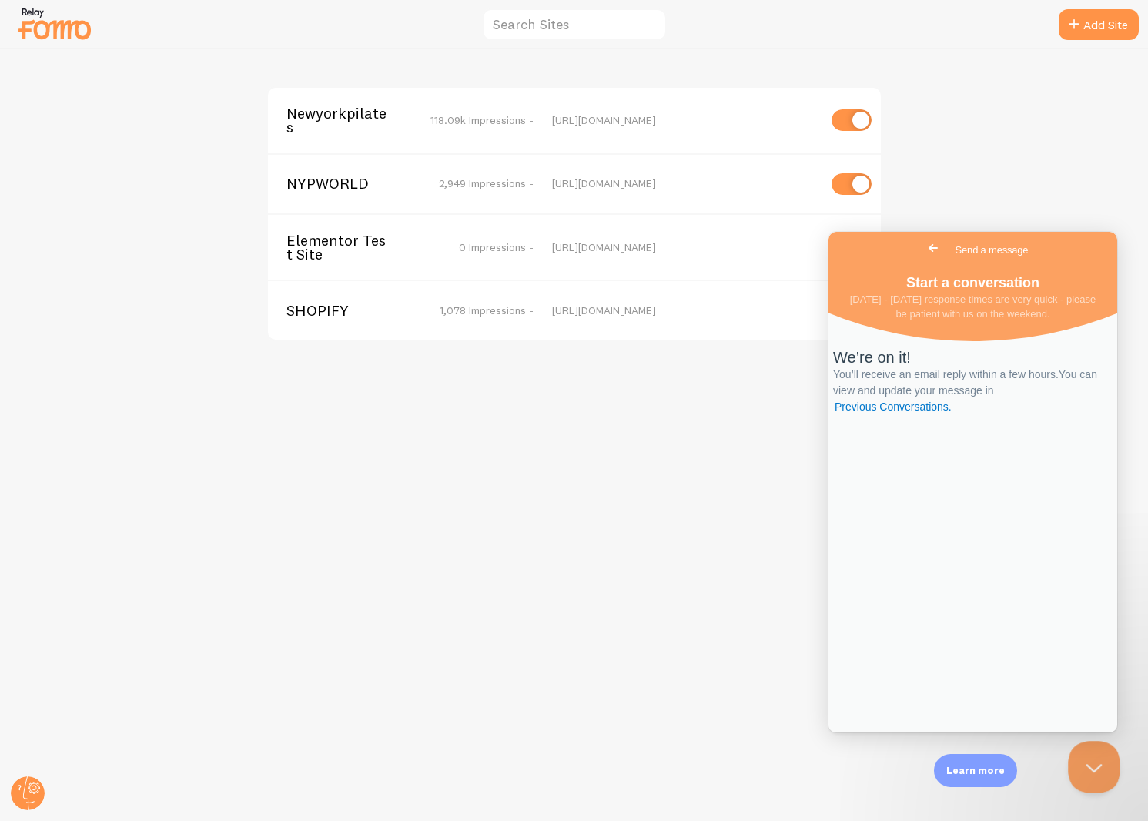
click at [1089, 766] on button "Close Beacon popover" at bounding box center [1091, 764] width 46 height 46
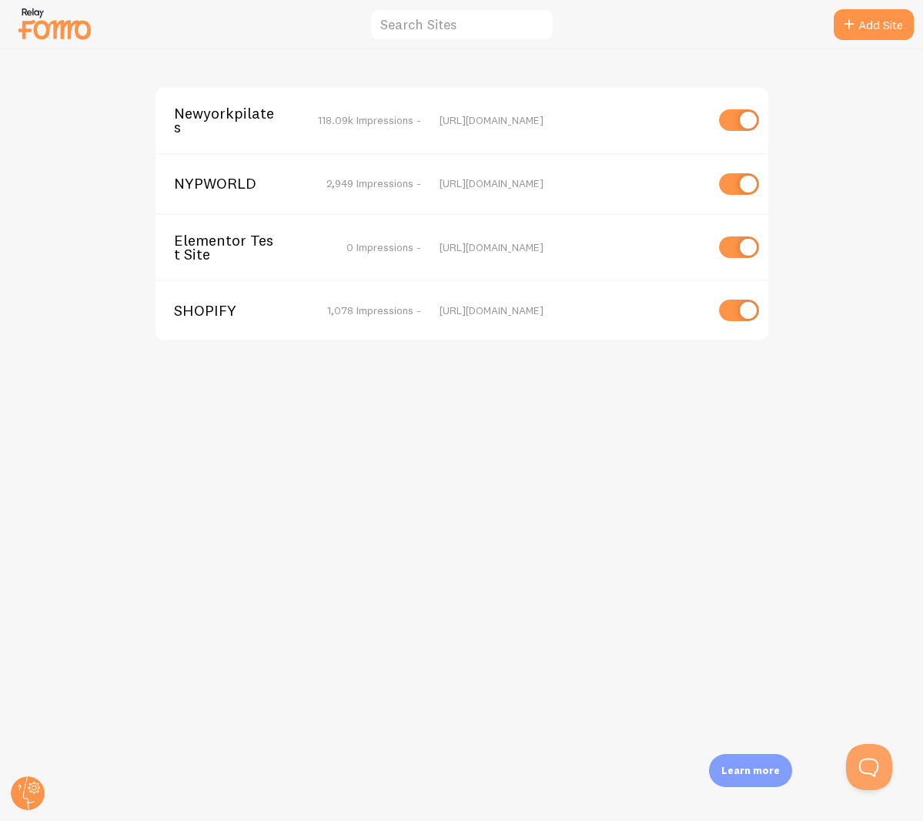
click at [234, 129] on span "Newyorkpilates" at bounding box center [236, 120] width 124 height 28
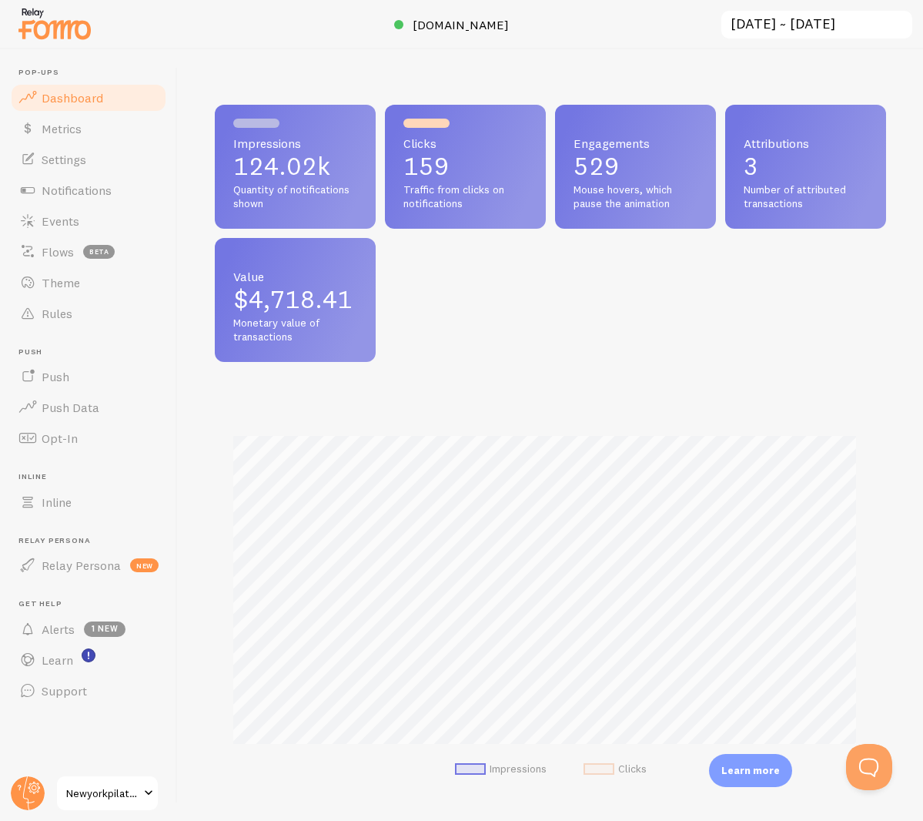
scroll to position [404, 660]
click at [78, 510] on link "Inline" at bounding box center [88, 501] width 159 height 31
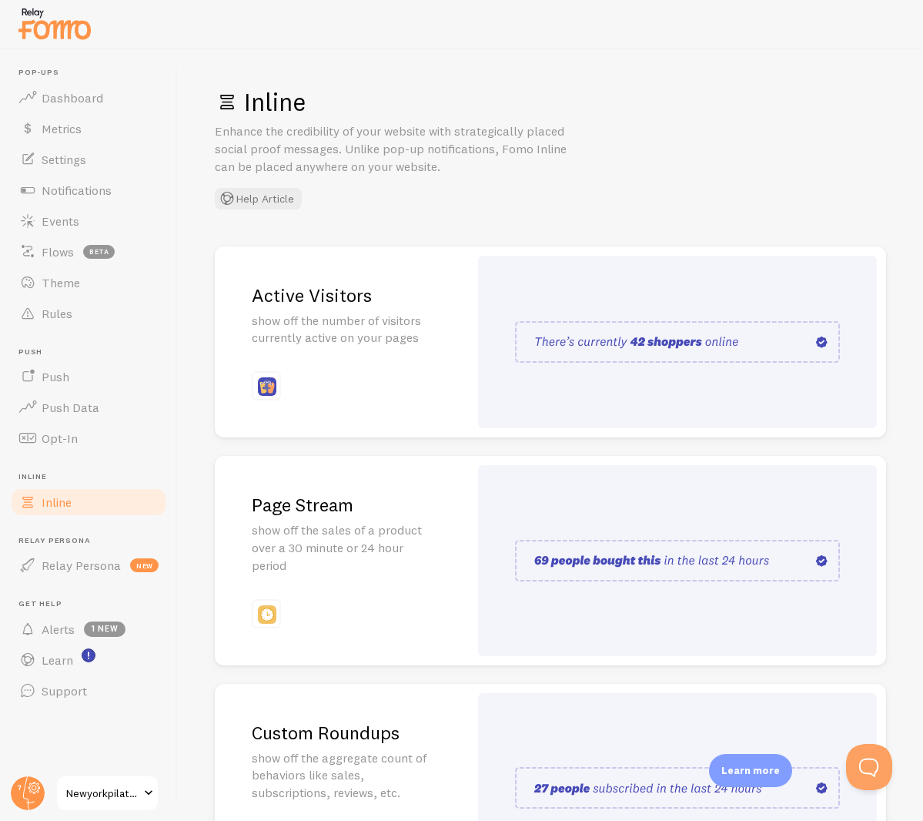
scroll to position [153, 0]
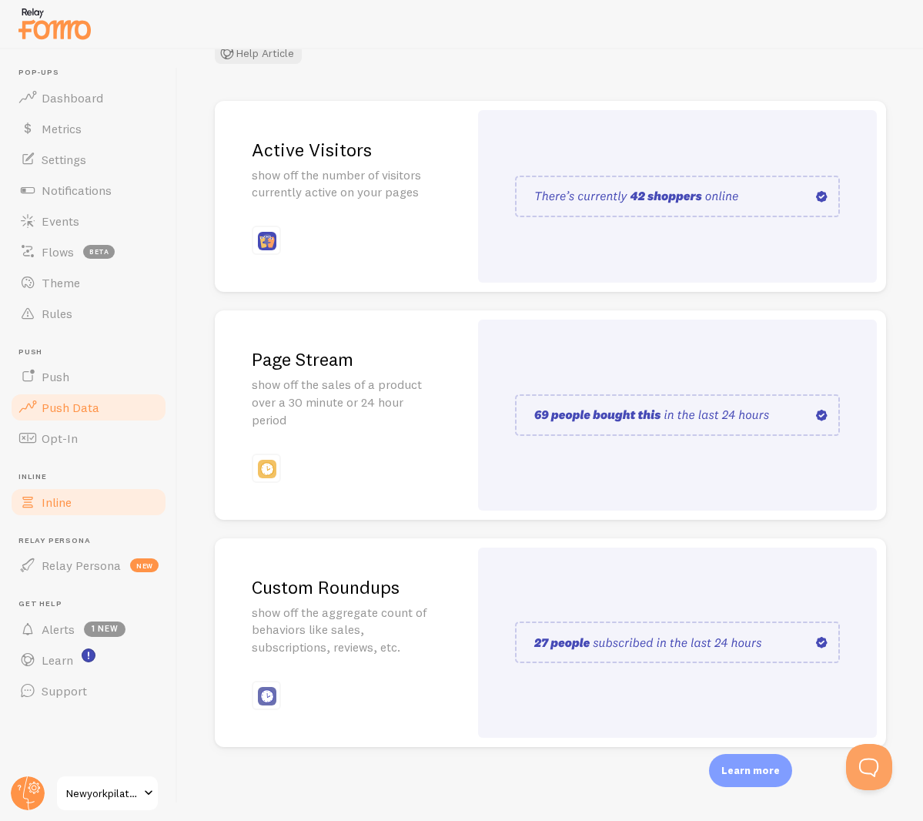
click at [129, 416] on link "Push Data" at bounding box center [88, 407] width 159 height 31
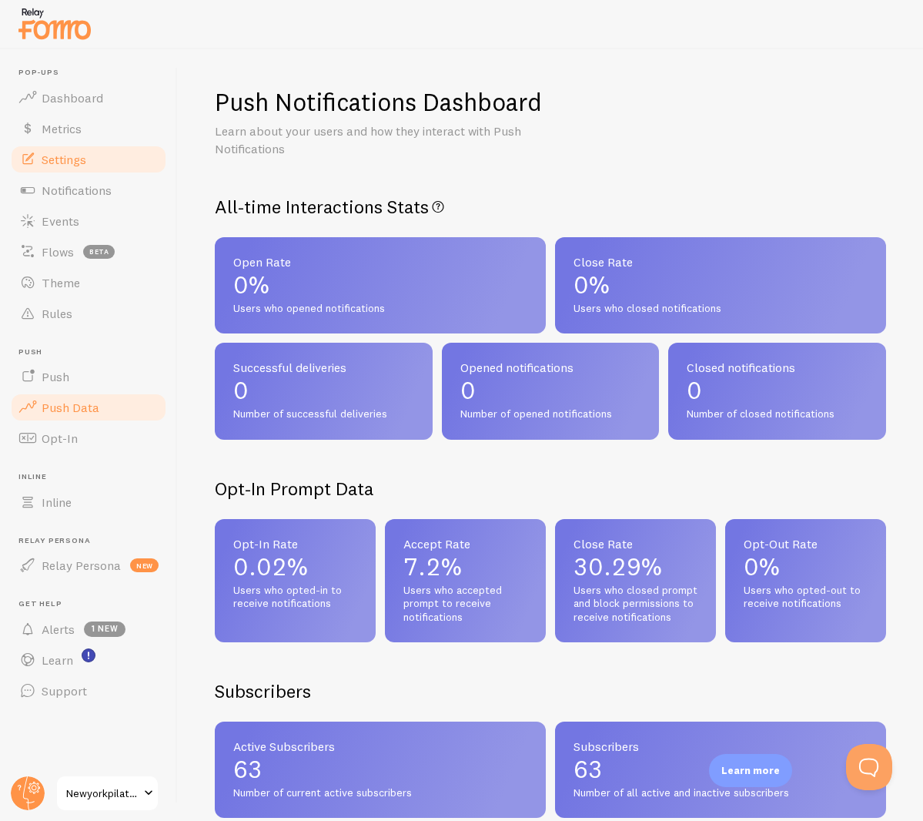
click at [59, 170] on link "Settings" at bounding box center [88, 159] width 159 height 31
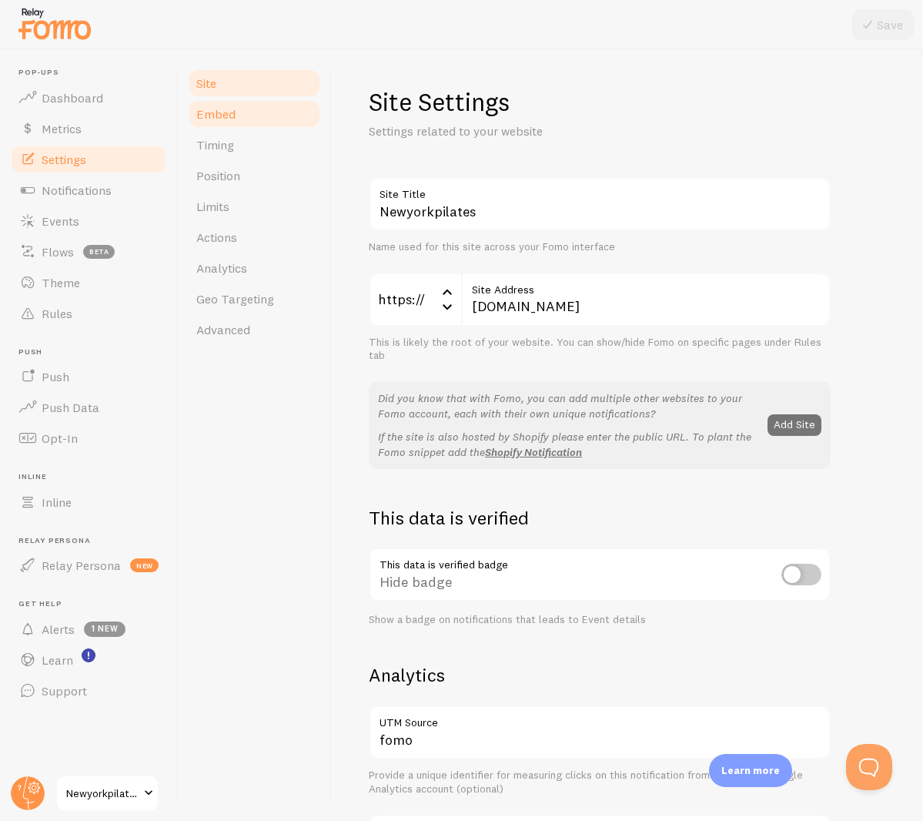
click at [228, 120] on span "Embed" at bounding box center [215, 113] width 39 height 15
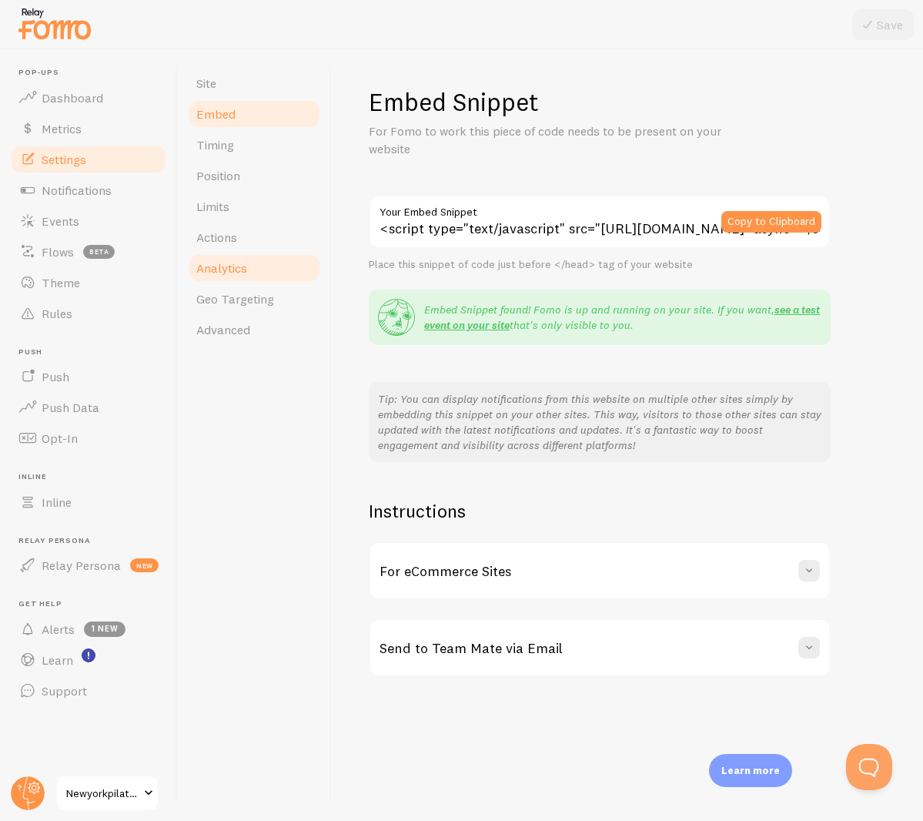
click at [274, 282] on link "Analytics" at bounding box center [254, 267] width 135 height 31
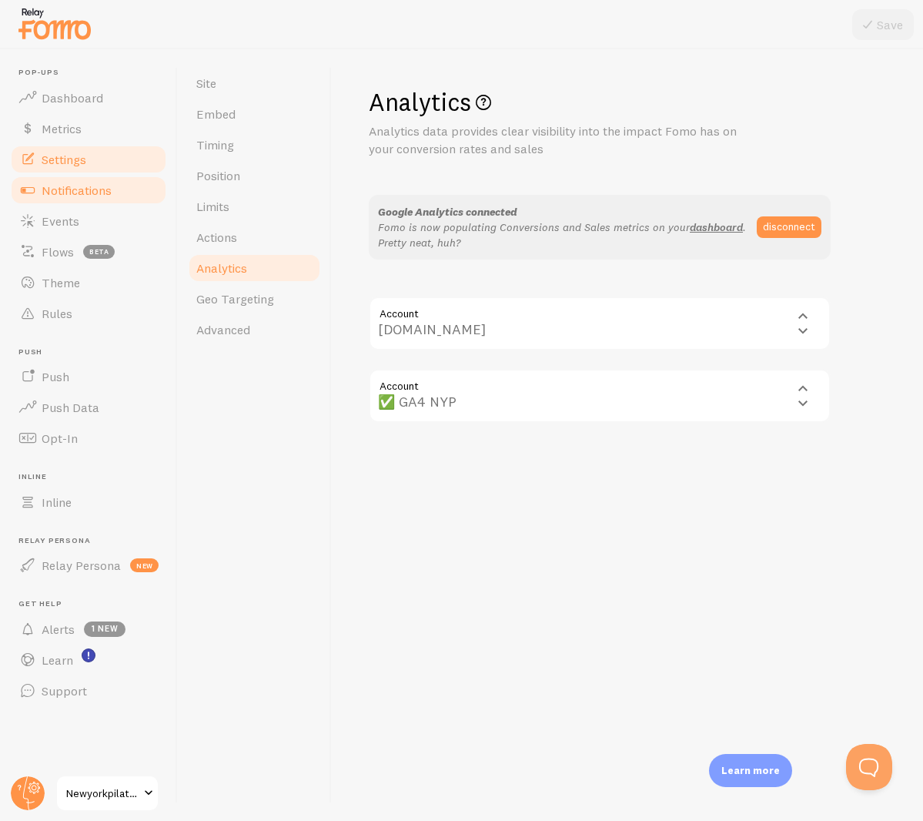
click at [97, 187] on span "Notifications" at bounding box center [77, 189] width 70 height 15
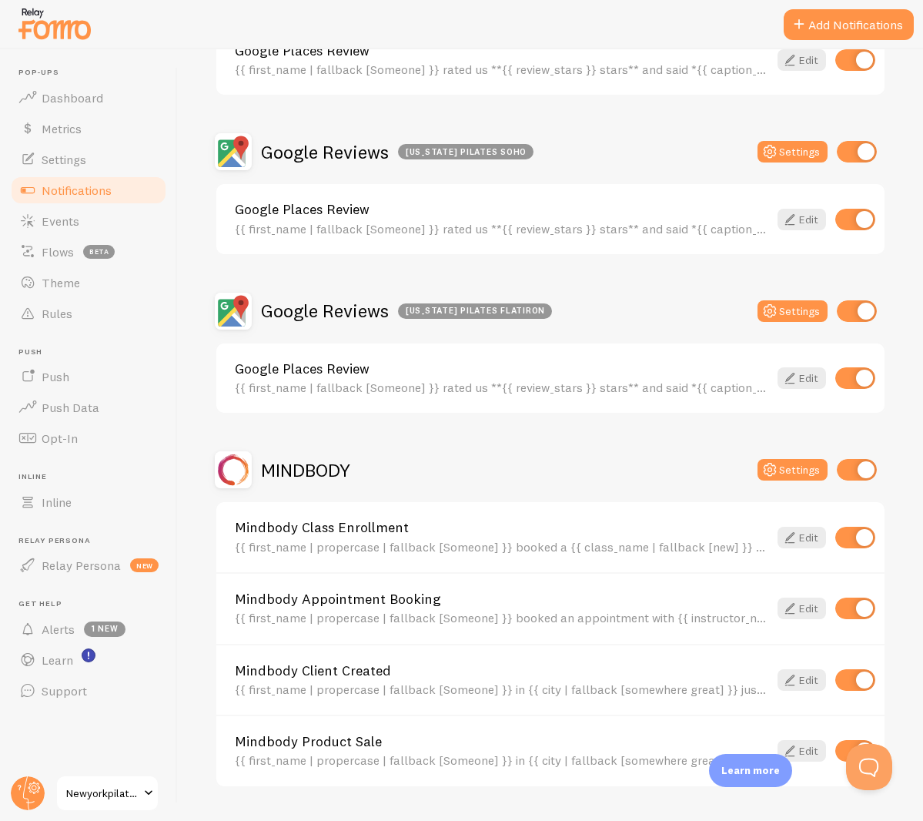
scroll to position [741, 0]
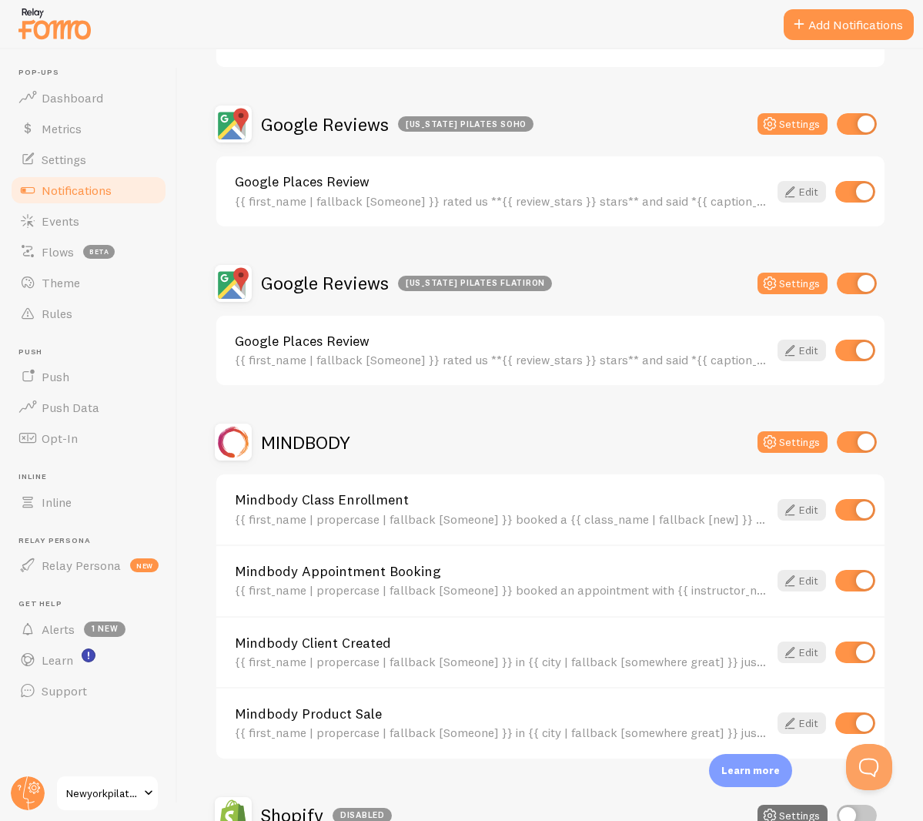
click at [837, 440] on input "checkbox" at bounding box center [857, 442] width 40 height 22
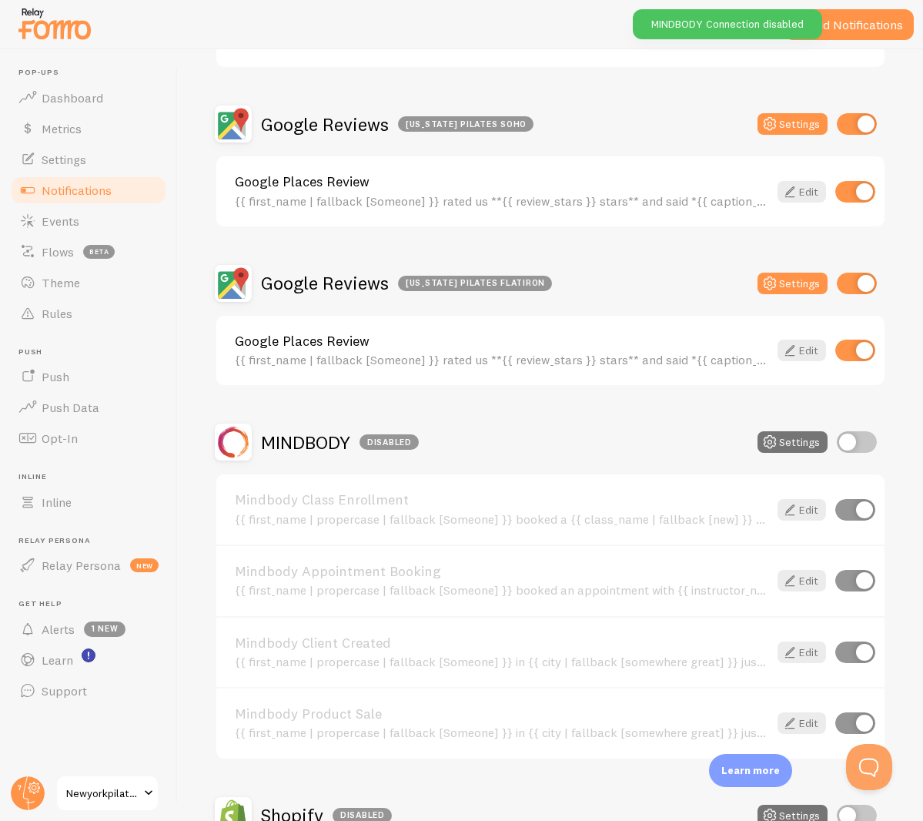
click at [837, 440] on input "checkbox" at bounding box center [857, 442] width 40 height 22
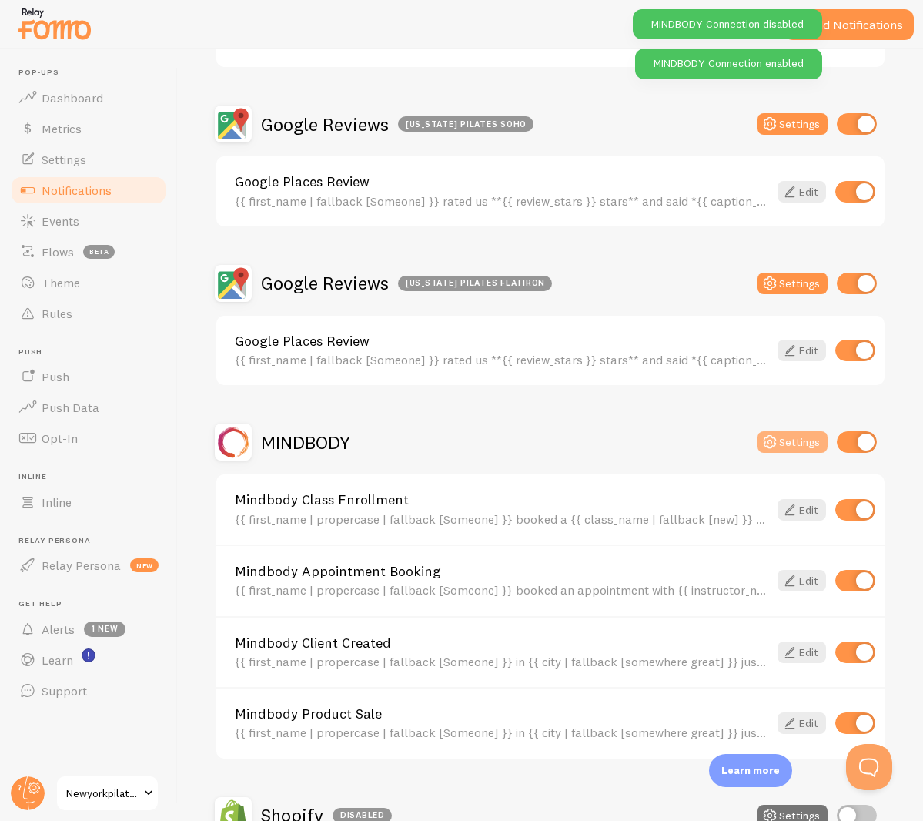
click at [810, 443] on button "Settings" at bounding box center [792, 442] width 70 height 22
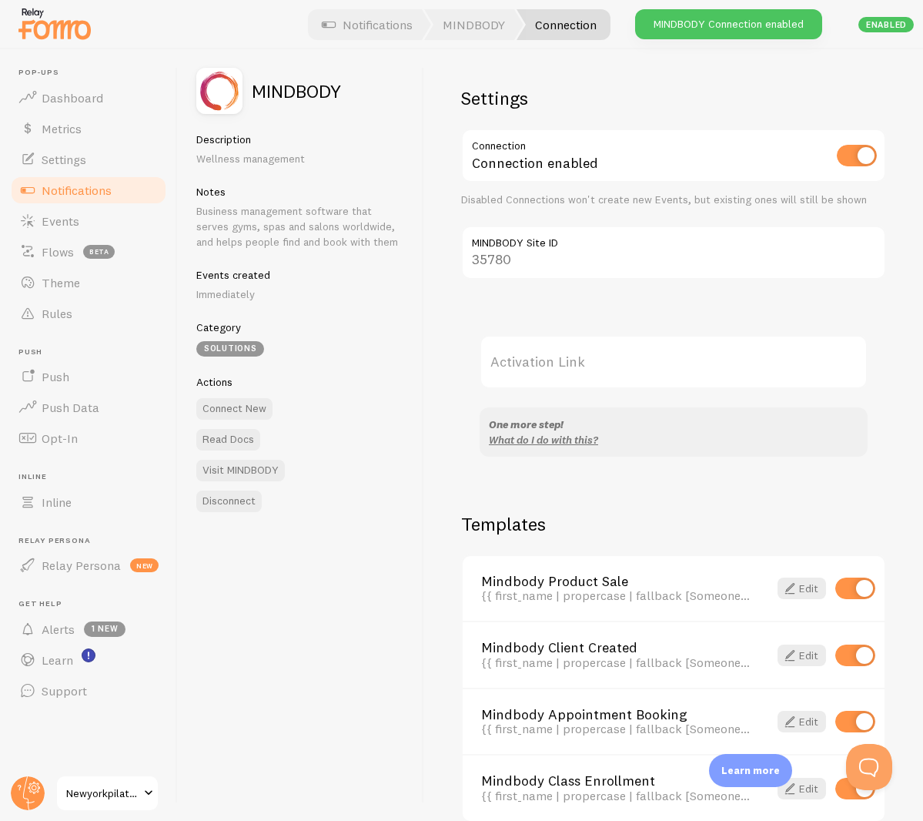
click at [576, 365] on label "Activation Link" at bounding box center [674, 362] width 388 height 54
click at [576, 365] on input "Activation Link" at bounding box center [674, 362] width 388 height 54
click at [576, 365] on label "Activation Link" at bounding box center [674, 362] width 388 height 54
click at [576, 365] on input "Activation Link" at bounding box center [674, 362] width 388 height 54
click at [576, 365] on label "Activation Link" at bounding box center [674, 362] width 388 height 54
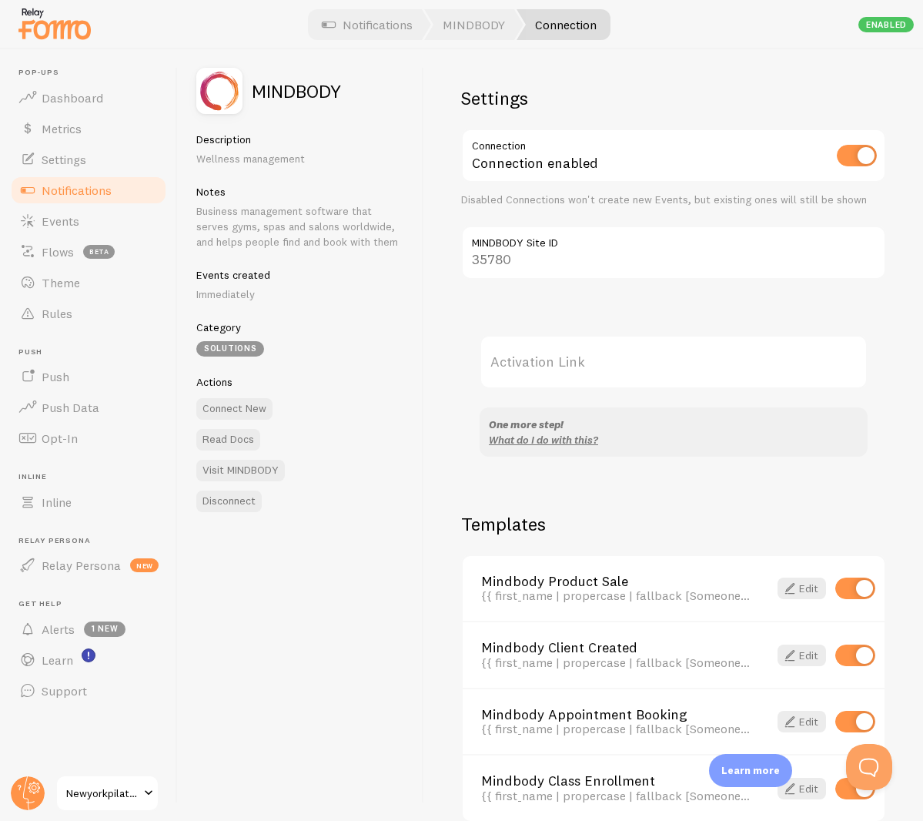
click at [576, 365] on input "Activation Link" at bounding box center [674, 362] width 388 height 54
click at [428, 440] on div "Settings Connection Connection enabled Disabled Connections won't create new Ev…" at bounding box center [673, 434] width 499 height 771
drag, startPoint x: 538, startPoint y: 357, endPoint x: 533, endPoint y: 375, distance: 18.3
click at [538, 357] on label "Activation Link" at bounding box center [674, 362] width 388 height 54
click at [538, 357] on input "Activation Link" at bounding box center [674, 362] width 388 height 54
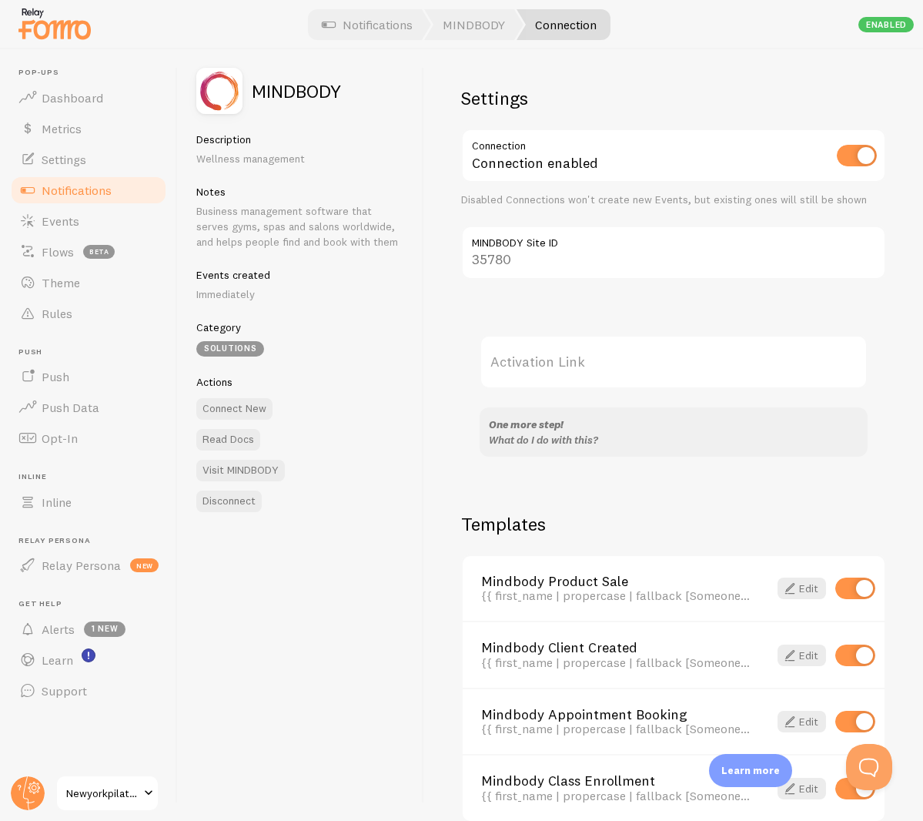
click at [529, 442] on link "What do I do with this?" at bounding box center [543, 440] width 109 height 14
click at [562, 358] on label "Activation Link" at bounding box center [674, 362] width 388 height 54
click at [562, 358] on input "Activation Link" at bounding box center [674, 362] width 388 height 54
click at [859, 154] on input "checkbox" at bounding box center [857, 156] width 40 height 22
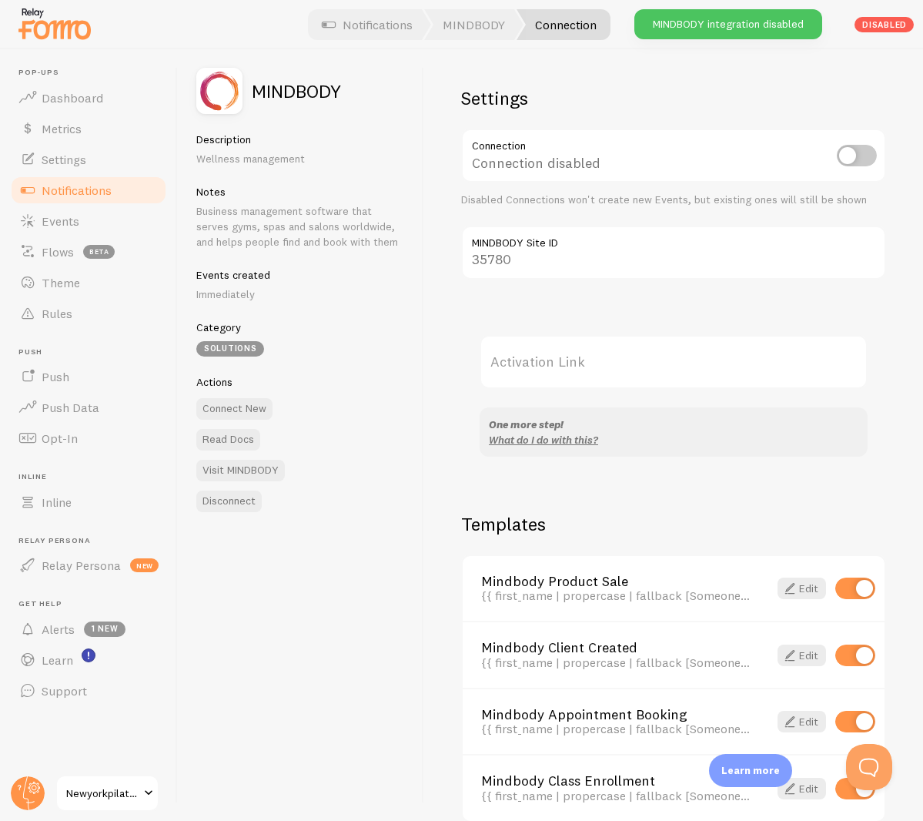
click at [850, 153] on input "checkbox" at bounding box center [857, 156] width 40 height 22
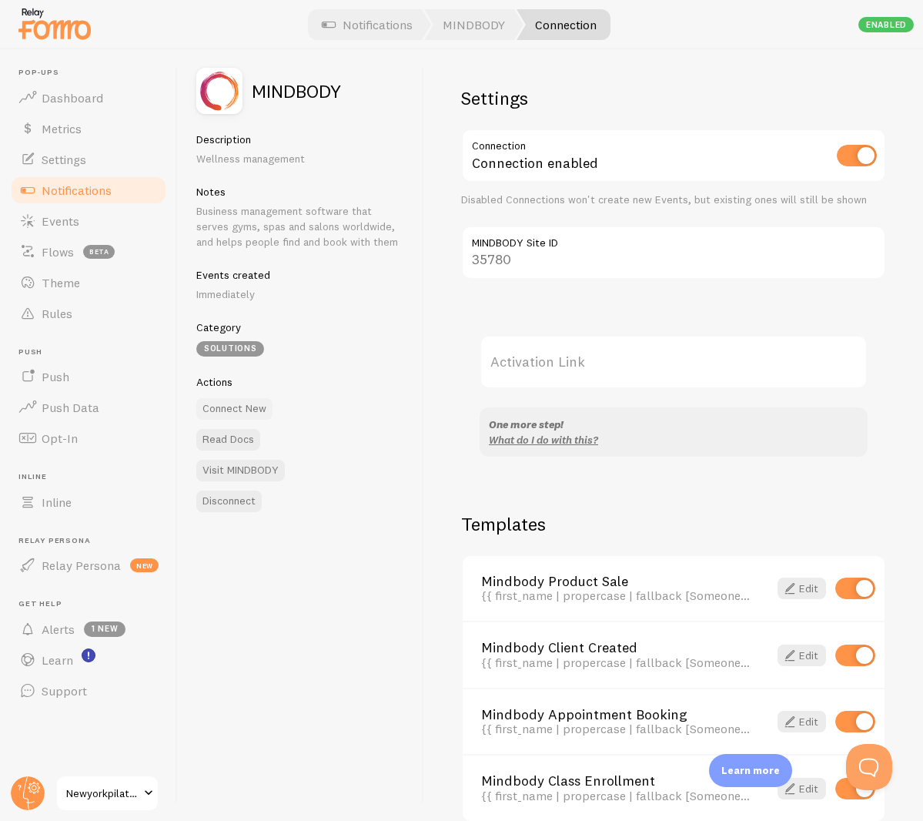
click at [259, 399] on button "Connect New" at bounding box center [234, 409] width 76 height 22
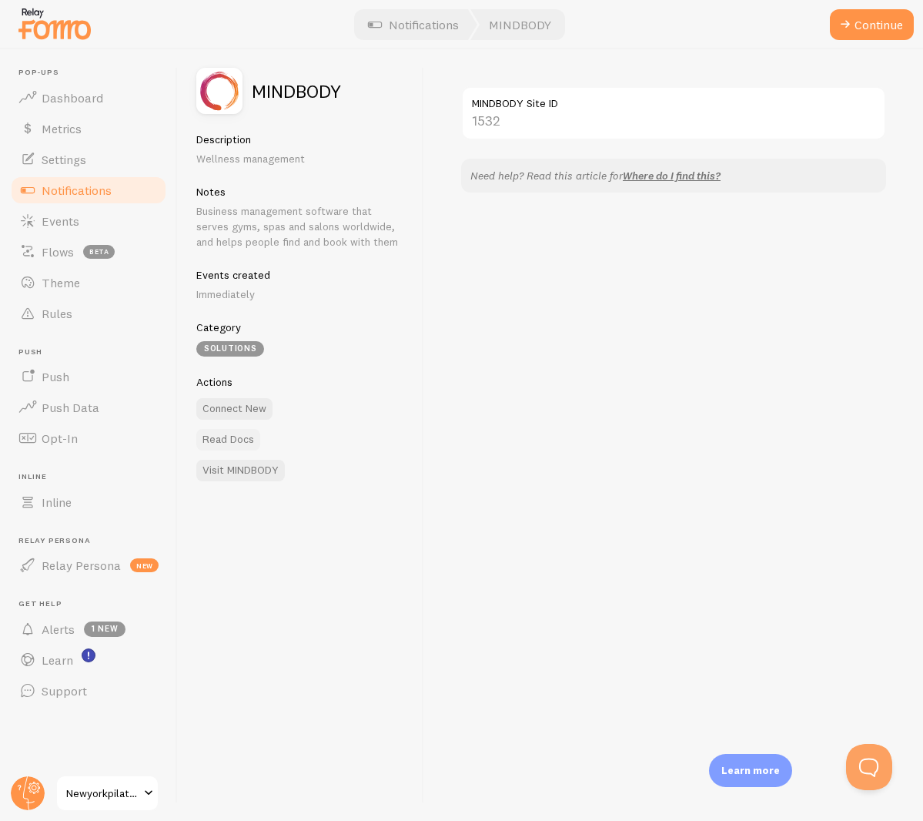
click at [237, 429] on link "Read Docs" at bounding box center [228, 440] width 64 height 22
click at [874, 25] on button "Continue" at bounding box center [872, 24] width 84 height 31
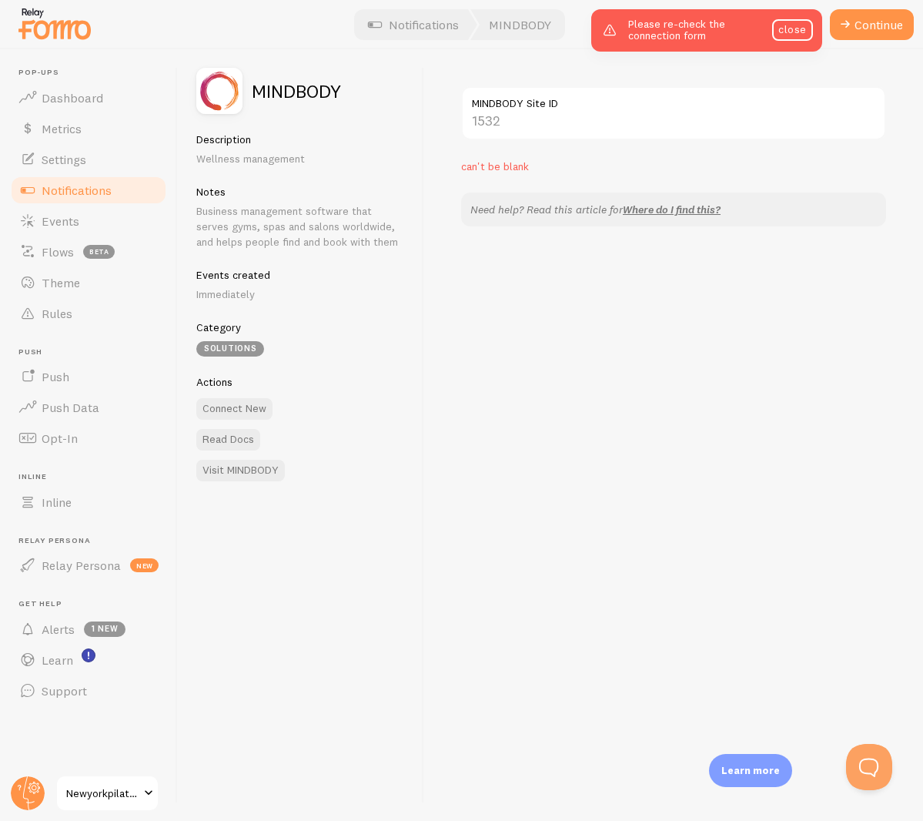
click at [544, 172] on p "can't be blank" at bounding box center [673, 166] width 425 height 15
click at [514, 166] on span "can't be blank" at bounding box center [495, 166] width 68 height 14
click at [794, 35] on link "close" at bounding box center [792, 30] width 40 height 22
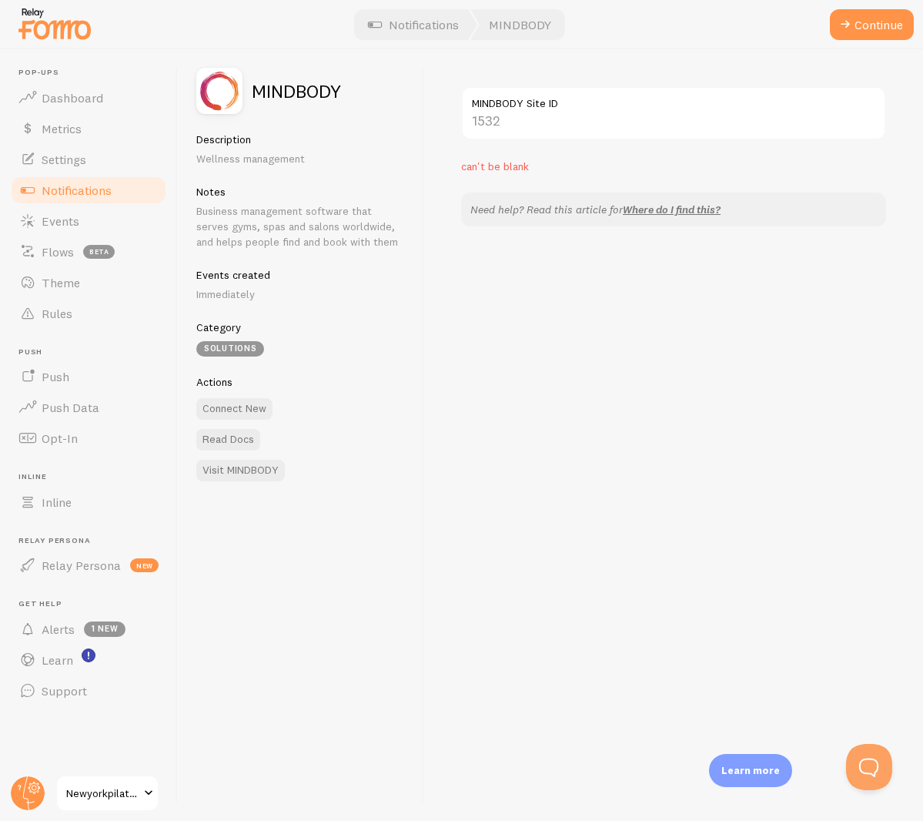
click at [514, 164] on span "can't be blank" at bounding box center [495, 166] width 68 height 14
click at [522, 127] on input "MINDBODY Site ID" at bounding box center [673, 113] width 425 height 54
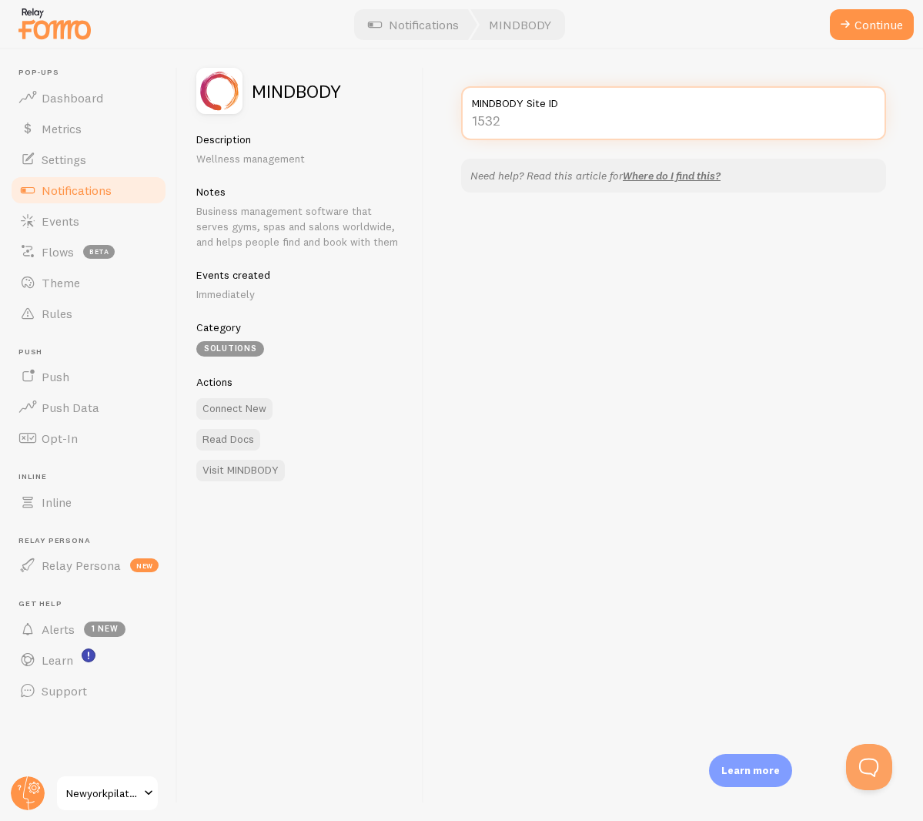
click at [544, 123] on input "MINDBODY Site ID" at bounding box center [673, 113] width 425 height 54
type input "35780"
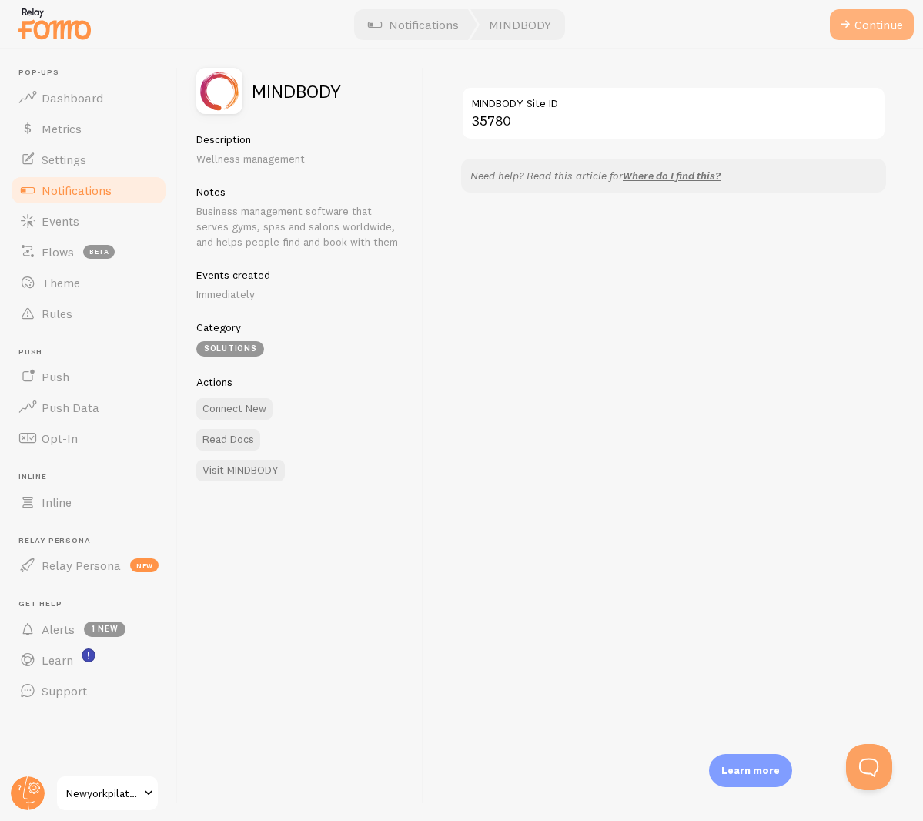
click at [868, 24] on button "Continue" at bounding box center [872, 24] width 84 height 31
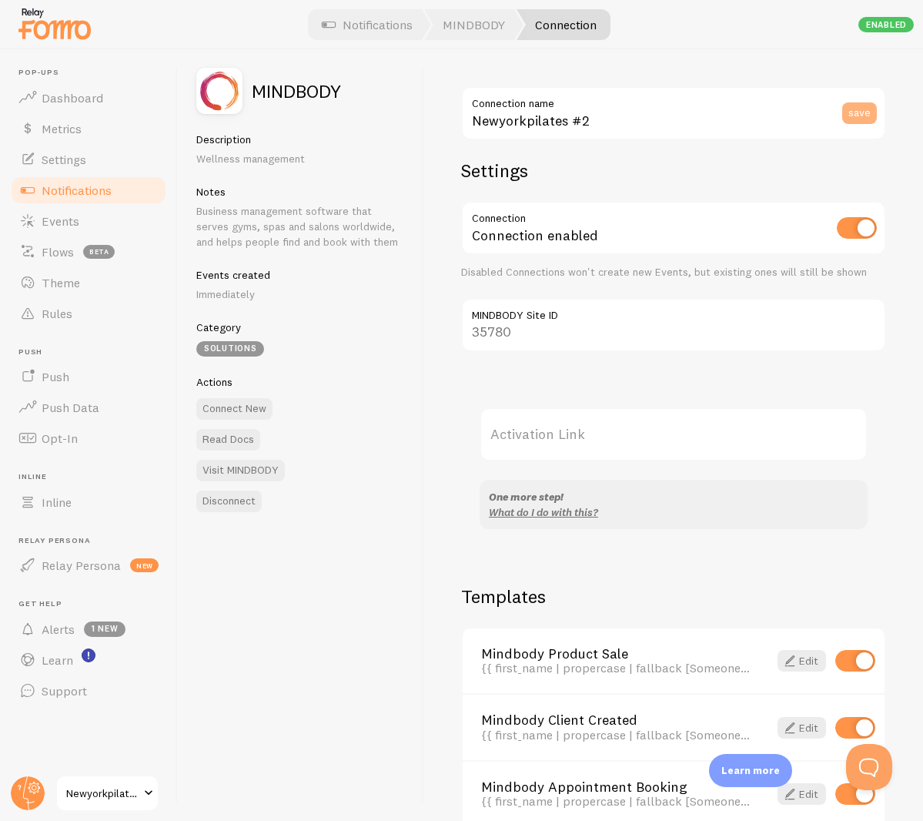
click at [842, 109] on button "save" at bounding box center [859, 113] width 35 height 22
click at [540, 444] on label "Activation Link" at bounding box center [674, 434] width 388 height 54
click at [540, 444] on input "Activation Link" at bounding box center [674, 434] width 388 height 54
click at [570, 507] on link "What do I do with this?" at bounding box center [543, 512] width 109 height 14
click at [590, 32] on link "Connection" at bounding box center [564, 24] width 94 height 31
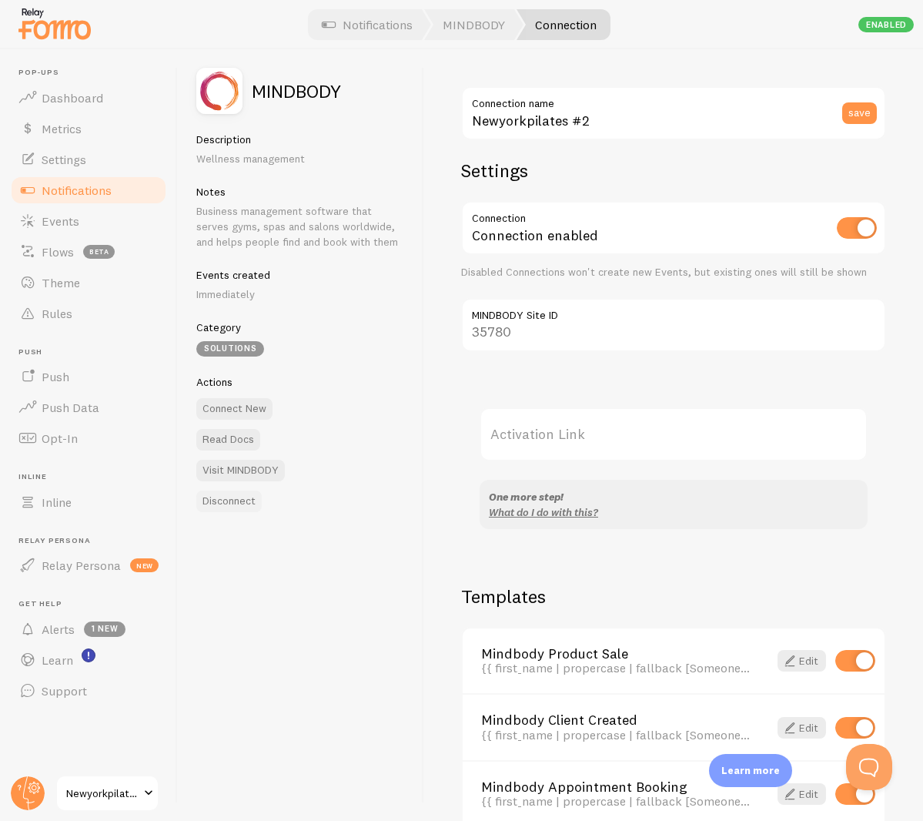
click at [234, 493] on button "Disconnect" at bounding box center [228, 501] width 65 height 22
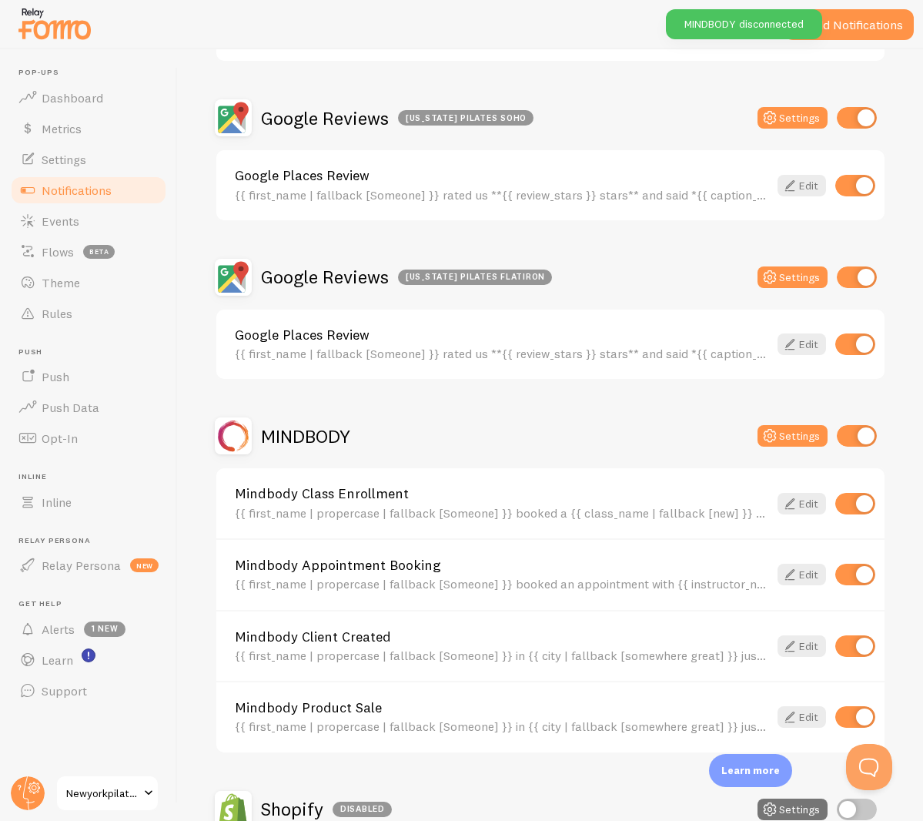
scroll to position [969, 0]
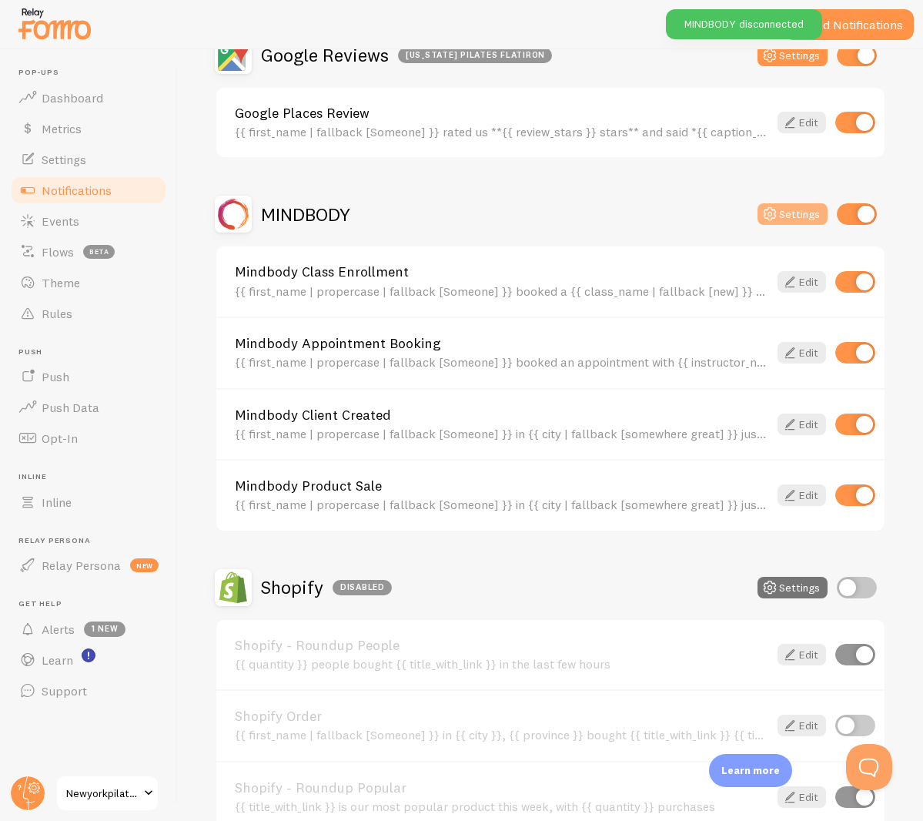
click at [766, 216] on icon at bounding box center [770, 214] width 18 height 18
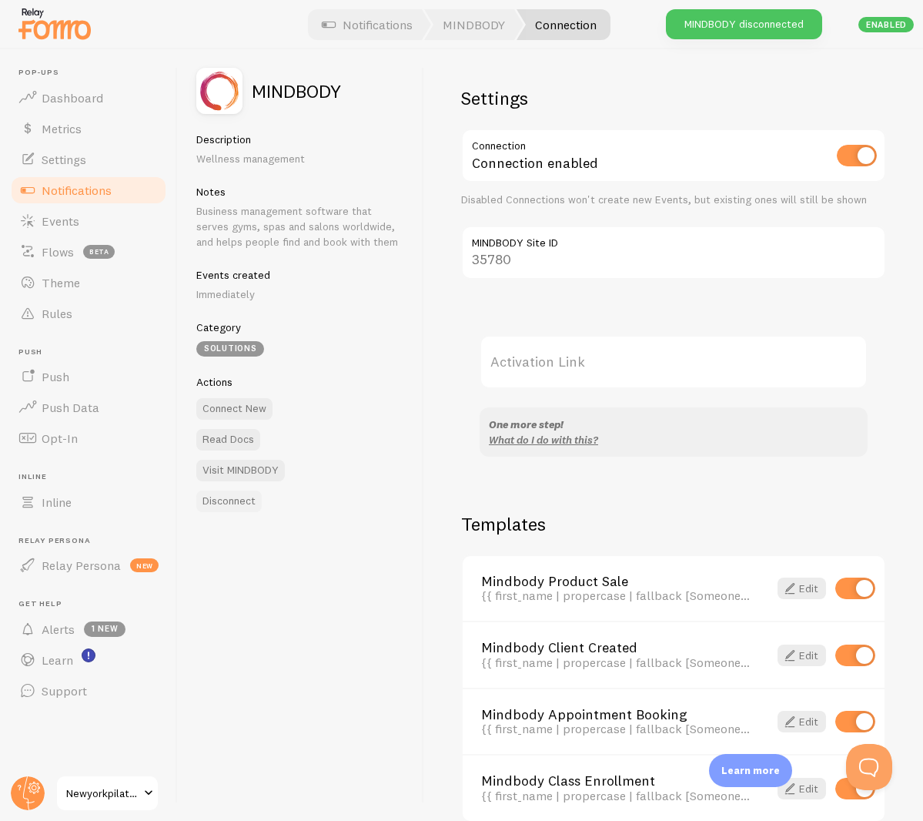
click at [223, 499] on button "Disconnect" at bounding box center [228, 501] width 65 height 22
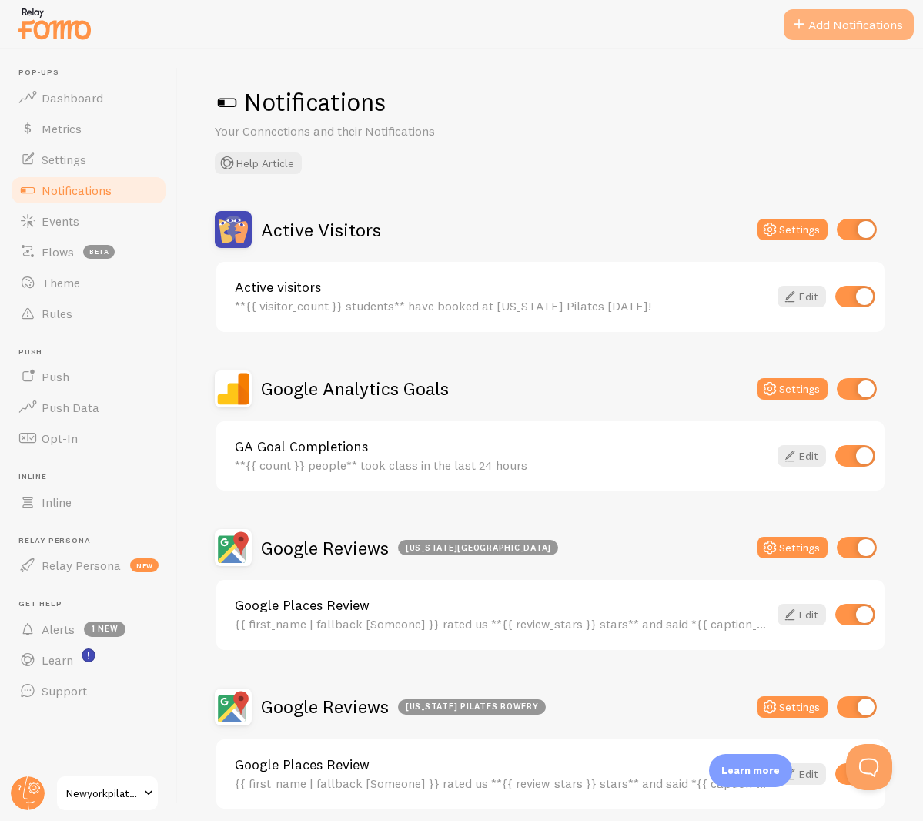
click at [846, 21] on button "Add Notifications" at bounding box center [849, 24] width 130 height 31
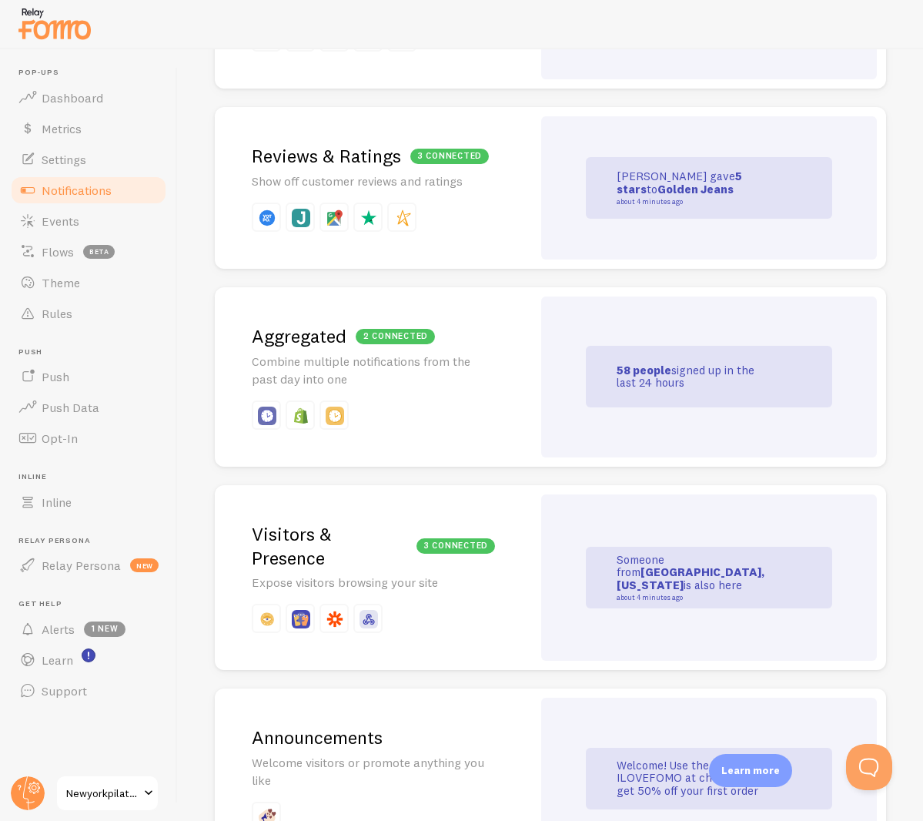
scroll to position [480, 0]
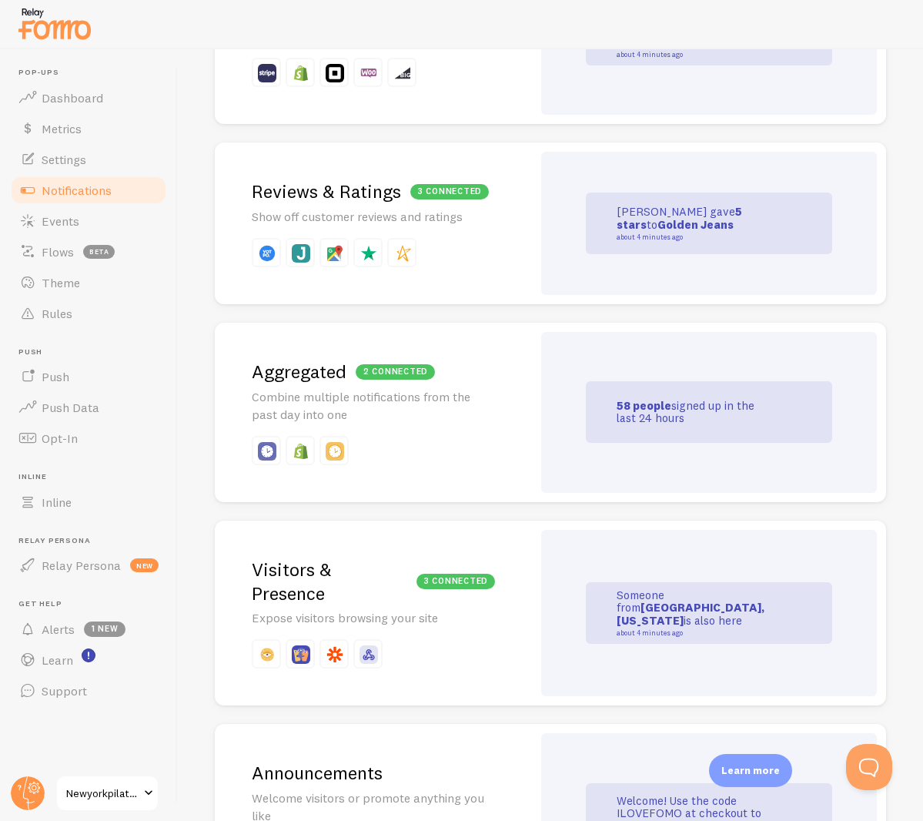
click at [657, 226] on link "Golden Jeans" at bounding box center [695, 224] width 76 height 15
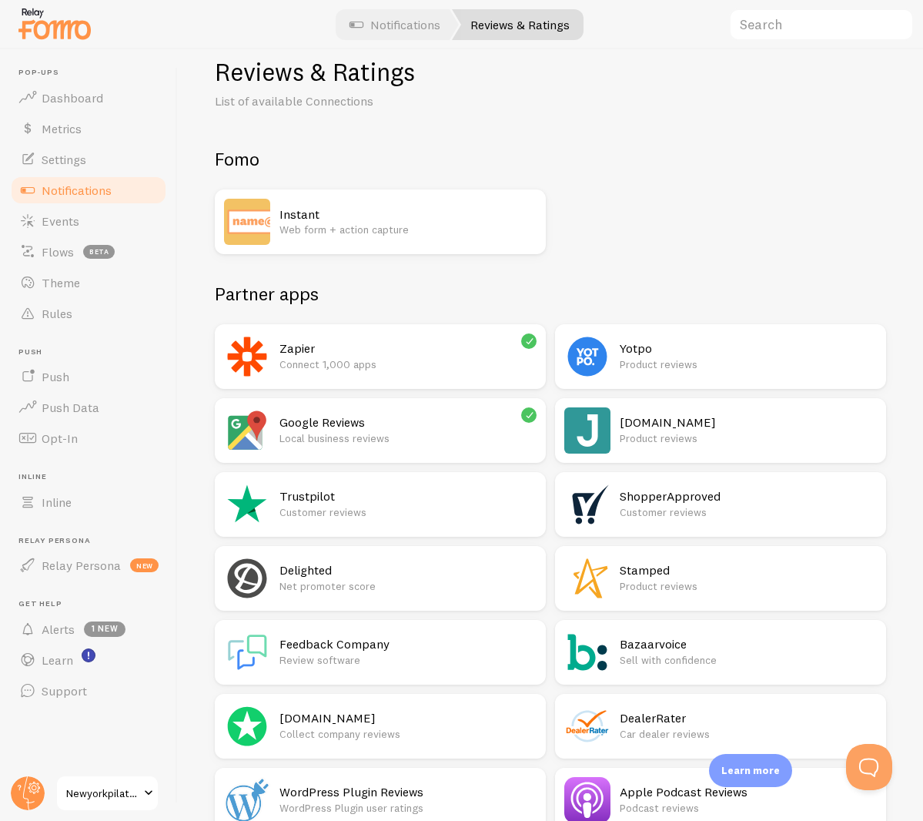
scroll to position [127, 0]
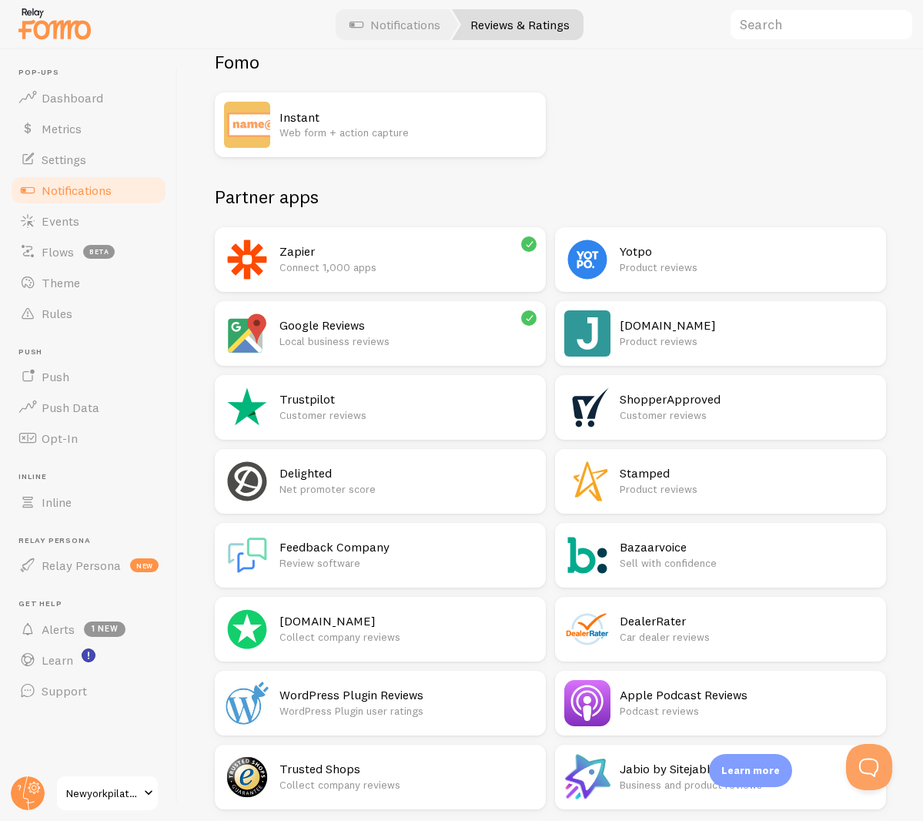
click at [436, 388] on div "Trustpilot Customer reviews" at bounding box center [407, 407] width 257 height 46
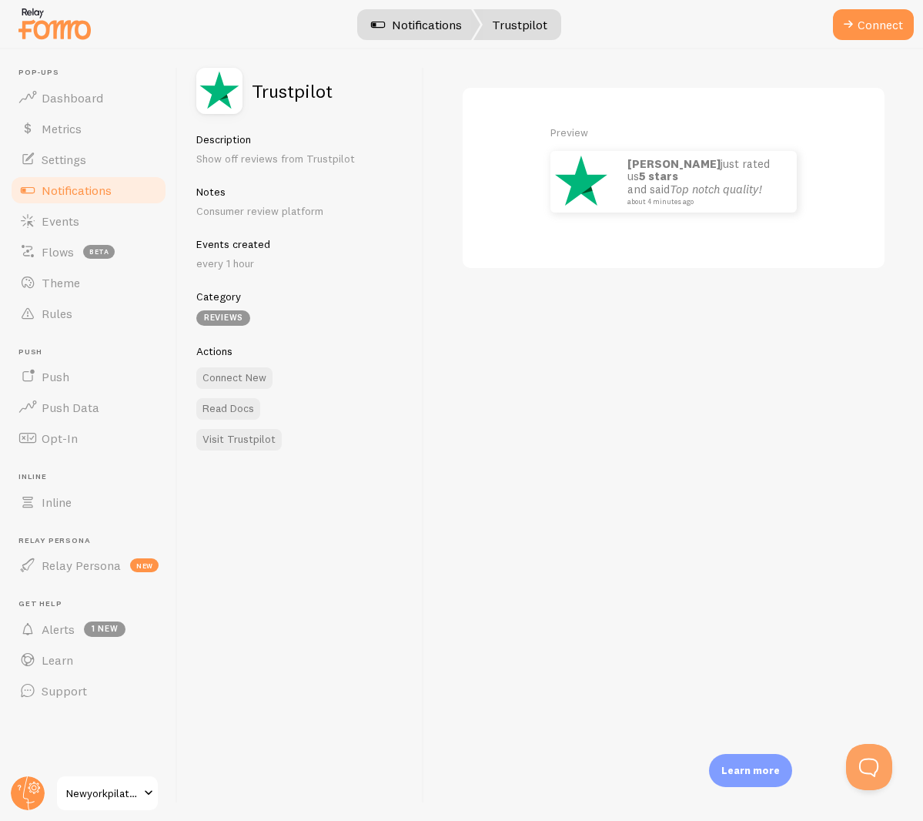
click at [414, 28] on link "Notifications" at bounding box center [417, 24] width 128 height 31
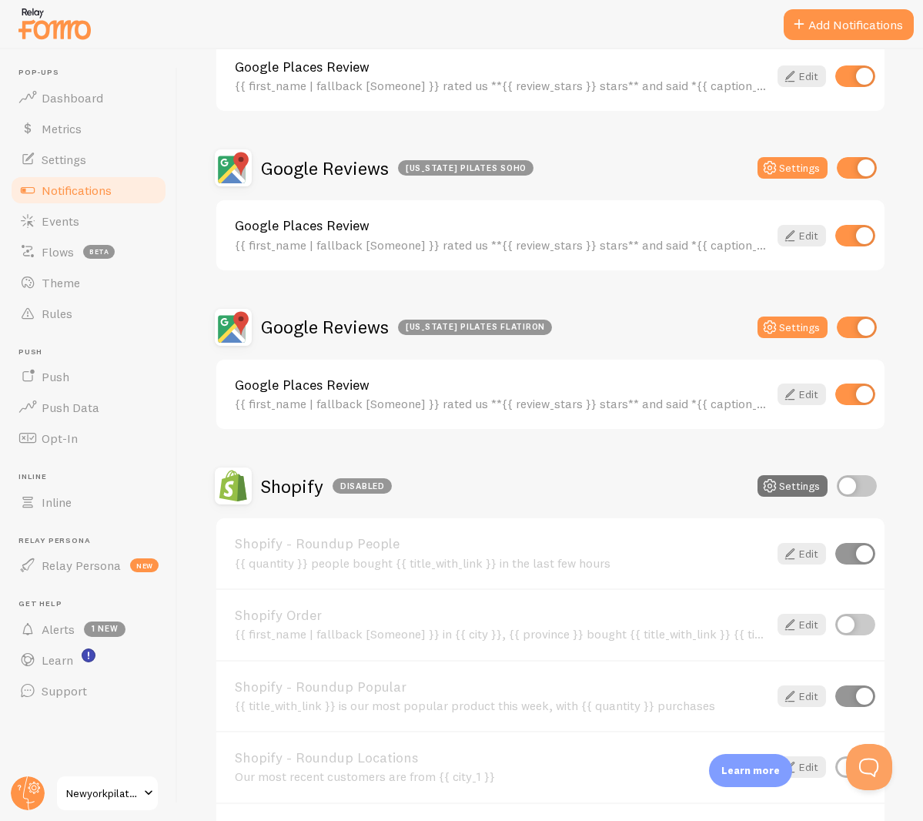
scroll to position [2, 0]
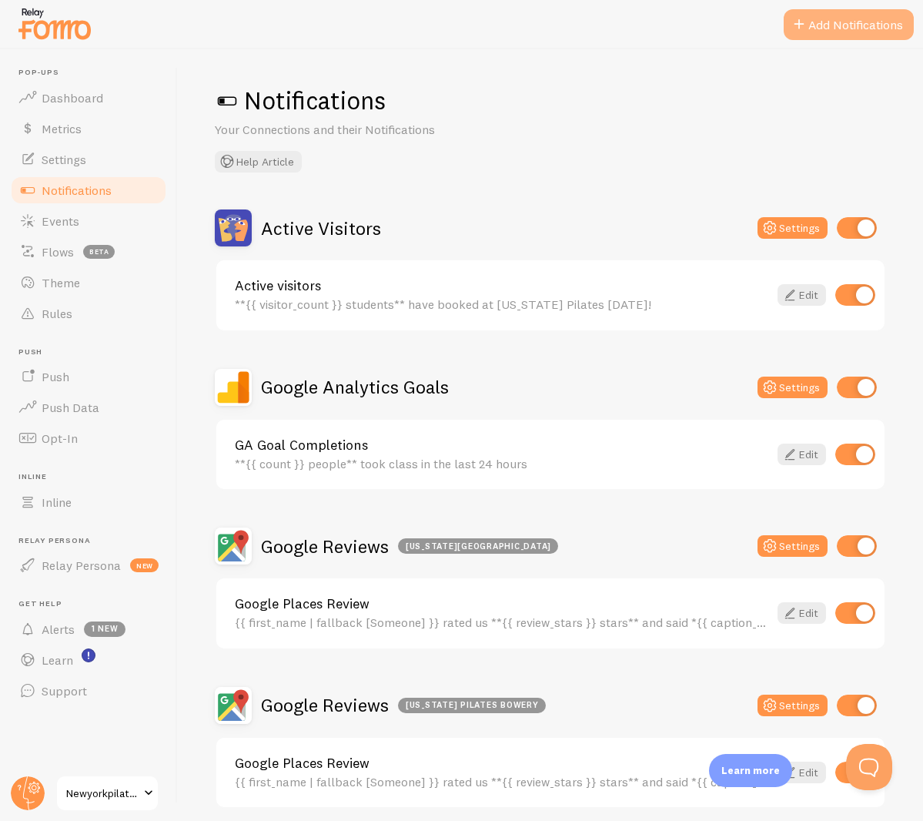
click at [875, 24] on button "Add Notifications" at bounding box center [849, 24] width 130 height 31
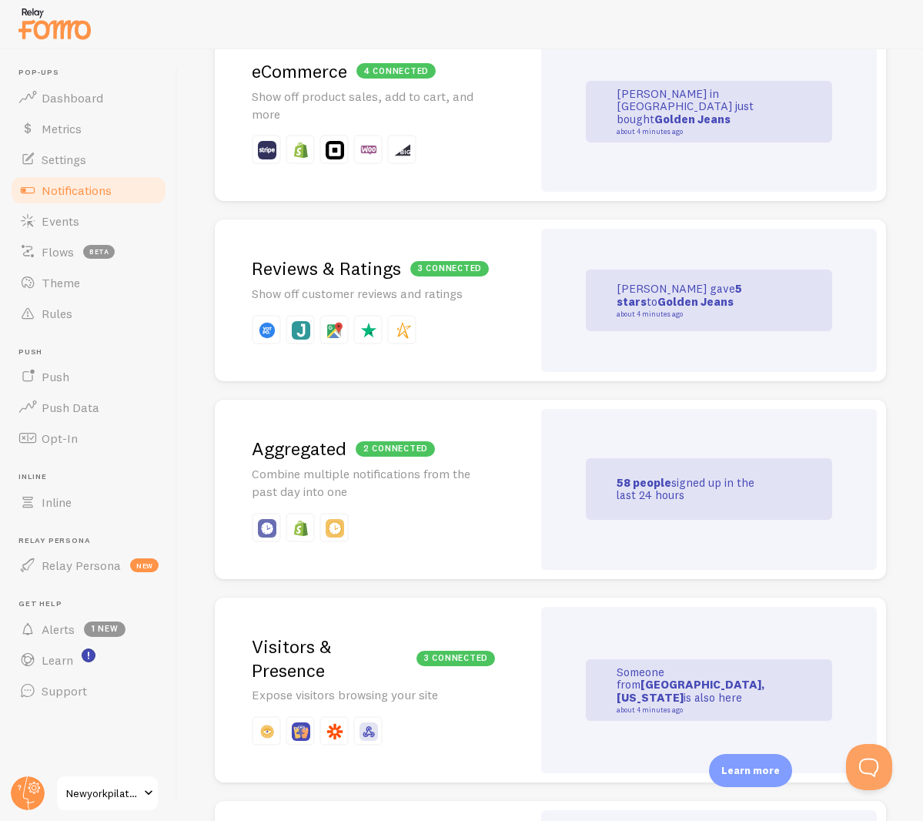
scroll to position [573, 0]
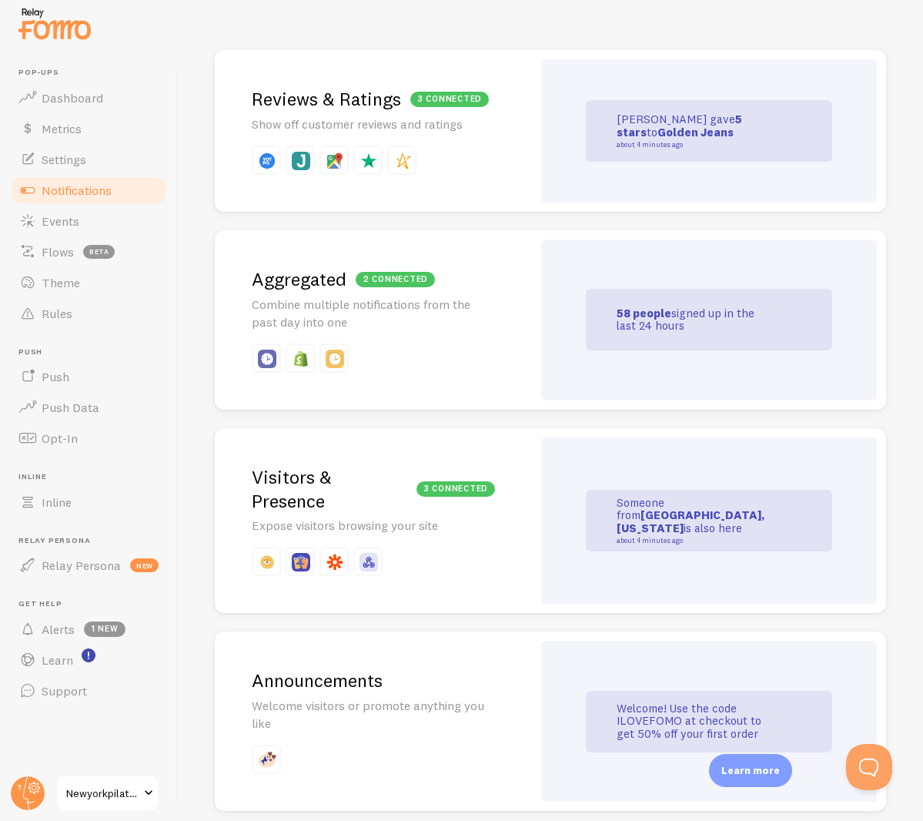
click at [427, 99] on div "3 connected" at bounding box center [449, 99] width 79 height 15
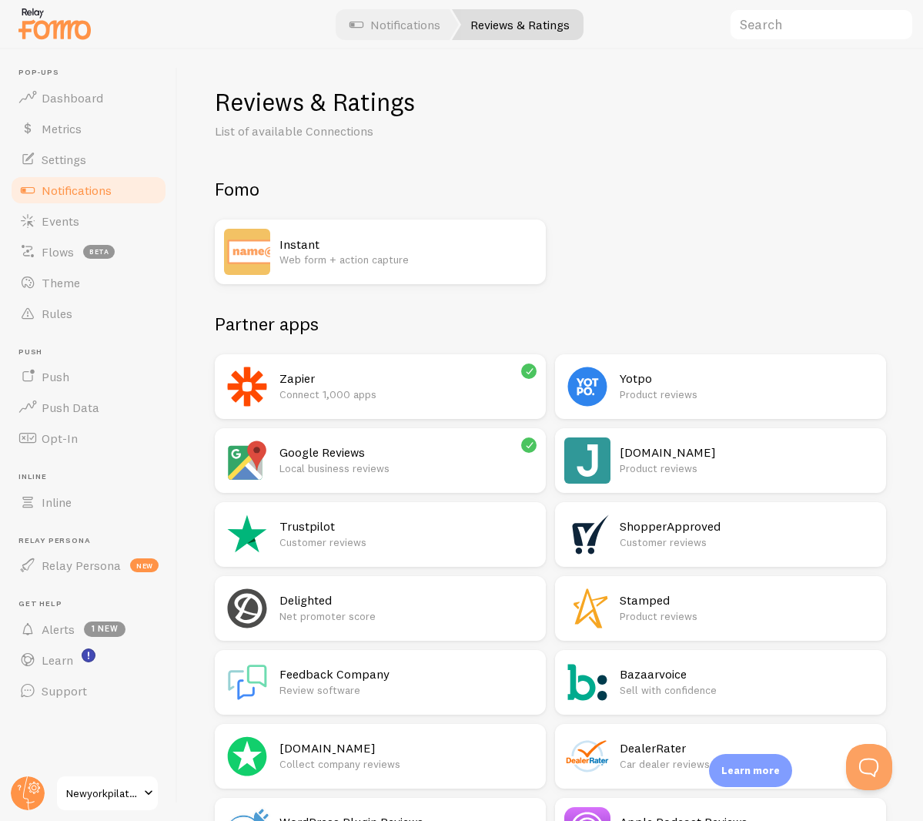
click at [391, 454] on h2 "Google Reviews" at bounding box center [407, 452] width 257 height 16
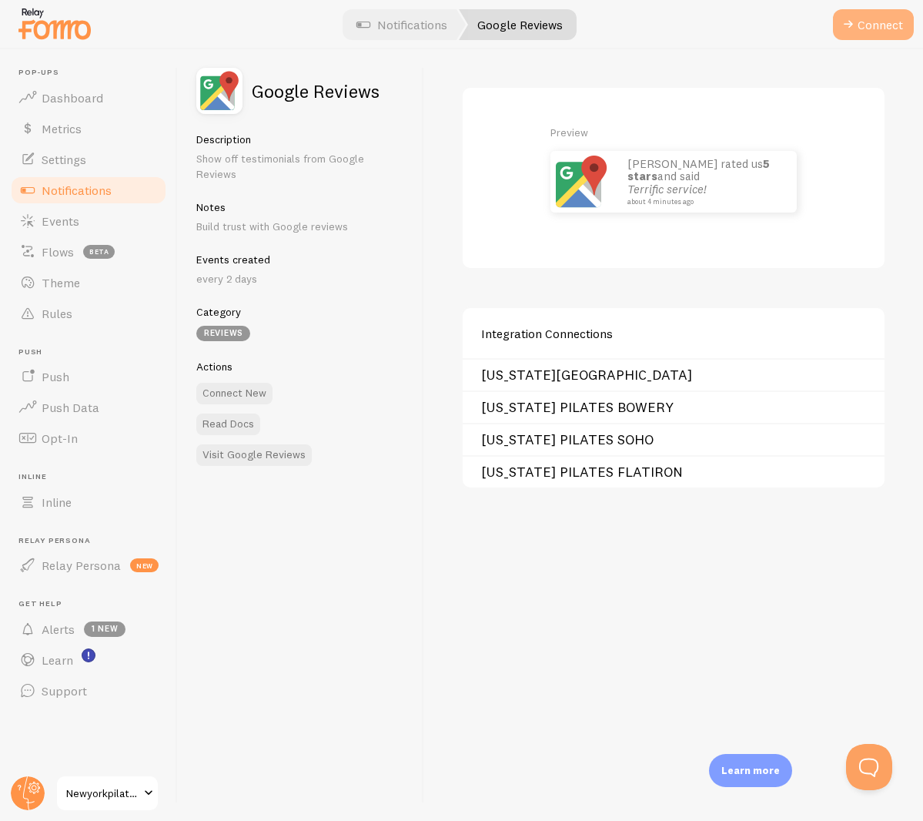
click at [885, 10] on button "Connect" at bounding box center [873, 24] width 81 height 31
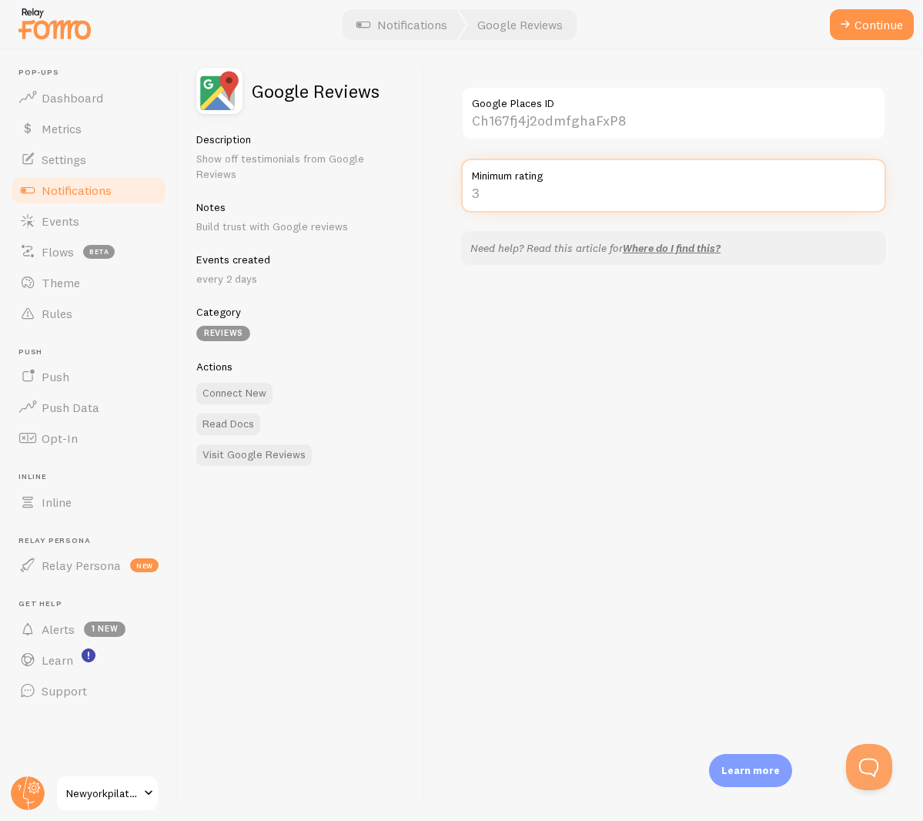
click at [655, 195] on input "Minimum rating" at bounding box center [673, 186] width 425 height 54
type input "5"
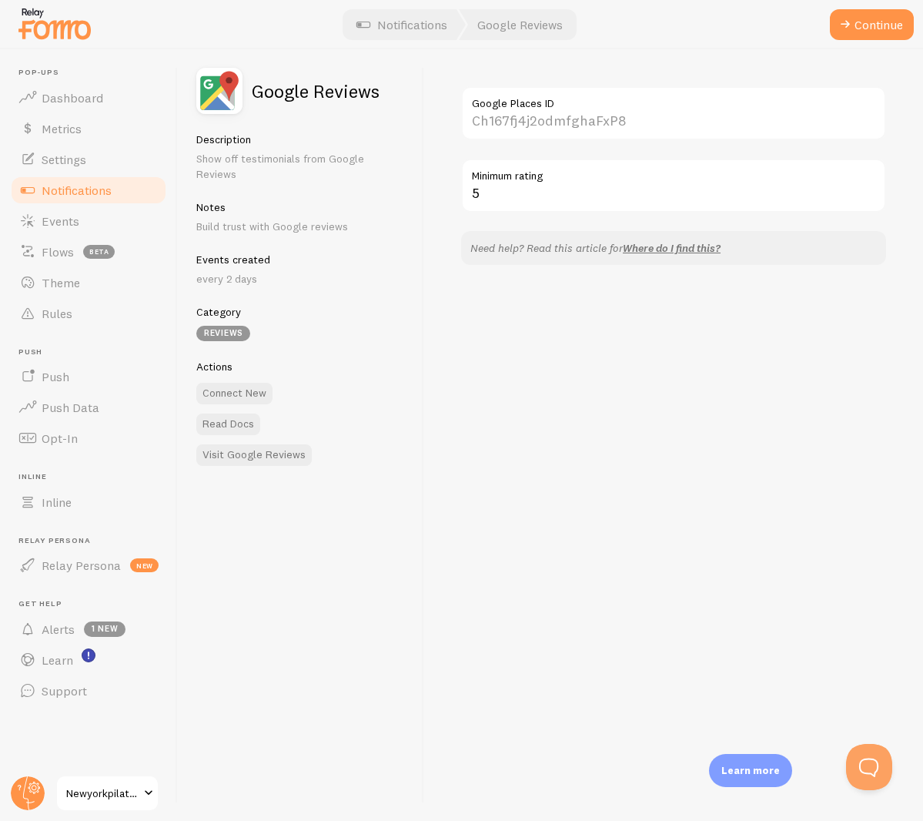
click at [580, 335] on div "Google Places ID 5 Minimum rating Need help? Read this article for Where do I f…" at bounding box center [673, 434] width 499 height 771
click at [870, 18] on button "Continue" at bounding box center [872, 24] width 84 height 31
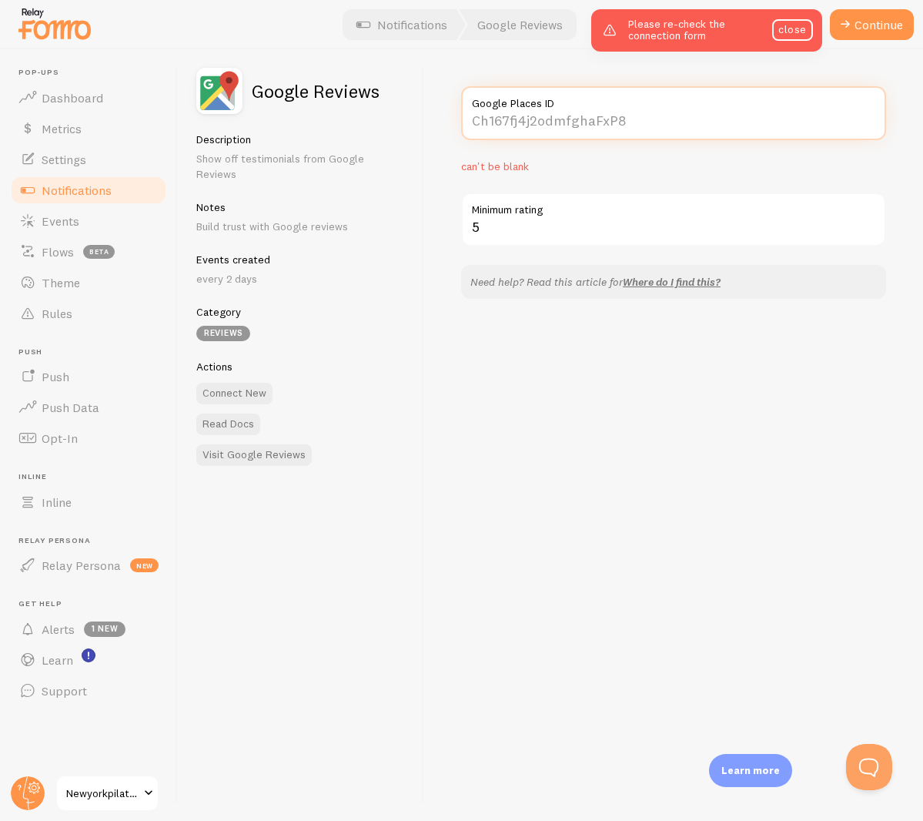
click at [604, 119] on input "Google Places ID" at bounding box center [673, 113] width 425 height 54
click at [797, 30] on link "close" at bounding box center [792, 30] width 40 height 22
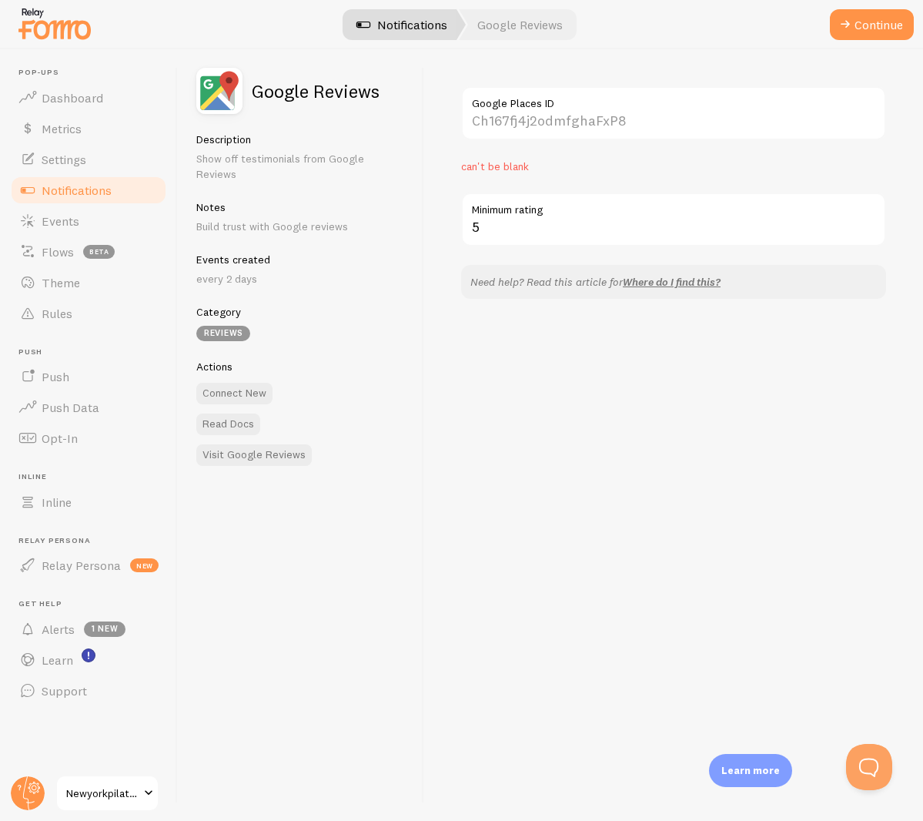
click at [400, 12] on link "Notifications" at bounding box center [402, 24] width 128 height 31
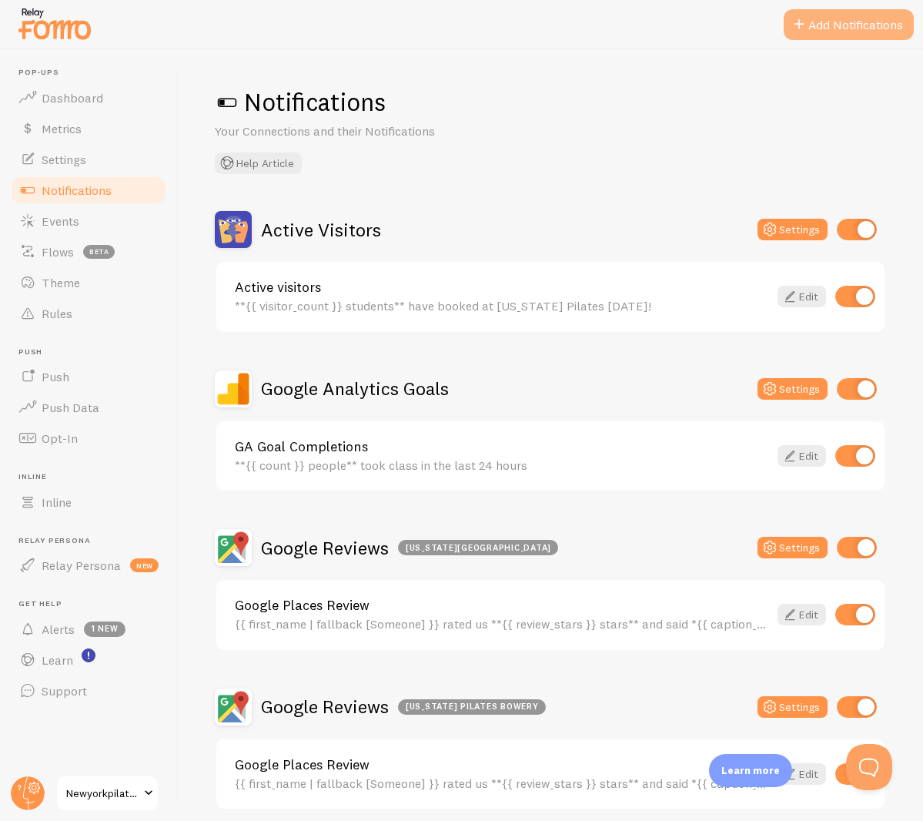
click at [832, 25] on button "Add Notifications" at bounding box center [849, 24] width 130 height 31
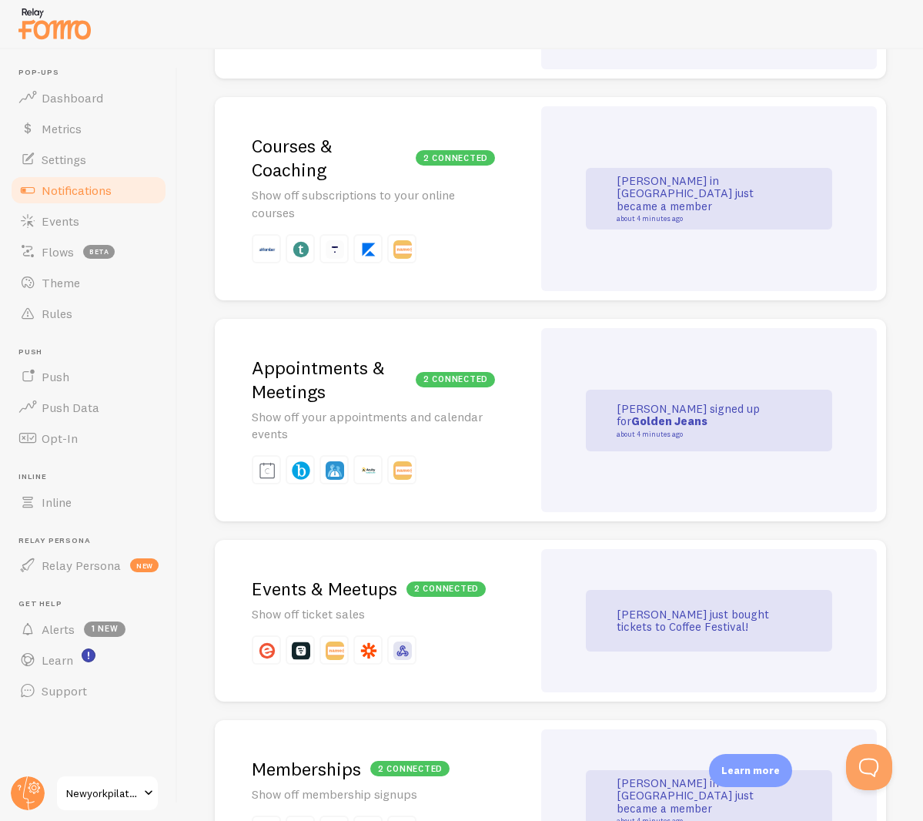
scroll to position [2642, 0]
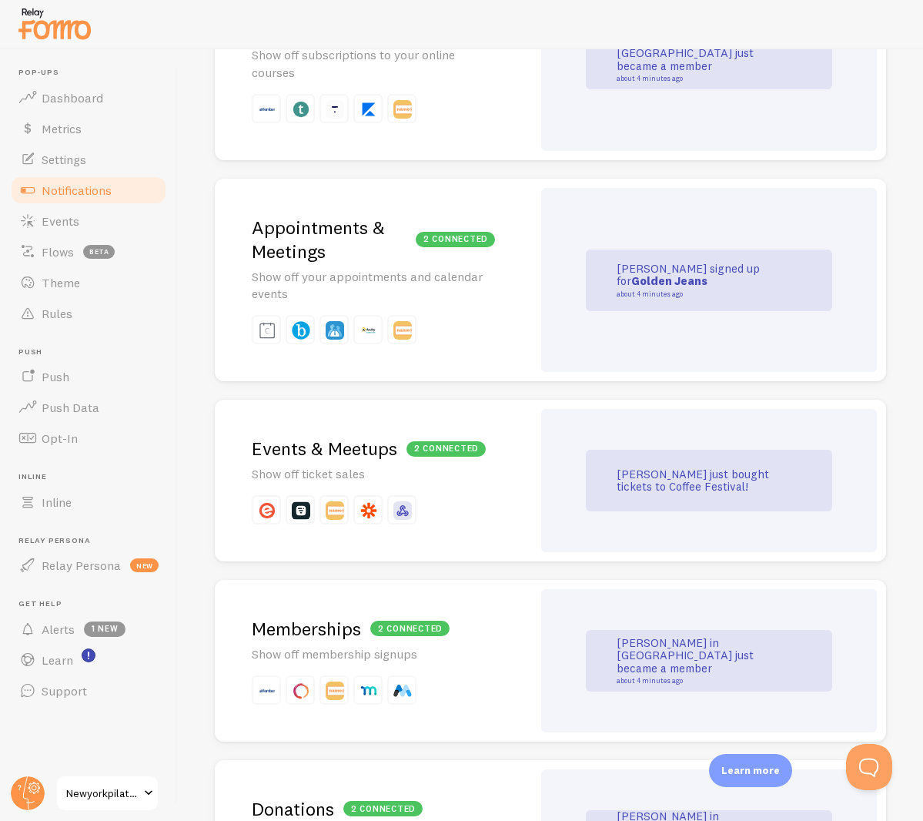
click at [413, 620] on div "2 connected" at bounding box center [409, 627] width 79 height 15
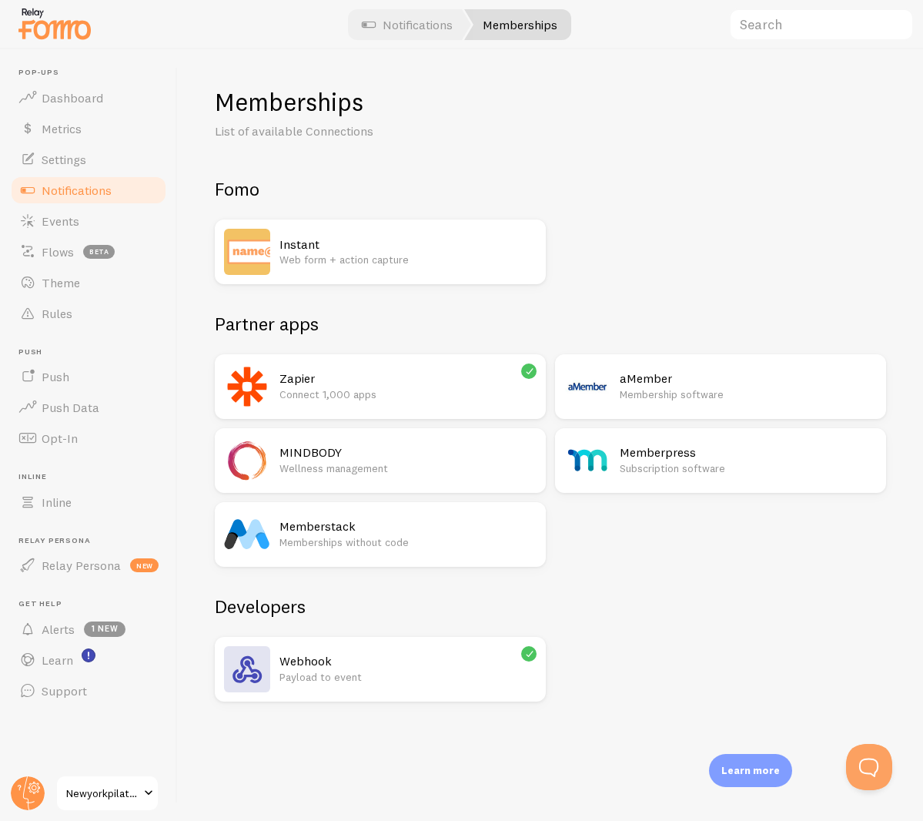
click at [466, 467] on p "Wellness management" at bounding box center [407, 467] width 257 height 15
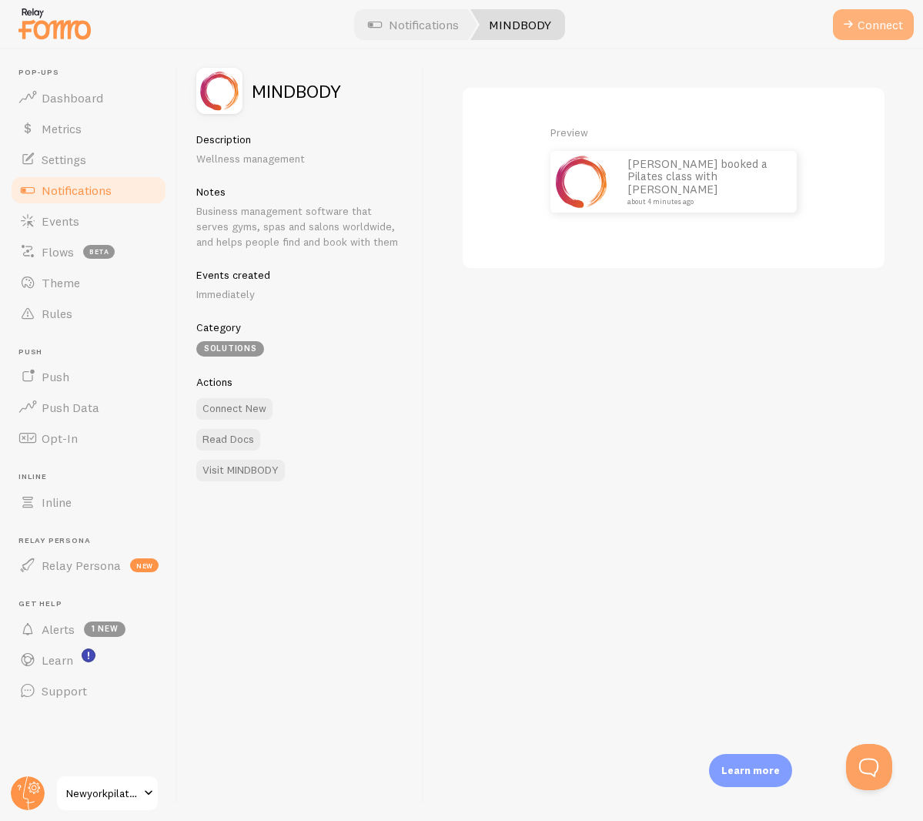
click at [868, 18] on button "Connect" at bounding box center [873, 24] width 81 height 31
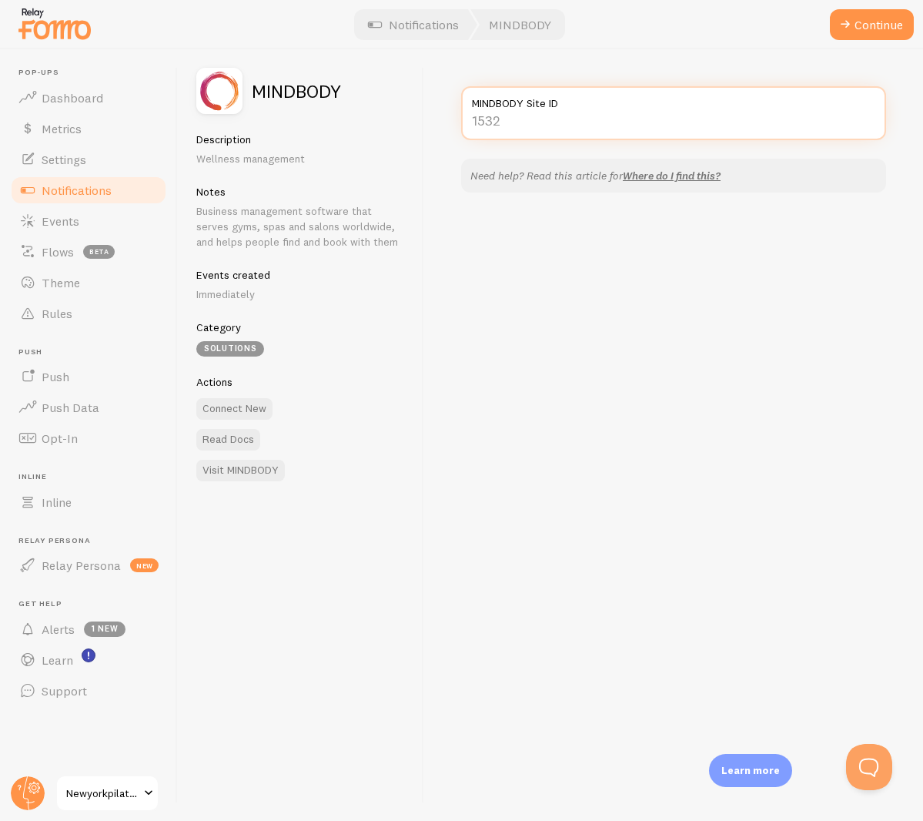
click at [529, 115] on input "MINDBODY Site ID" at bounding box center [673, 113] width 425 height 54
type input "35780"
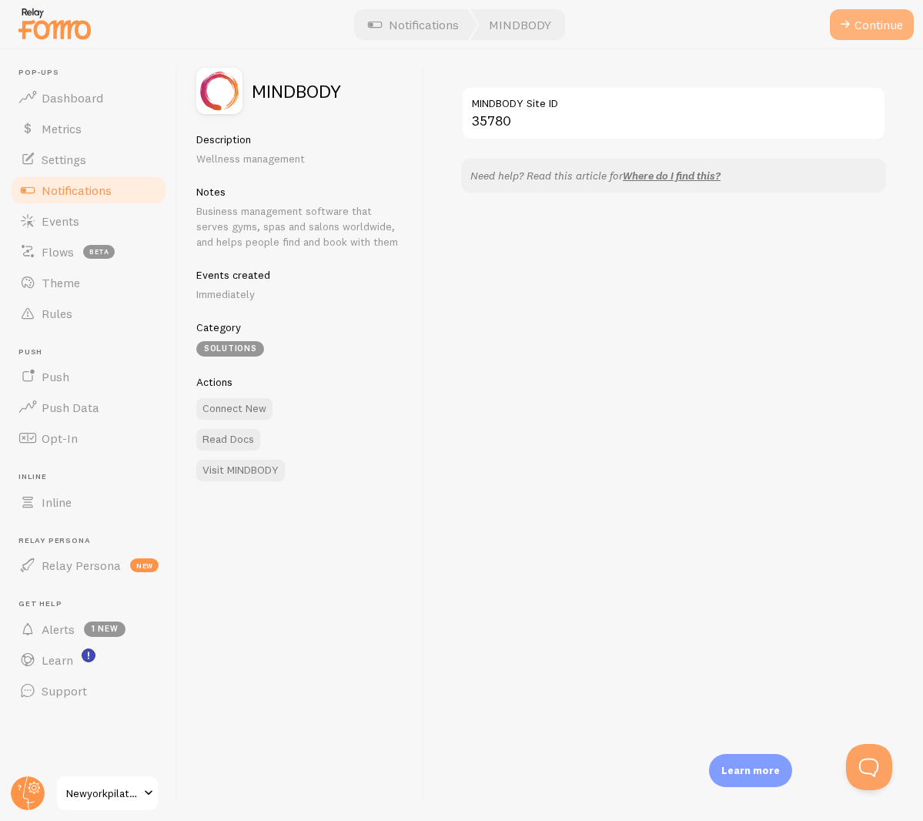
click at [874, 27] on button "Continue" at bounding box center [872, 24] width 84 height 31
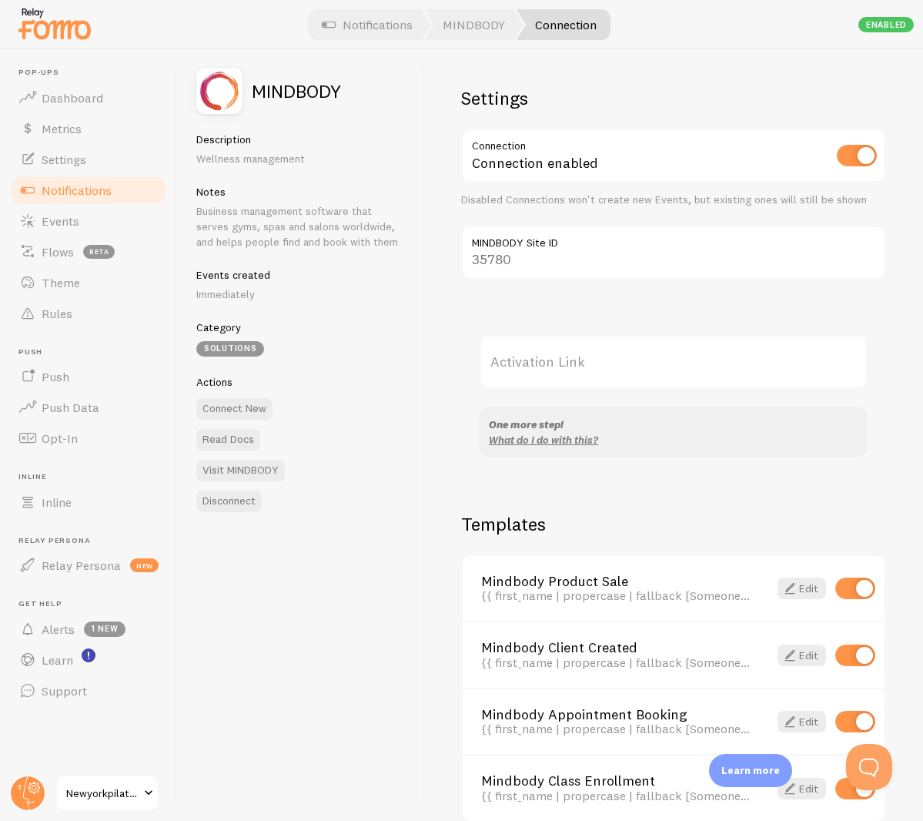
click at [639, 350] on label "Activation Link" at bounding box center [674, 362] width 388 height 54
click at [639, 350] on input "Activation Link" at bounding box center [674, 362] width 388 height 54
click at [837, 356] on label "Activation Link" at bounding box center [674, 362] width 388 height 54
click at [837, 356] on input "Activation Link" at bounding box center [674, 362] width 388 height 54
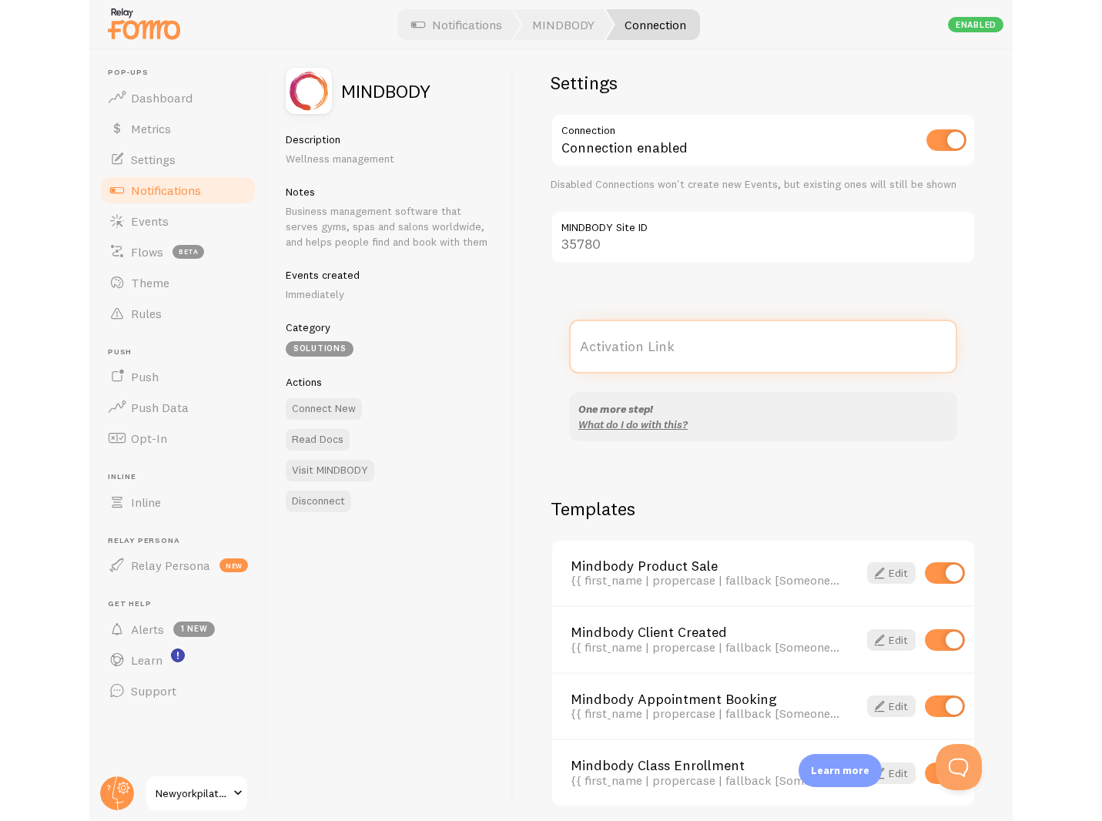
scroll to position [45, 0]
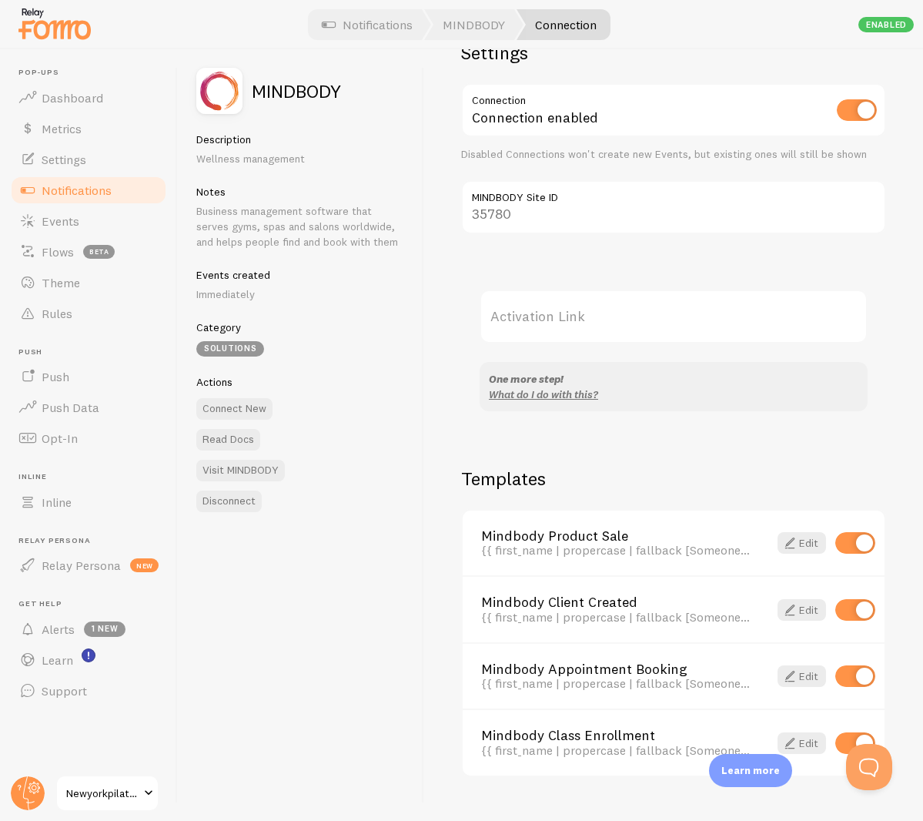
click at [579, 309] on label "Activation Link" at bounding box center [674, 316] width 388 height 54
click at [579, 309] on input "Activation Link" at bounding box center [674, 316] width 388 height 54
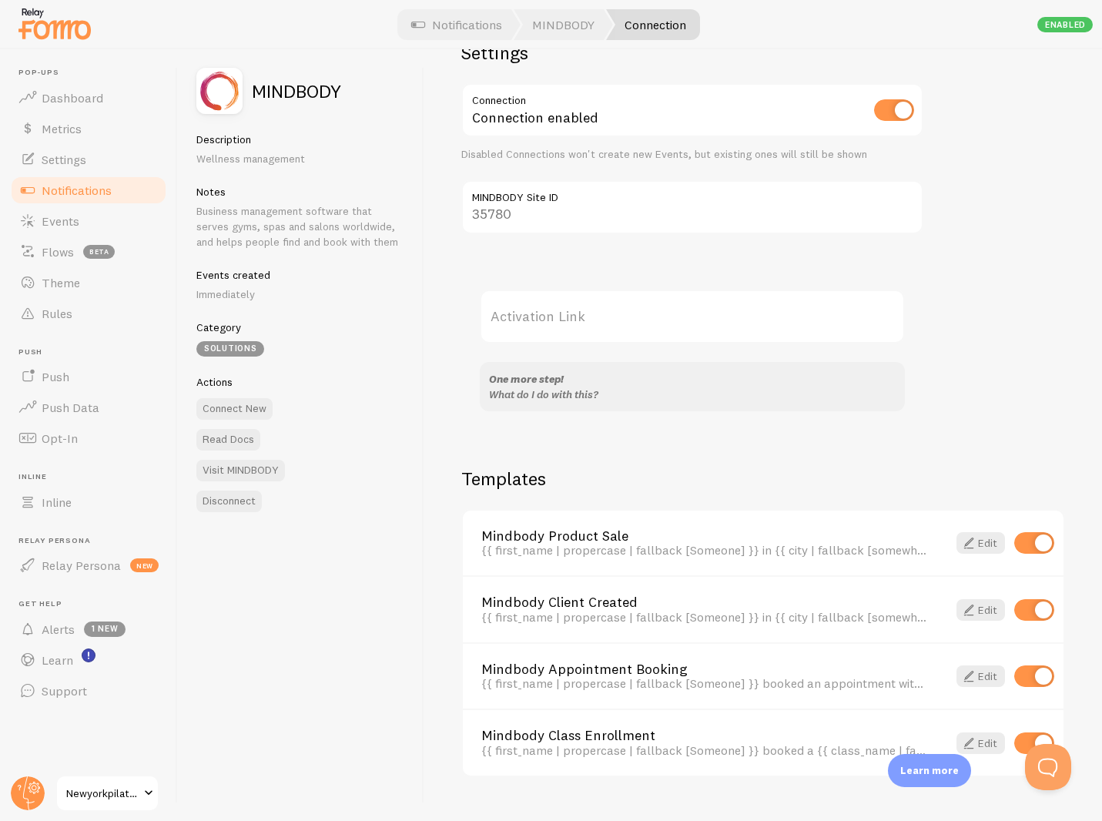
click at [571, 389] on link "What do I do with this?" at bounding box center [543, 394] width 109 height 14
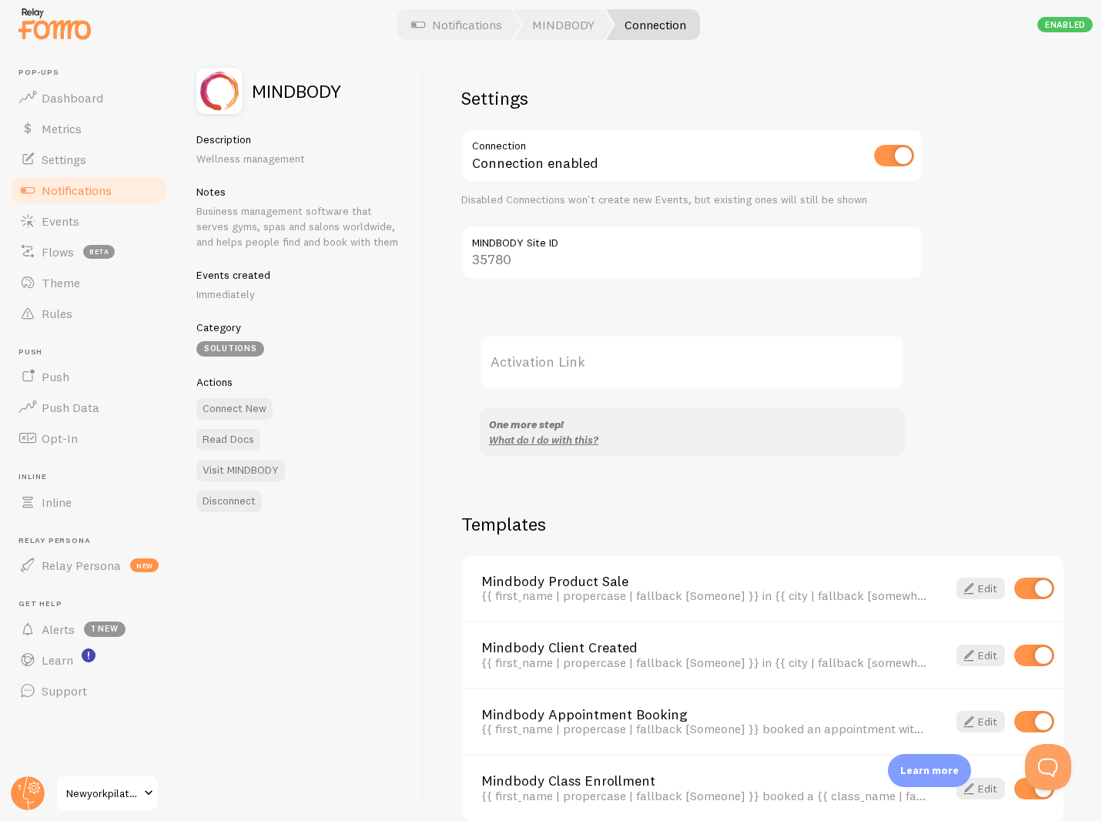
click at [632, 367] on label "Activation Link" at bounding box center [692, 362] width 425 height 54
click at [632, 367] on input "Activation Link" at bounding box center [692, 362] width 425 height 54
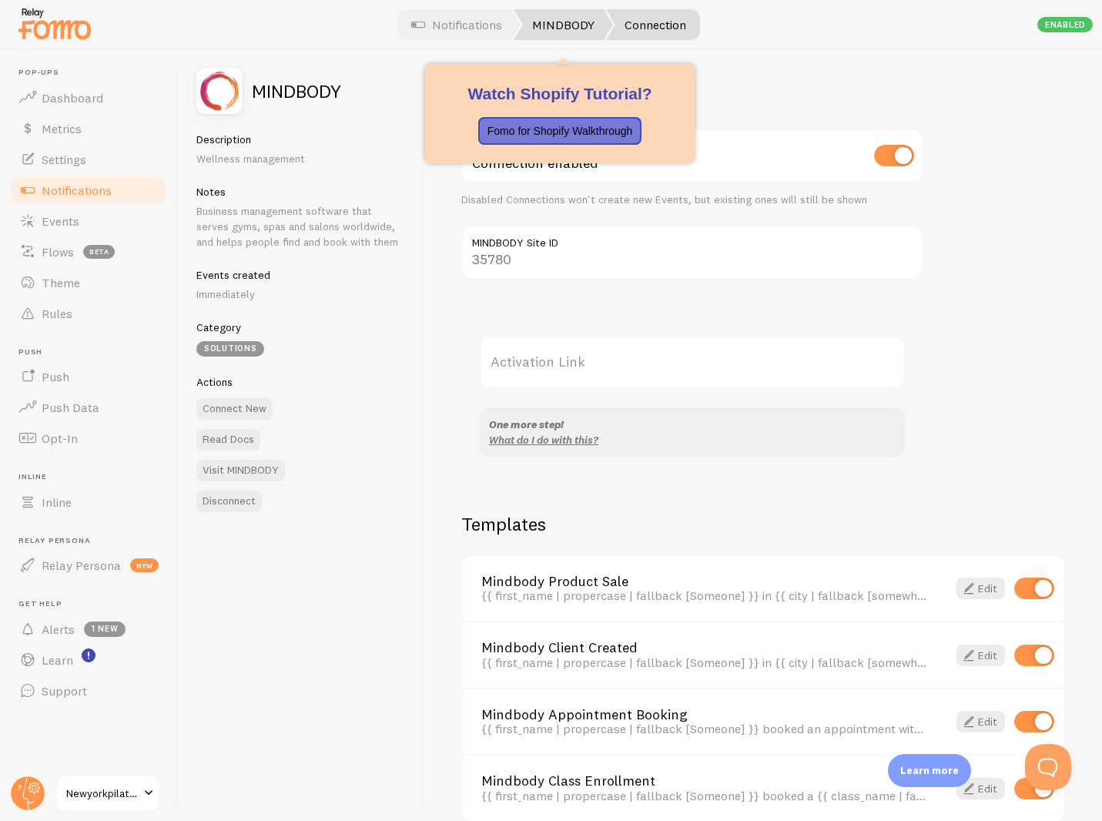
click at [552, 29] on link "MINDBODY" at bounding box center [562, 24] width 99 height 31
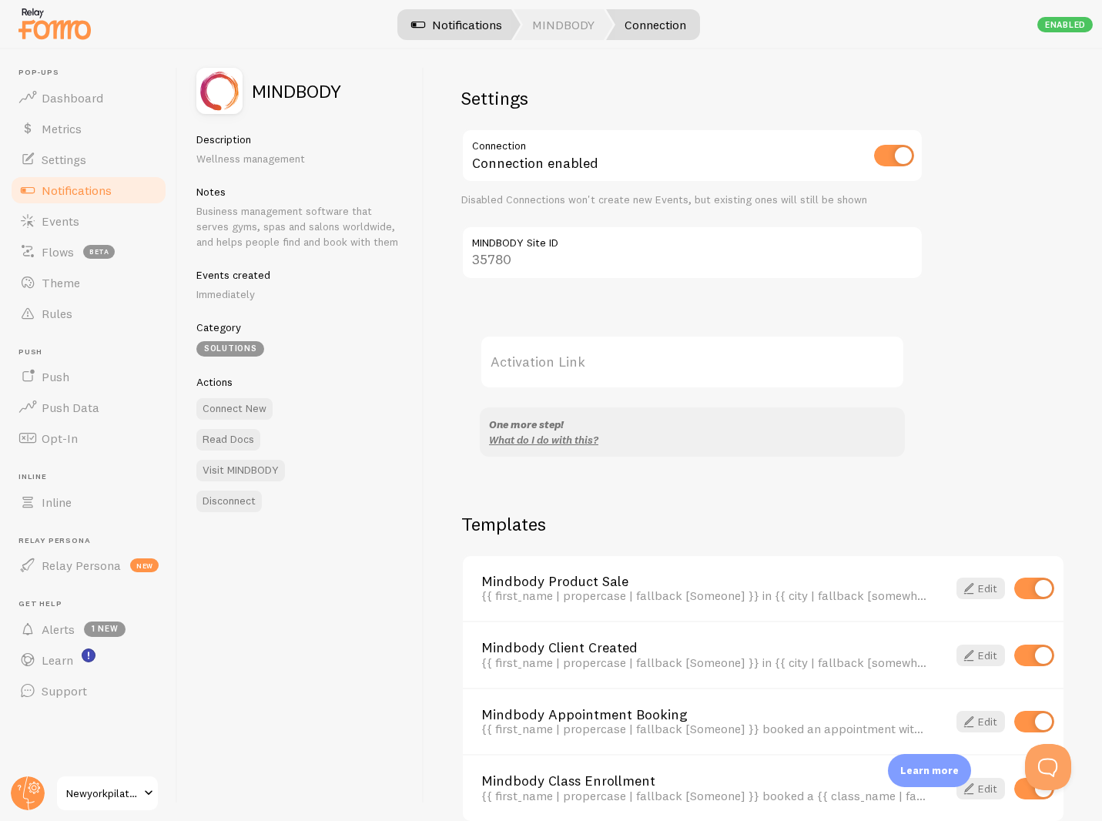
click at [456, 29] on link "Notifications" at bounding box center [457, 24] width 128 height 31
